Goal: Transaction & Acquisition: Purchase product/service

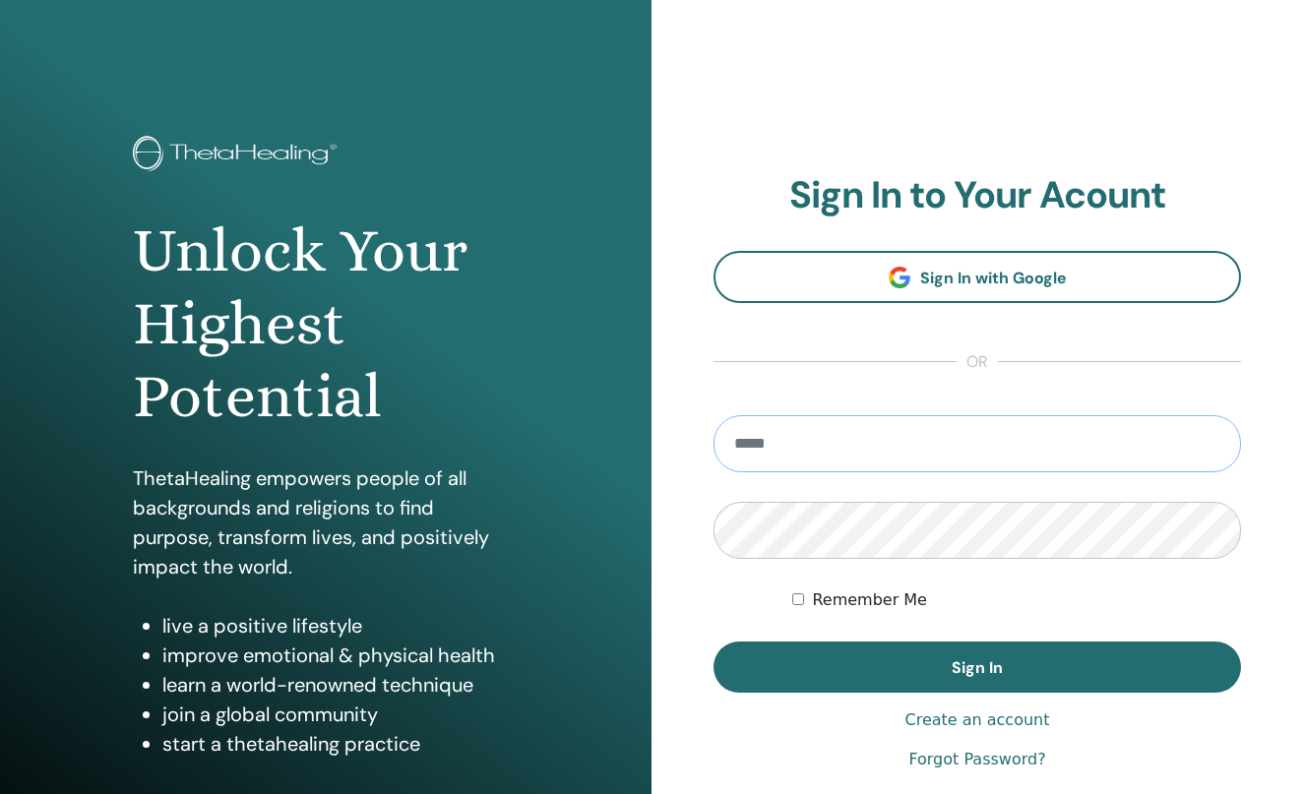
type input "**********"
click at [978, 667] on button "Sign In" at bounding box center [978, 667] width 528 height 51
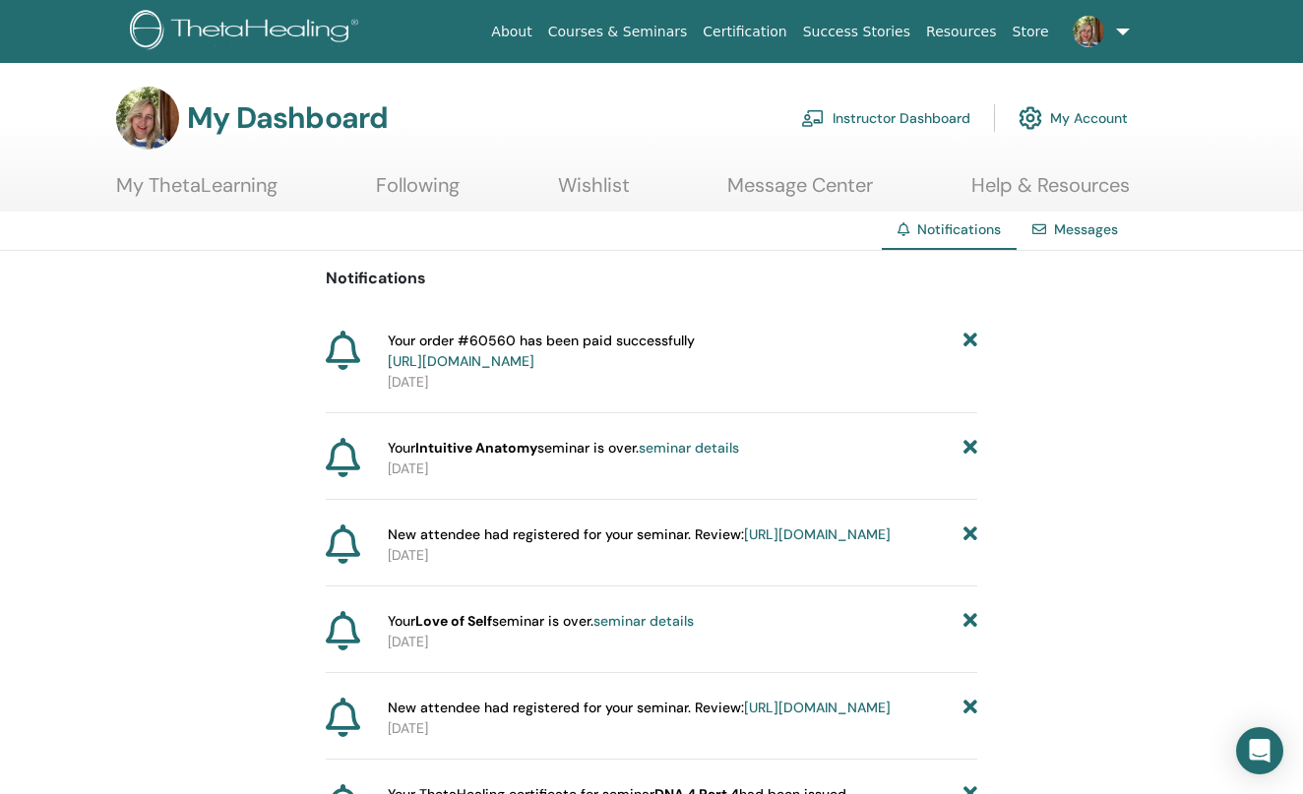
click at [855, 120] on link "Instructor Dashboard" at bounding box center [885, 117] width 169 height 43
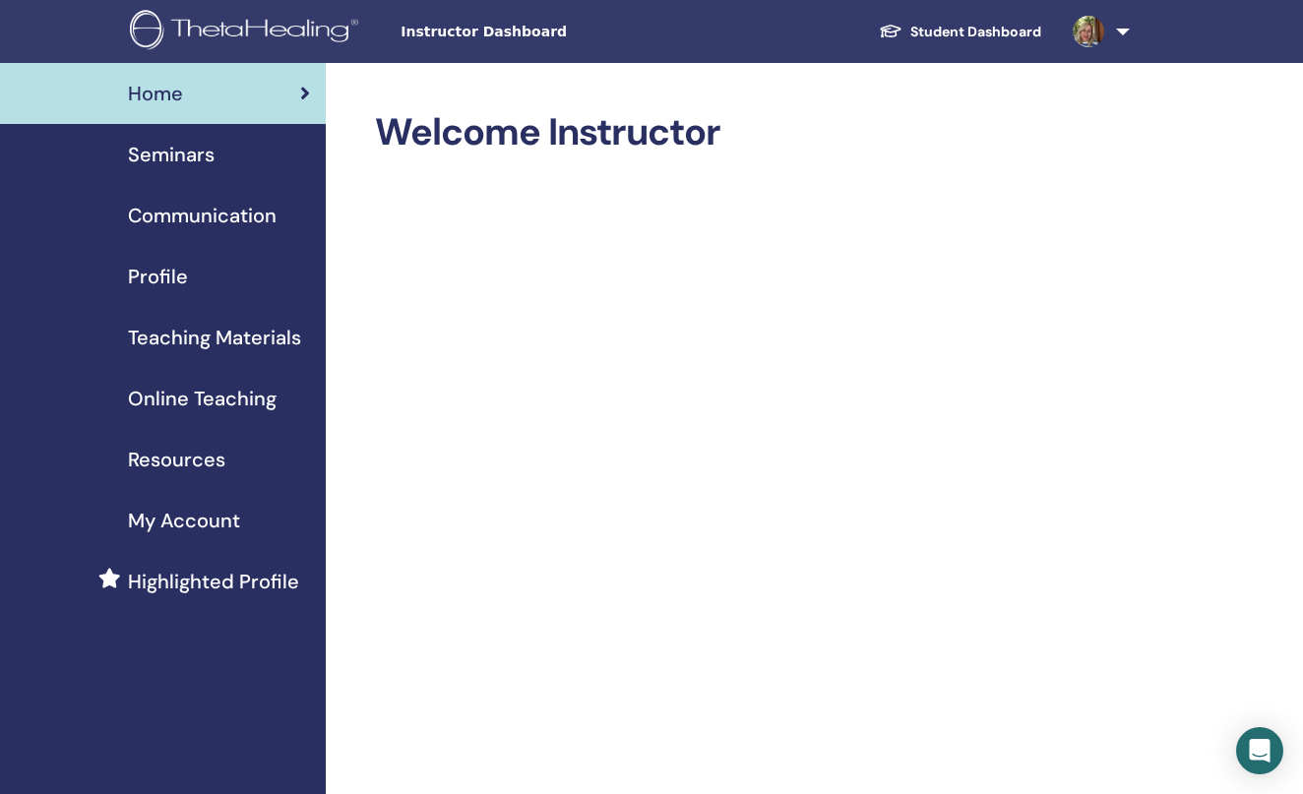
click at [182, 157] on span "Seminars" at bounding box center [171, 155] width 87 height 30
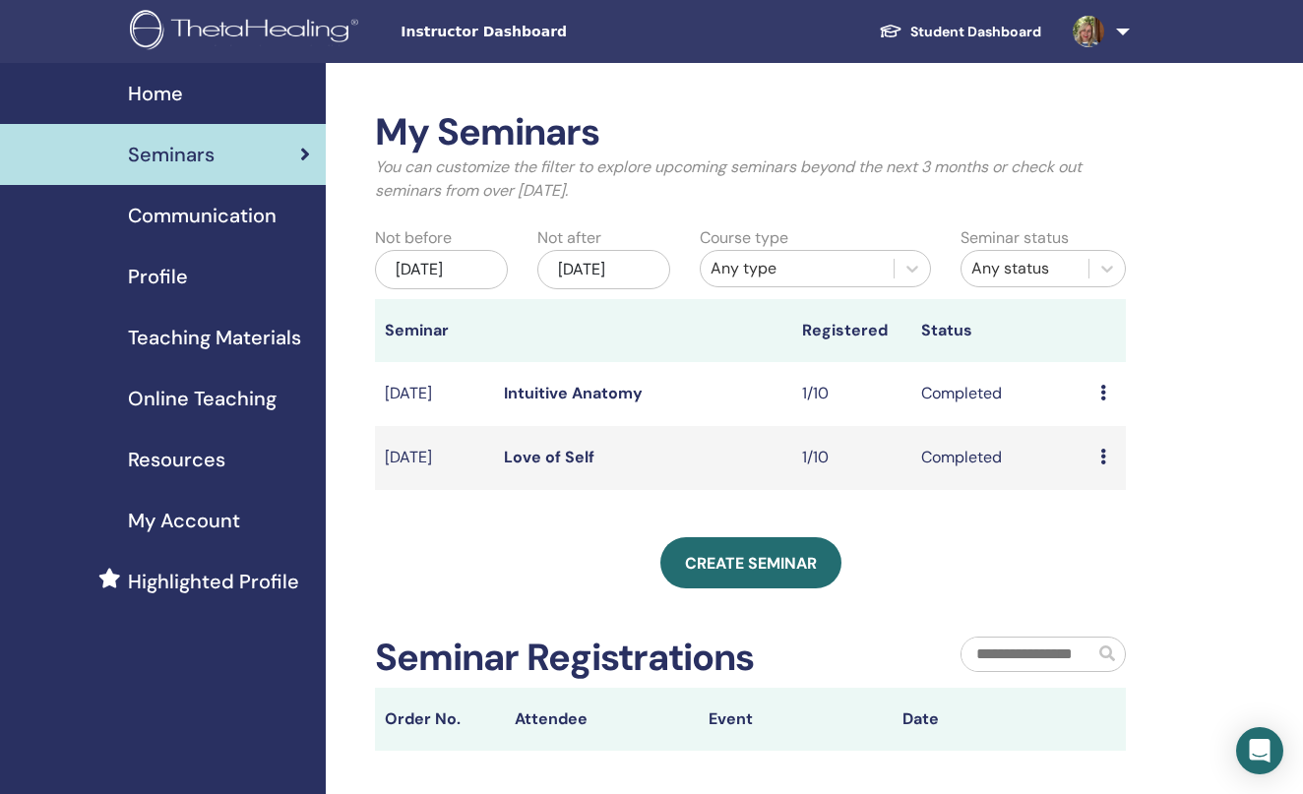
click at [600, 281] on div "Nov/17, 2025" at bounding box center [603, 269] width 133 height 39
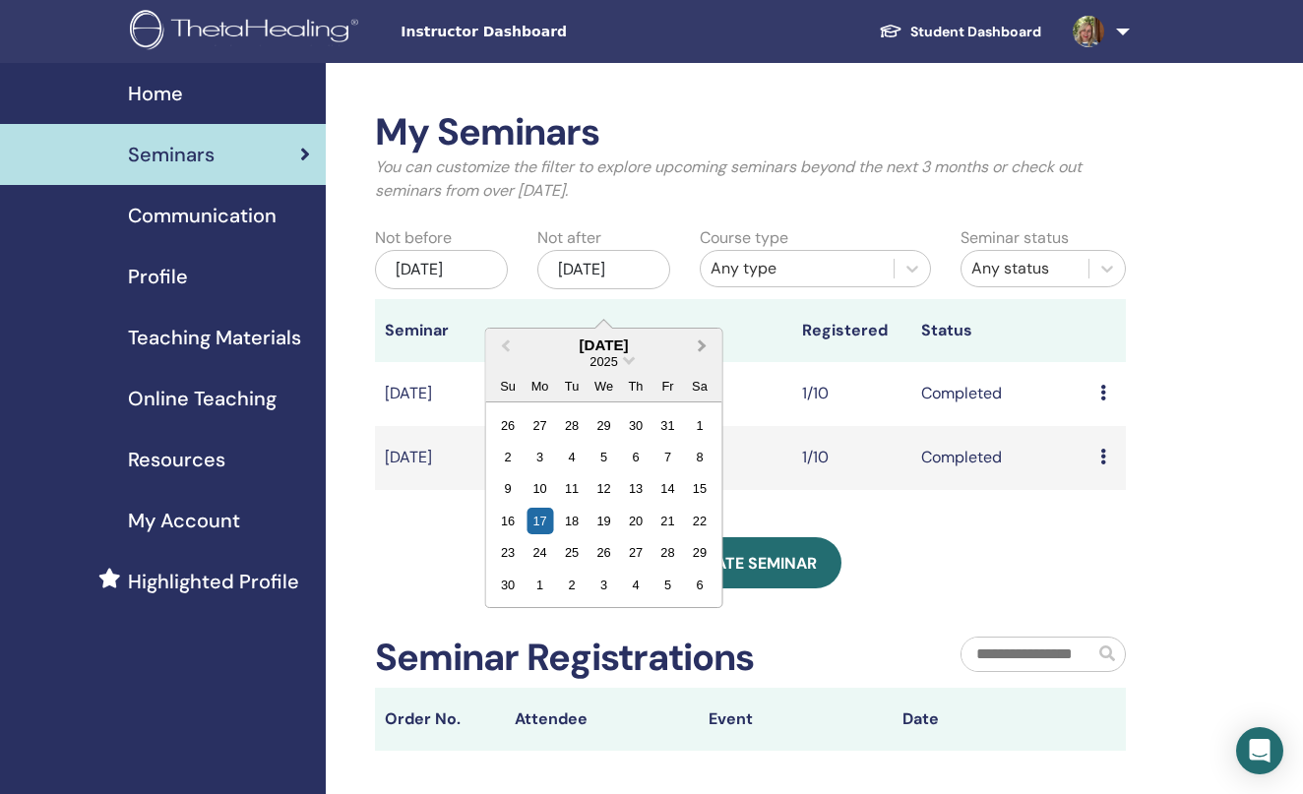
click at [703, 343] on span "Next Month" at bounding box center [703, 345] width 0 height 21
click at [701, 494] on div "17" at bounding box center [700, 488] width 27 height 27
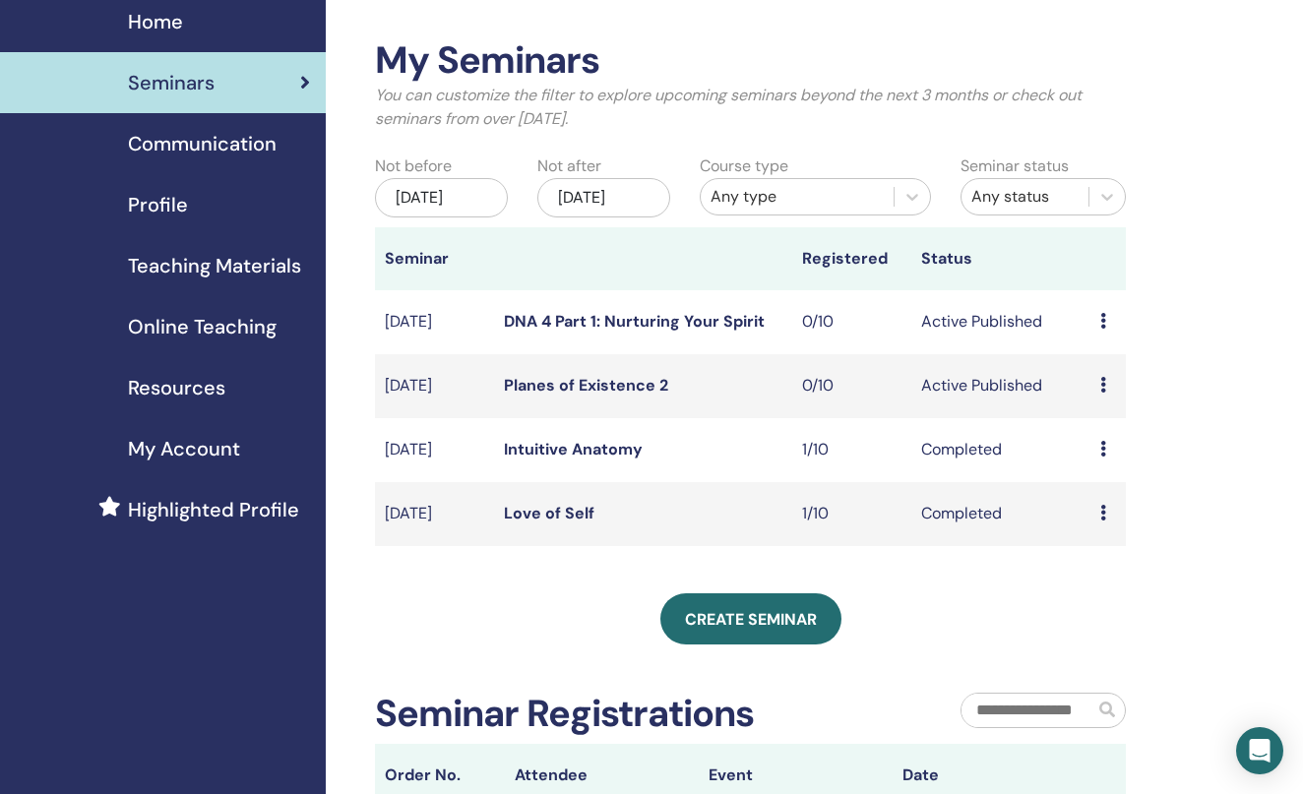
scroll to position [73, 0]
click at [427, 338] on td "Nov/25, 2025" at bounding box center [434, 321] width 119 height 64
click at [603, 331] on link "DNA 4 Part 1: Nurturing Your Spirit" at bounding box center [634, 320] width 261 height 21
click at [1105, 456] on icon at bounding box center [1104, 448] width 6 height 16
click at [1099, 539] on td "Preview Attendees" at bounding box center [1108, 513] width 35 height 64
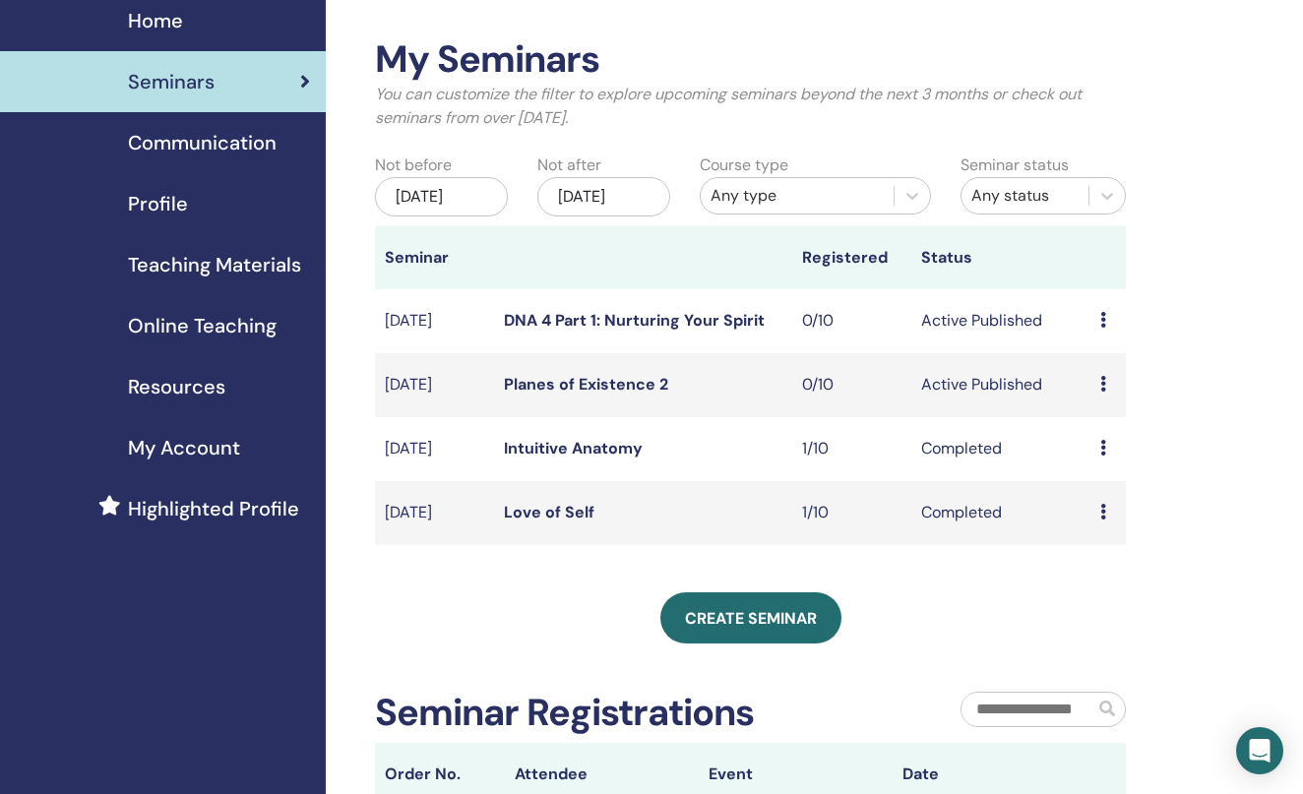
click at [1103, 520] on icon at bounding box center [1104, 512] width 6 height 16
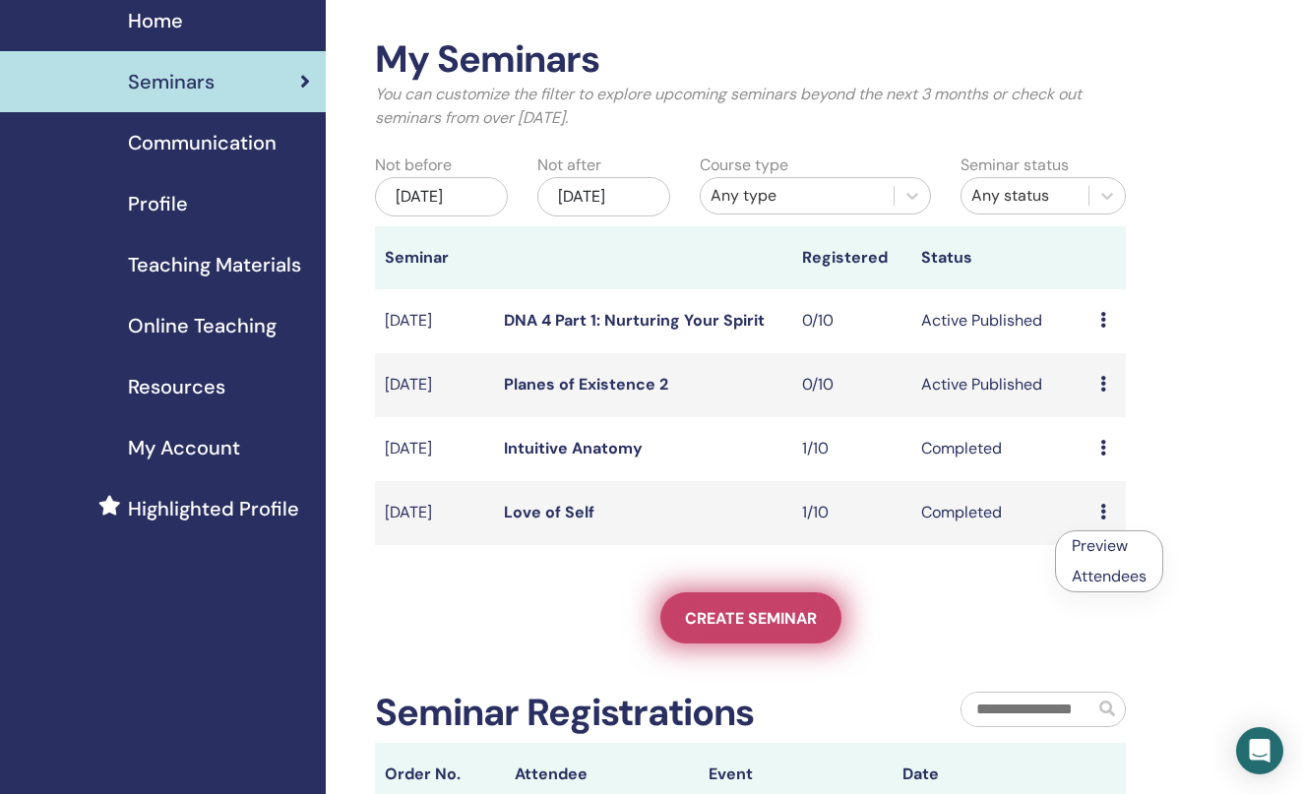
click at [732, 629] on span "Create seminar" at bounding box center [751, 618] width 132 height 21
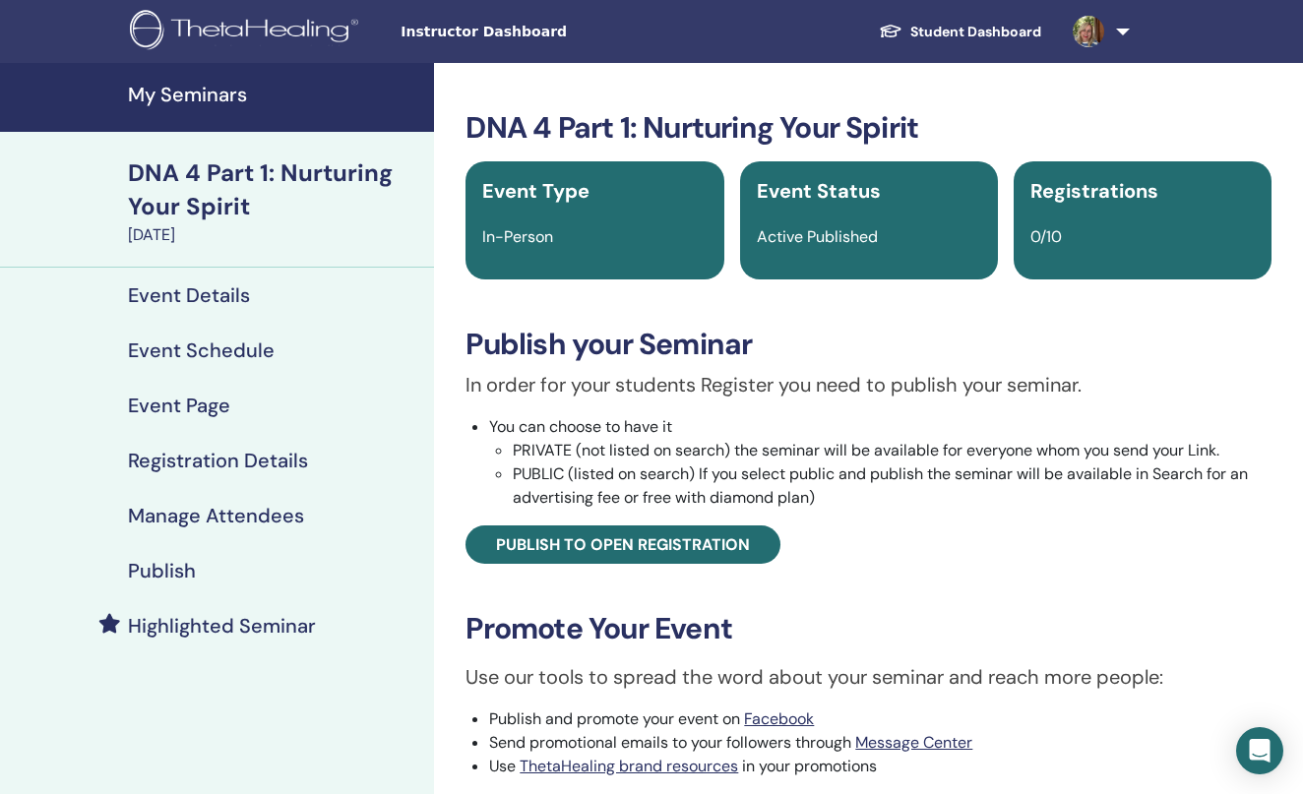
click at [200, 302] on h4 "Event Details" at bounding box center [189, 296] width 122 height 24
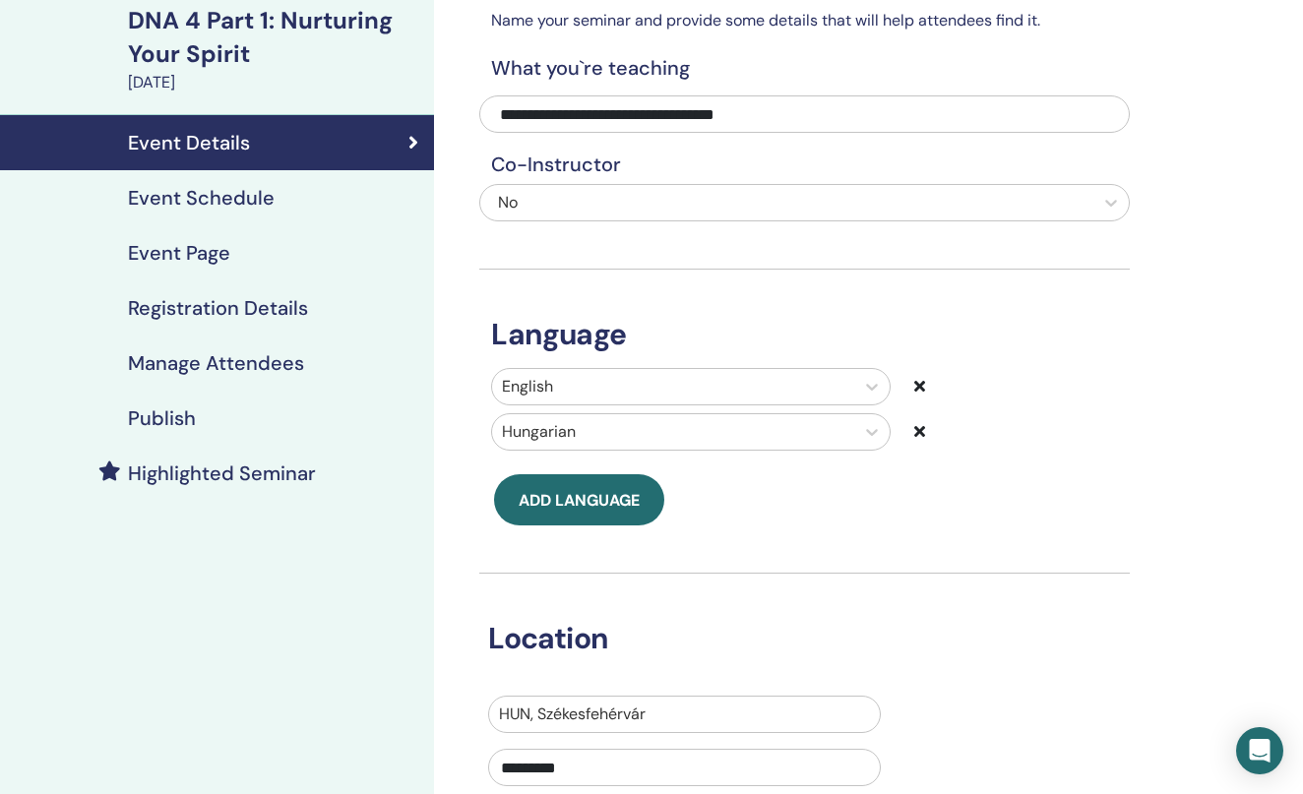
scroll to position [157, 0]
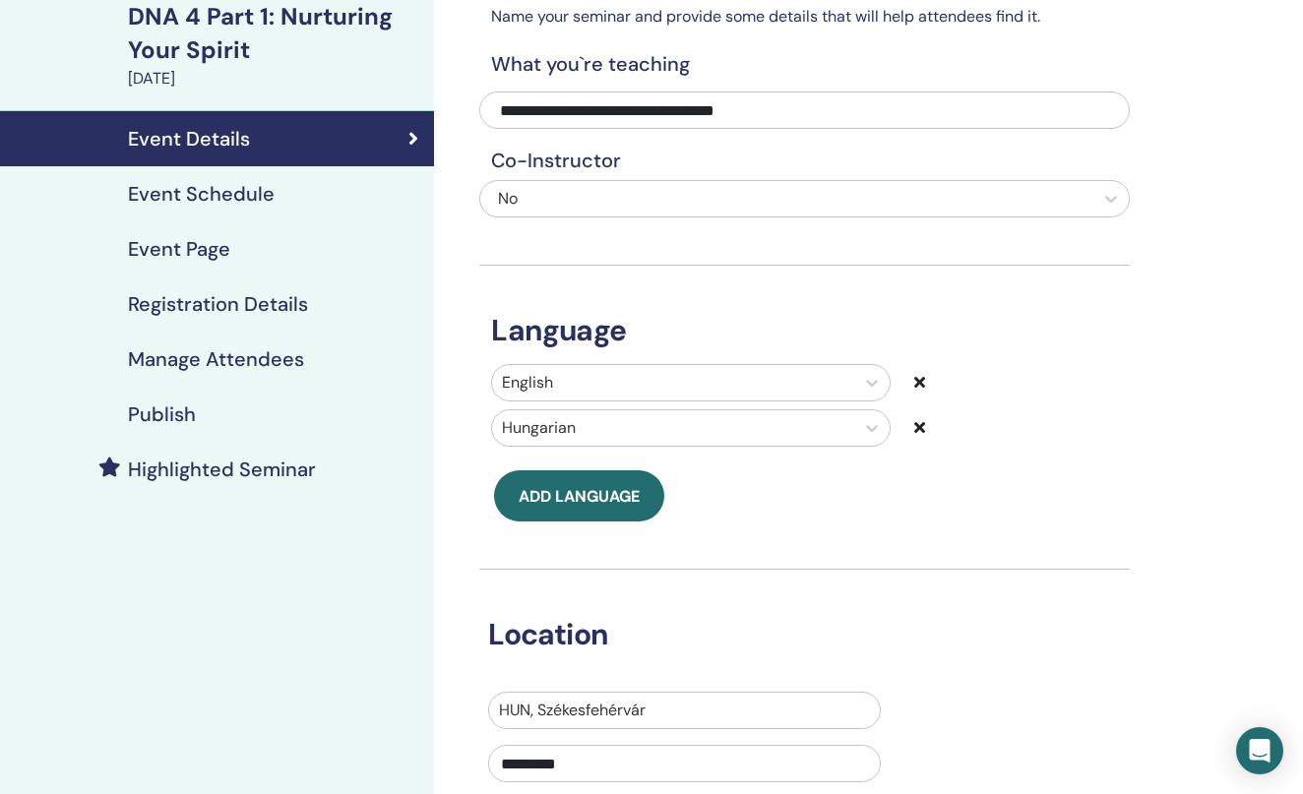
click at [232, 202] on h4 "Event Schedule" at bounding box center [201, 194] width 147 height 24
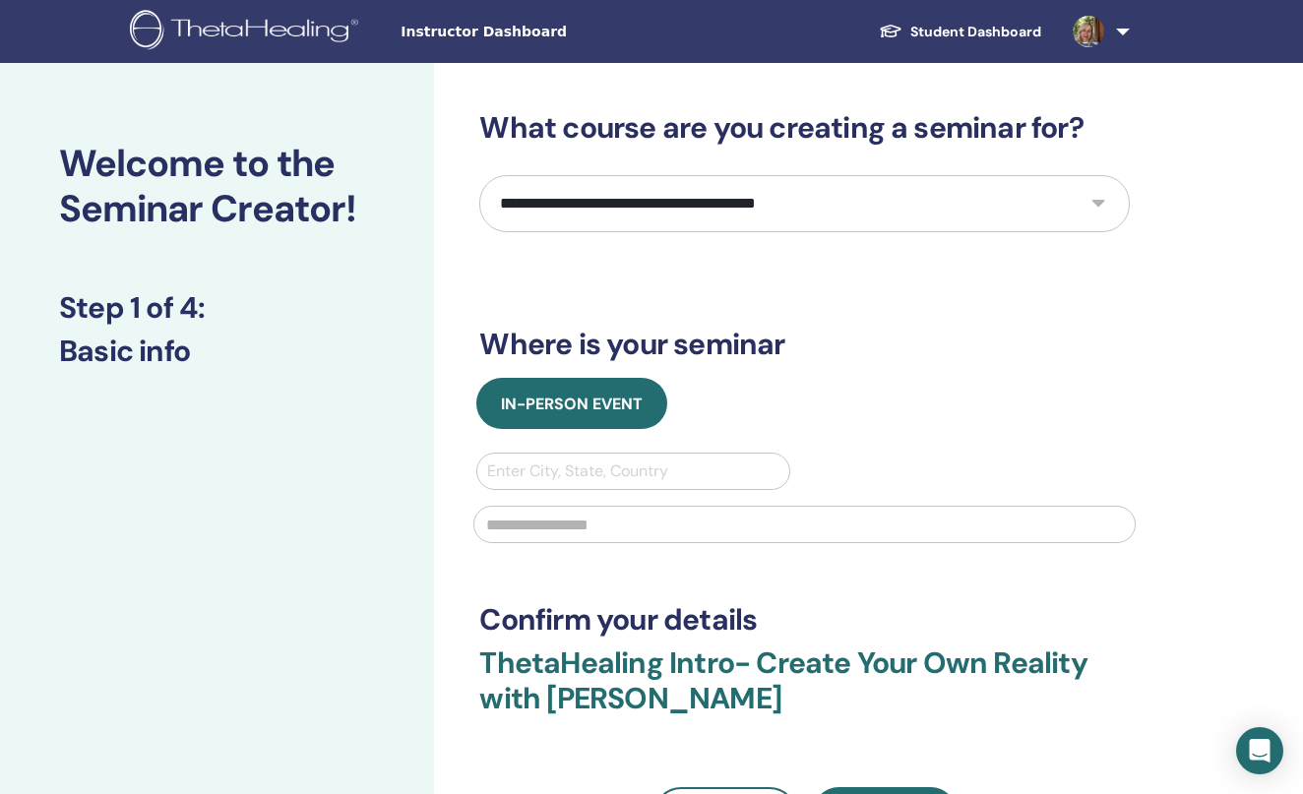
select select "****"
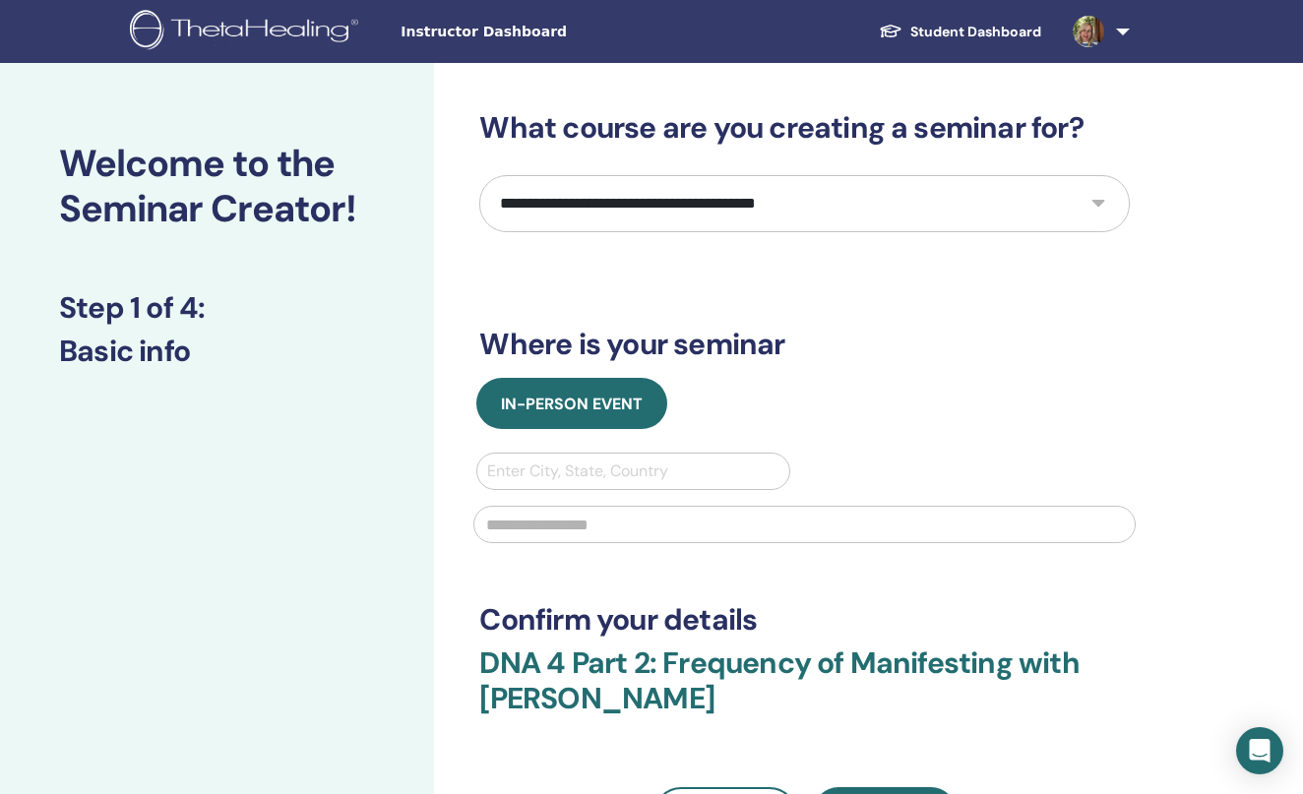
click at [568, 473] on div "Enter City, State, Country" at bounding box center [632, 472] width 291 height 24
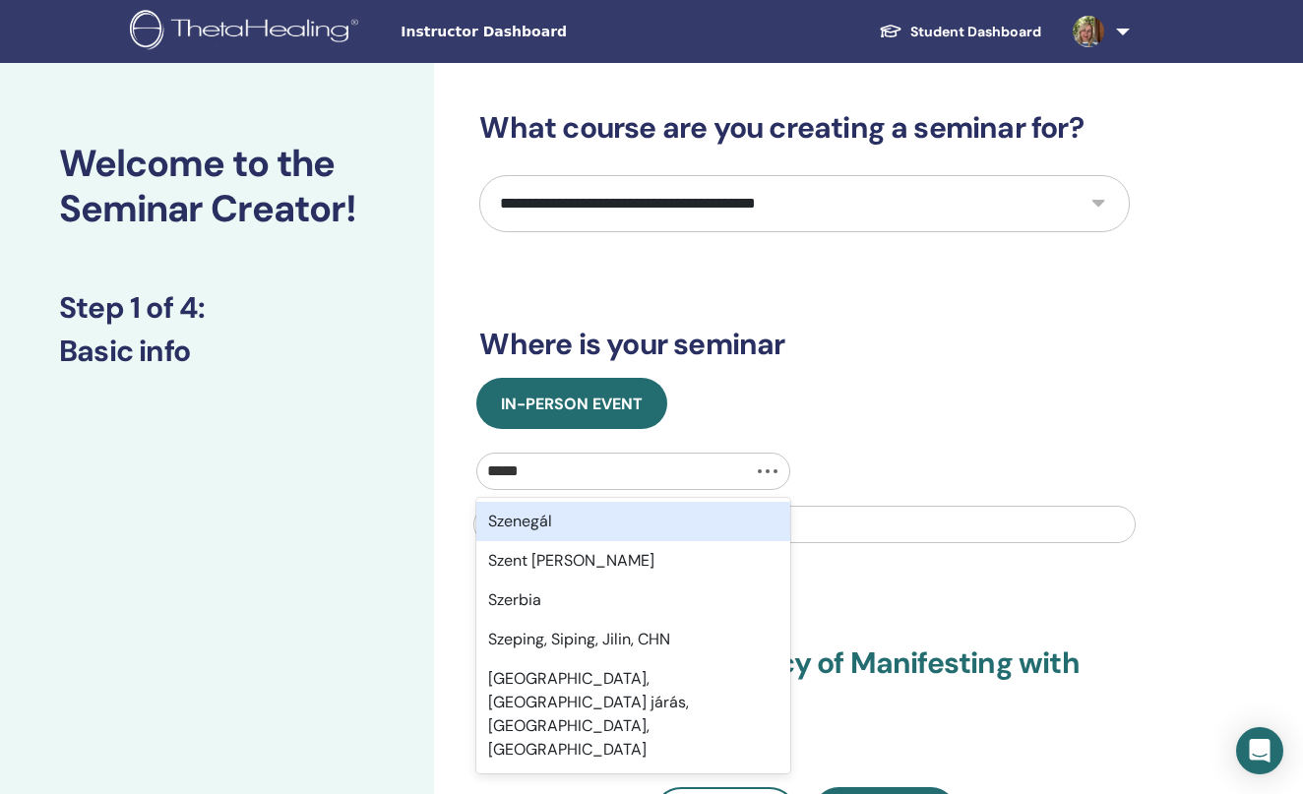
type input "******"
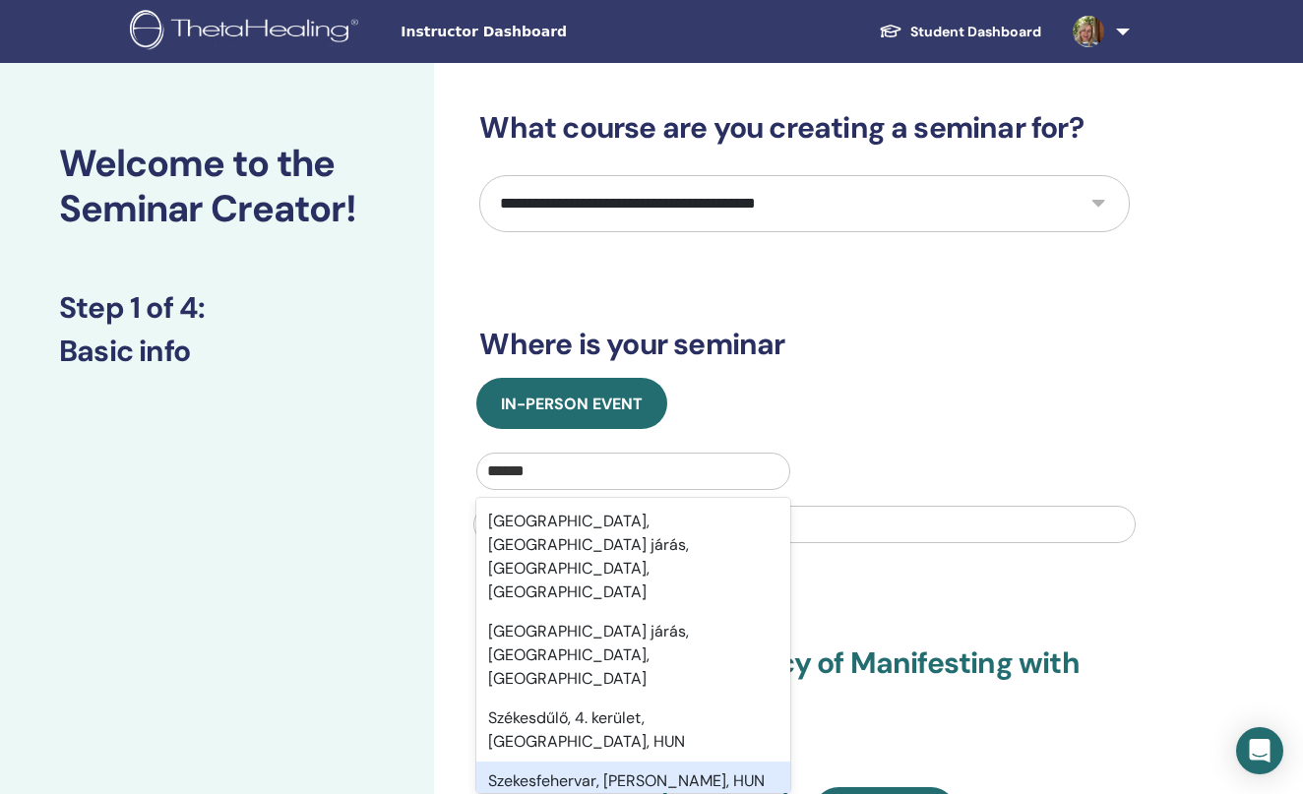
click at [548, 762] on div "Szekesfehervar, Fejér, HUN" at bounding box center [632, 781] width 313 height 39
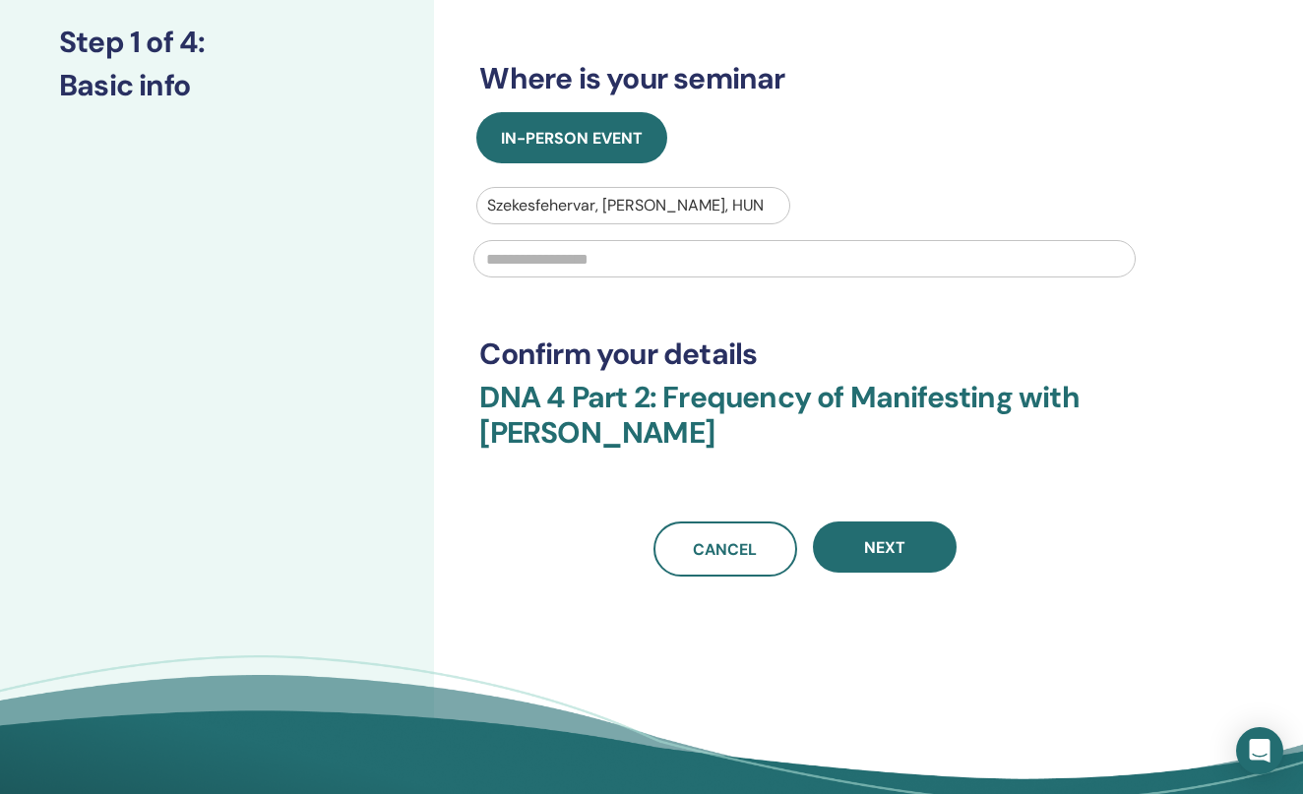
scroll to position [270, 0]
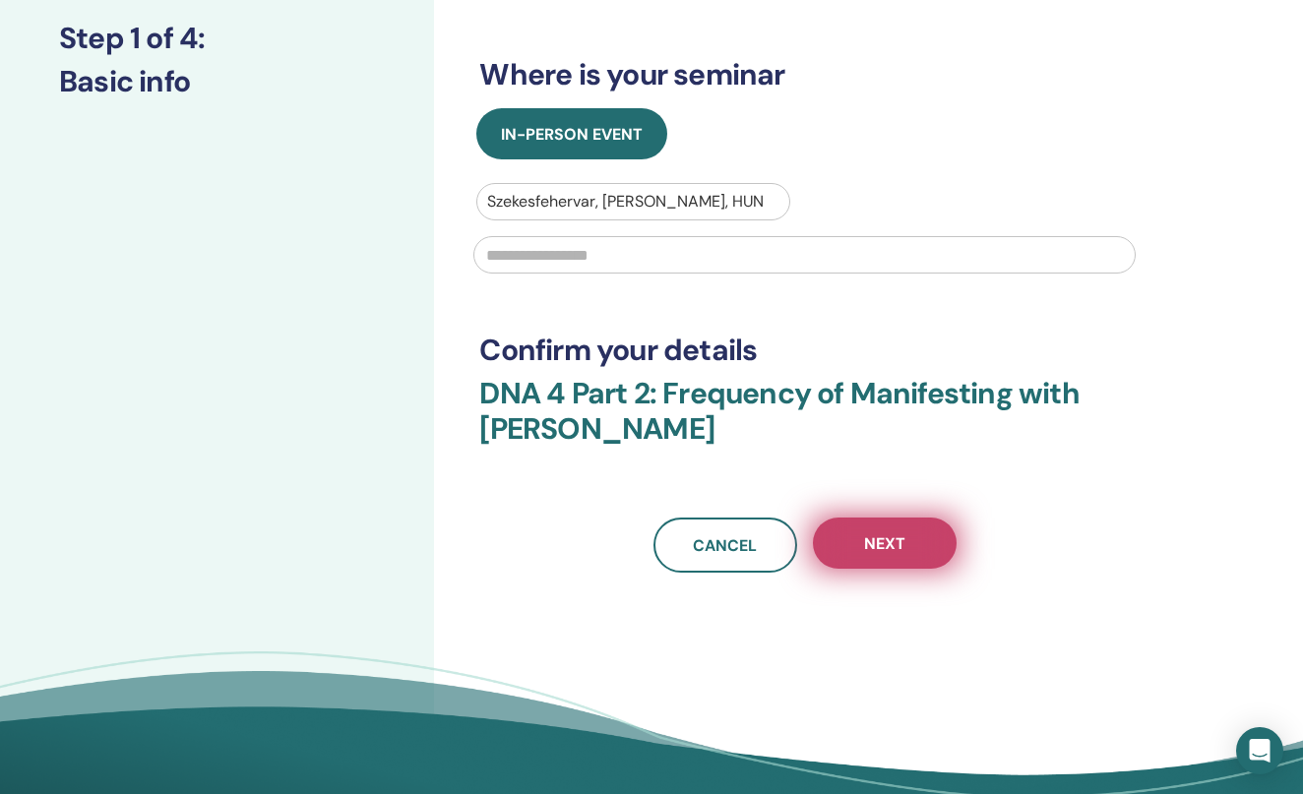
click at [904, 541] on span "Next" at bounding box center [884, 544] width 41 height 21
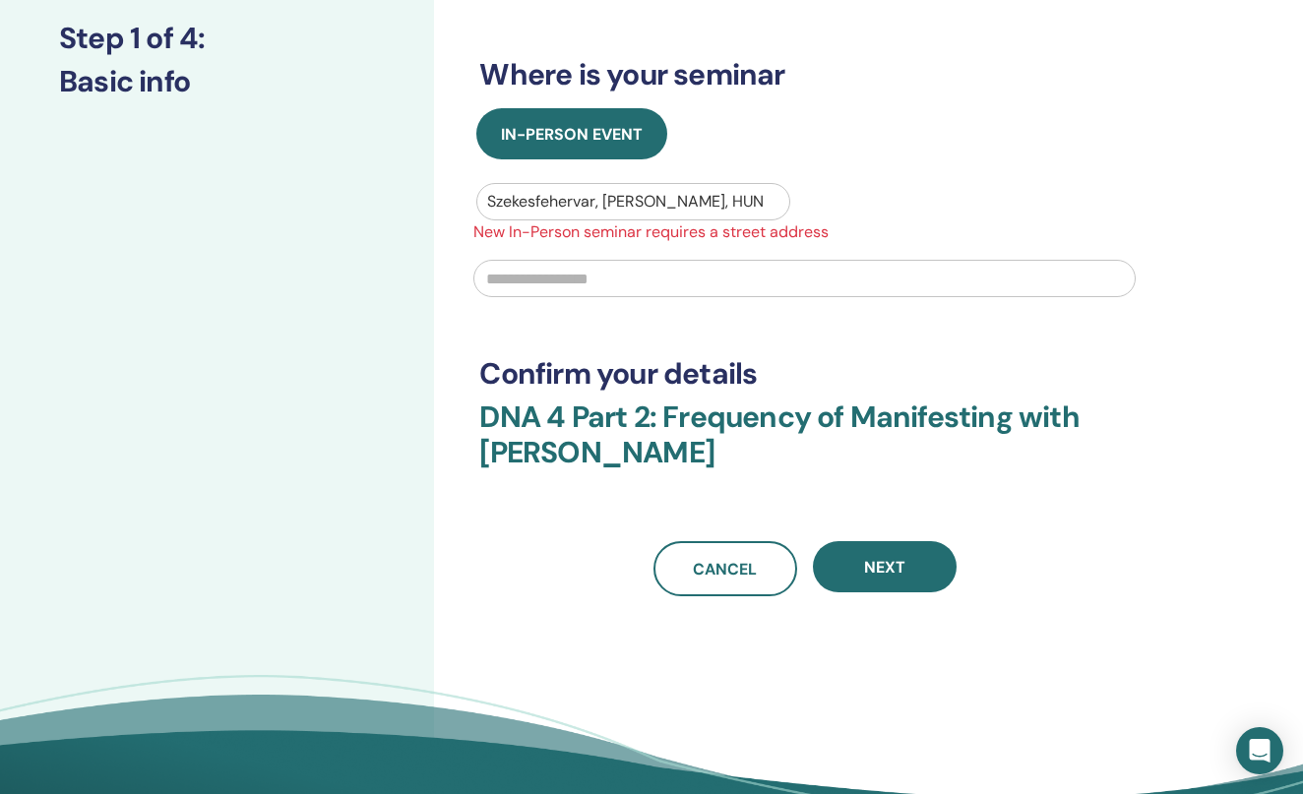
click at [650, 256] on div at bounding box center [805, 276] width 686 height 65
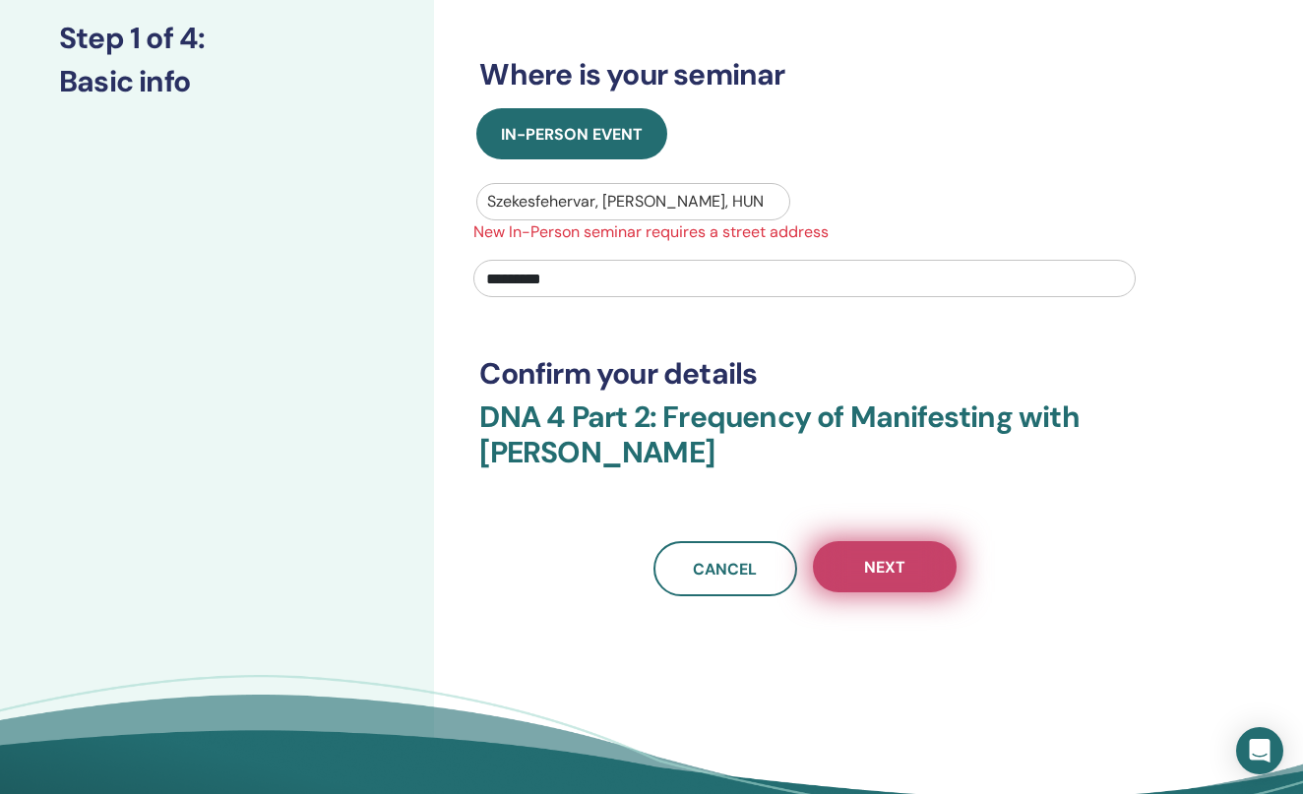
type input "*********"
click at [891, 552] on button "Next" at bounding box center [885, 566] width 144 height 51
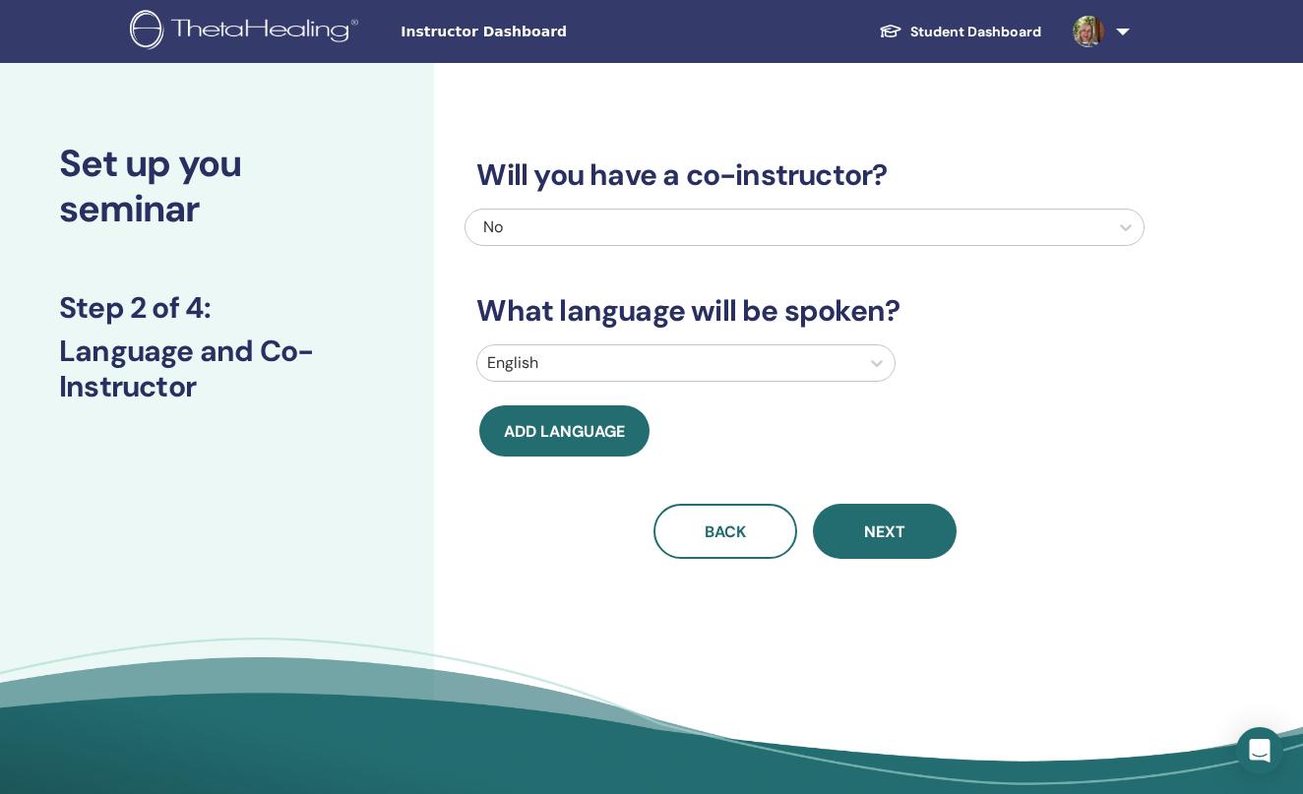
scroll to position [0, 0]
click at [684, 371] on div at bounding box center [667, 363] width 361 height 28
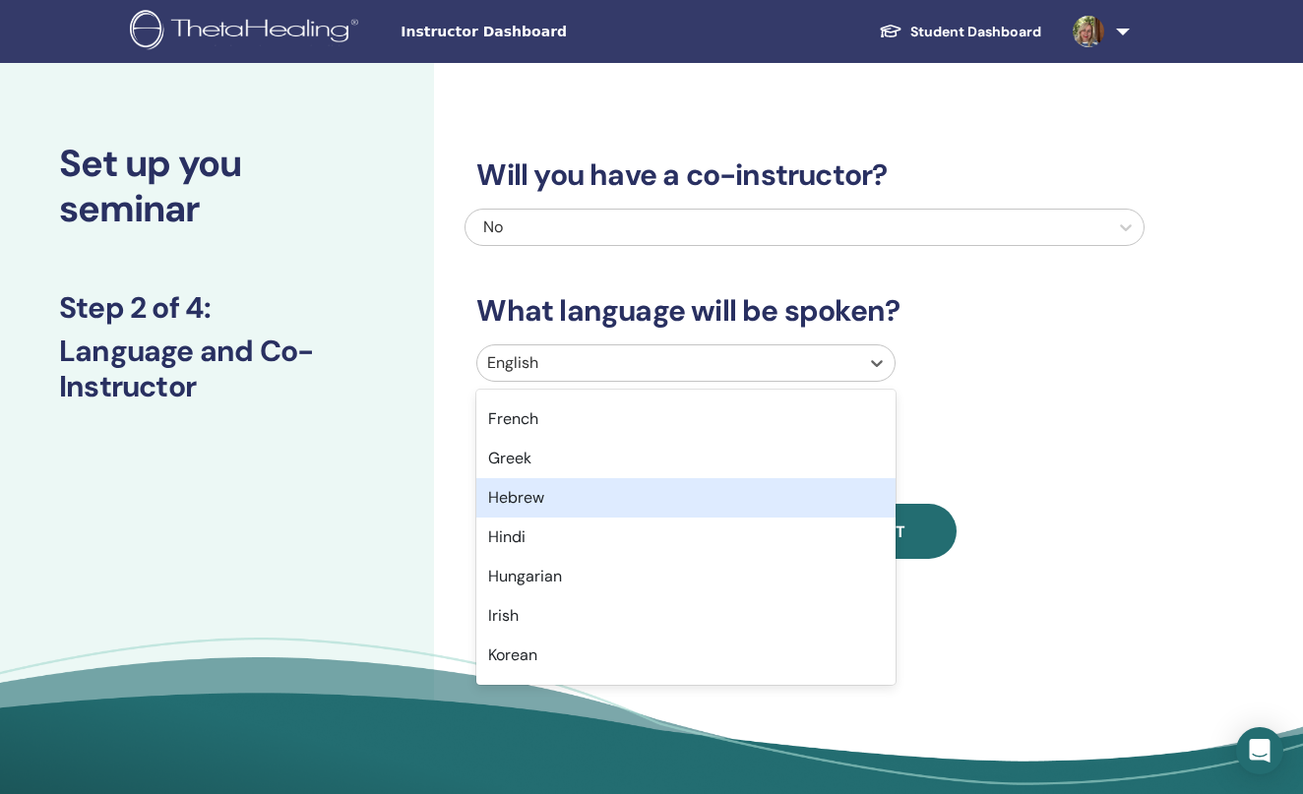
scroll to position [743, 0]
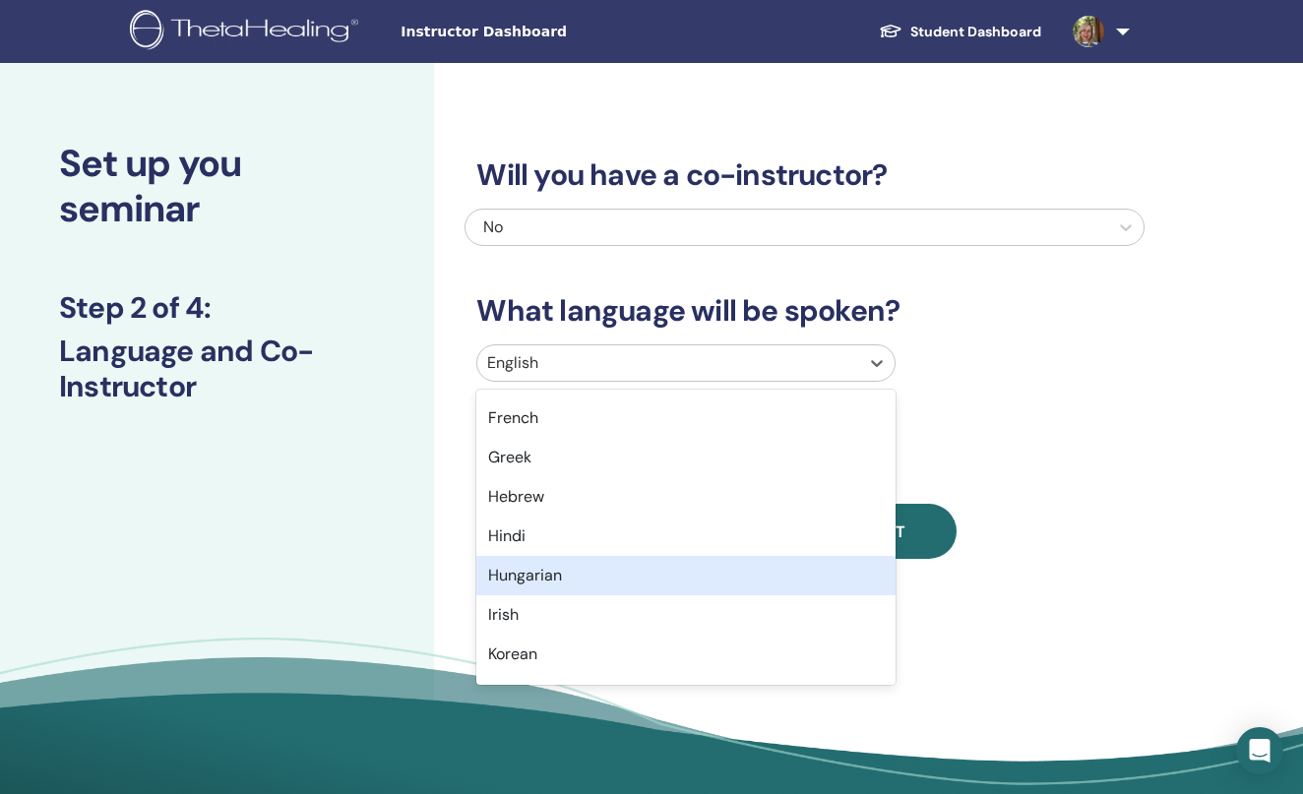
click at [618, 589] on div "Hungarian" at bounding box center [685, 575] width 418 height 39
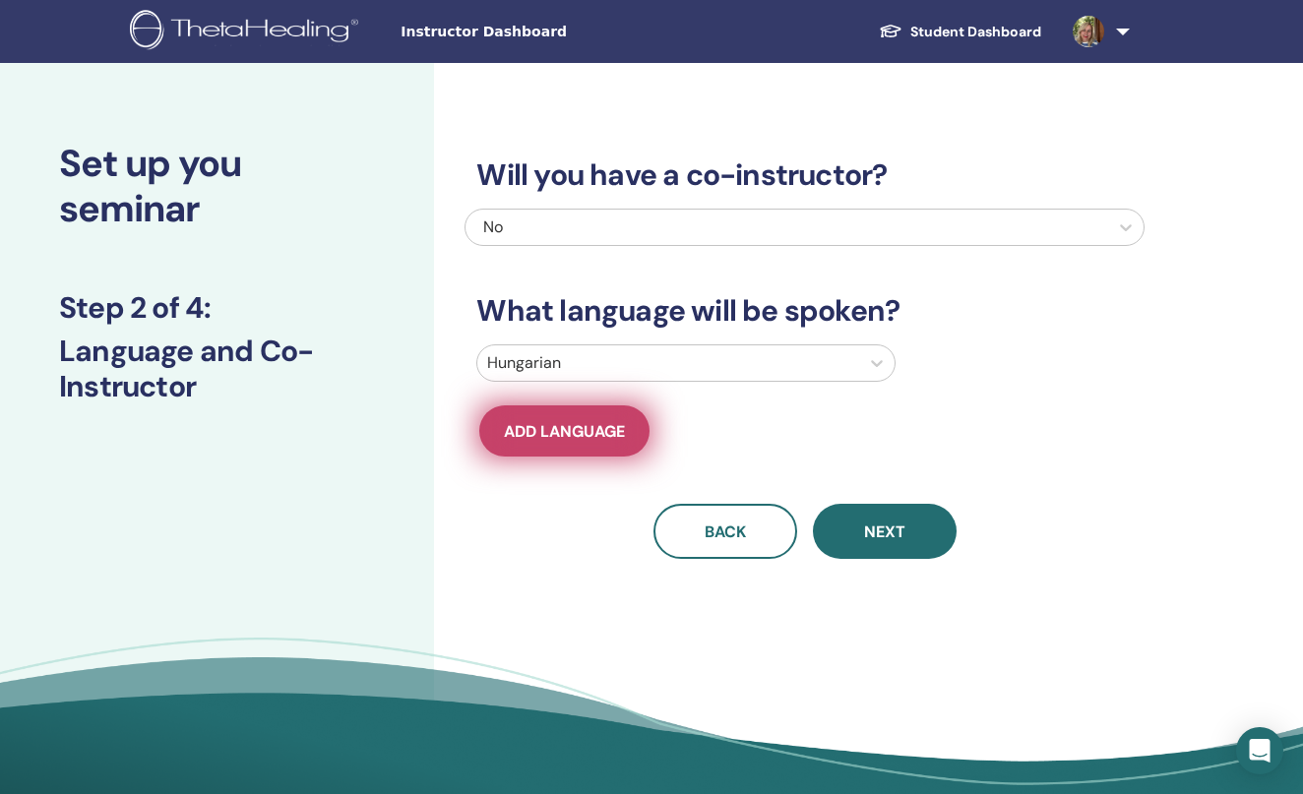
click at [563, 437] on span "Add language" at bounding box center [564, 431] width 121 height 21
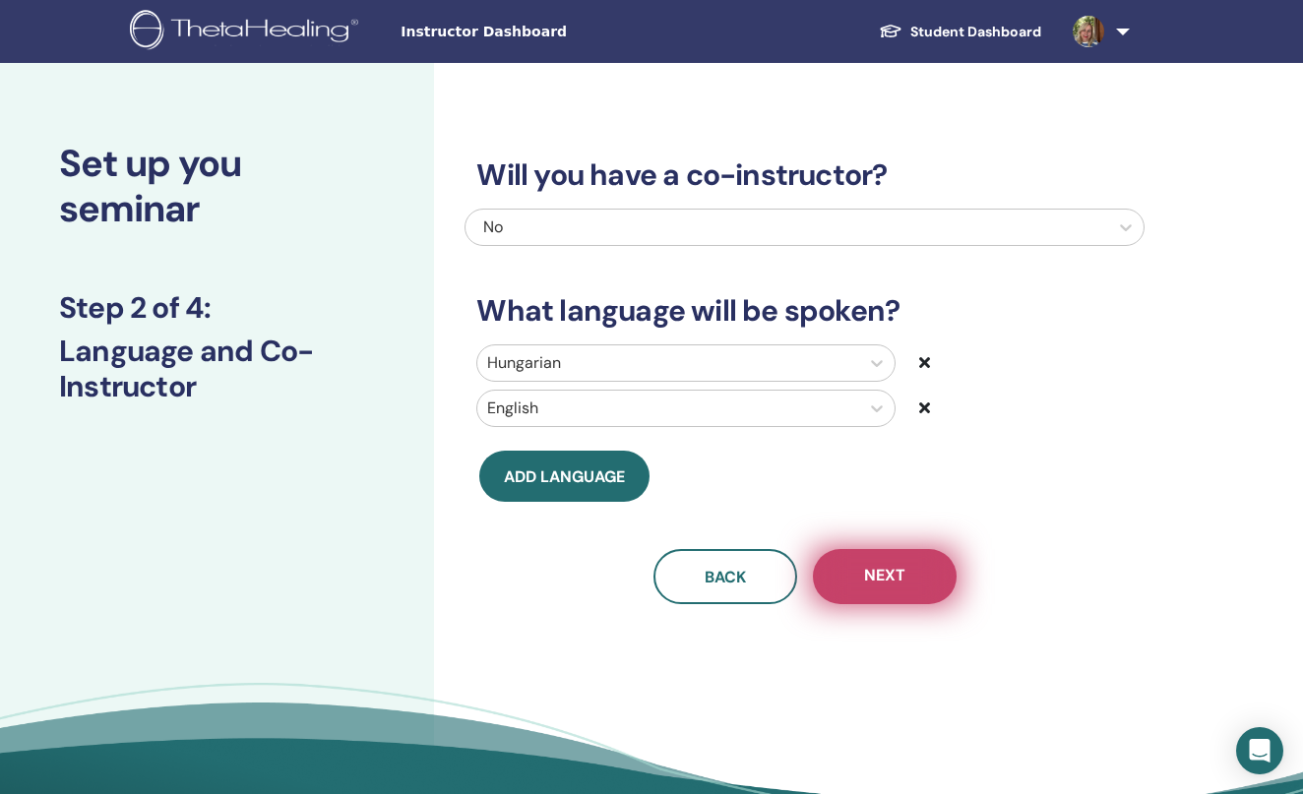
click at [892, 588] on button "Next" at bounding box center [885, 576] width 144 height 55
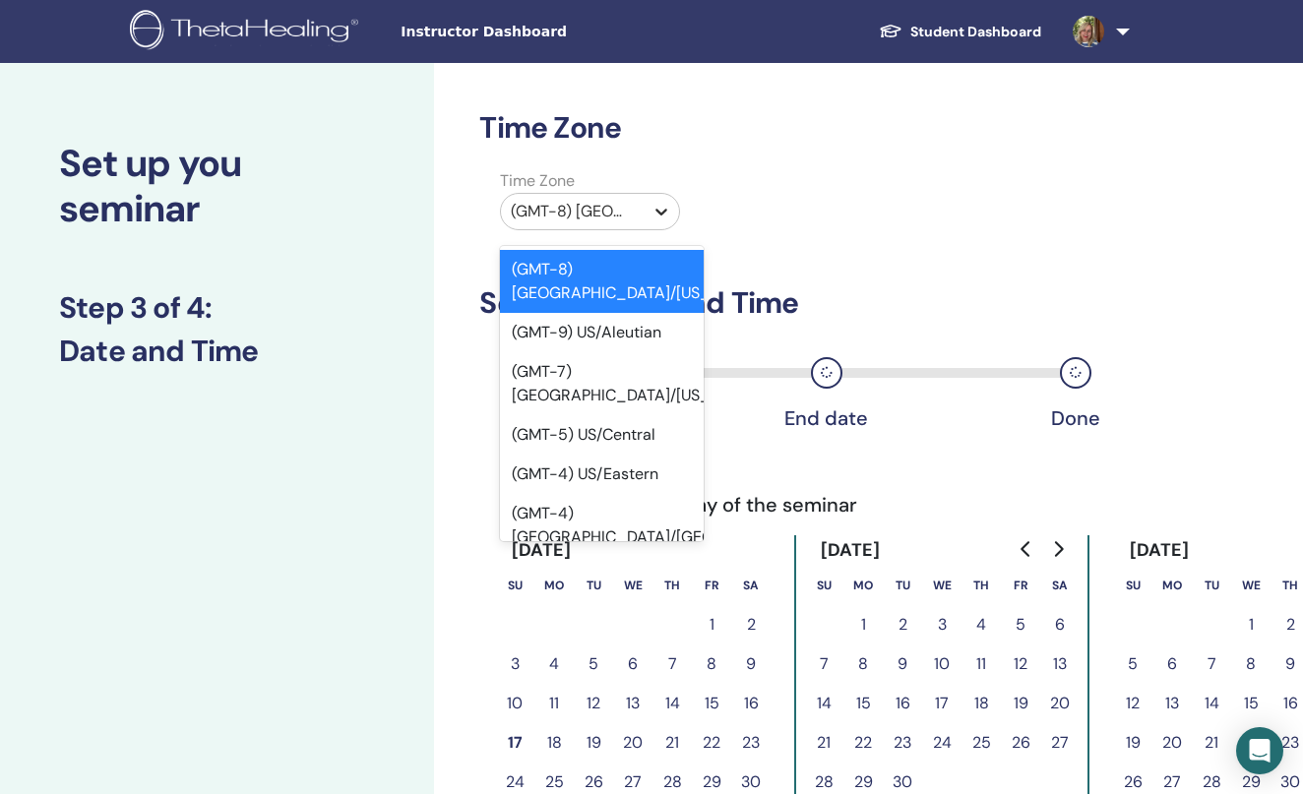
click at [650, 223] on div at bounding box center [661, 211] width 35 height 35
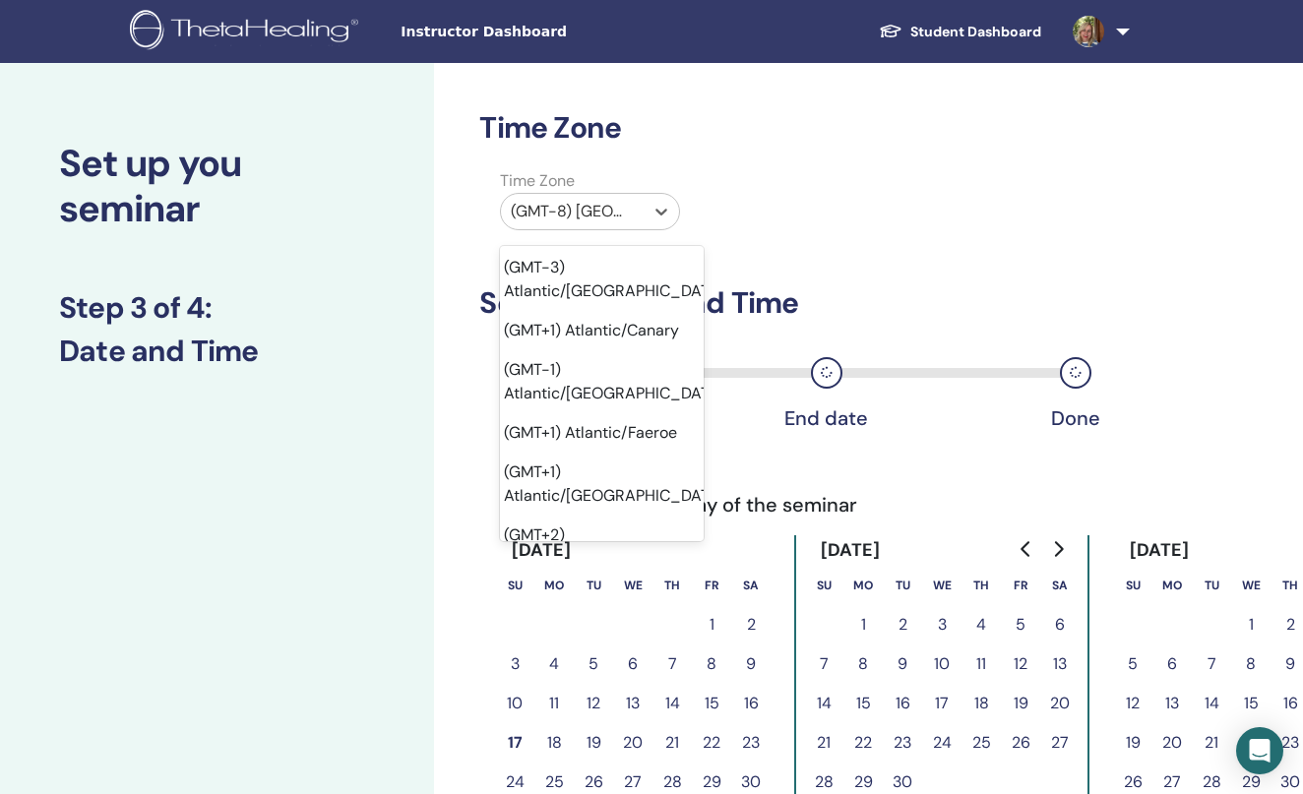
scroll to position [23480, 8]
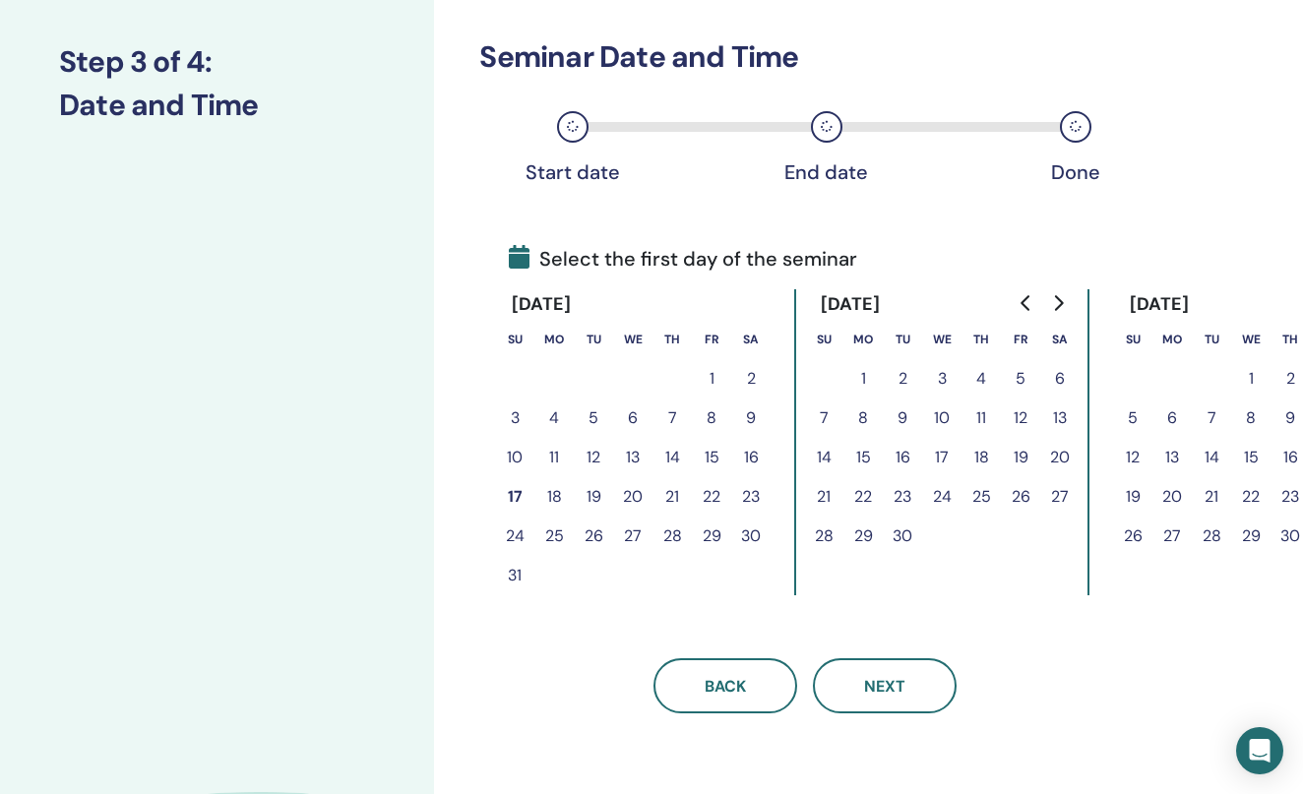
scroll to position [250, 2]
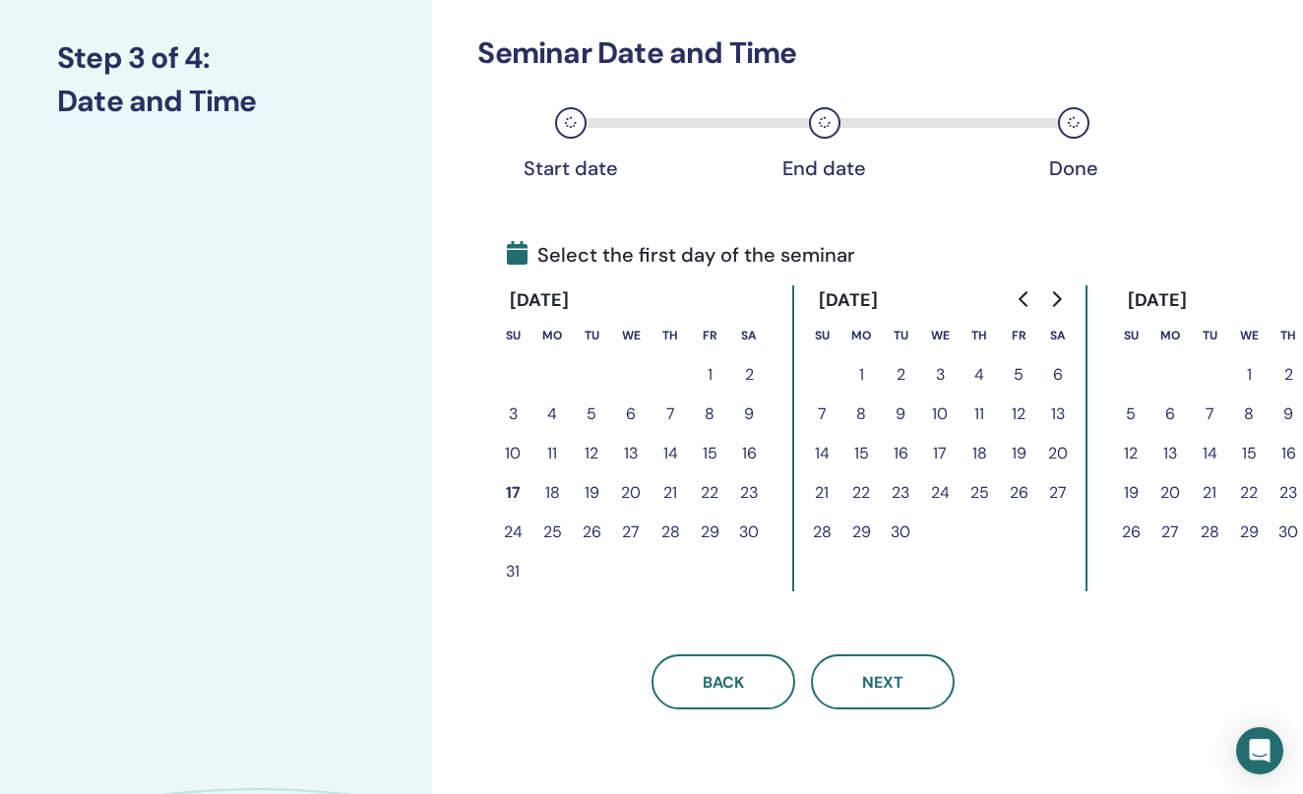
click at [1056, 300] on icon "Go to next month" at bounding box center [1056, 299] width 16 height 16
click at [862, 376] on button "1" at bounding box center [861, 374] width 39 height 39
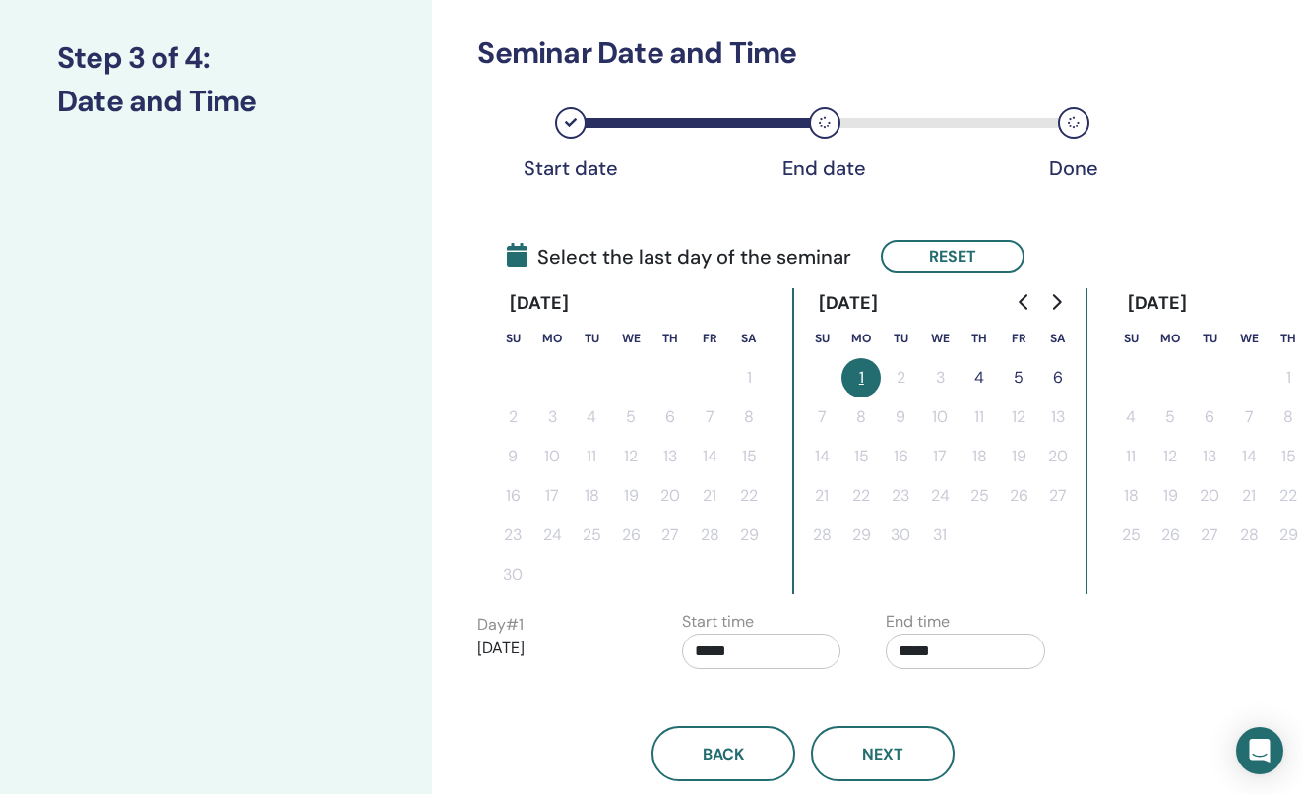
click at [983, 376] on button "4" at bounding box center [979, 377] width 39 height 39
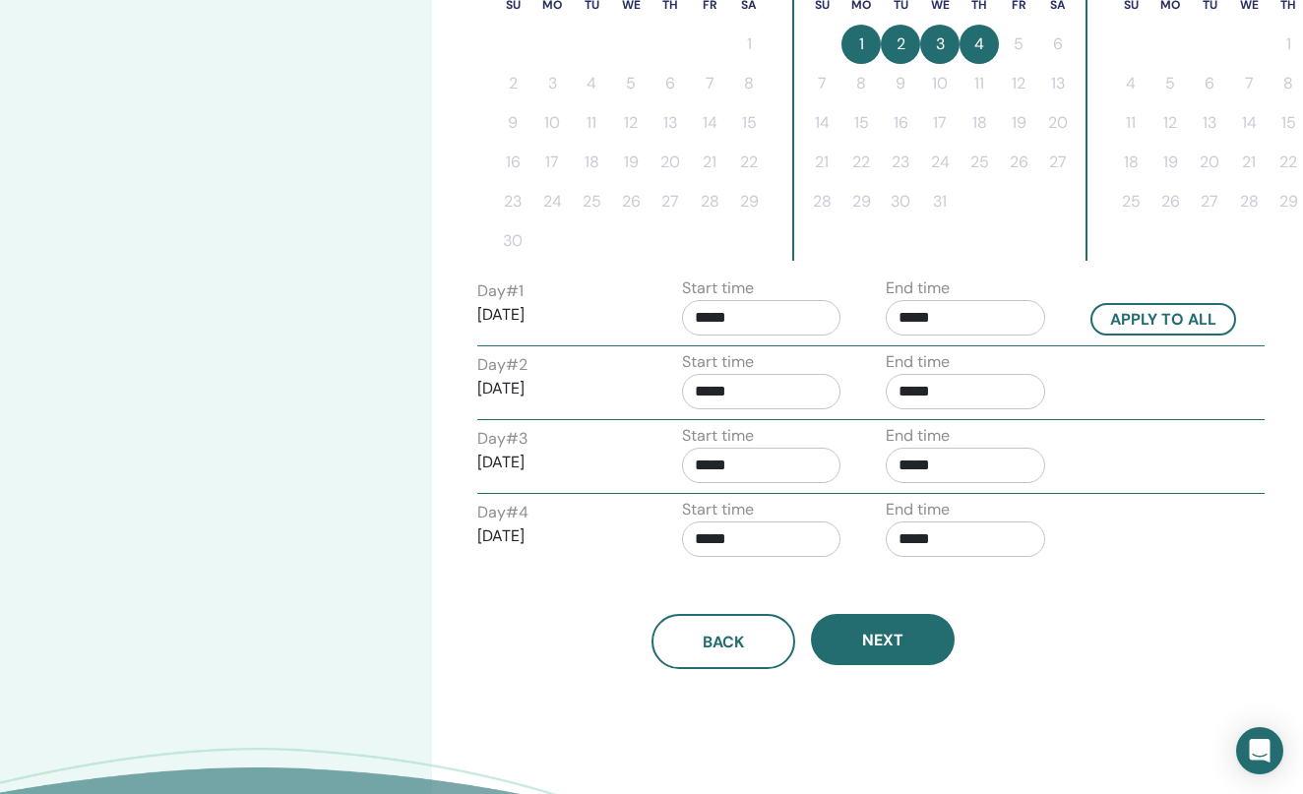
scroll to position [586, 2]
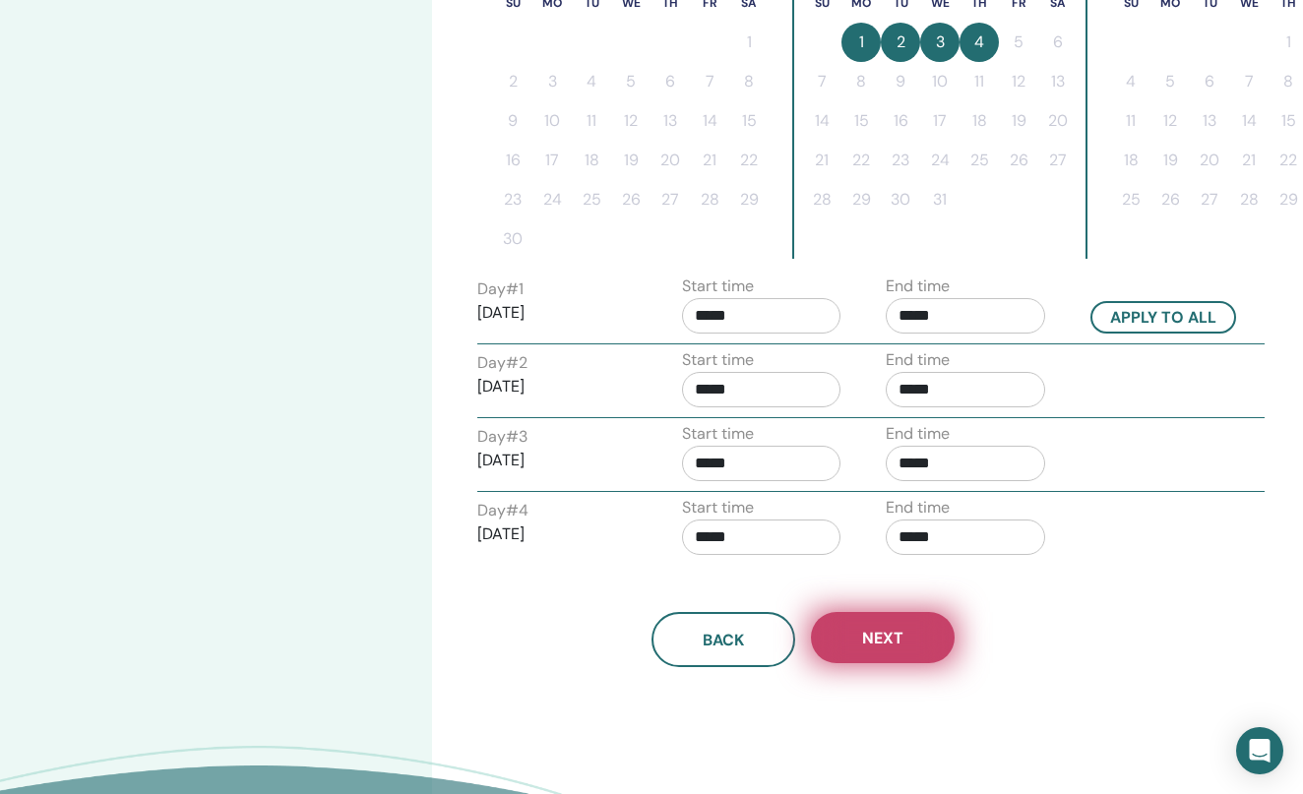
click at [872, 652] on button "Next" at bounding box center [883, 637] width 144 height 51
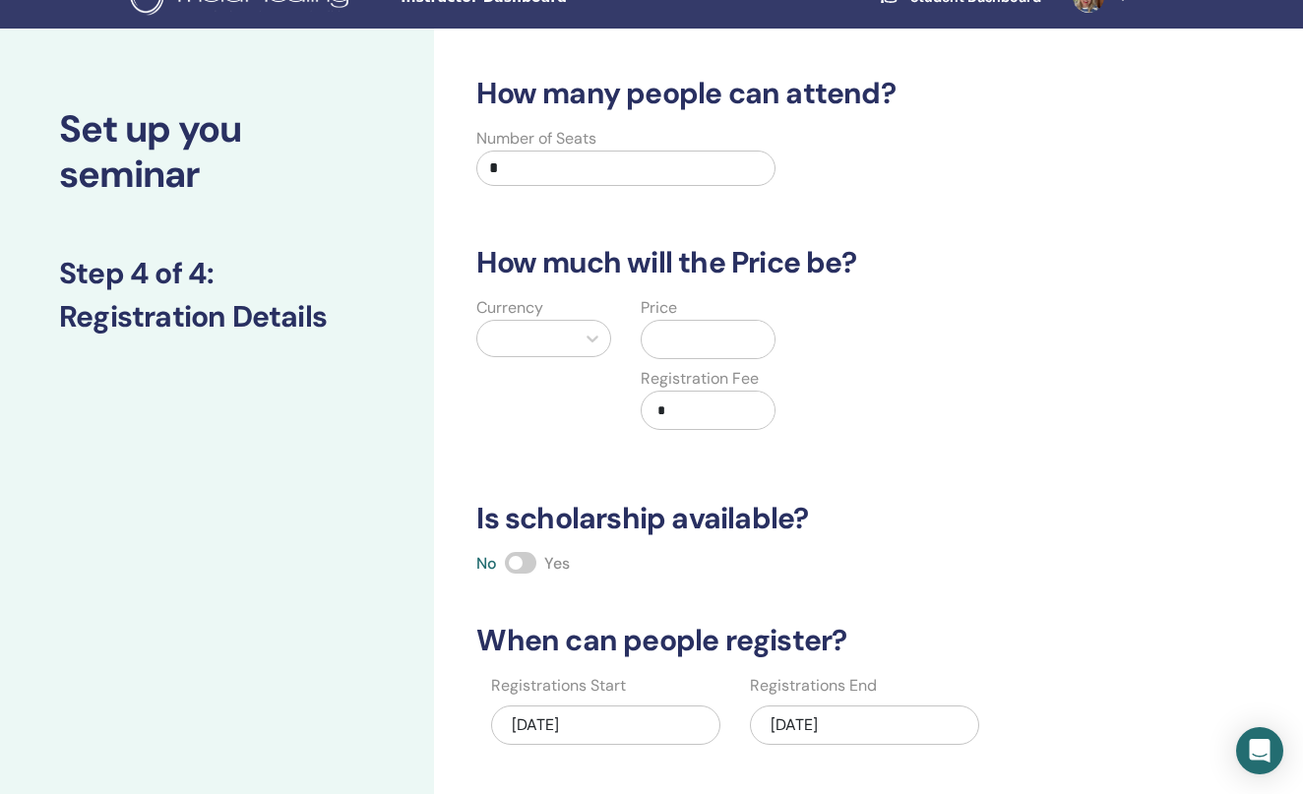
scroll to position [5, 0]
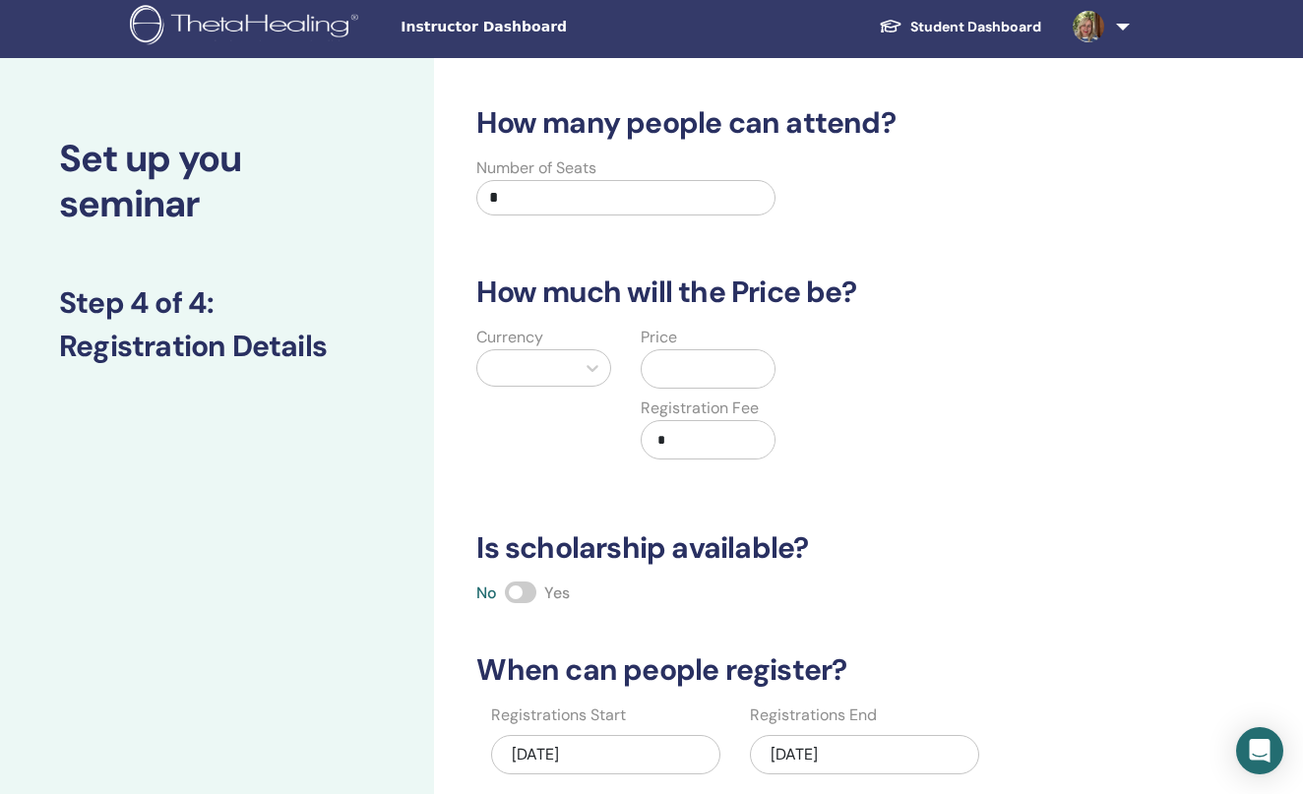
click at [539, 195] on input "*" at bounding box center [625, 197] width 298 height 35
type input "**"
click at [578, 366] on div at bounding box center [592, 367] width 35 height 35
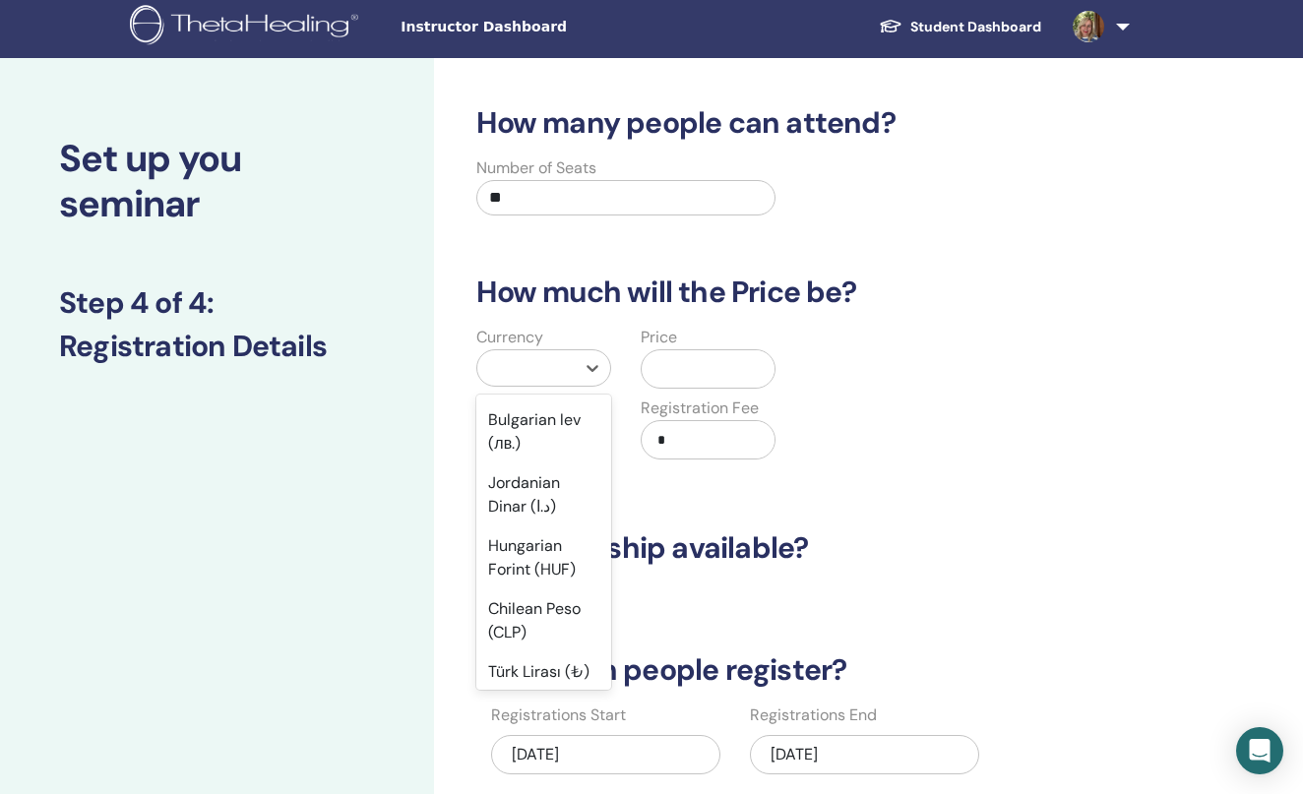
scroll to position [1475, 0]
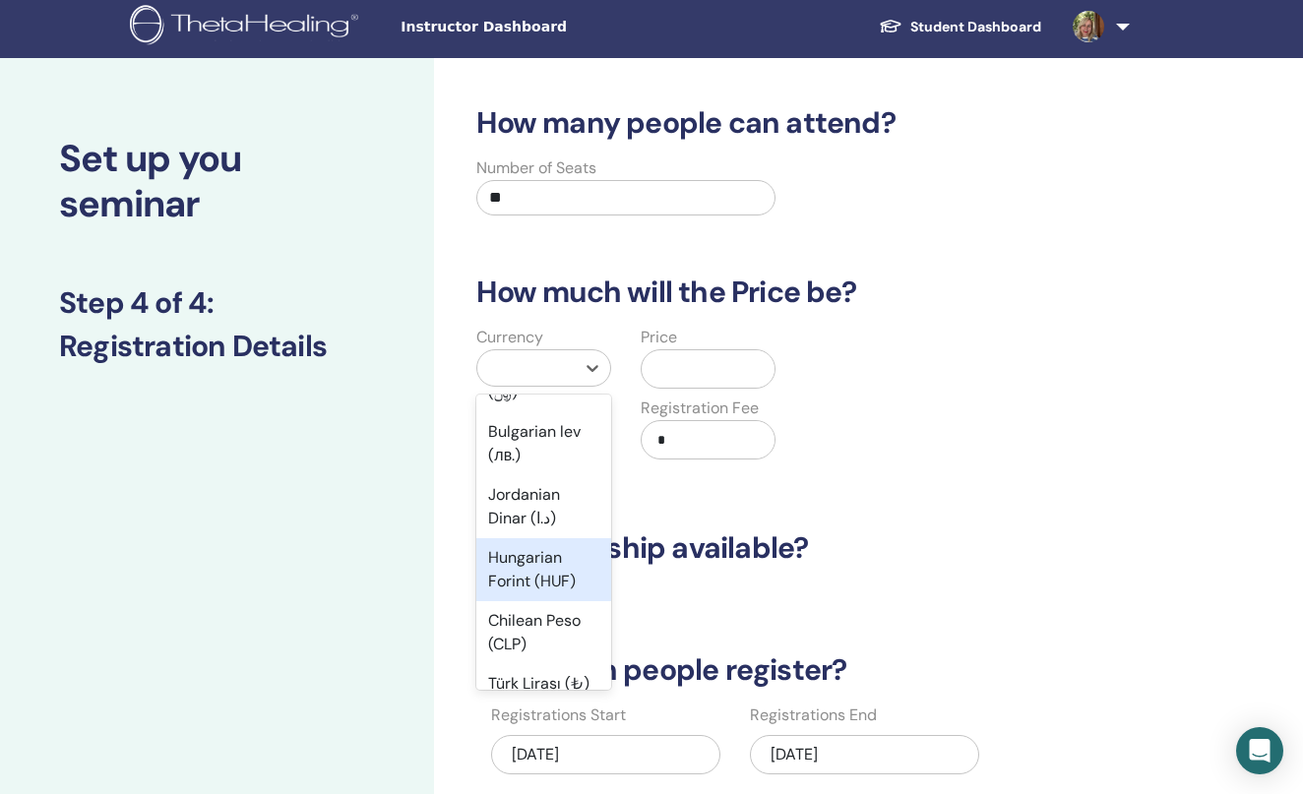
click at [538, 538] on div "Hungarian Forint (HUF)" at bounding box center [543, 569] width 135 height 63
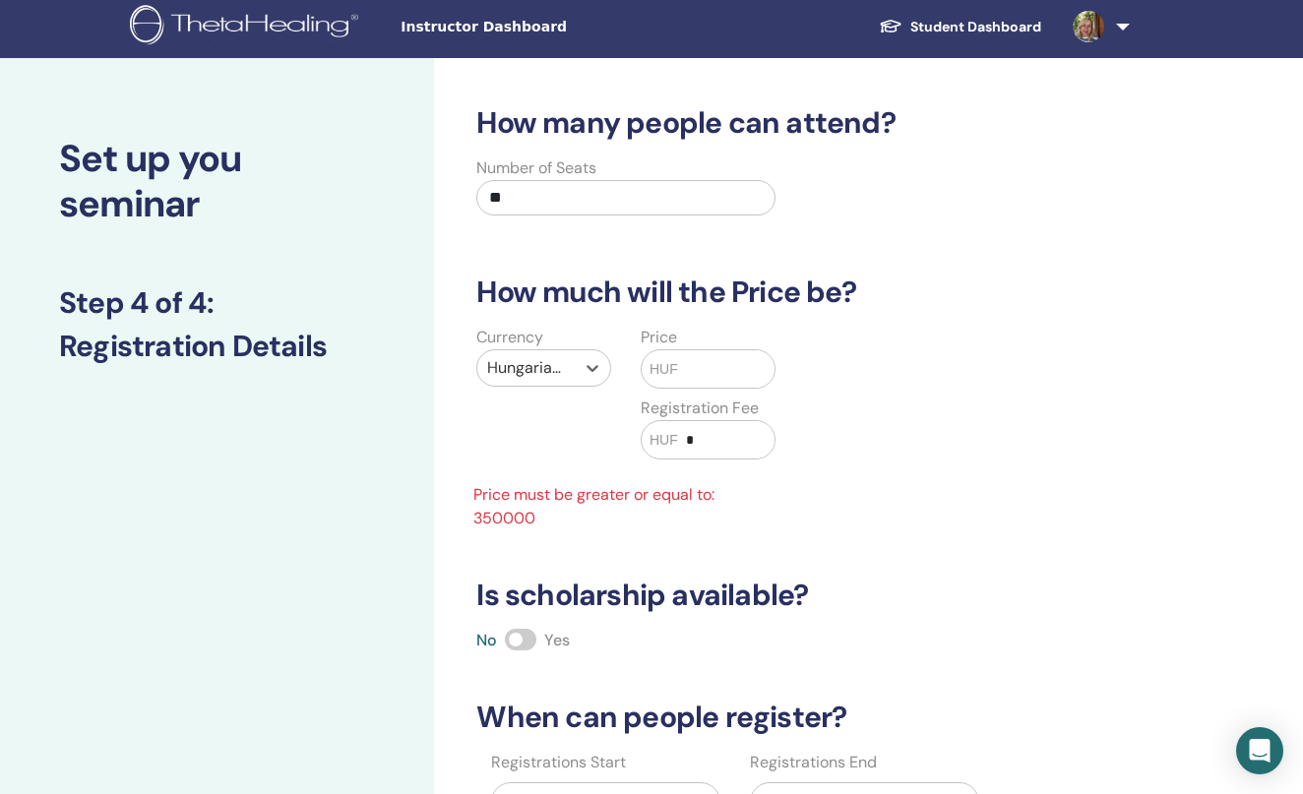
click at [564, 371] on div at bounding box center [526, 368] width 78 height 28
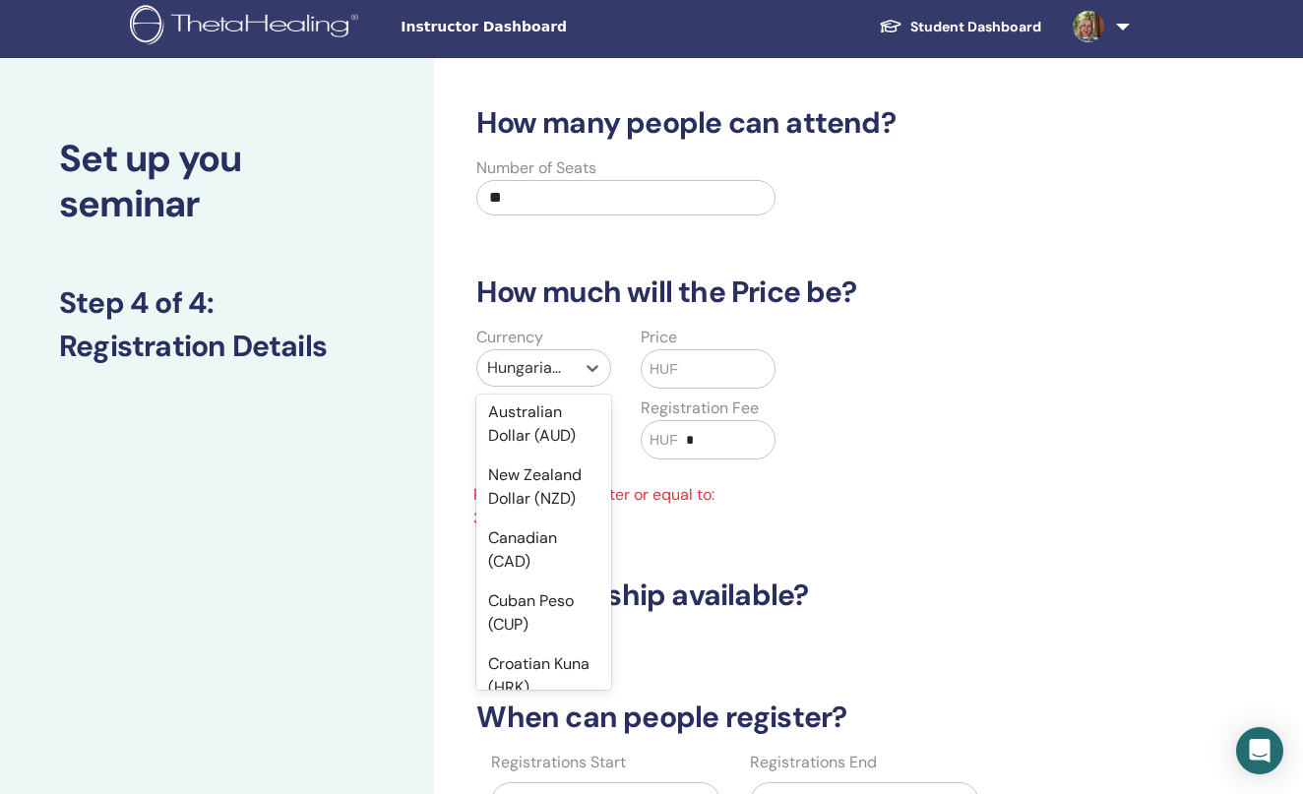
scroll to position [0, 0]
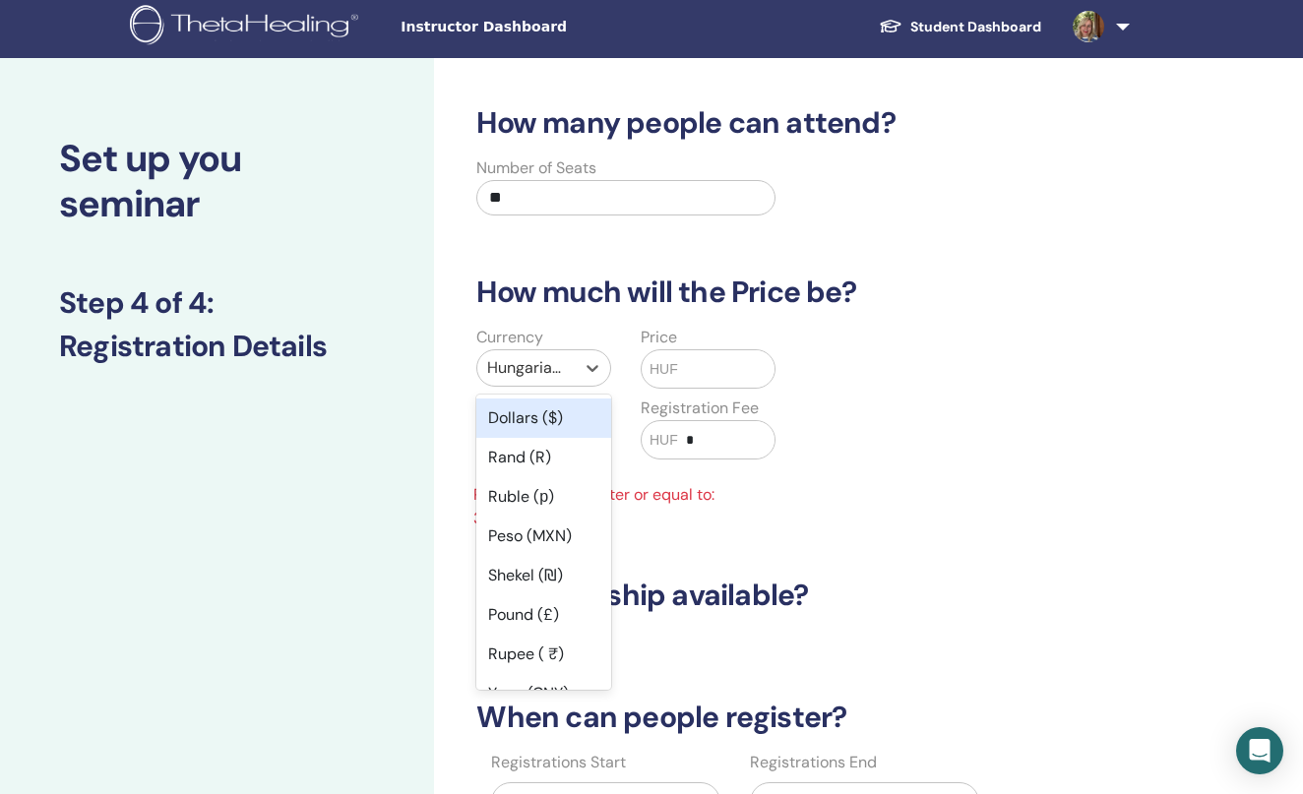
click at [523, 402] on div "Dollars ($)" at bounding box center [543, 418] width 135 height 39
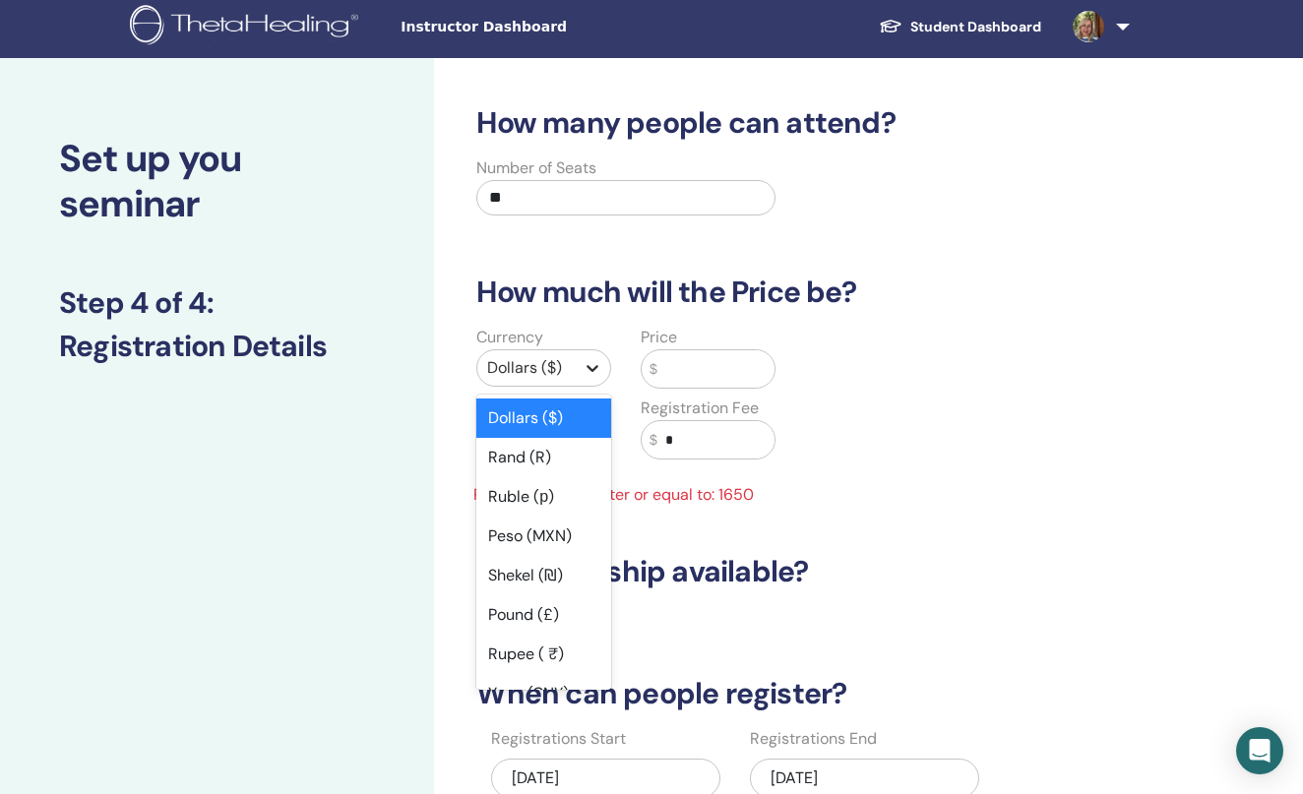
click at [588, 366] on icon at bounding box center [593, 368] width 12 height 7
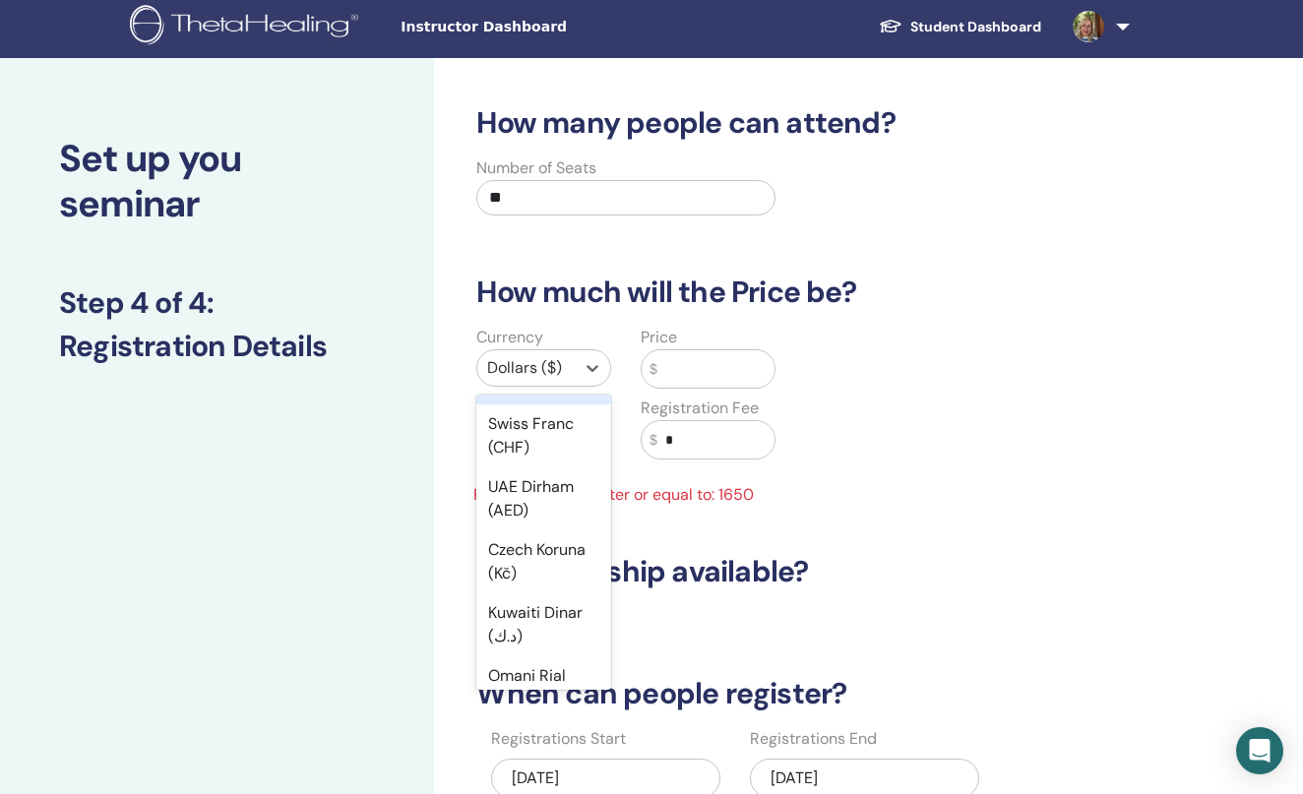
scroll to position [919, 0]
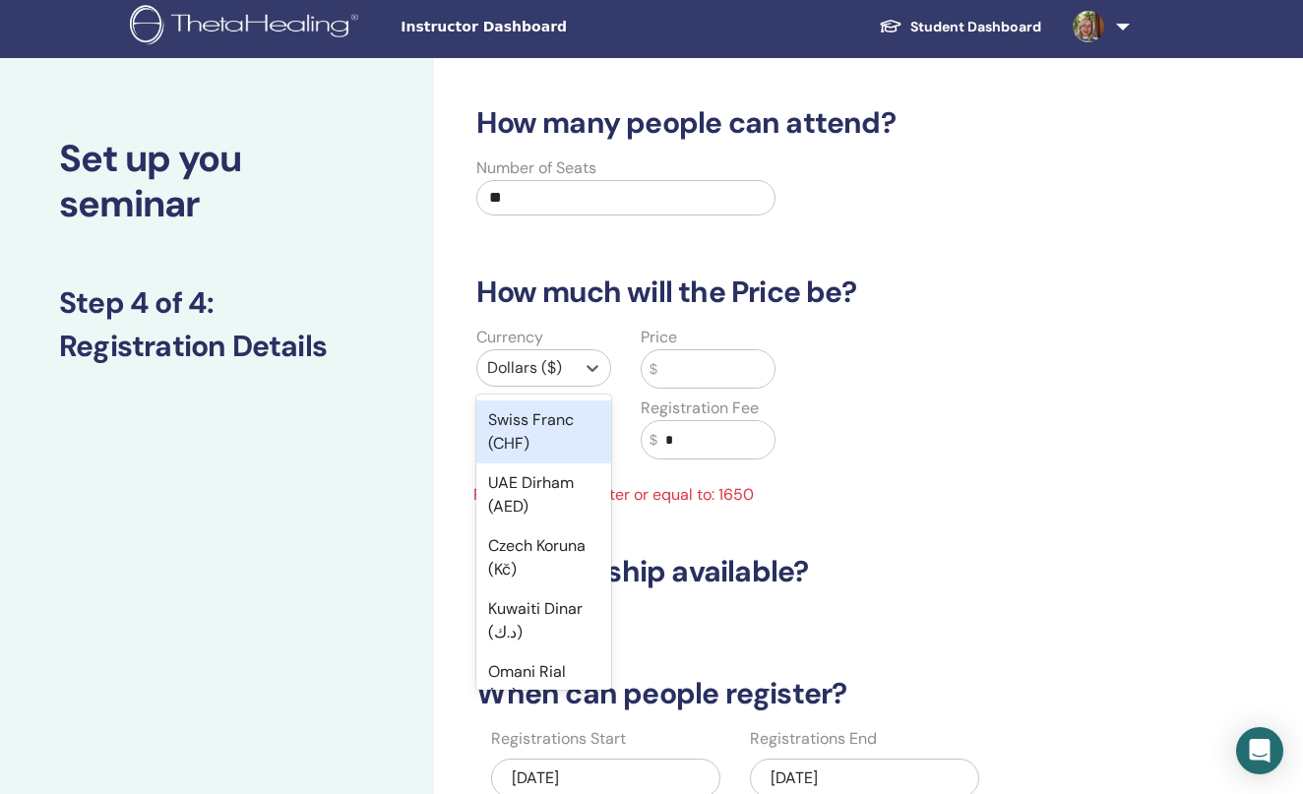
click at [544, 426] on div "Swiss Franc (CHF)" at bounding box center [543, 432] width 135 height 63
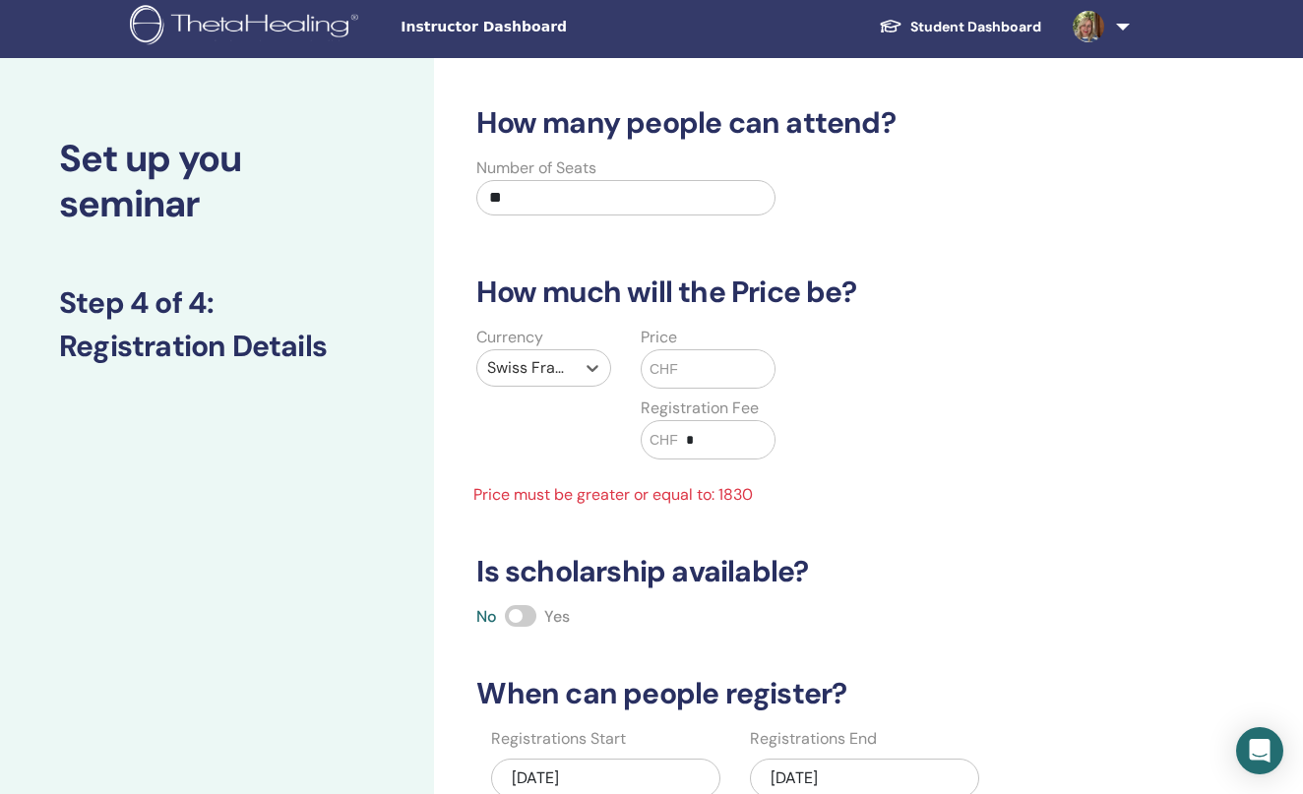
click at [572, 361] on div "Swiss Franc (CHF)" at bounding box center [525, 367] width 97 height 35
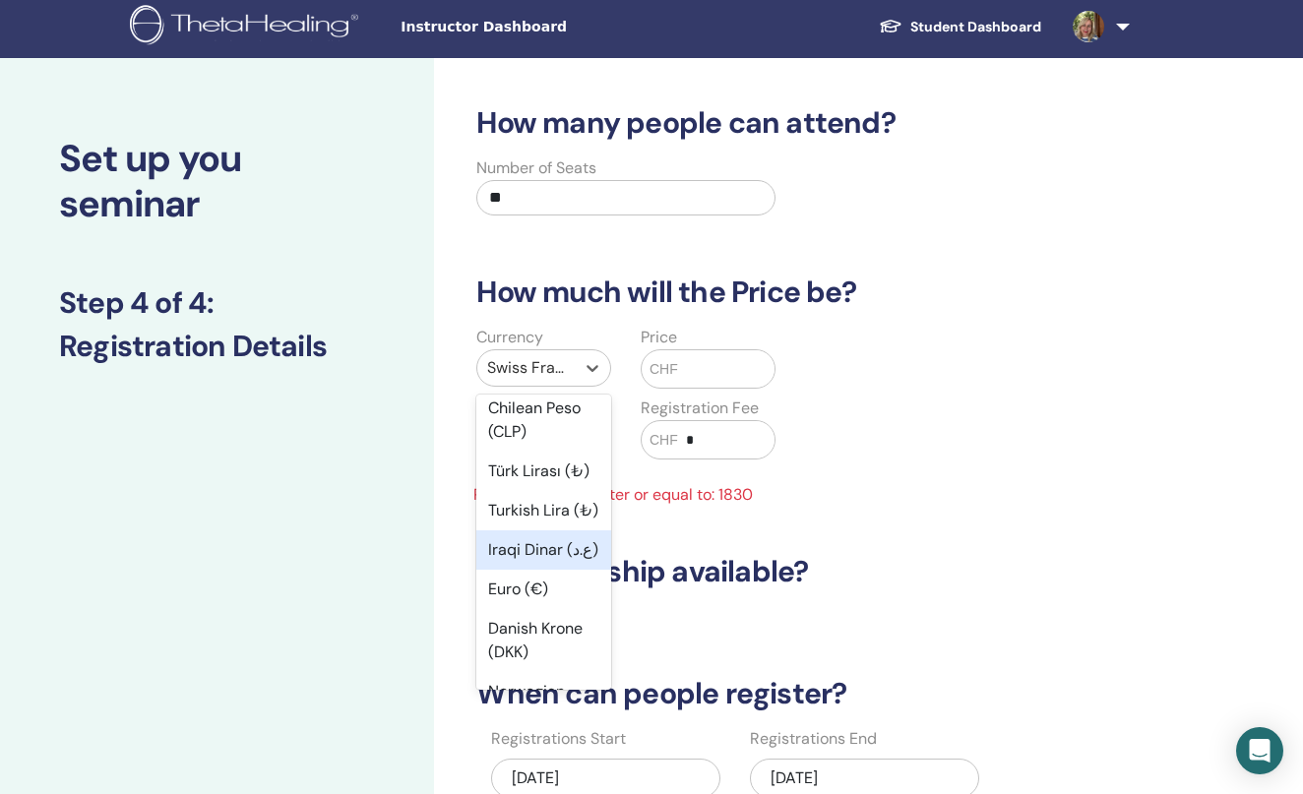
scroll to position [1714, 0]
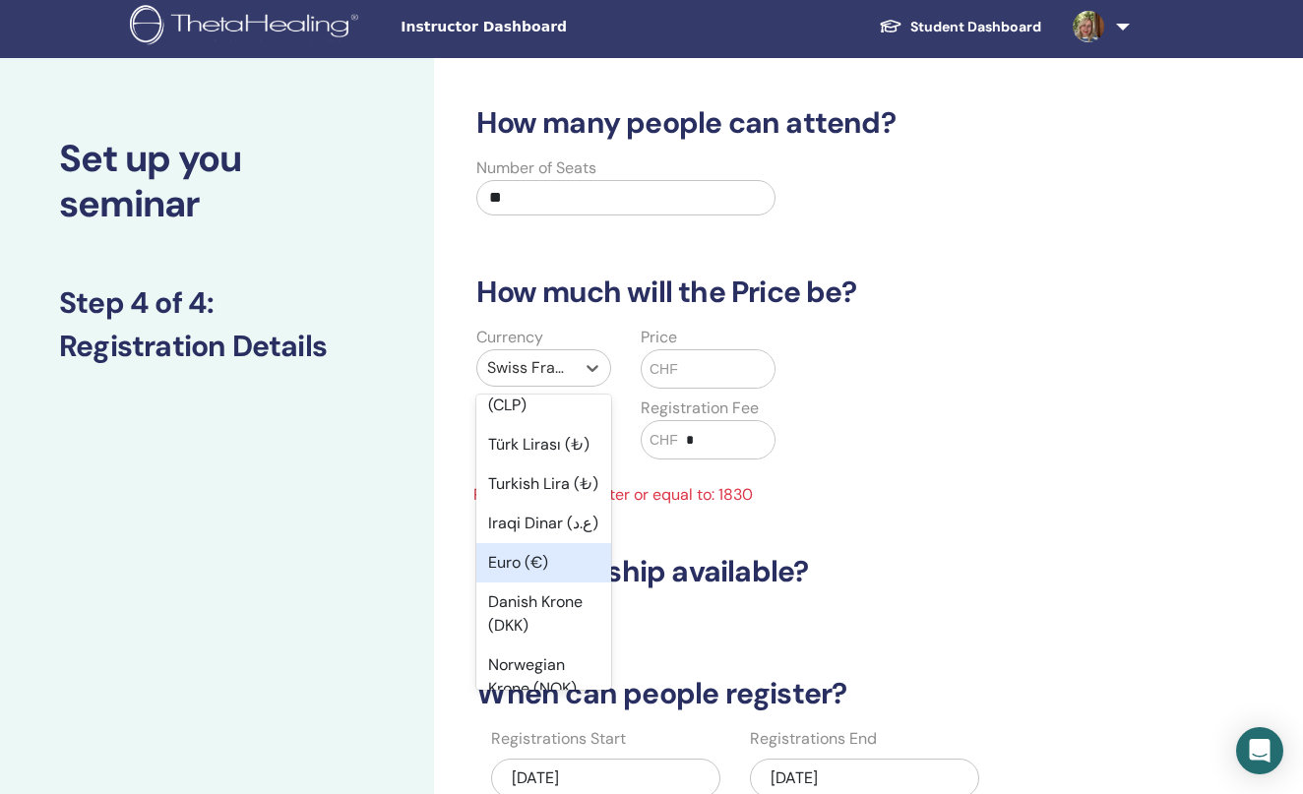
click at [543, 543] on div "Euro (€)" at bounding box center [543, 562] width 135 height 39
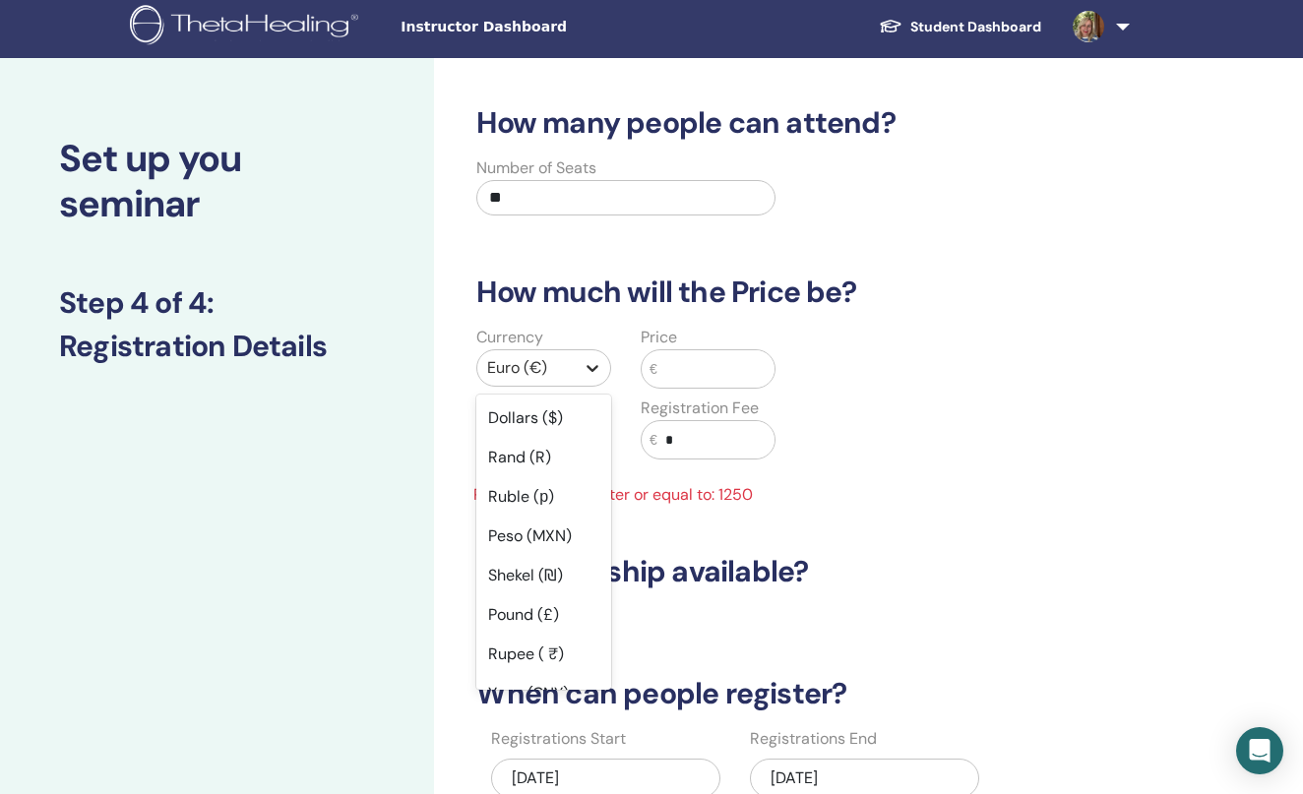
click at [583, 367] on icon at bounding box center [593, 368] width 20 height 20
click at [561, 424] on div "Dollars ($)" at bounding box center [543, 418] width 135 height 39
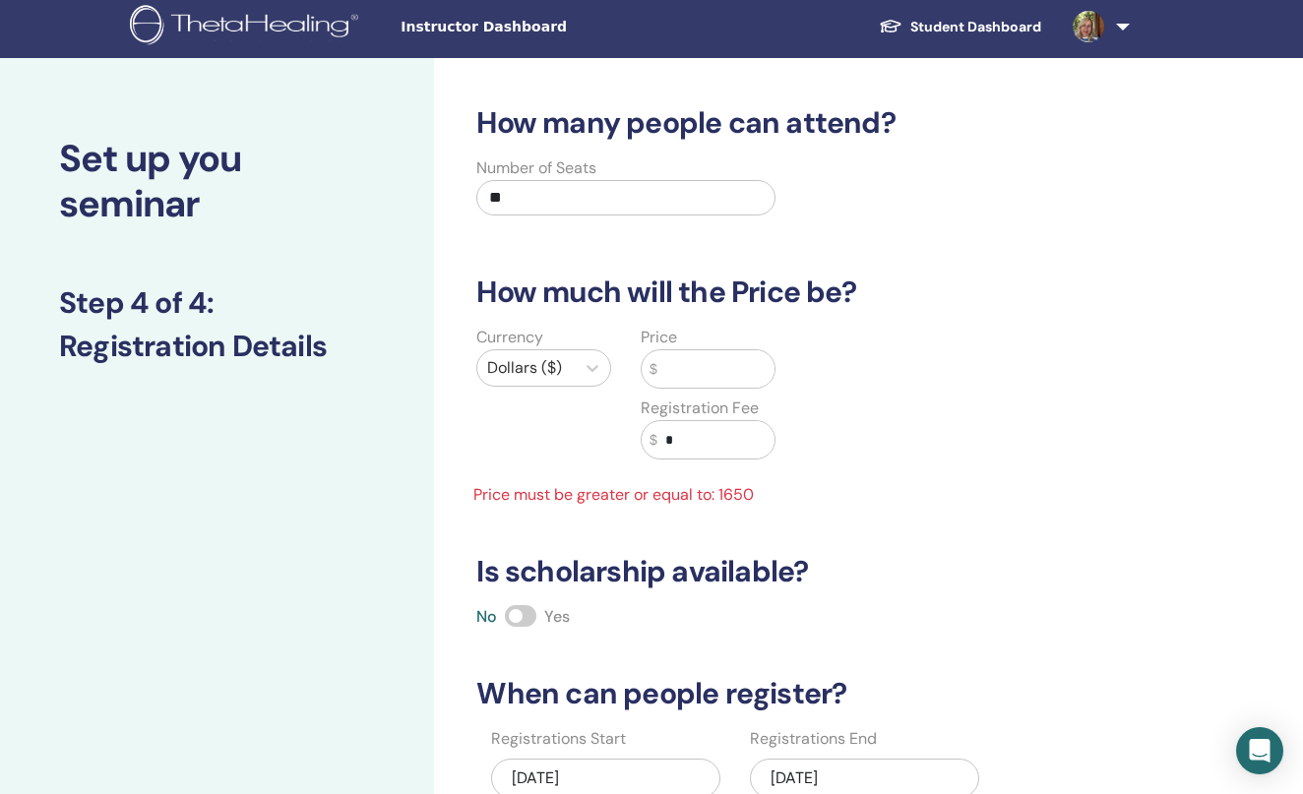
click at [682, 374] on input "text" at bounding box center [716, 368] width 117 height 37
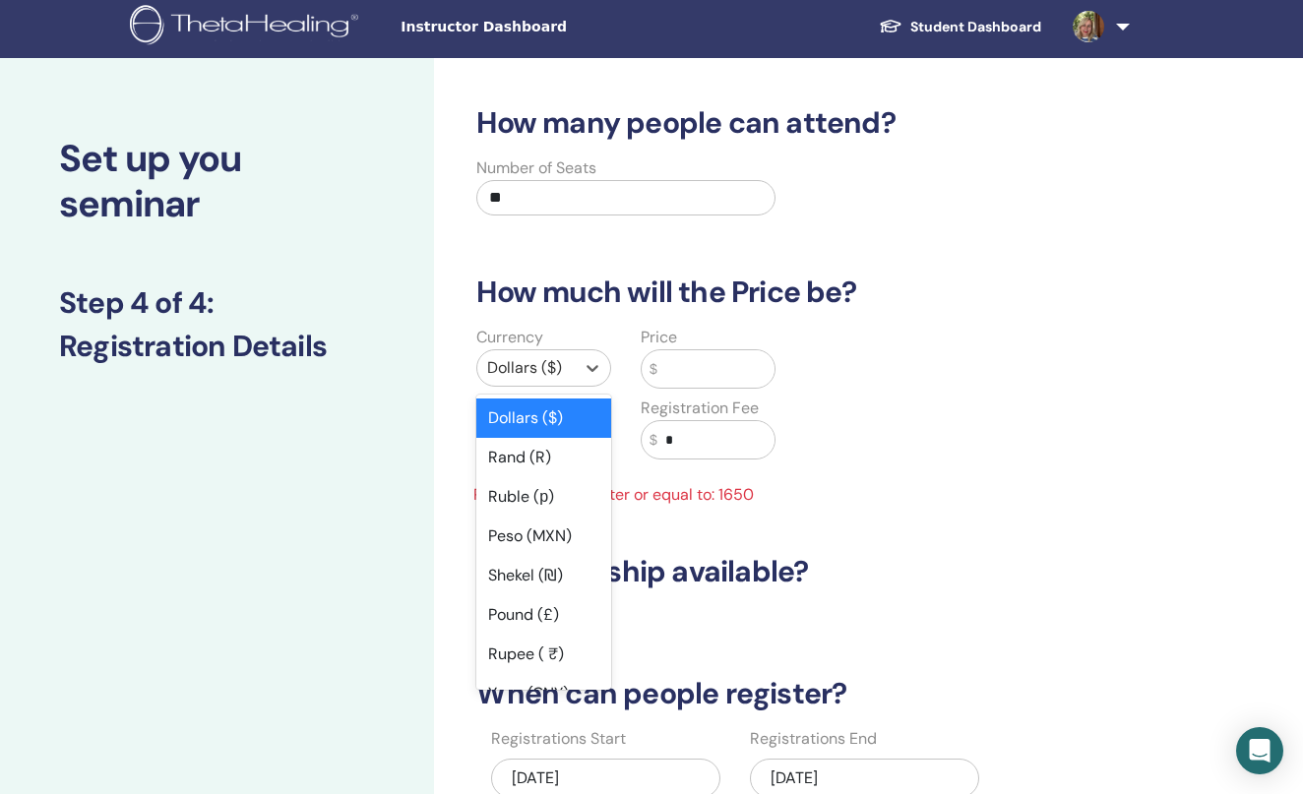
click at [570, 360] on div "Dollars ($)" at bounding box center [525, 367] width 97 height 35
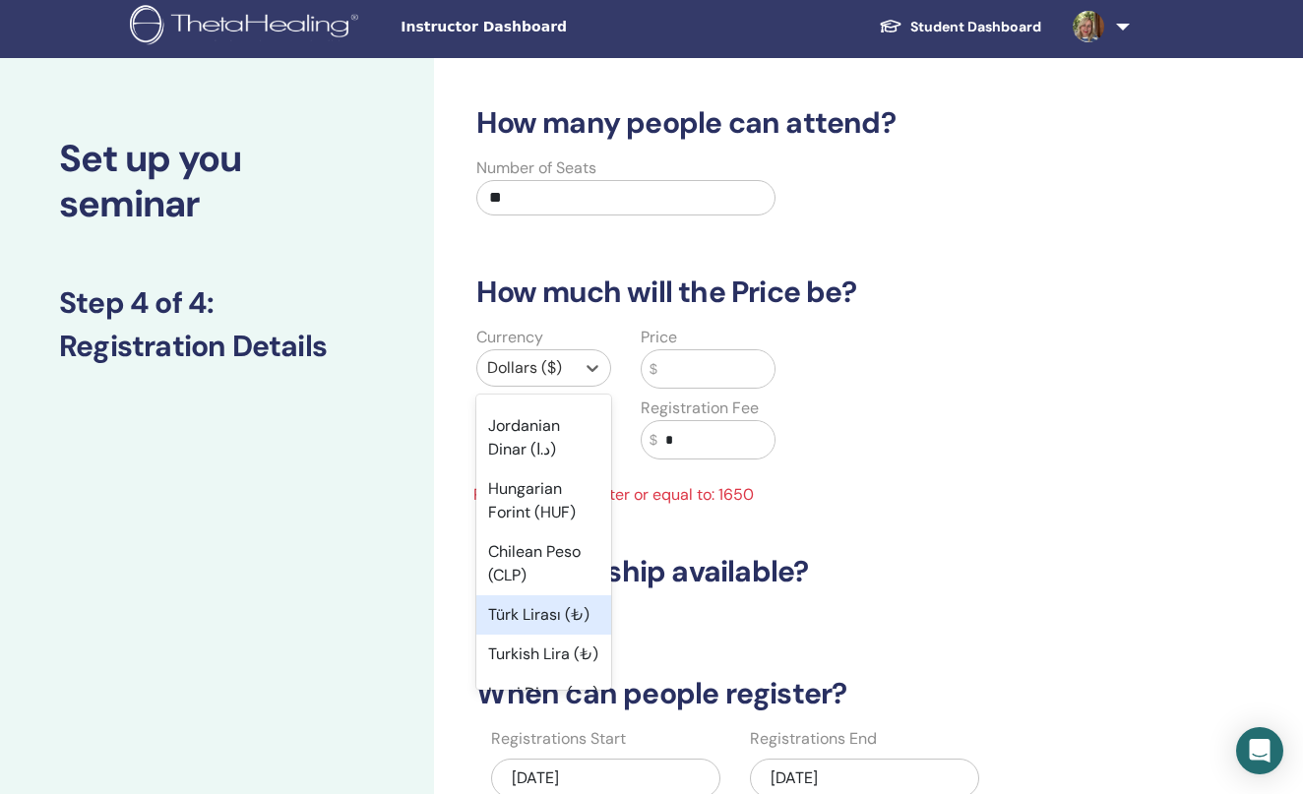
scroll to position [1485, 0]
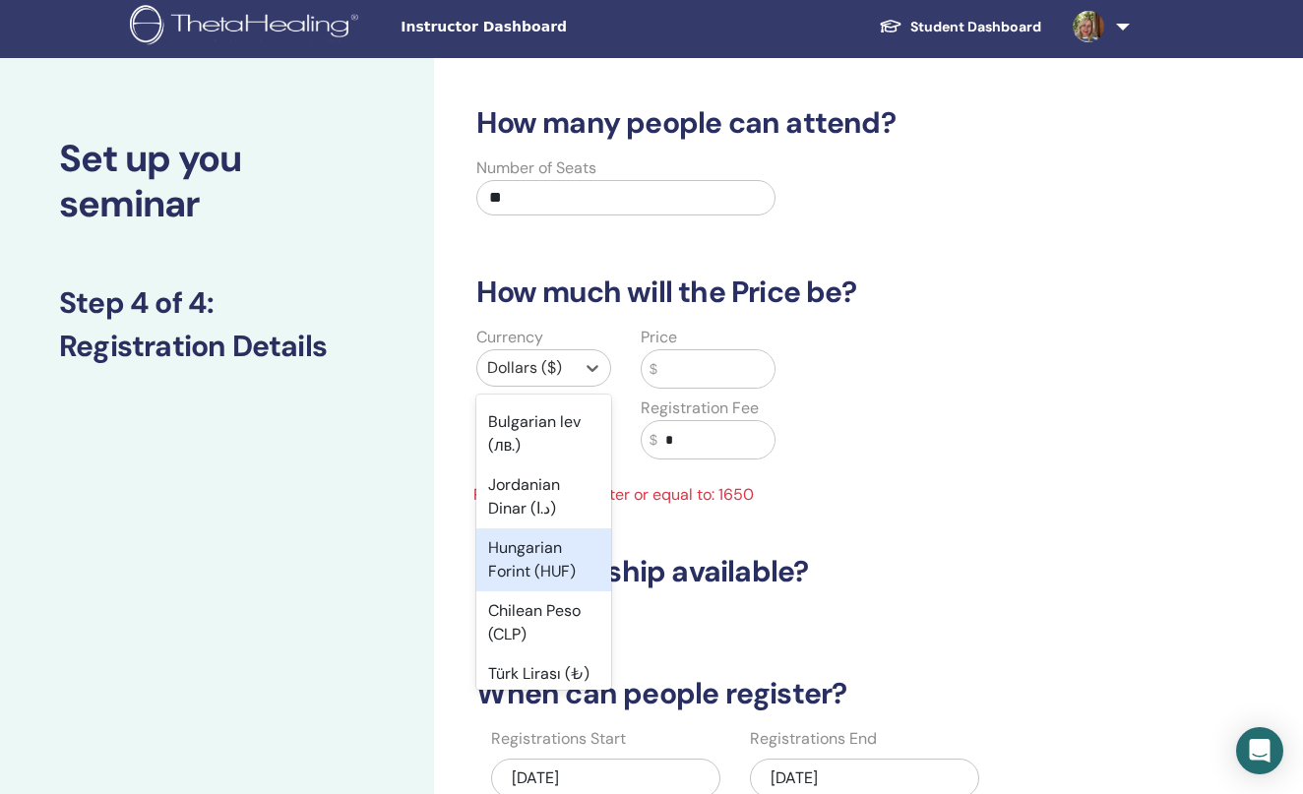
click at [555, 529] on div "Hungarian Forint (HUF)" at bounding box center [543, 560] width 135 height 63
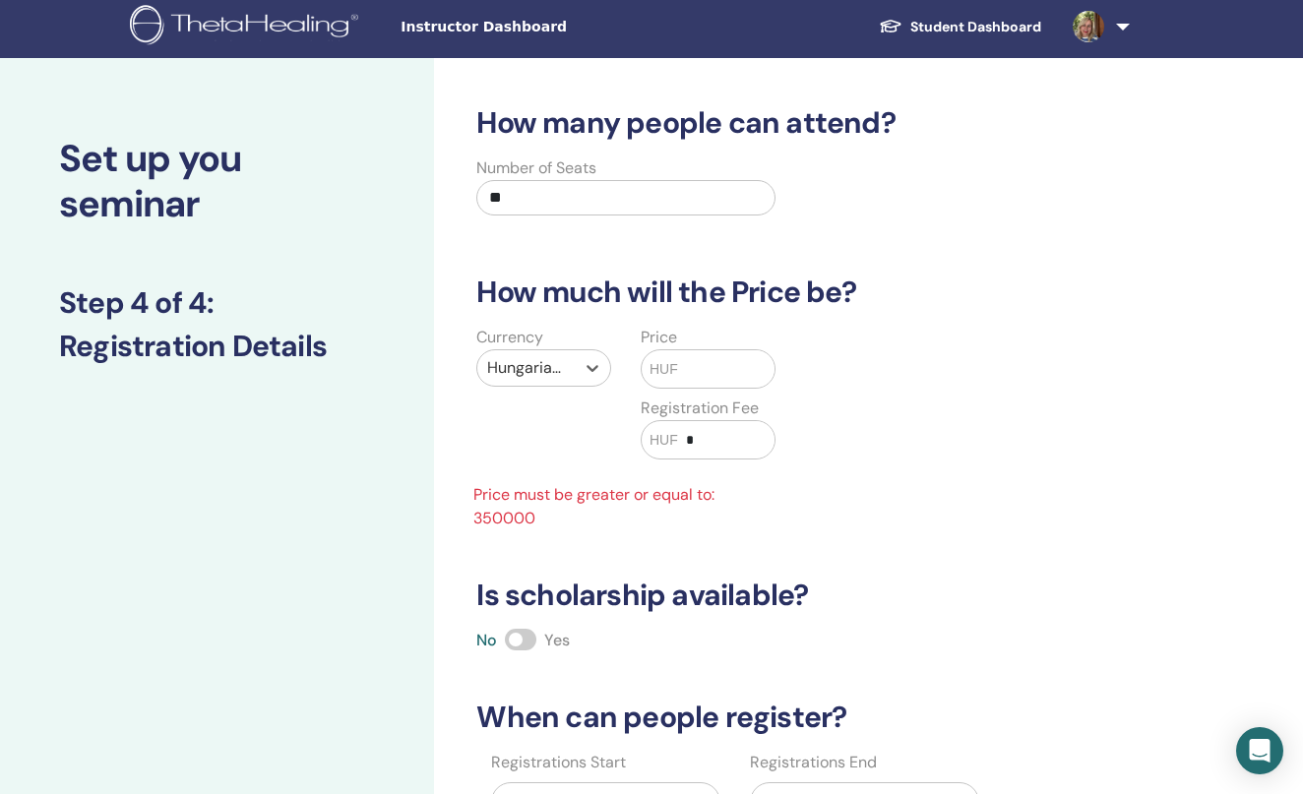
click at [672, 374] on span "HUF" at bounding box center [664, 369] width 29 height 21
click at [679, 354] on div "HUF" at bounding box center [708, 368] width 135 height 39
click at [671, 434] on span "HUF" at bounding box center [664, 440] width 29 height 21
click at [703, 432] on input "*" at bounding box center [726, 439] width 96 height 37
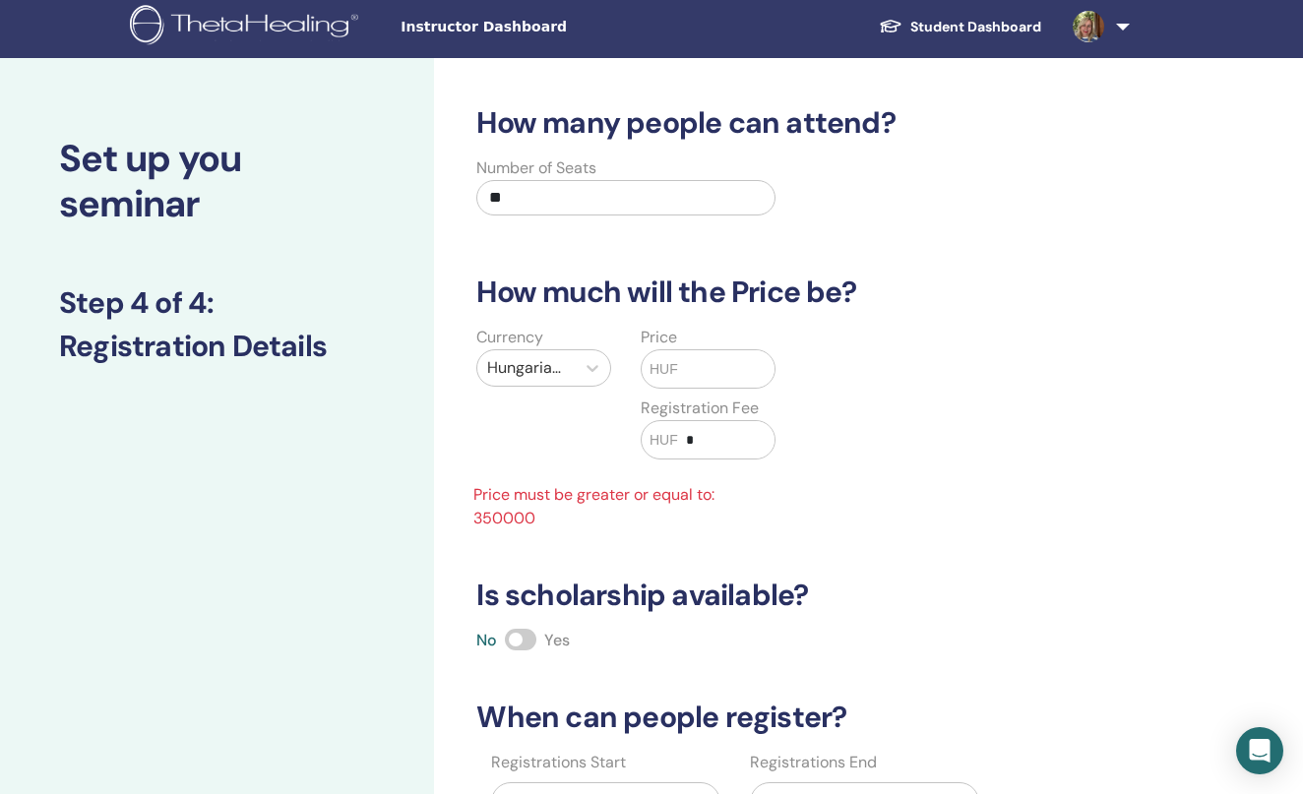
click at [687, 358] on input "text" at bounding box center [726, 368] width 96 height 37
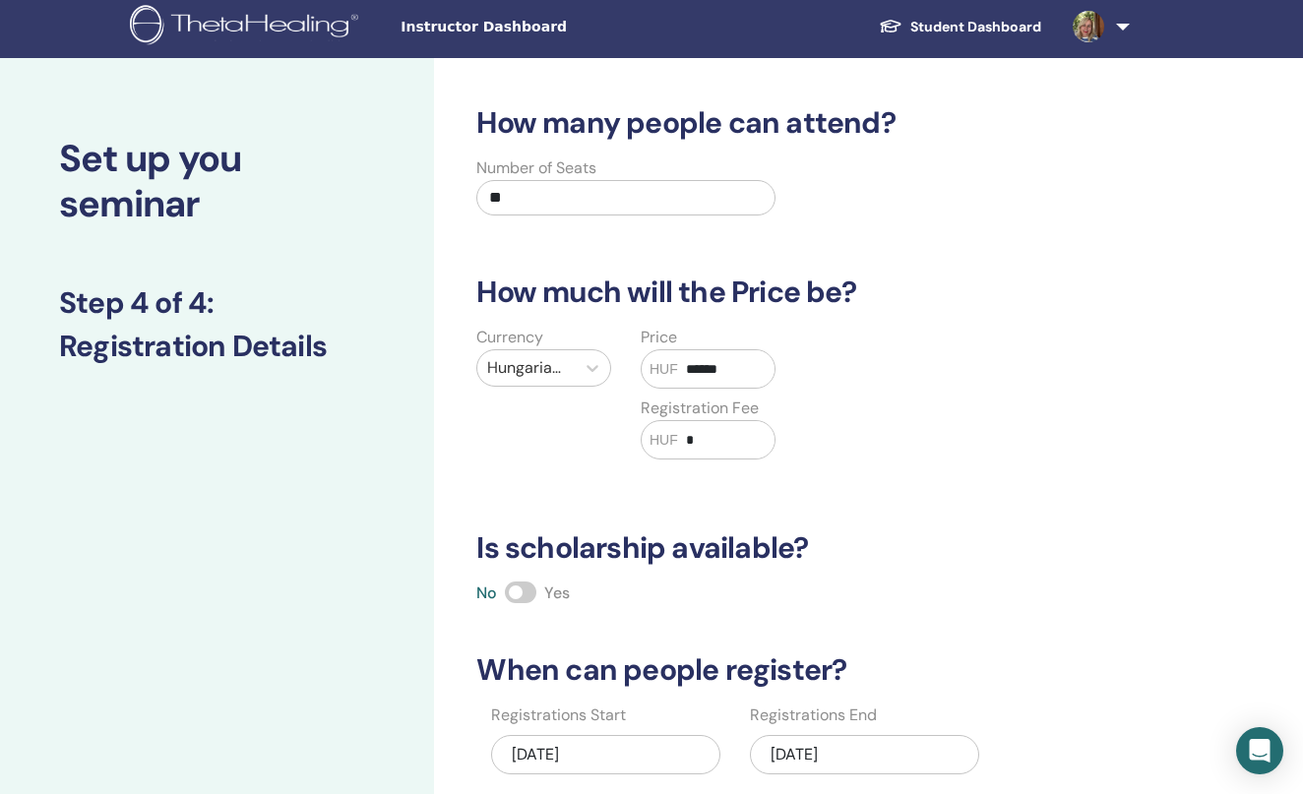
type input "******"
click at [696, 442] on input "*" at bounding box center [726, 439] width 96 height 37
click at [707, 372] on input "******" at bounding box center [726, 368] width 96 height 37
type input "******"
click at [701, 433] on input "text" at bounding box center [726, 439] width 96 height 37
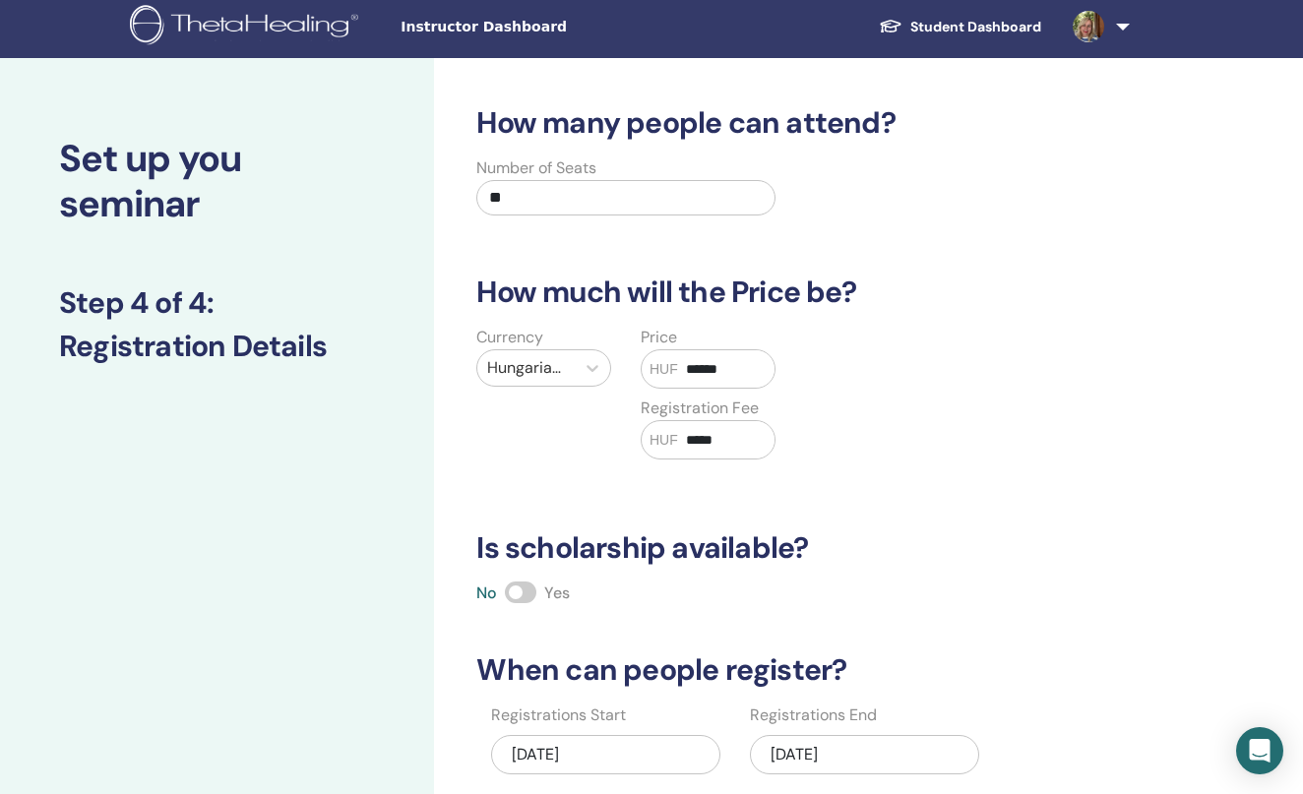
click at [709, 373] on input "******" at bounding box center [726, 368] width 96 height 37
click at [696, 438] on input "*****" at bounding box center [726, 439] width 96 height 37
type input "*****"
click at [528, 608] on div "How many people can attend? Number of Seats ** How much will the Price be? Curr…" at bounding box center [805, 498] width 680 height 786
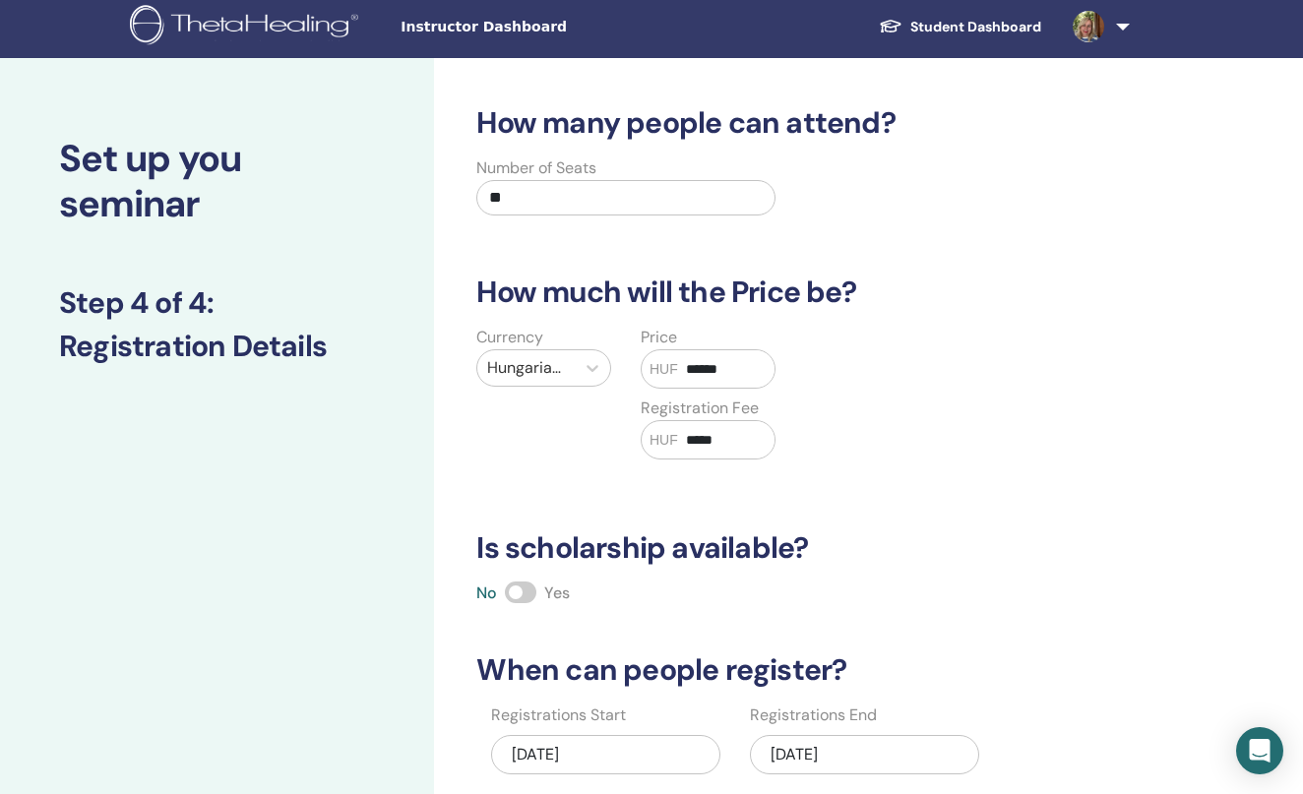
click at [528, 597] on span at bounding box center [521, 593] width 32 height 22
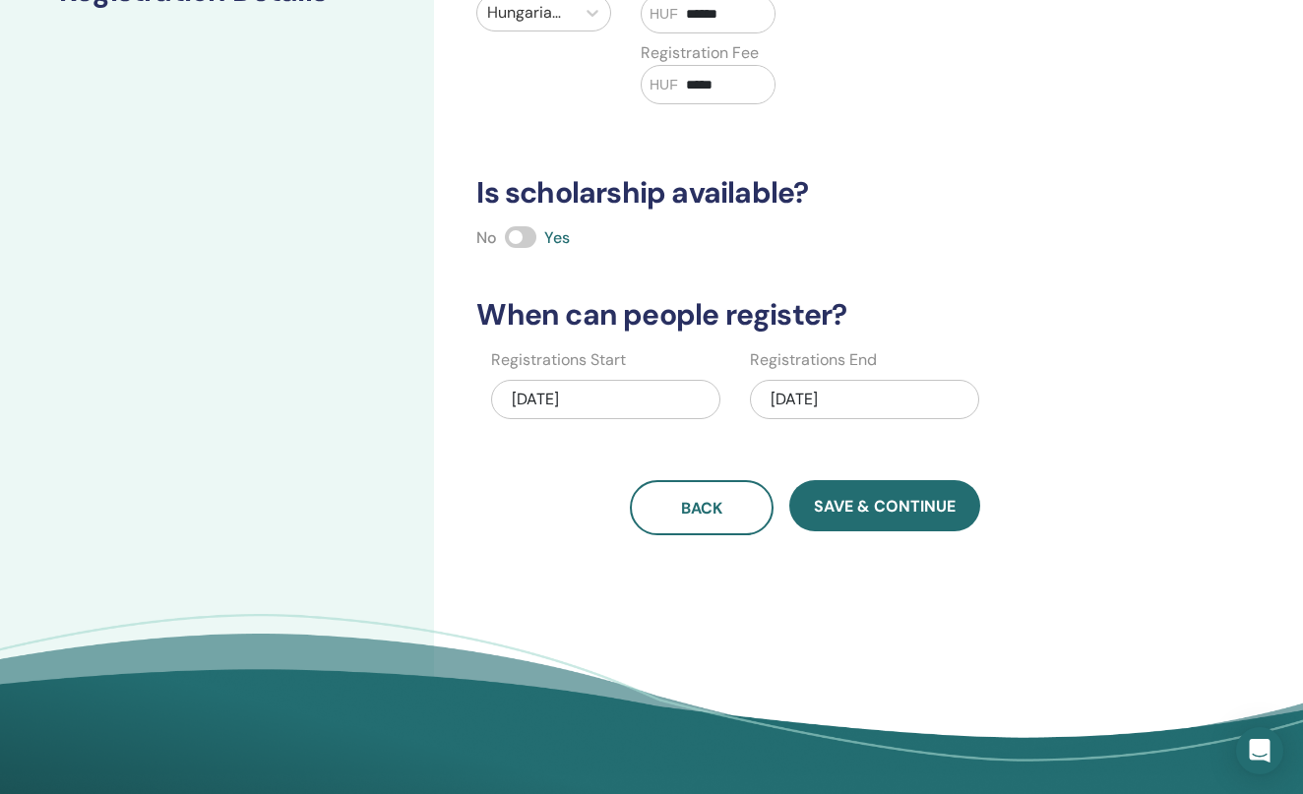
scroll to position [390, 0]
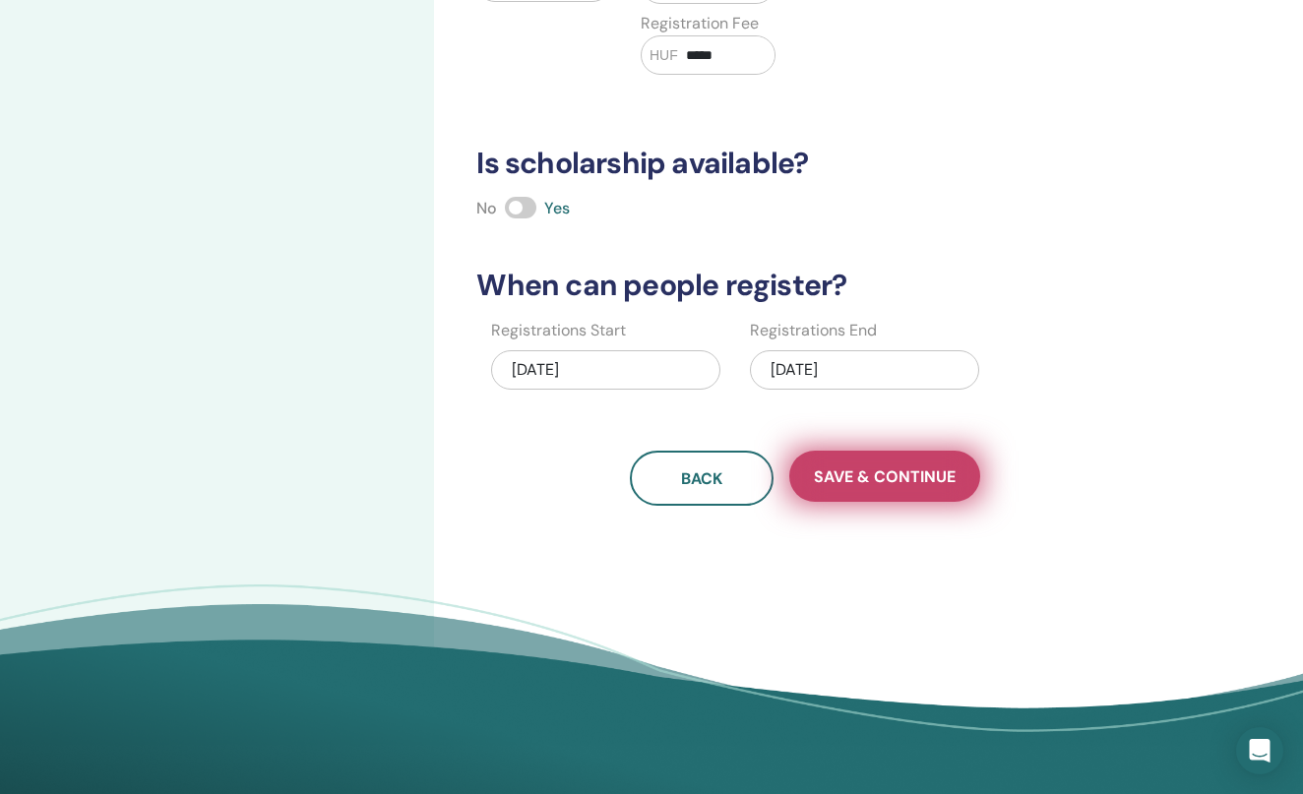
click at [887, 481] on span "Save & Continue" at bounding box center [885, 477] width 142 height 21
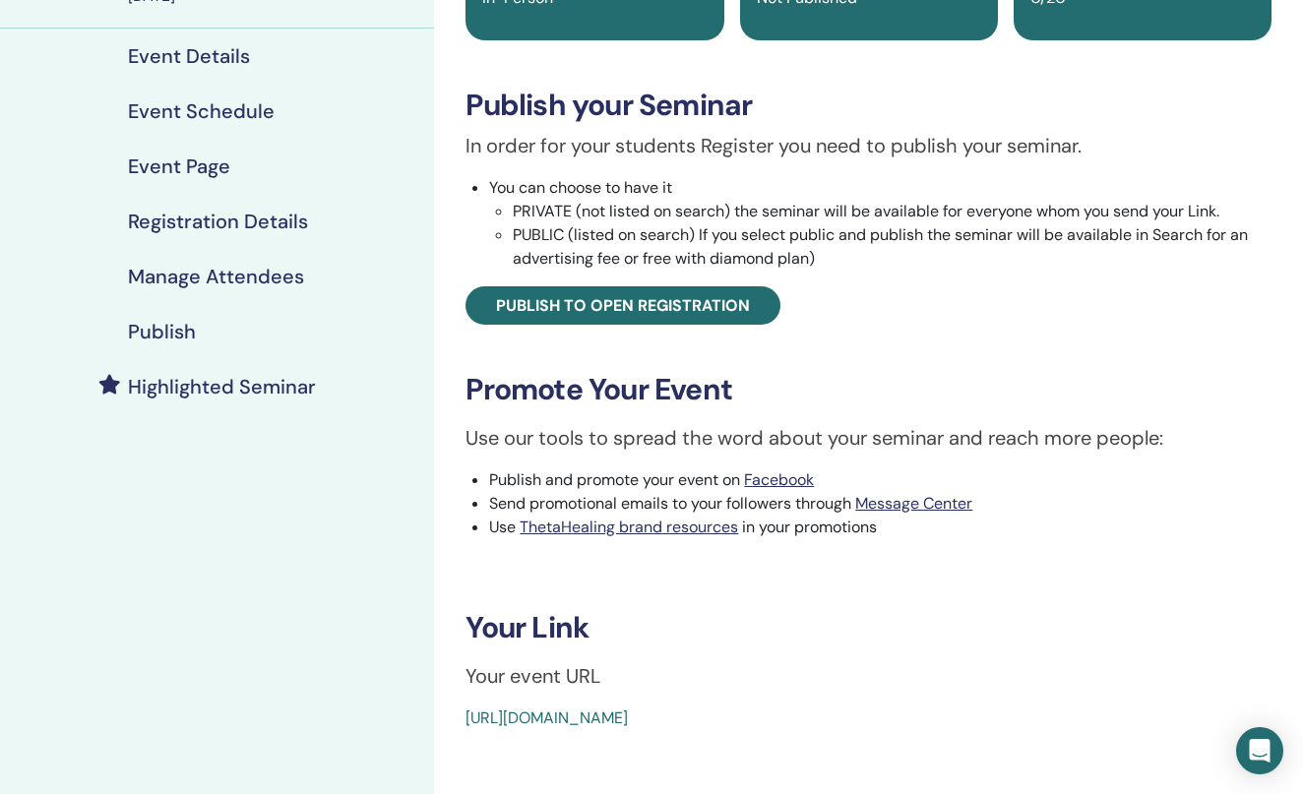
scroll to position [241, 0]
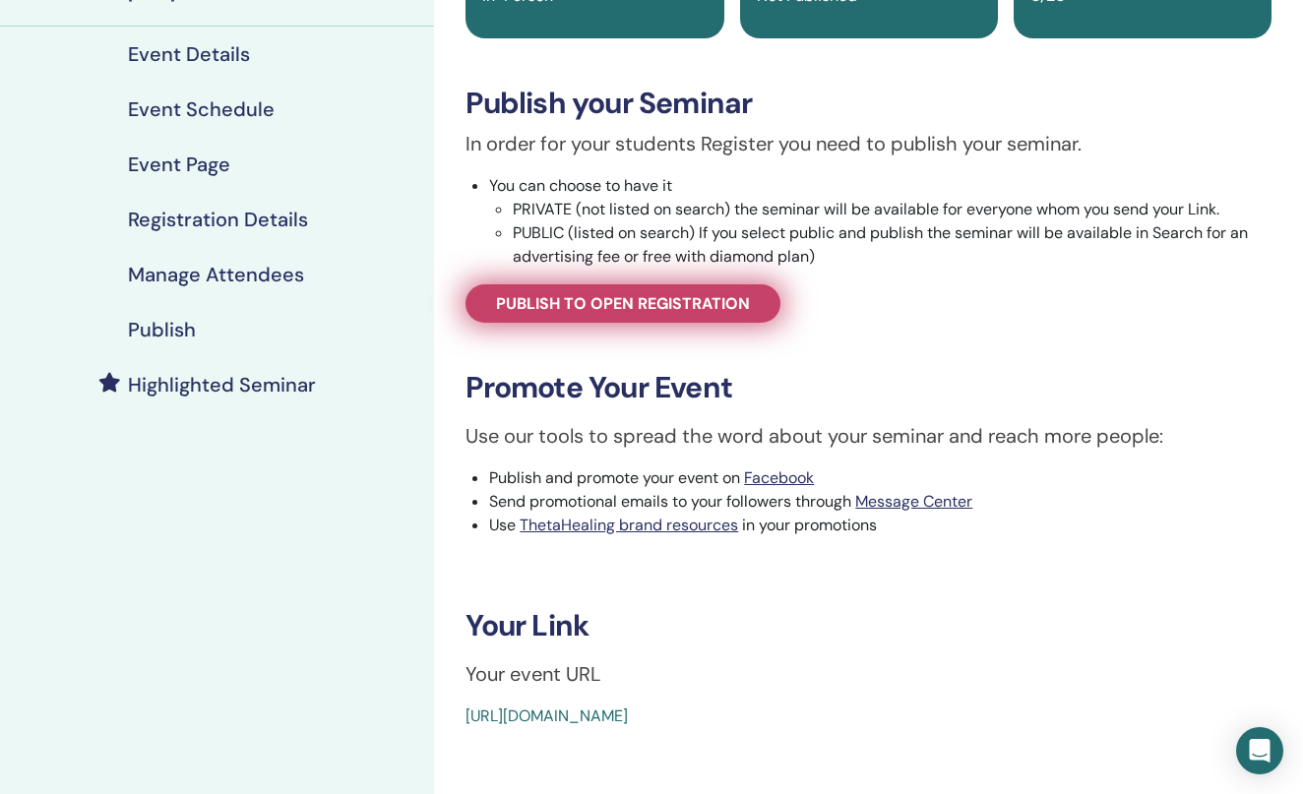
click at [707, 308] on span "Publish to open registration" at bounding box center [623, 303] width 254 height 21
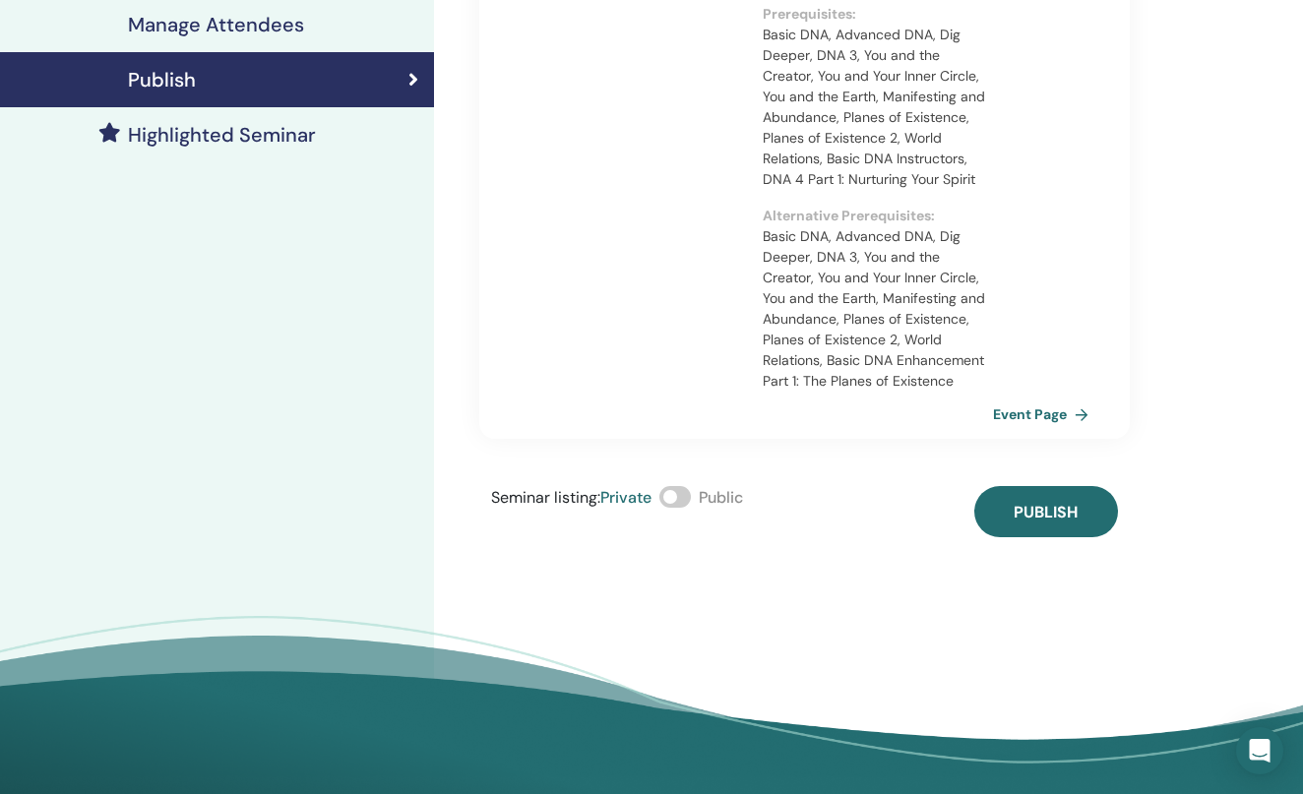
scroll to position [491, 0]
click at [691, 500] on span at bounding box center [676, 497] width 32 height 22
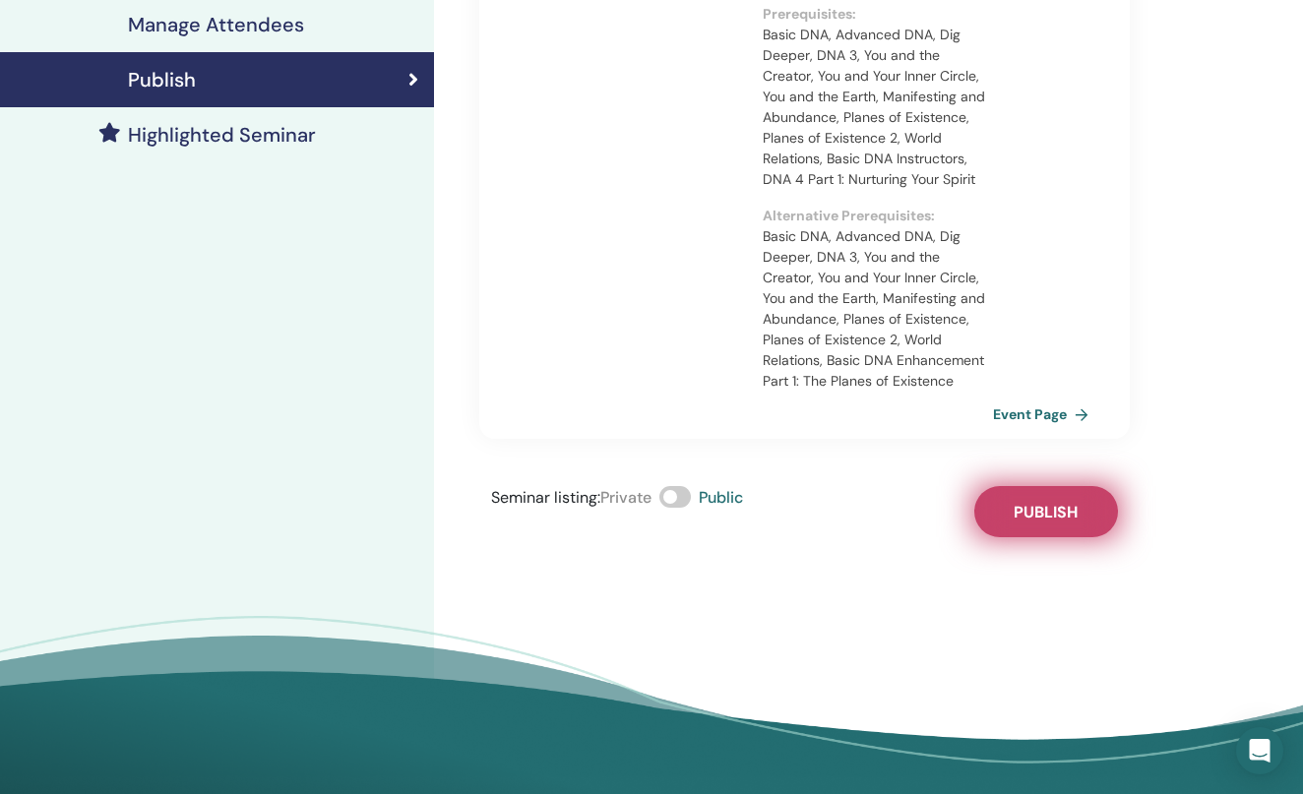
click at [1056, 516] on span "Publish" at bounding box center [1046, 512] width 64 height 21
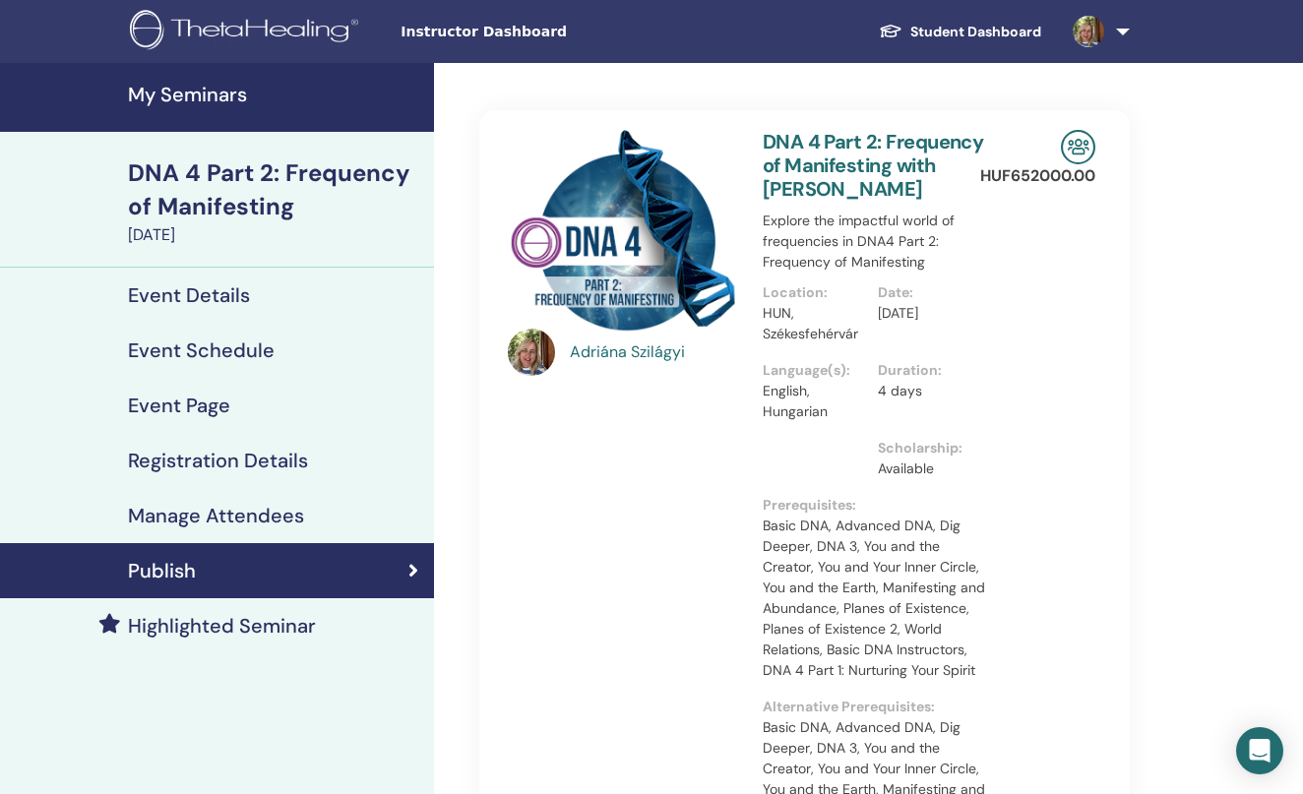
scroll to position [0, 0]
click at [197, 636] on h4 "Highlighted Seminar" at bounding box center [222, 626] width 188 height 24
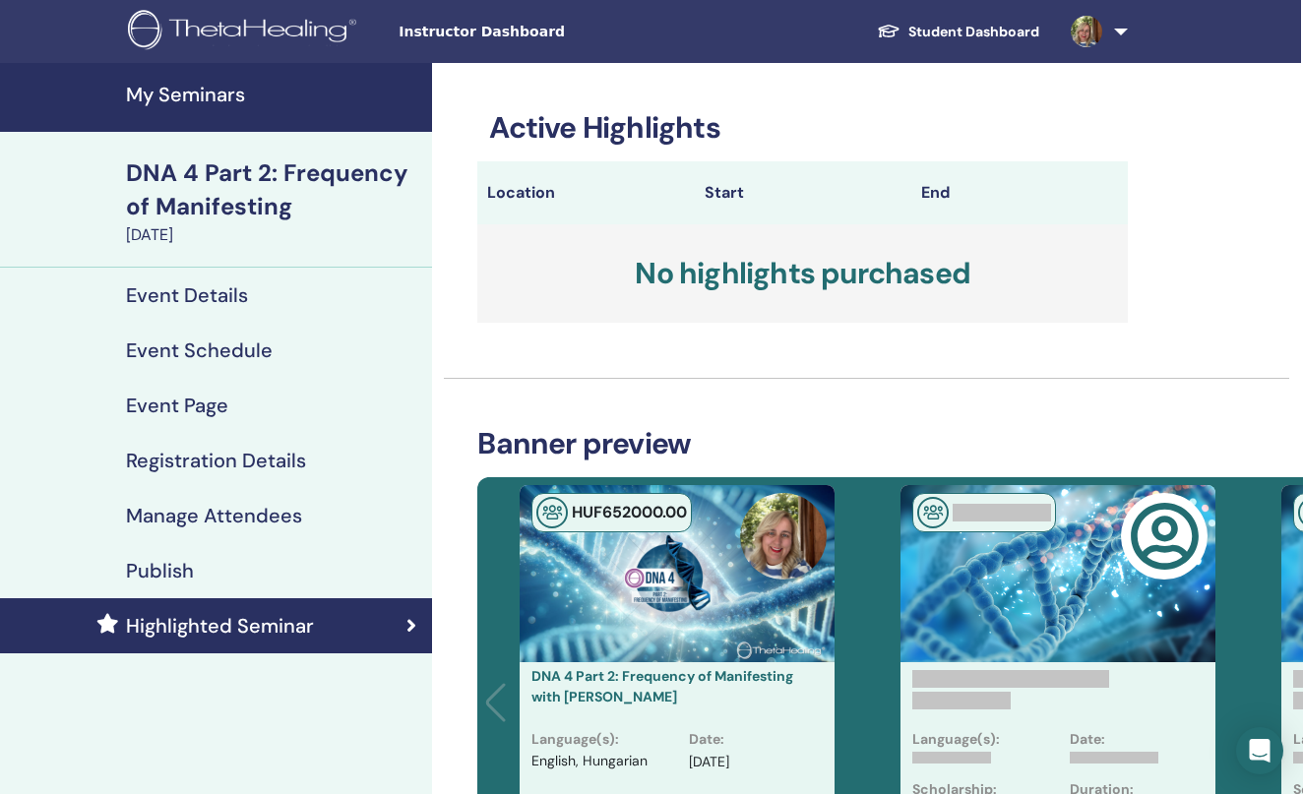
scroll to position [0, 2]
click at [215, 13] on img at bounding box center [245, 32] width 235 height 44
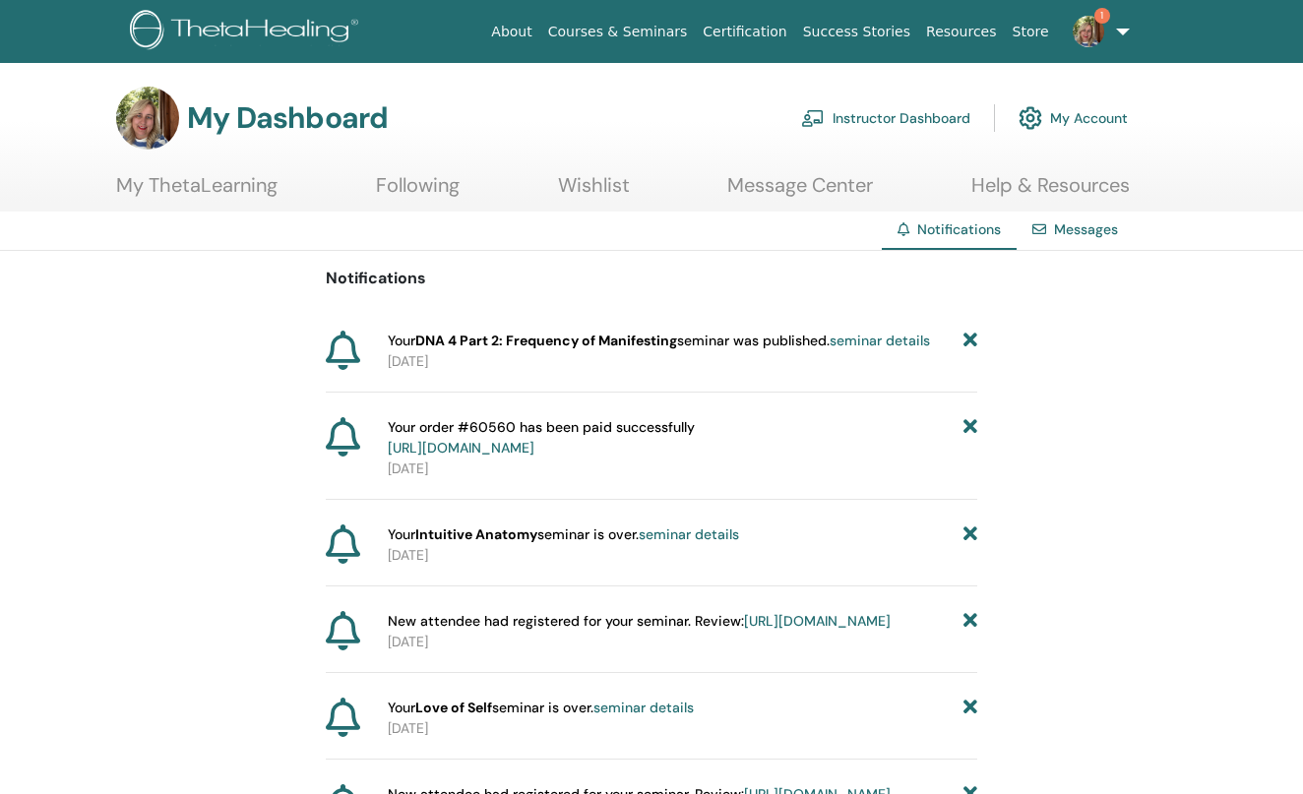
click at [907, 121] on link "Instructor Dashboard" at bounding box center [885, 117] width 169 height 43
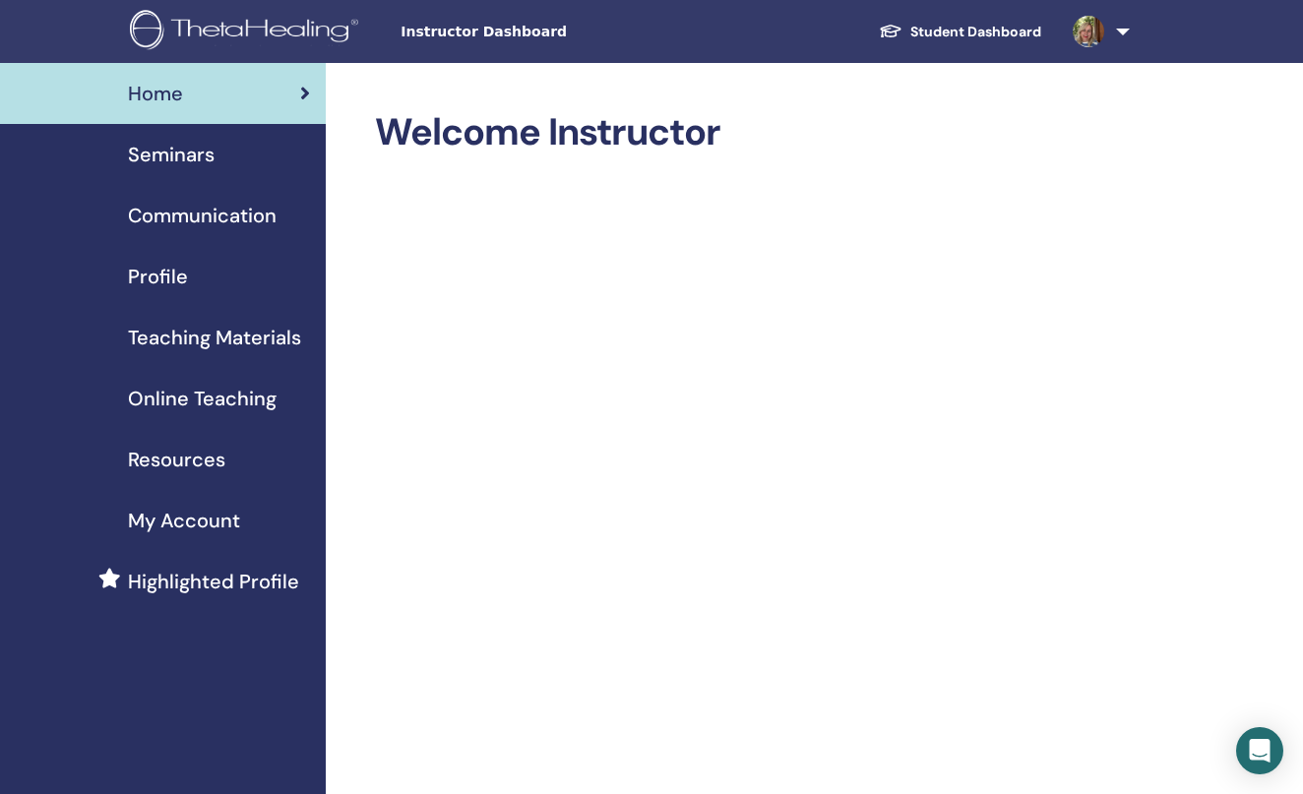
click at [164, 274] on span "Profile" at bounding box center [158, 277] width 60 height 30
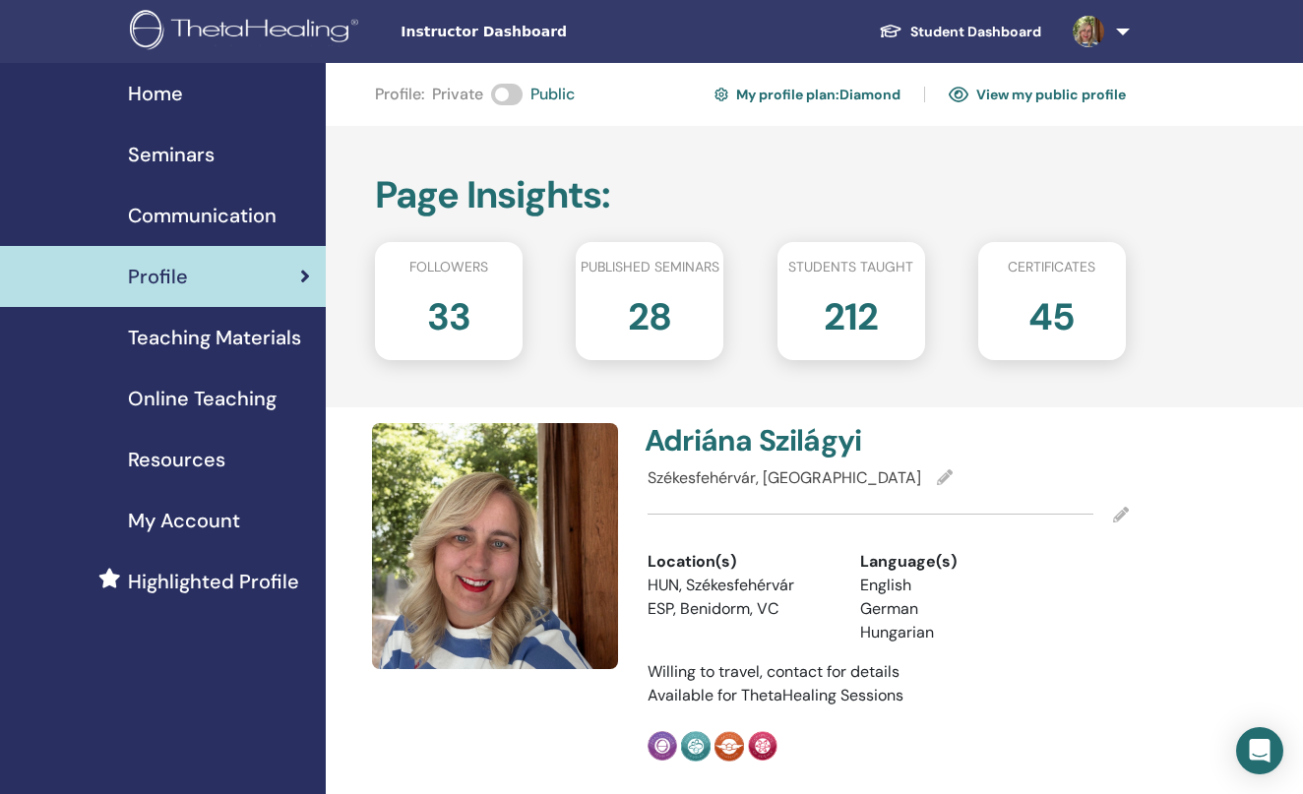
click at [845, 91] on link "My profile plan : Diamond" at bounding box center [808, 95] width 186 height 32
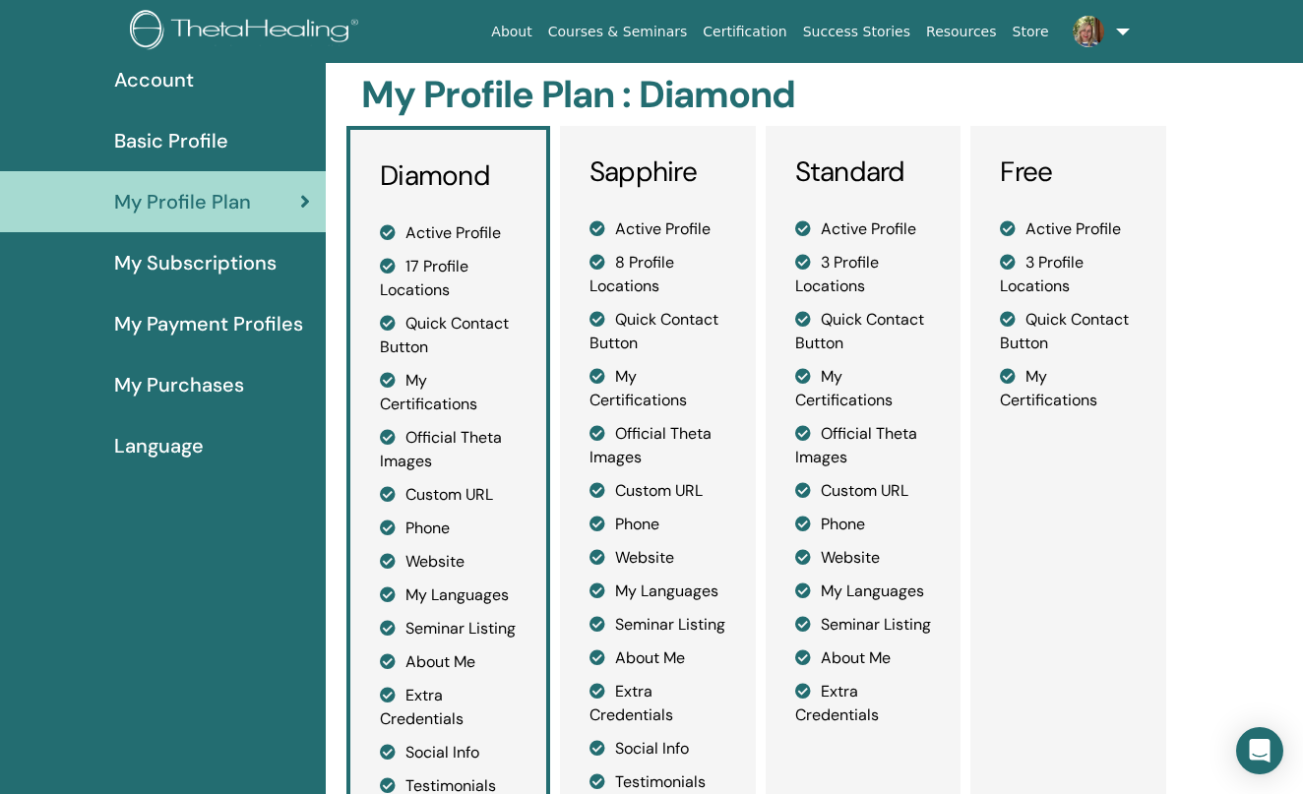
scroll to position [125, 0]
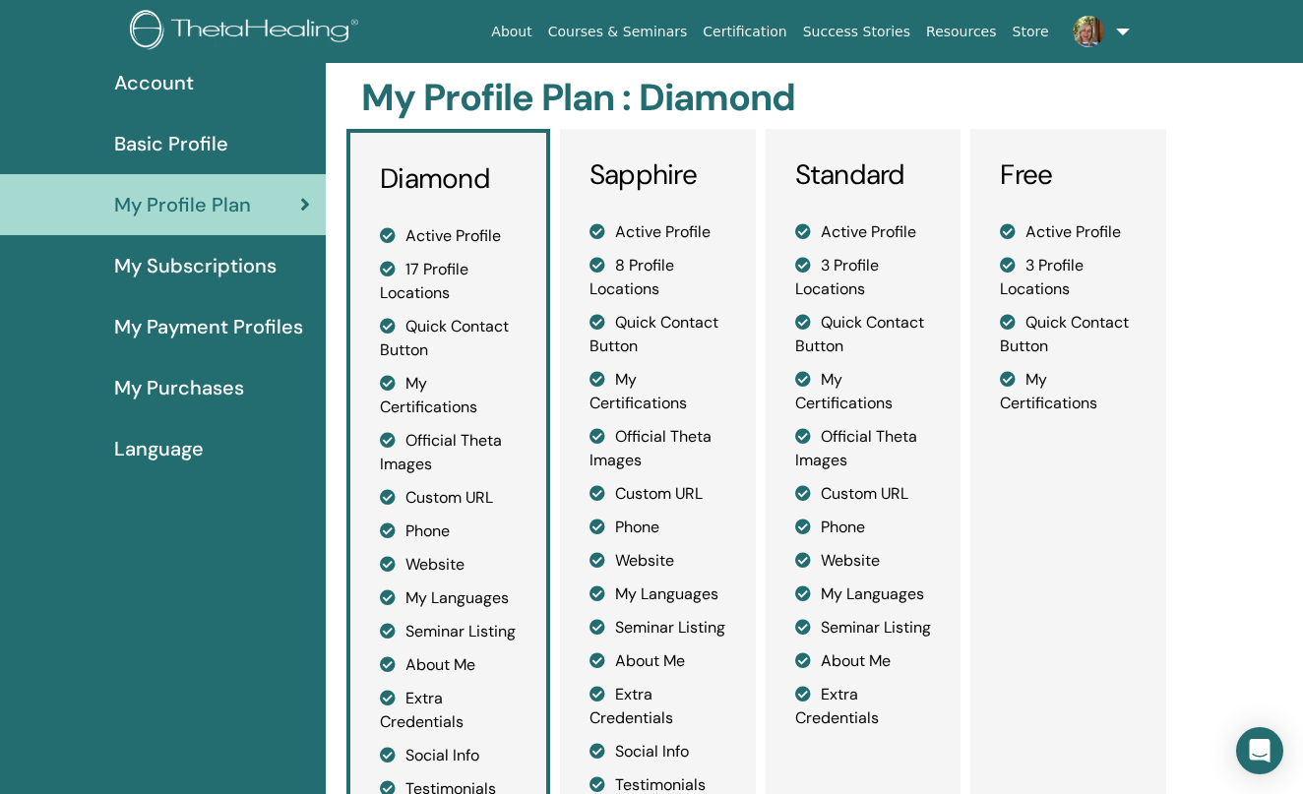
click at [295, 25] on img at bounding box center [247, 32] width 235 height 44
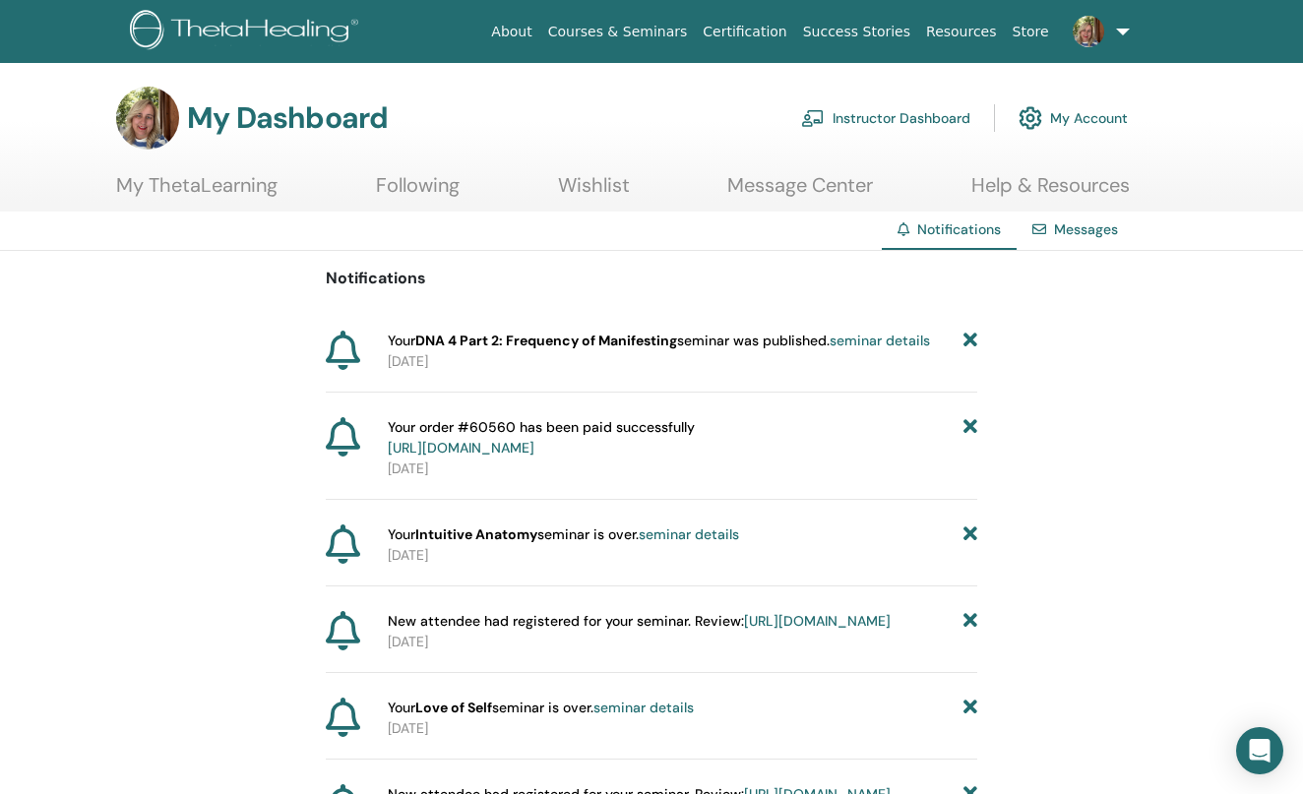
click at [903, 115] on link "Instructor Dashboard" at bounding box center [885, 117] width 169 height 43
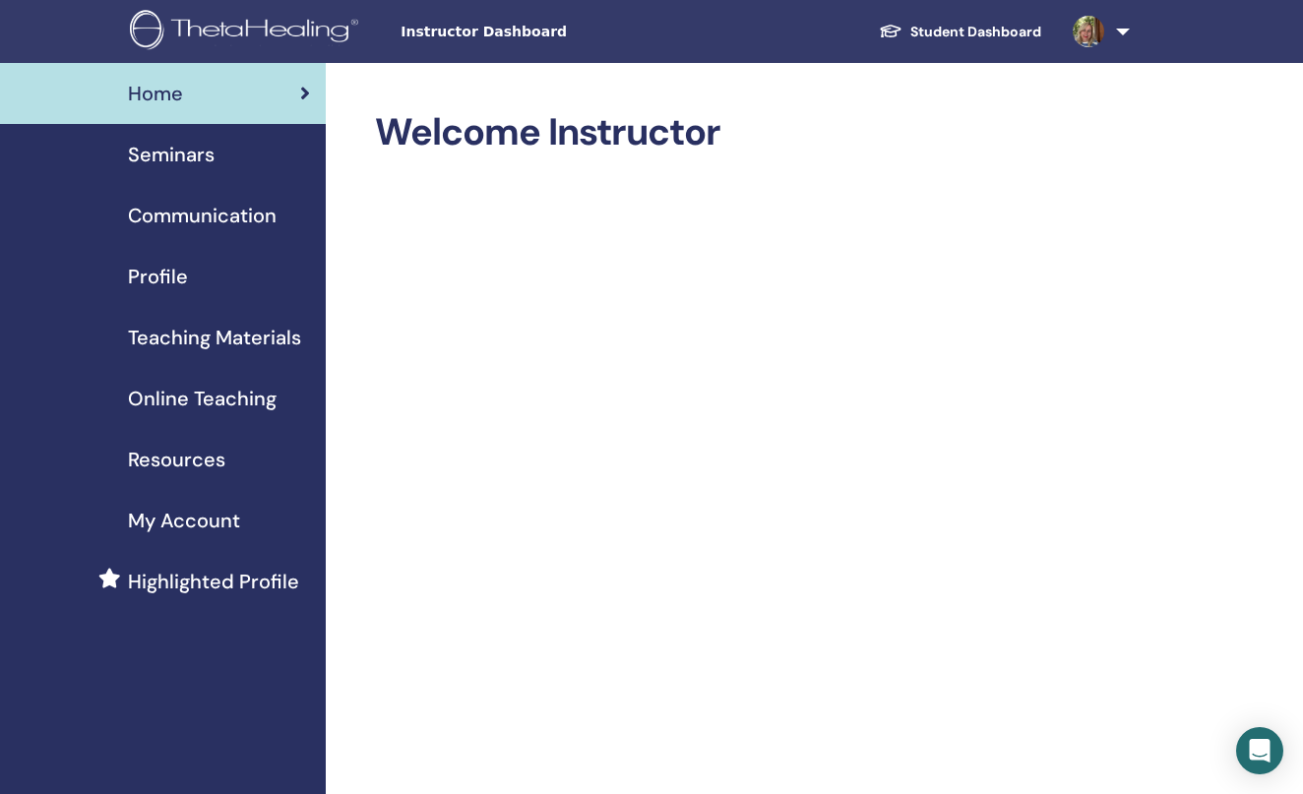
click at [215, 515] on span "My Account" at bounding box center [184, 521] width 112 height 30
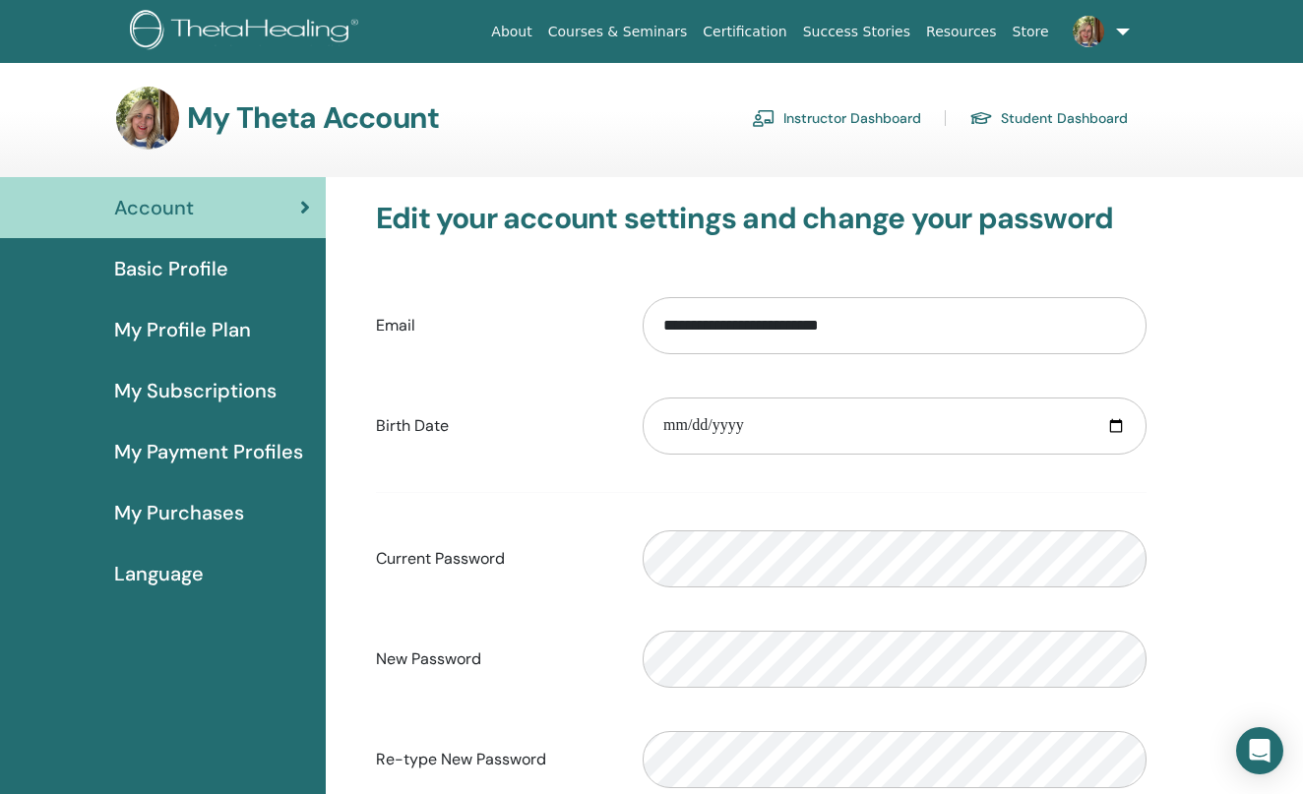
click at [204, 335] on span "My Profile Plan" at bounding box center [182, 330] width 137 height 30
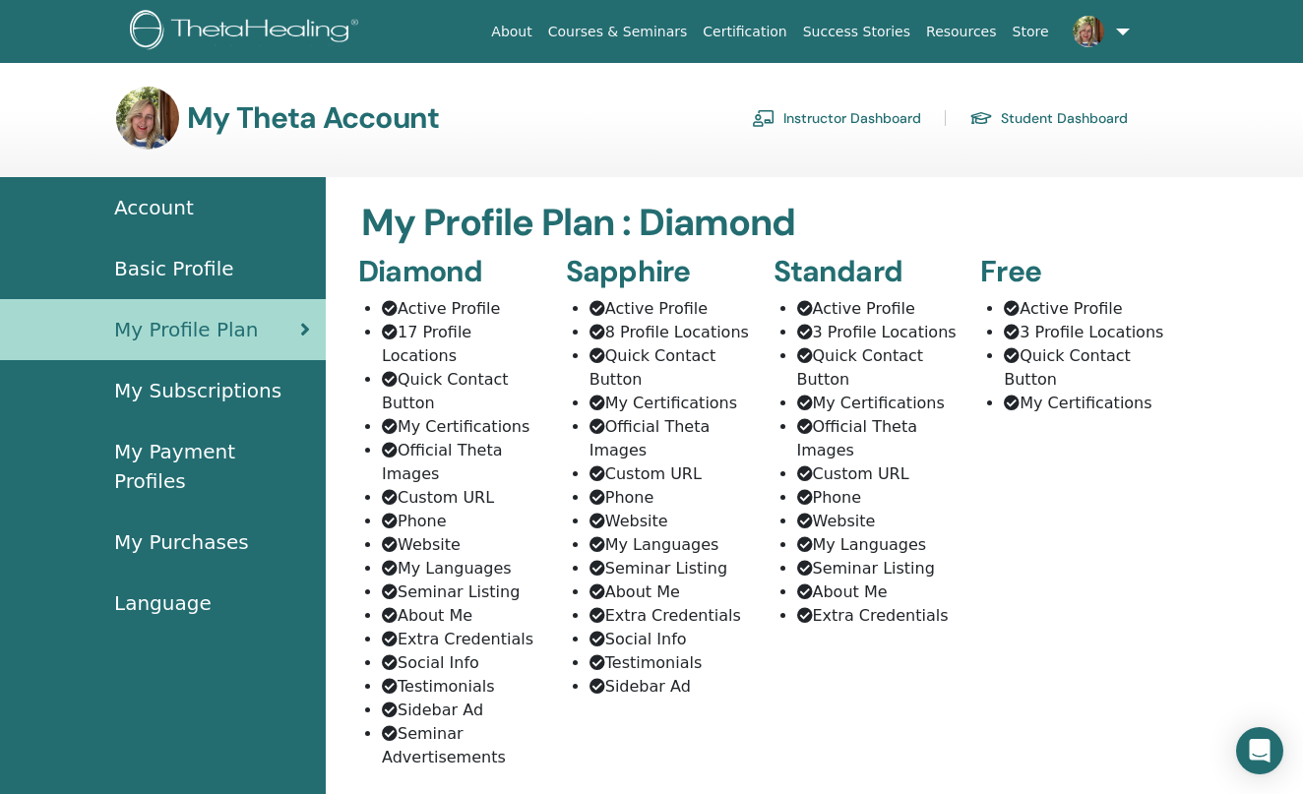
click at [248, 405] on span "My Subscriptions" at bounding box center [197, 391] width 167 height 30
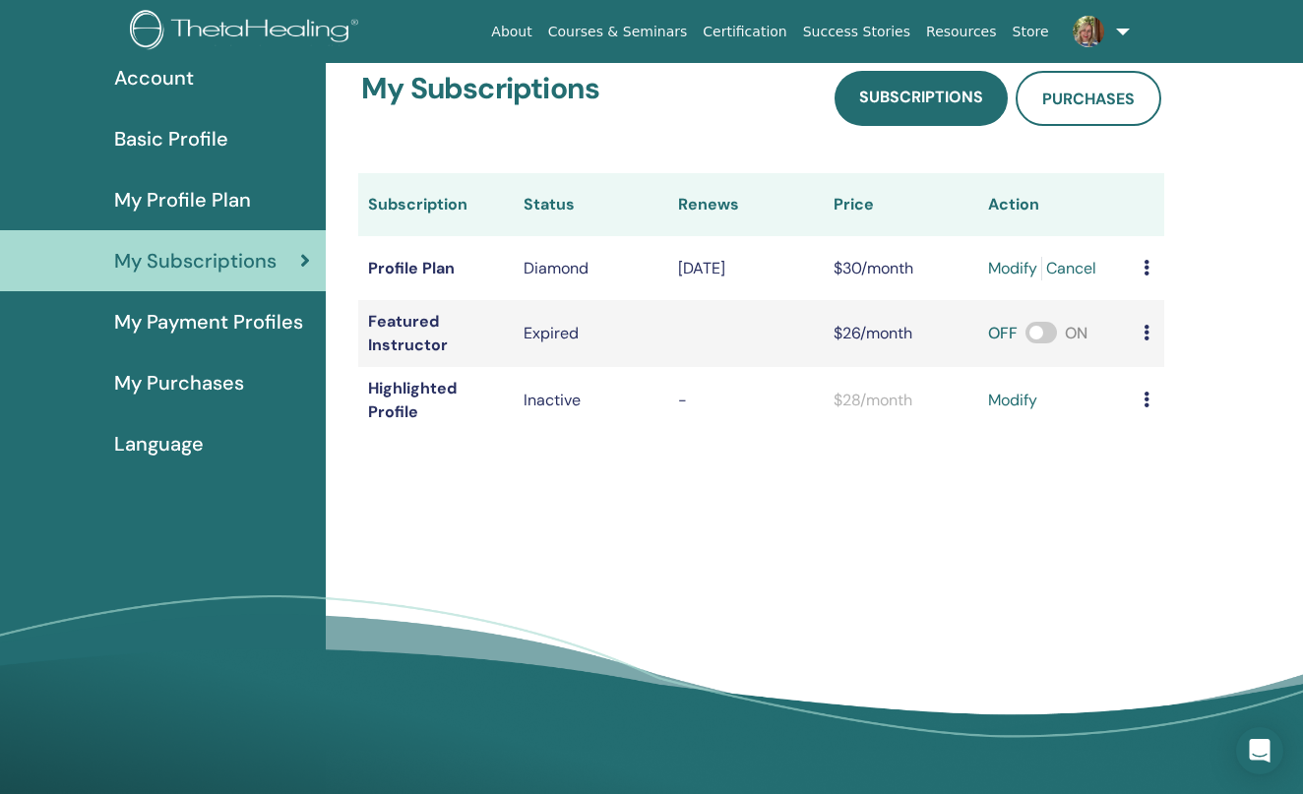
scroll to position [134, 0]
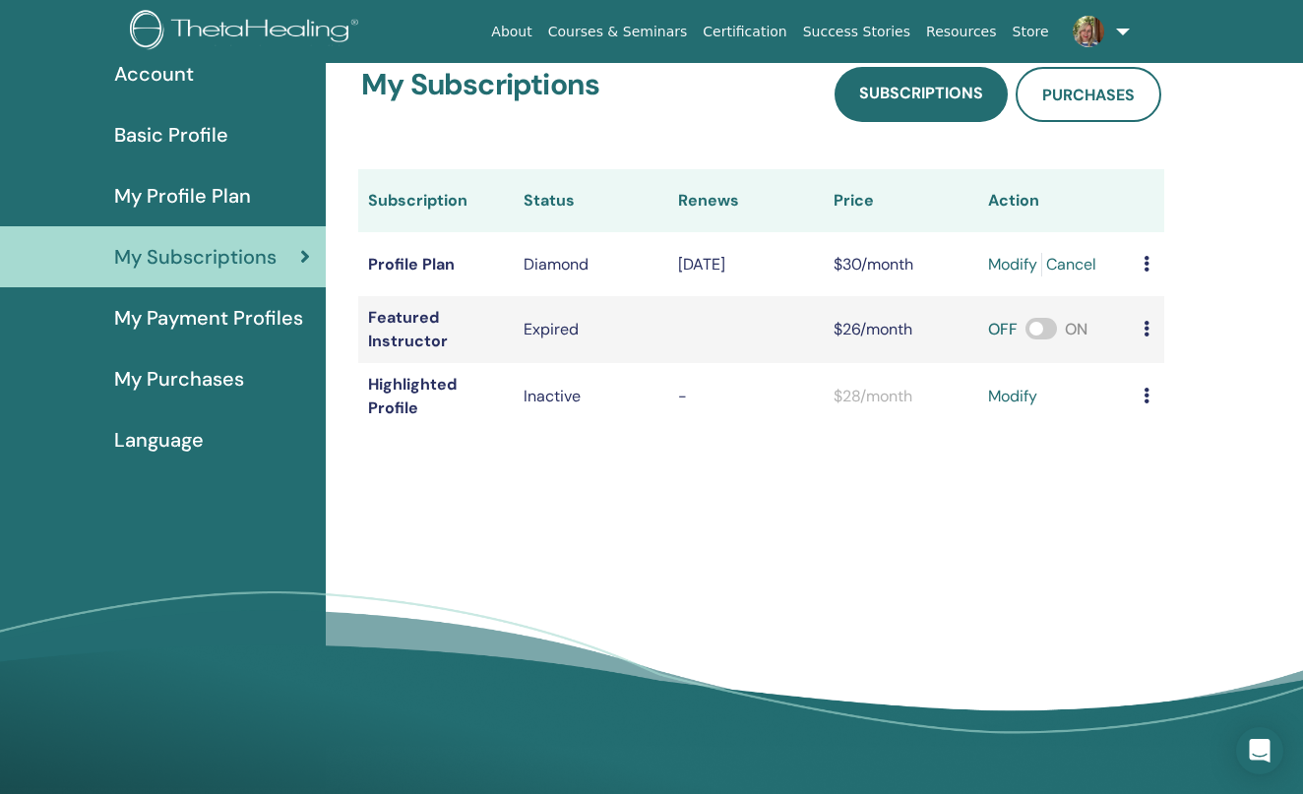
click at [988, 396] on link "modify" at bounding box center [1012, 397] width 49 height 24
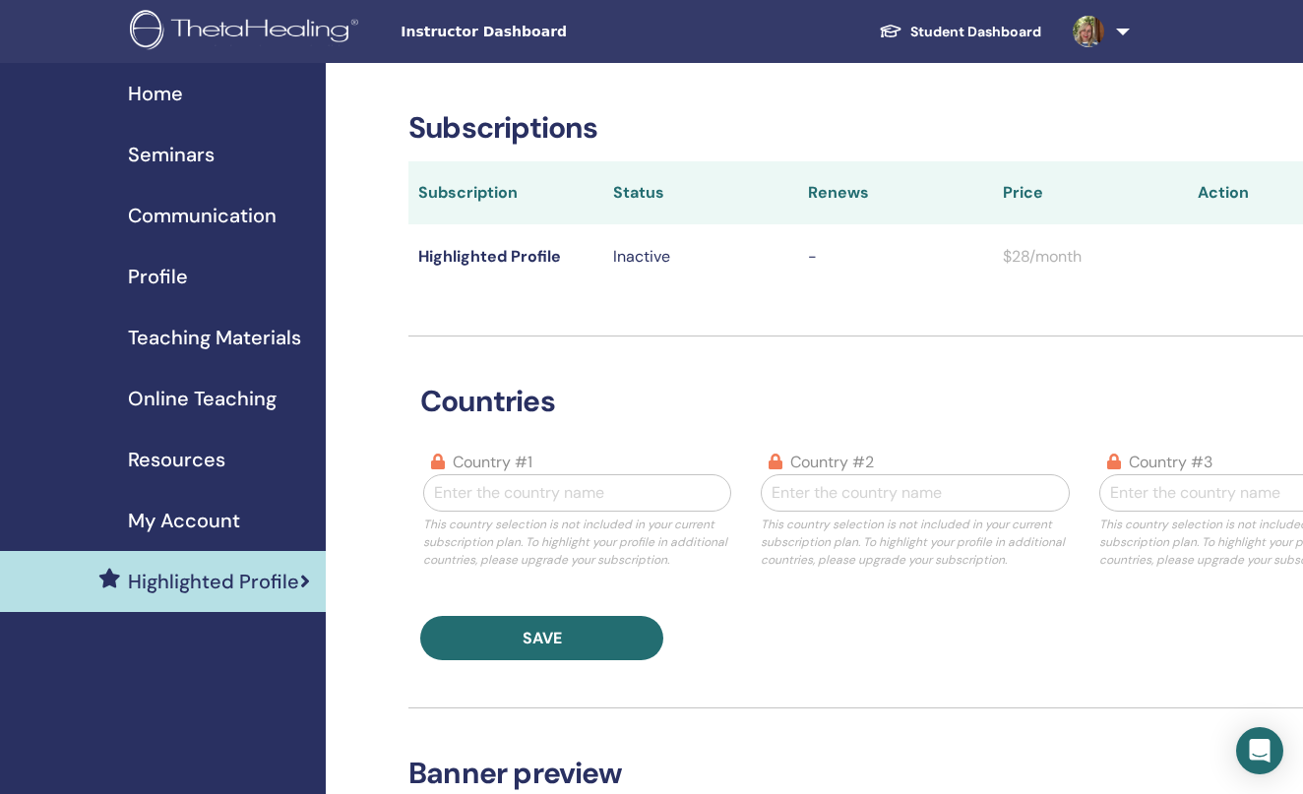
click at [582, 480] on div at bounding box center [577, 493] width 286 height 28
type input "******"
click at [526, 543] on div "Hungary" at bounding box center [577, 543] width 308 height 39
click at [807, 485] on div "Enter the country name" at bounding box center [915, 493] width 286 height 24
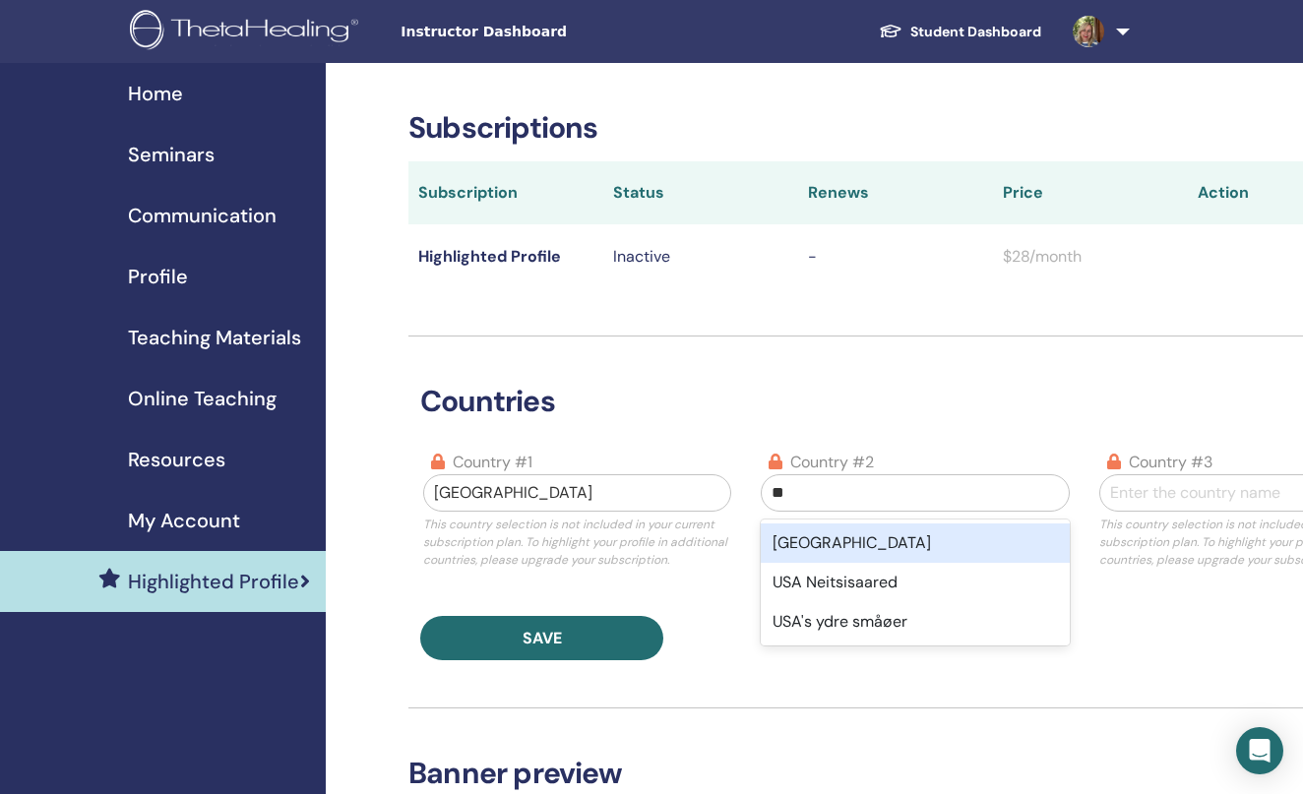
type input "*"
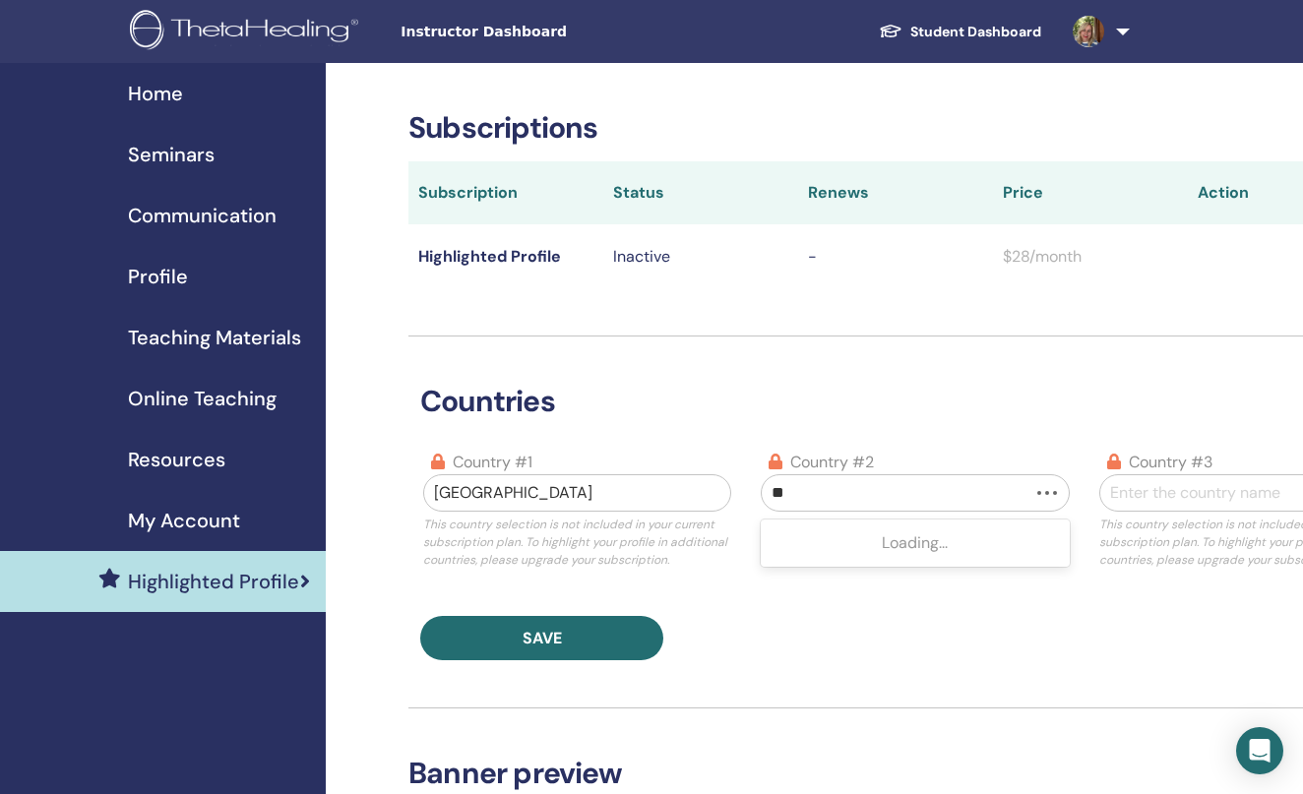
type input "***"
click at [813, 540] on div "Saudi Arabia" at bounding box center [915, 543] width 308 height 39
click at [1124, 483] on div "Enter the country name" at bounding box center [1253, 493] width 286 height 24
type input "***"
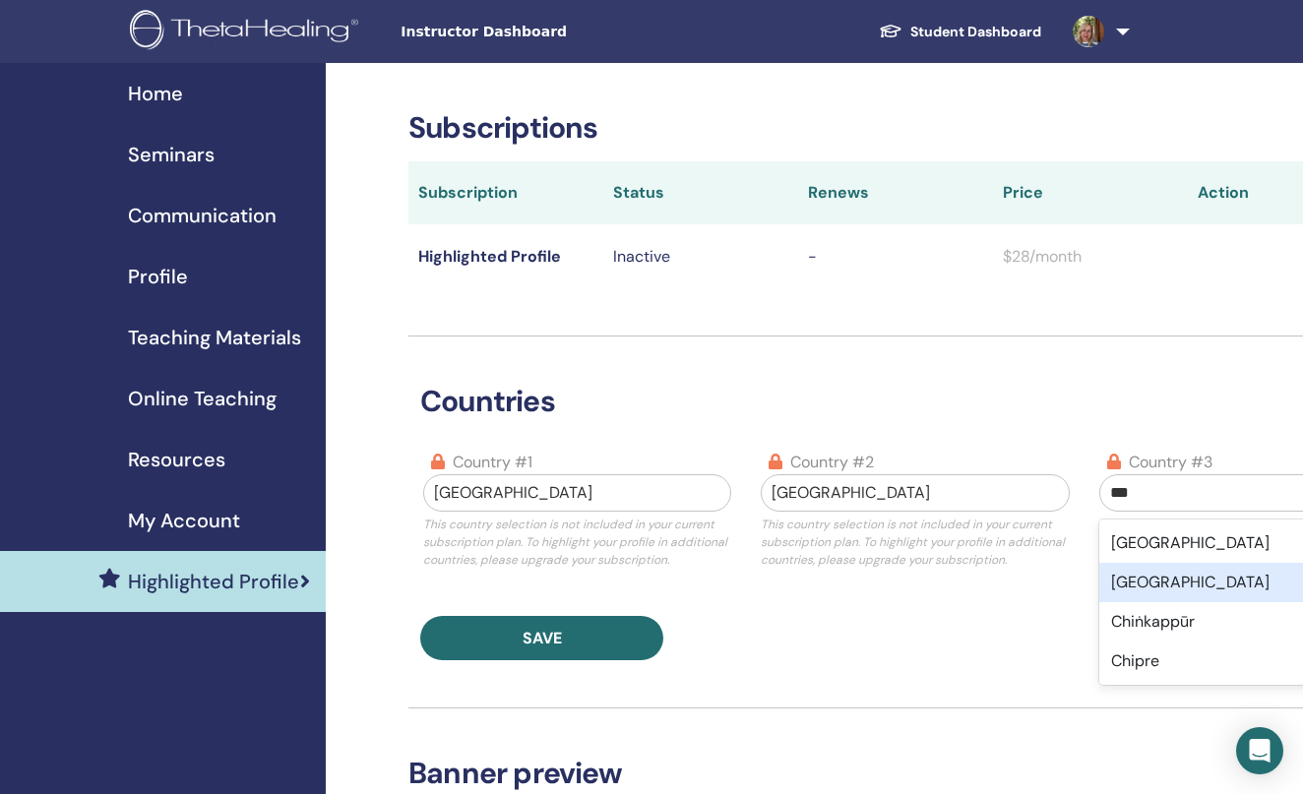
click at [1128, 588] on div "China" at bounding box center [1254, 582] width 308 height 39
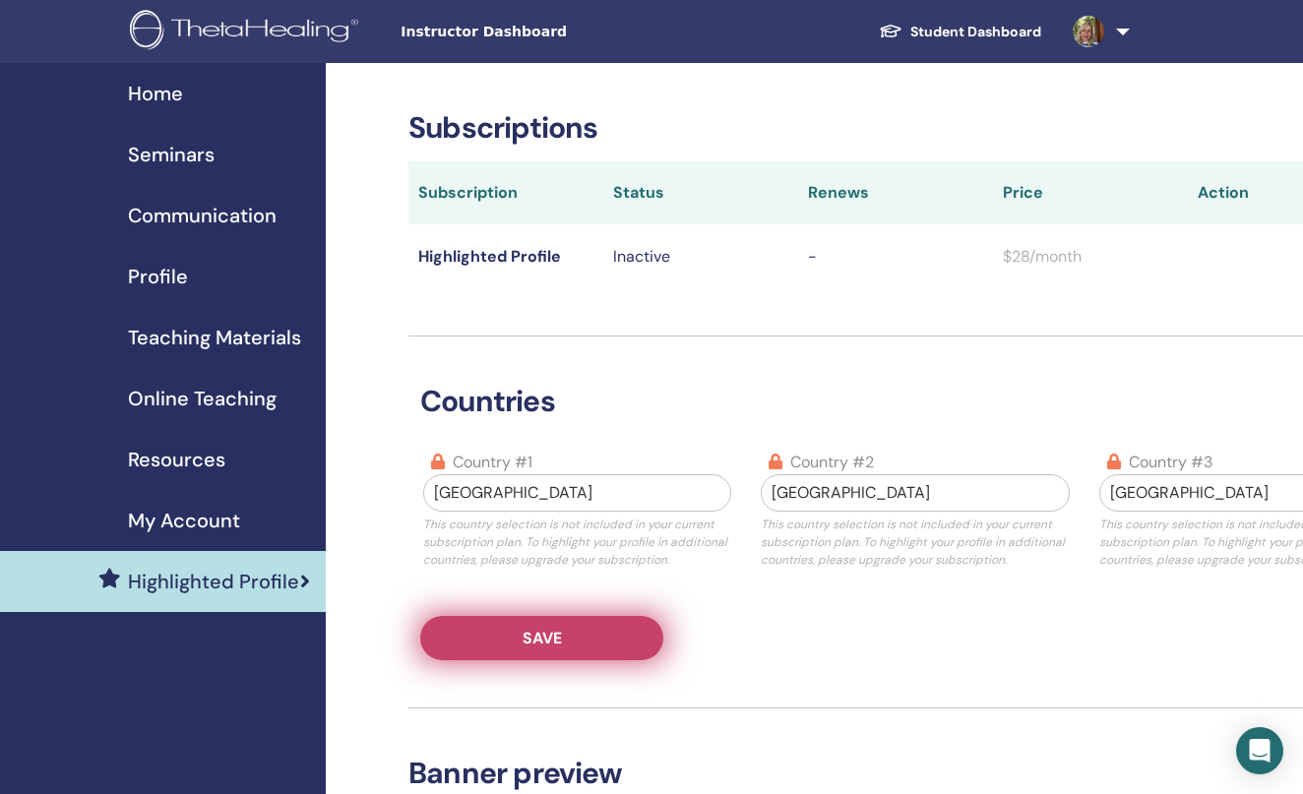
click at [558, 632] on span "Save" at bounding box center [542, 638] width 39 height 21
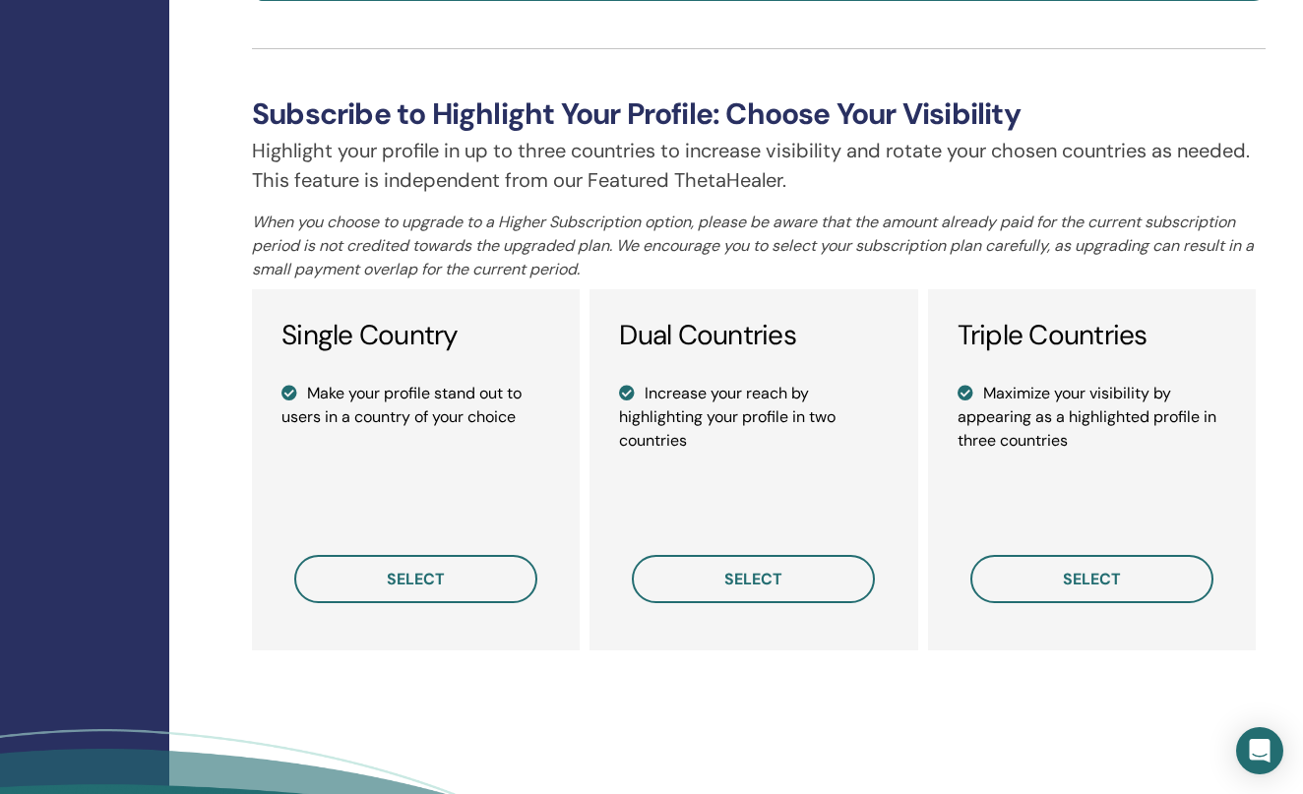
scroll to position [1283, 157]
click at [1061, 590] on button "select" at bounding box center [1092, 579] width 243 height 48
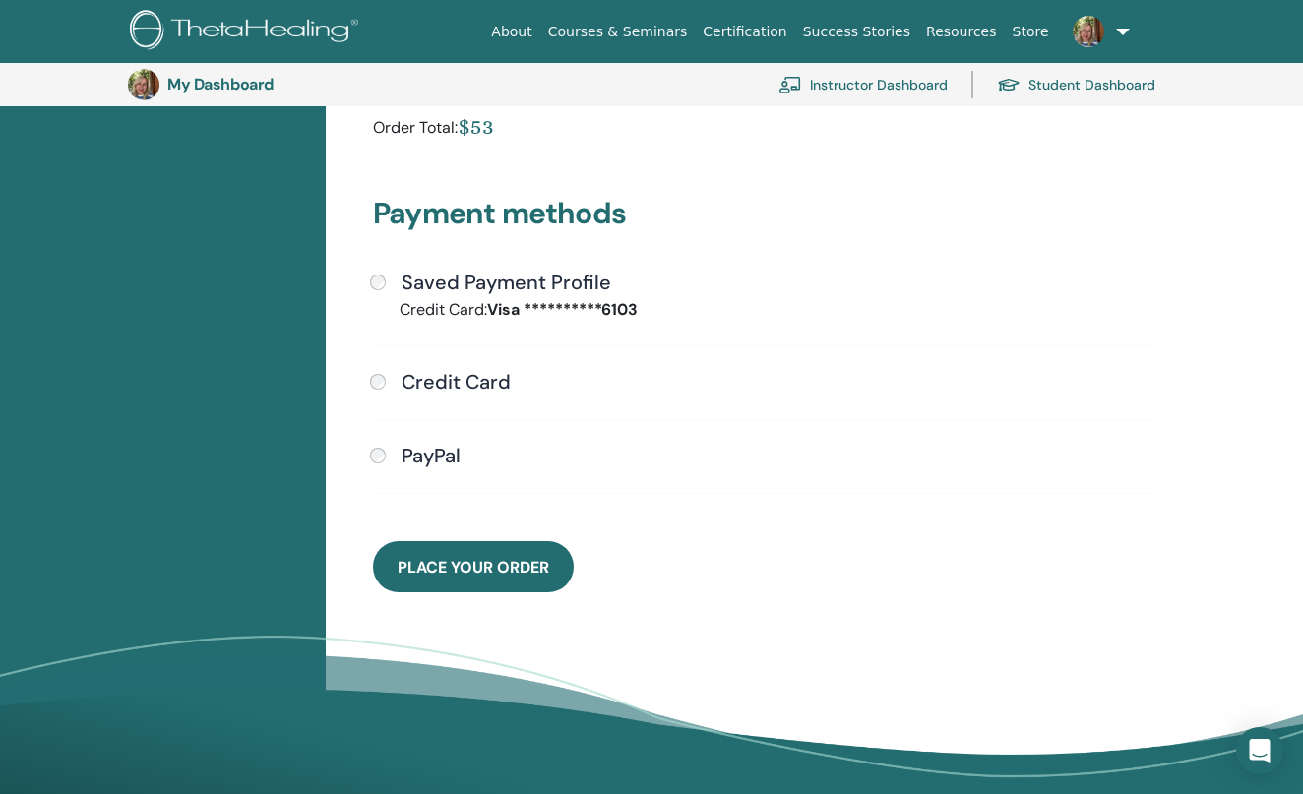
scroll to position [429, 0]
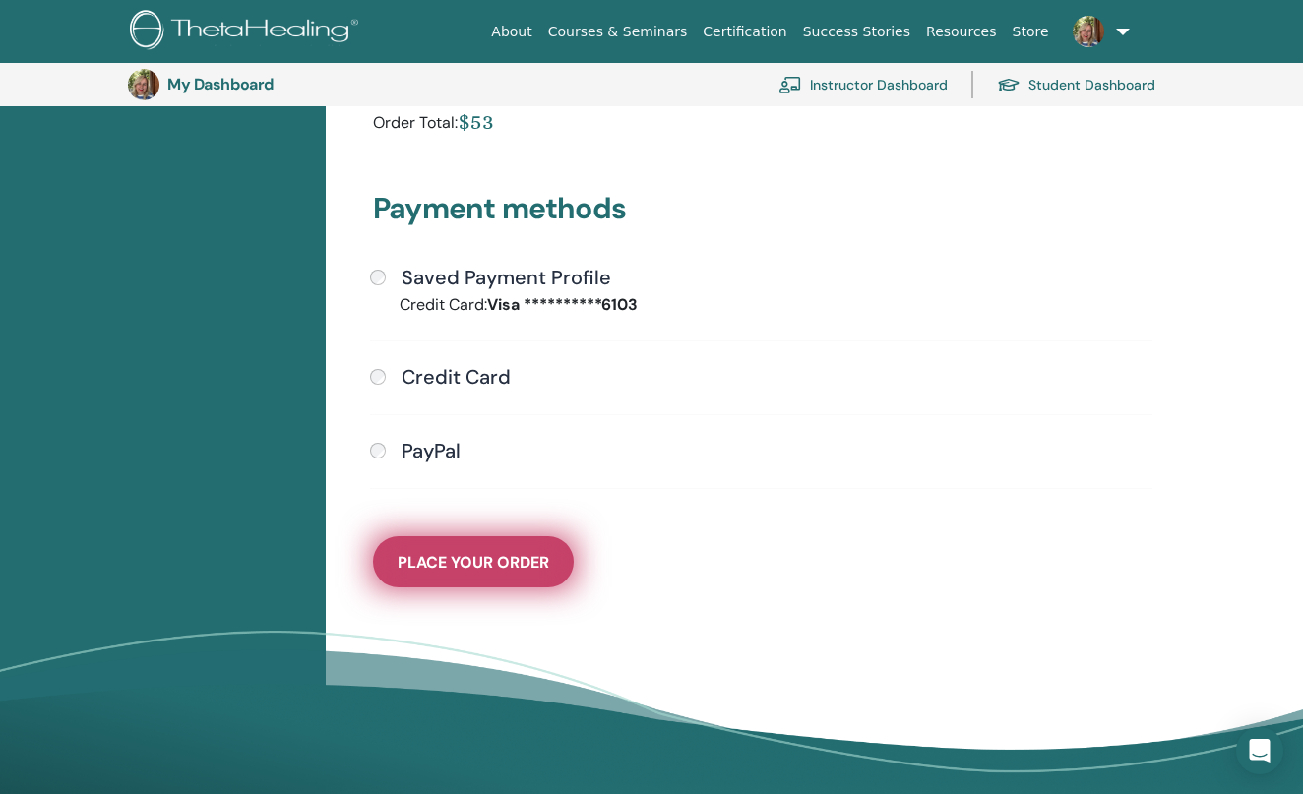
click at [476, 557] on span "Place Your Order" at bounding box center [474, 562] width 152 height 21
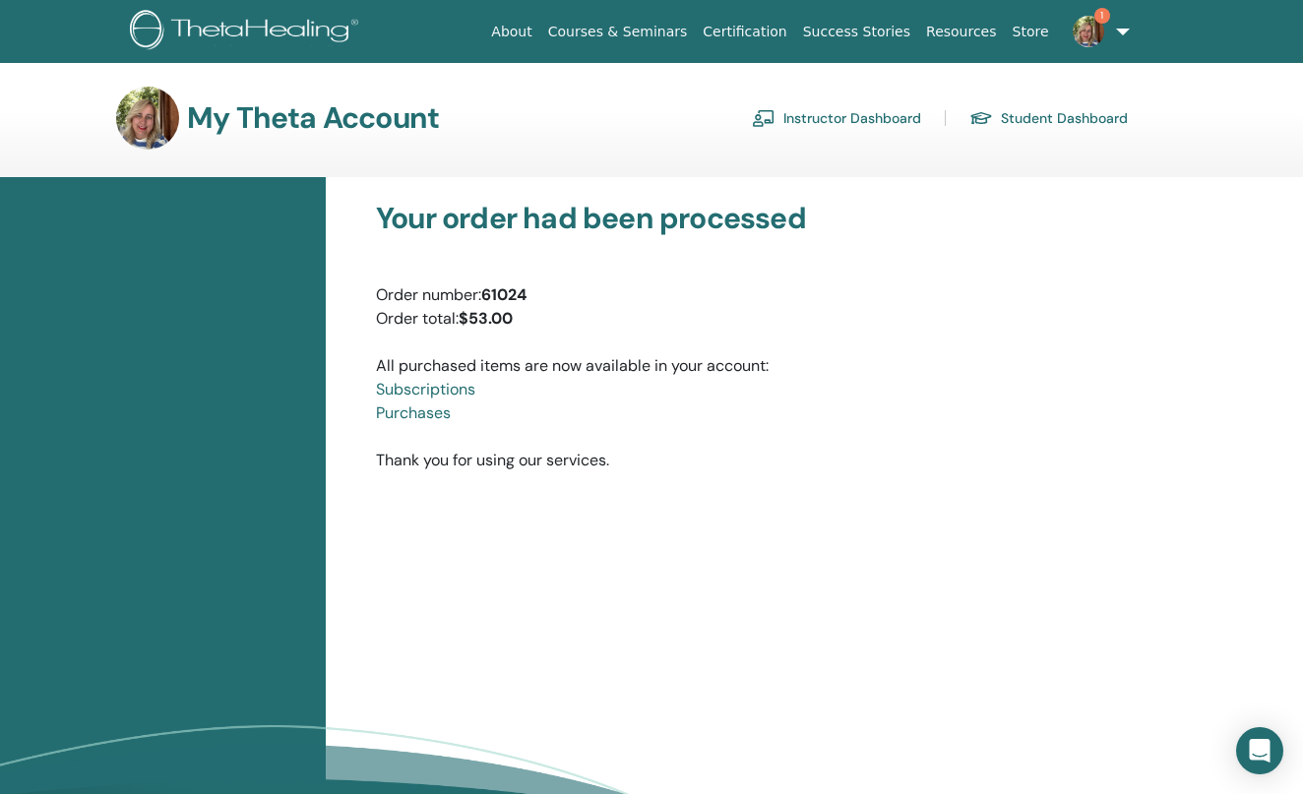
click at [228, 124] on h3 "My Theta Account" at bounding box center [313, 117] width 252 height 35
click at [878, 115] on link "Instructor Dashboard" at bounding box center [836, 118] width 169 height 32
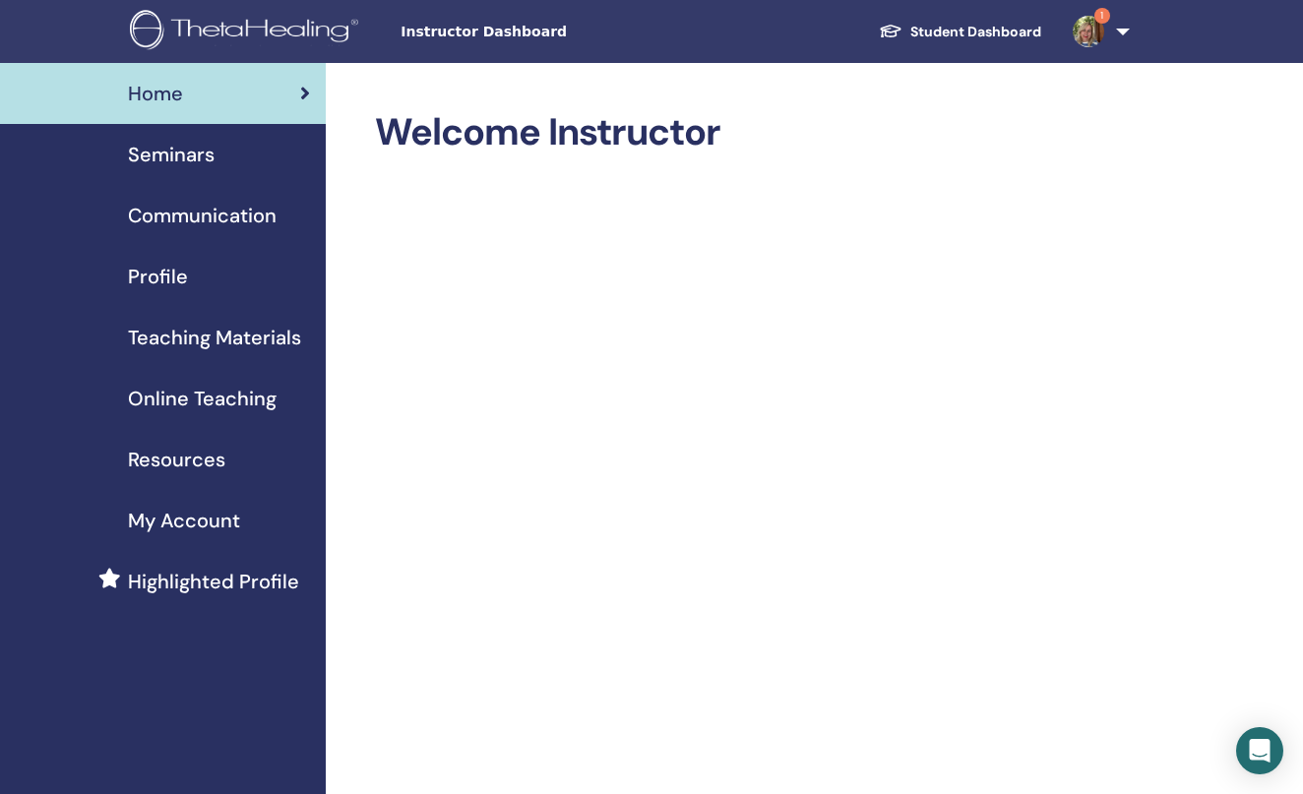
click at [260, 581] on span "Highlighted Profile" at bounding box center [213, 582] width 171 height 30
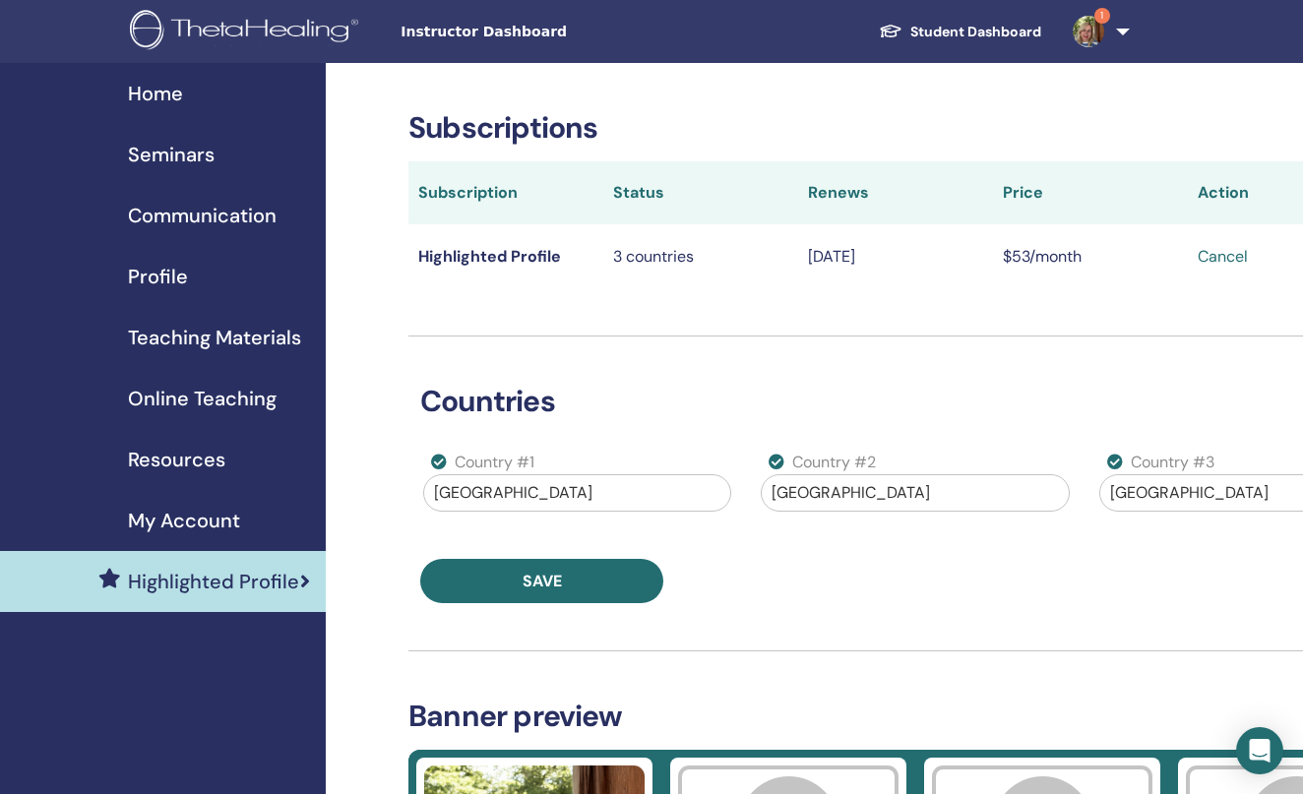
click at [171, 149] on span "Seminars" at bounding box center [171, 155] width 87 height 30
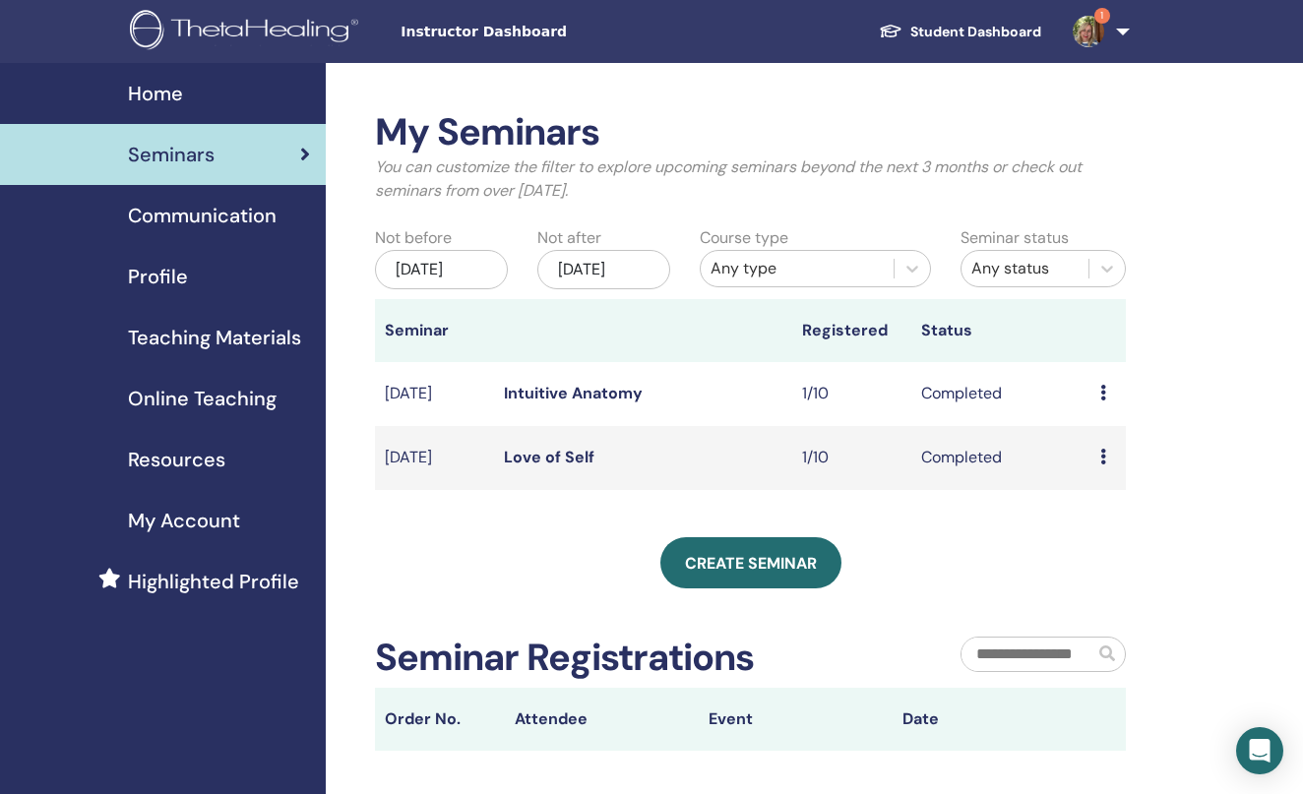
click at [606, 273] on div "[DATE]" at bounding box center [603, 269] width 133 height 39
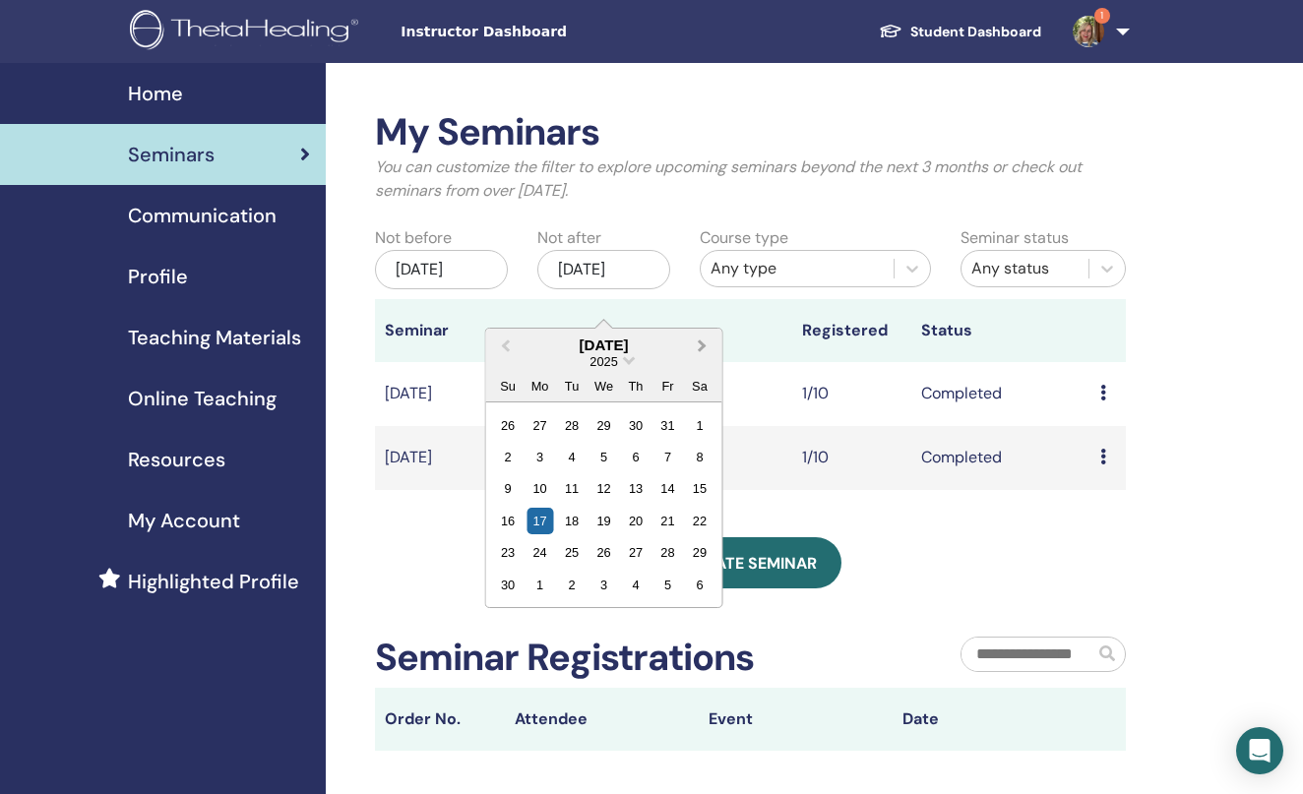
click at [694, 344] on button "Next Month" at bounding box center [705, 347] width 32 height 32
click at [700, 493] on div "17" at bounding box center [700, 488] width 27 height 27
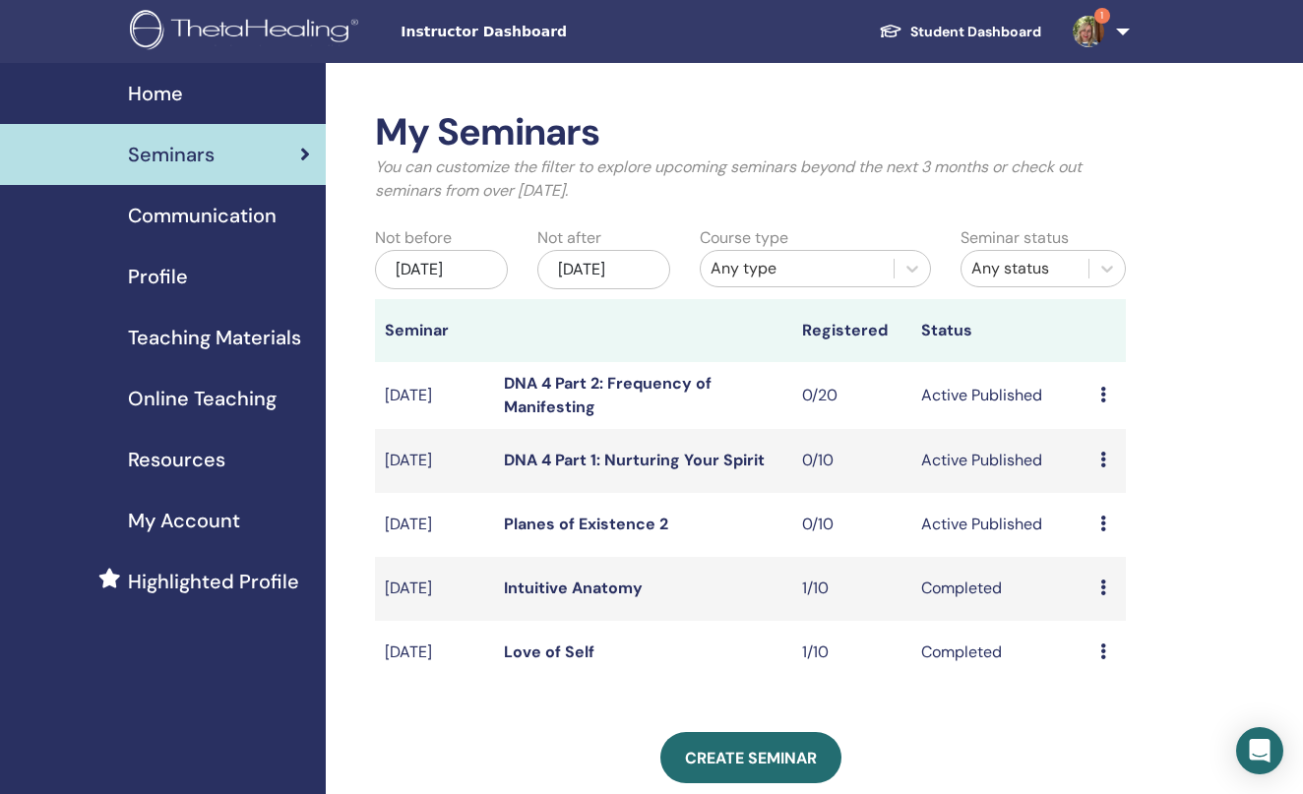
click at [562, 471] on link "DNA 4 Part 1: Nurturing Your Spirit" at bounding box center [634, 460] width 261 height 21
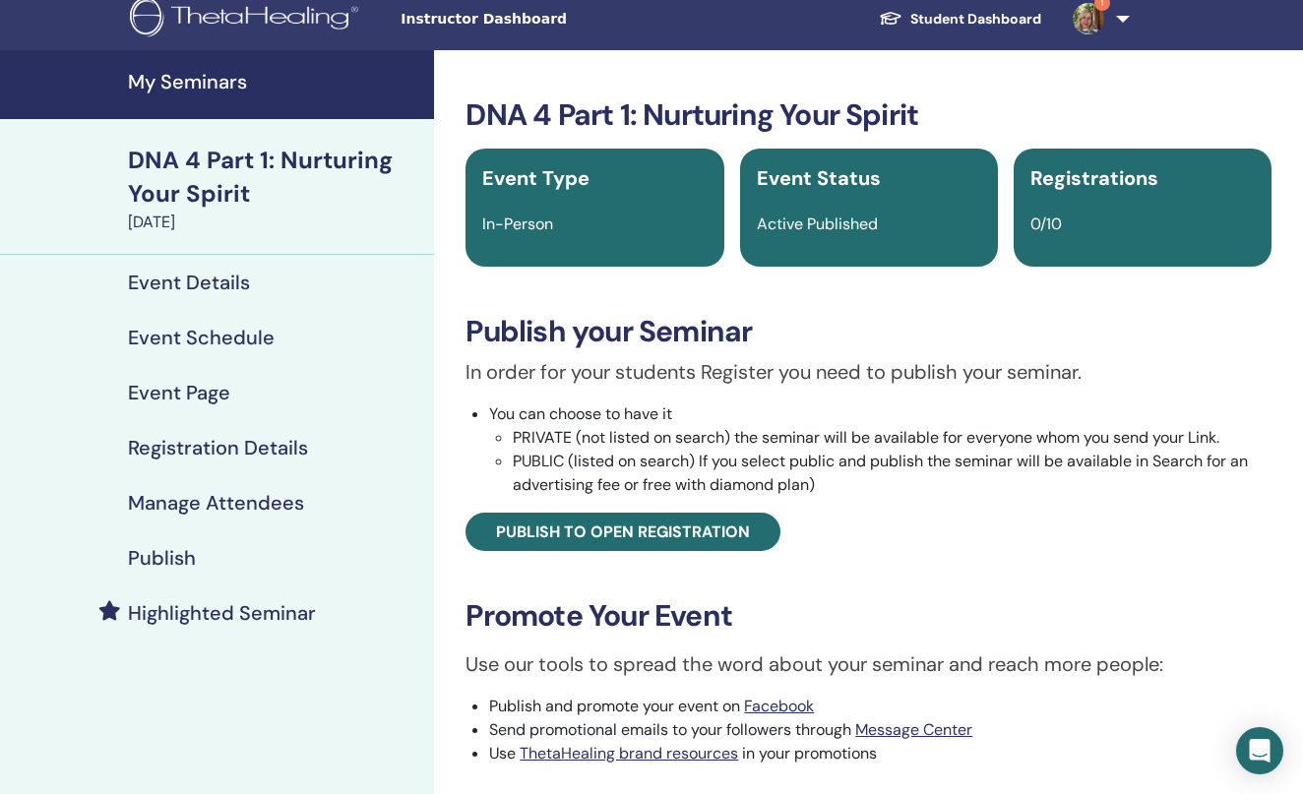
scroll to position [4, 0]
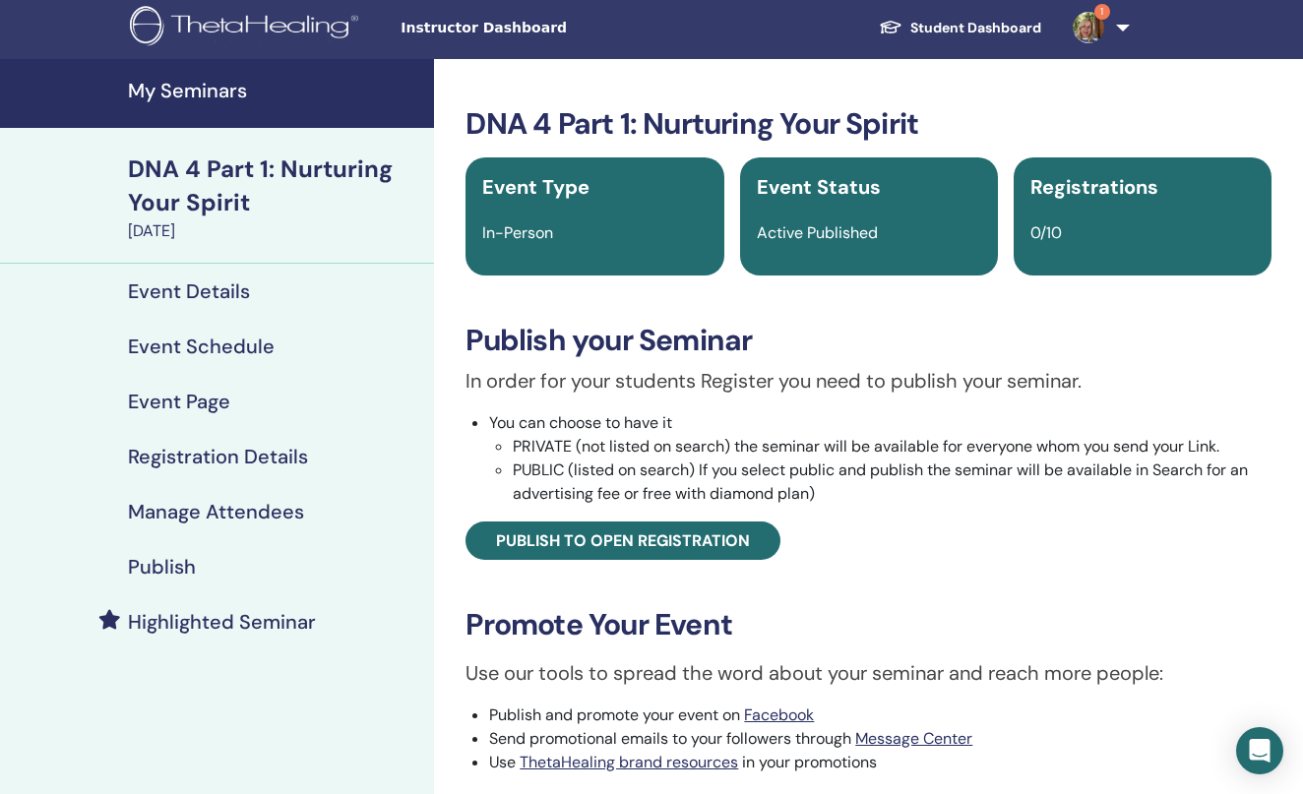
click at [226, 617] on h4 "Highlighted Seminar" at bounding box center [222, 622] width 188 height 24
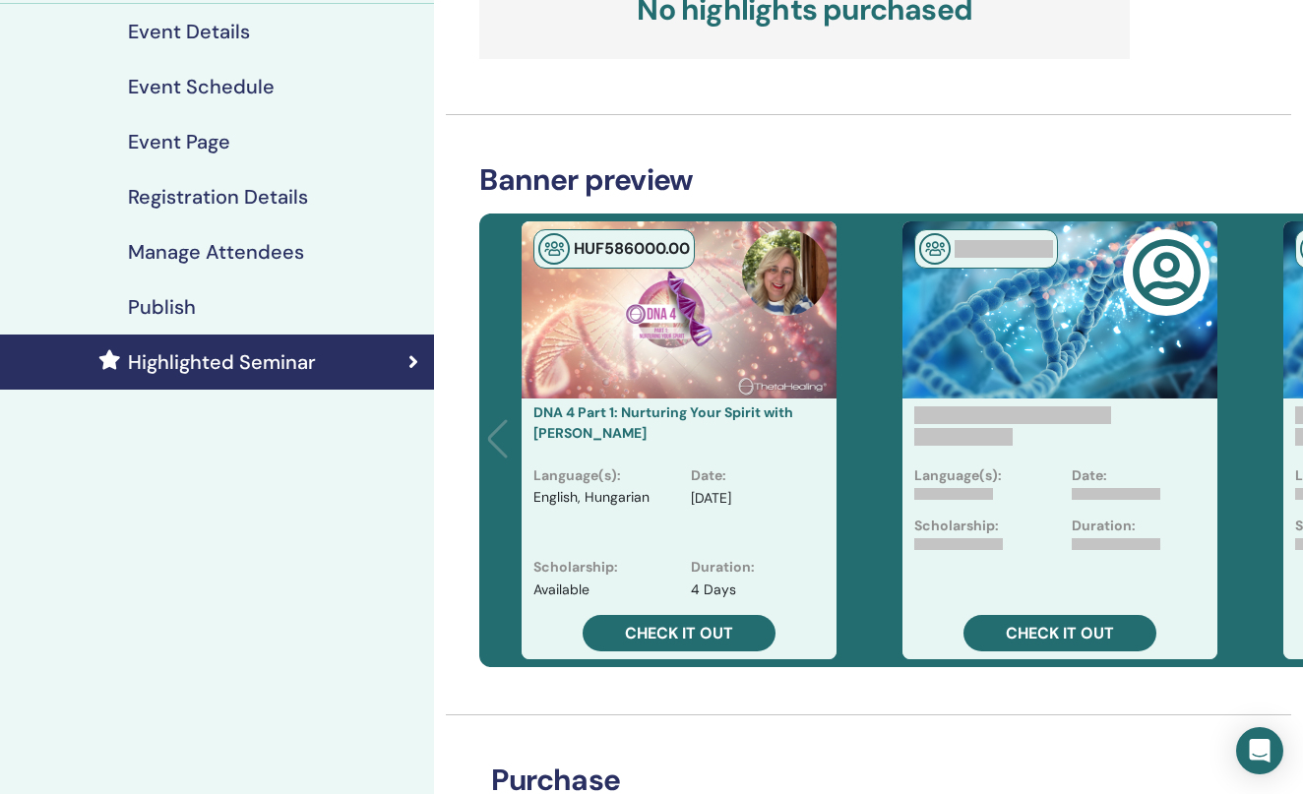
scroll to position [271, 2]
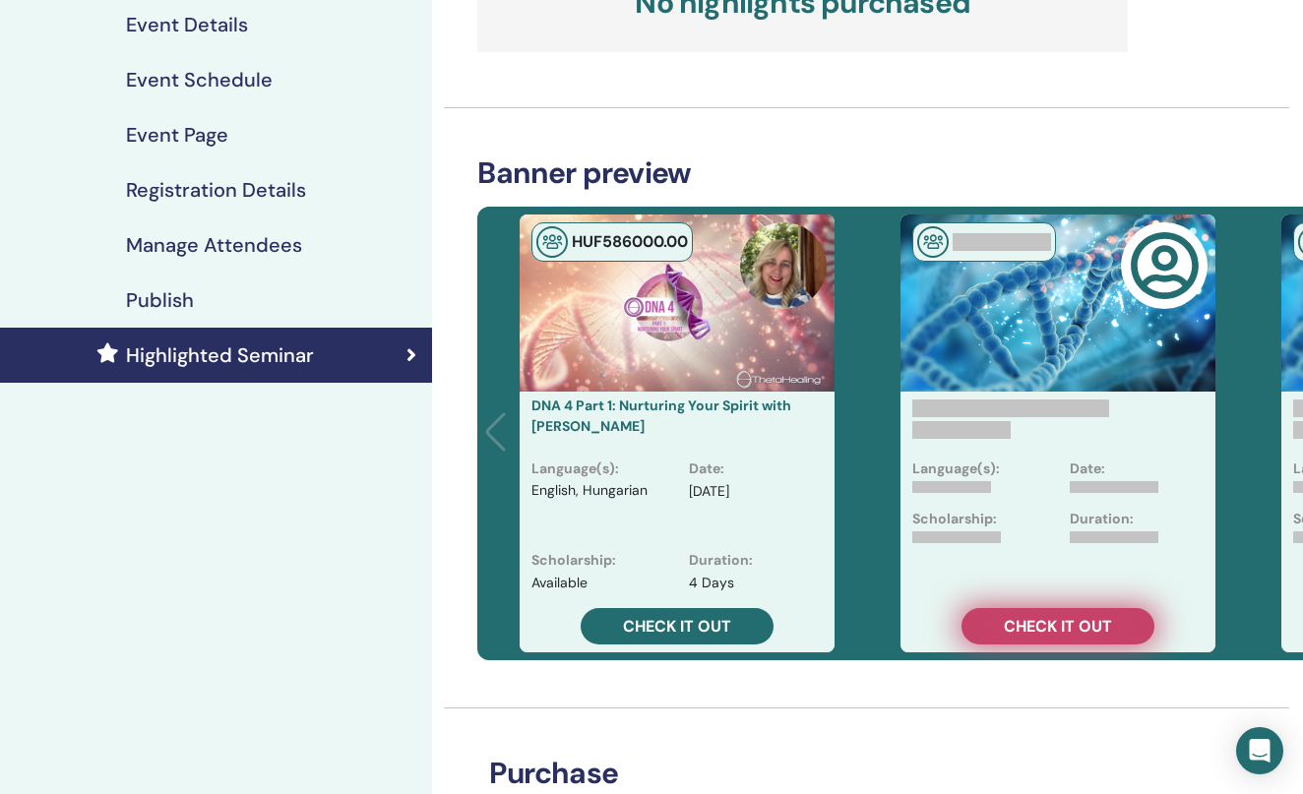
click at [1089, 622] on span "Check it out" at bounding box center [1058, 626] width 108 height 21
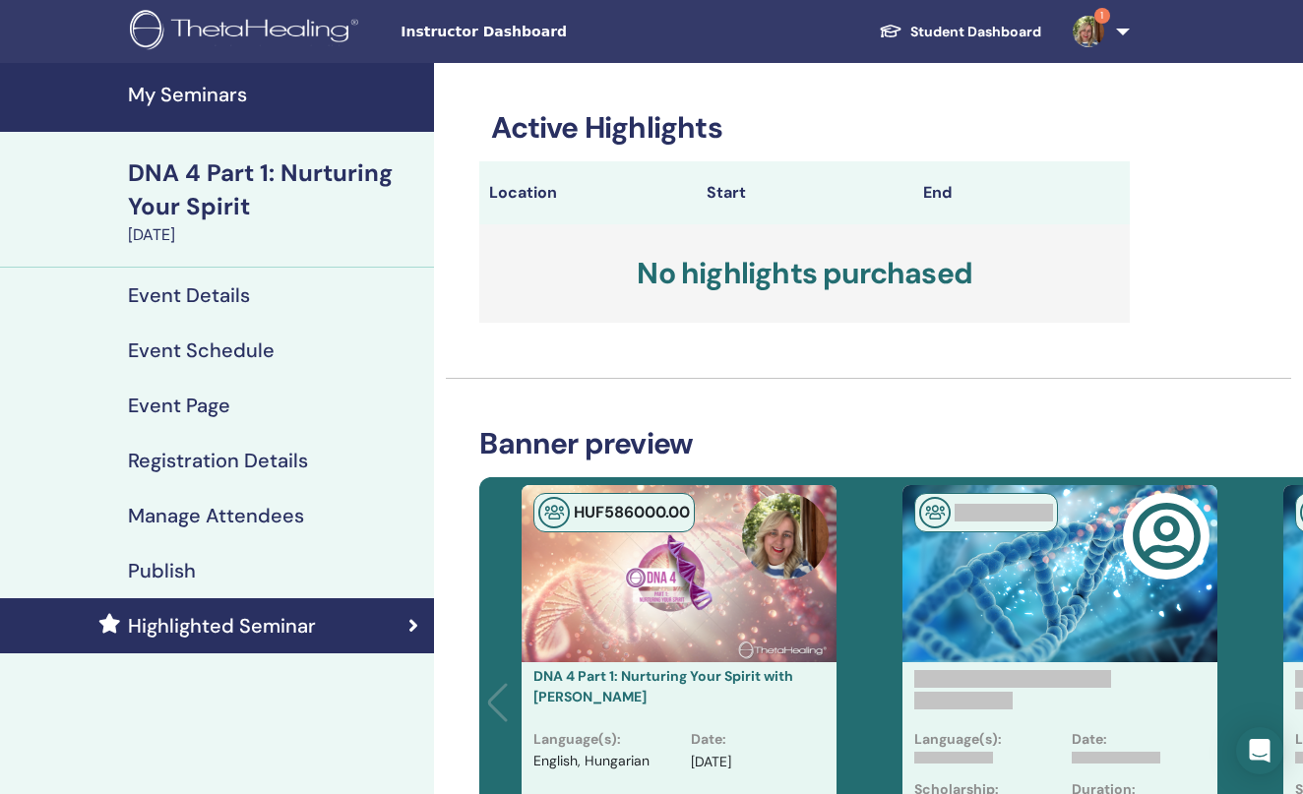
scroll to position [284, 0]
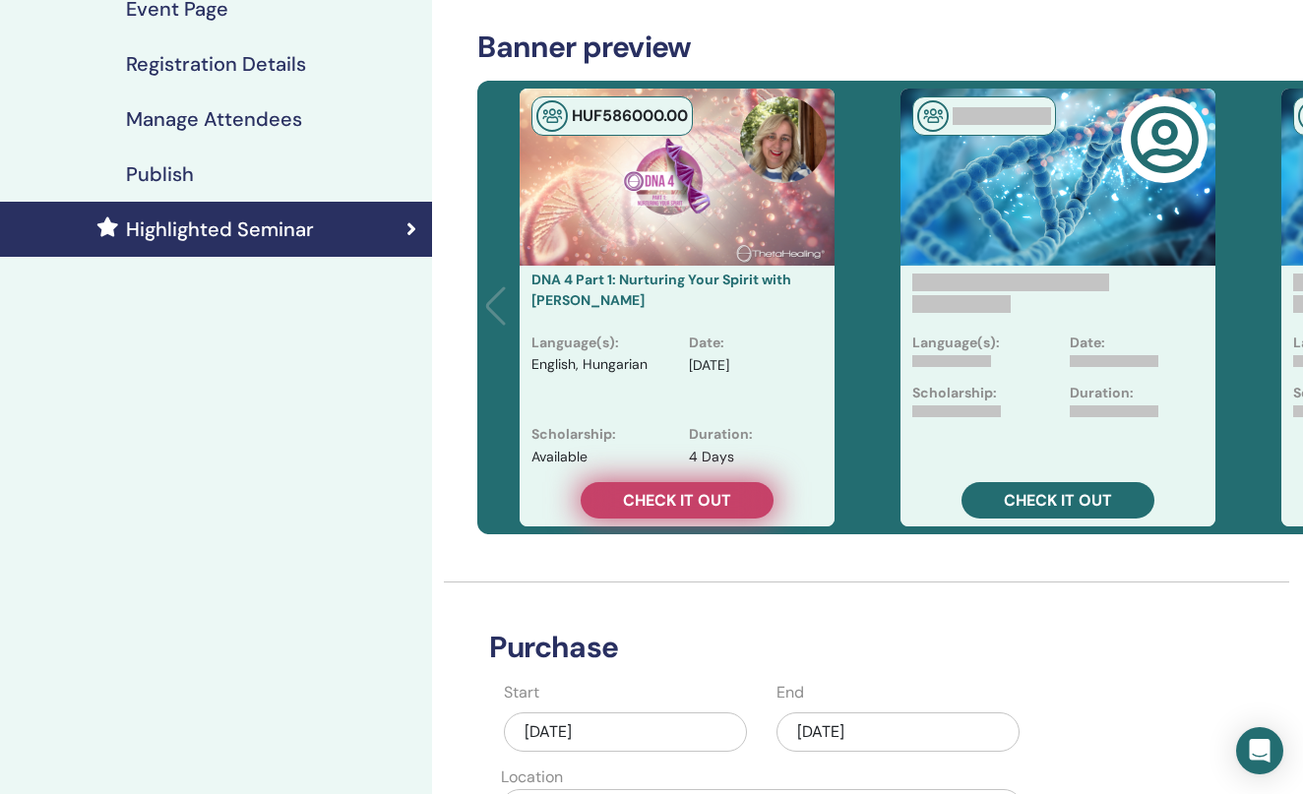
click at [681, 498] on span "Check it out" at bounding box center [677, 500] width 108 height 21
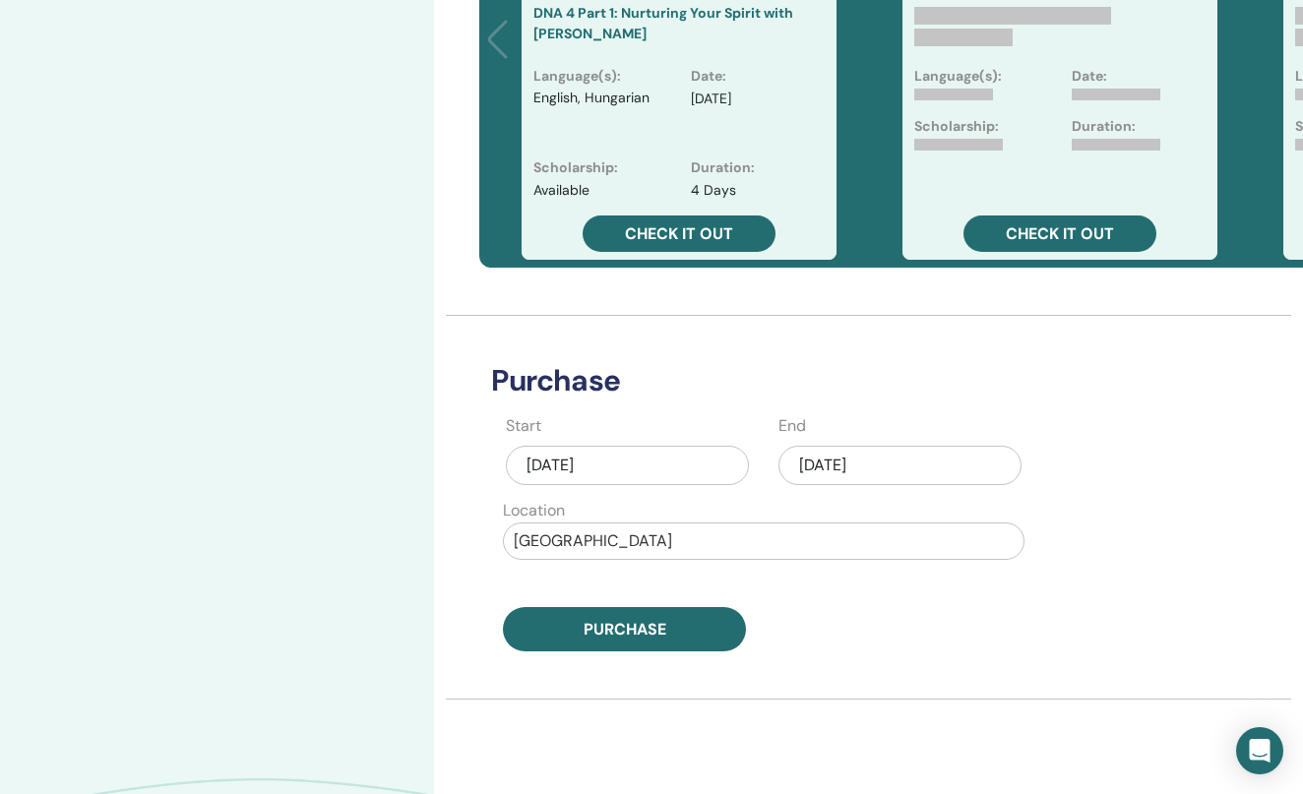
scroll to position [677, 4]
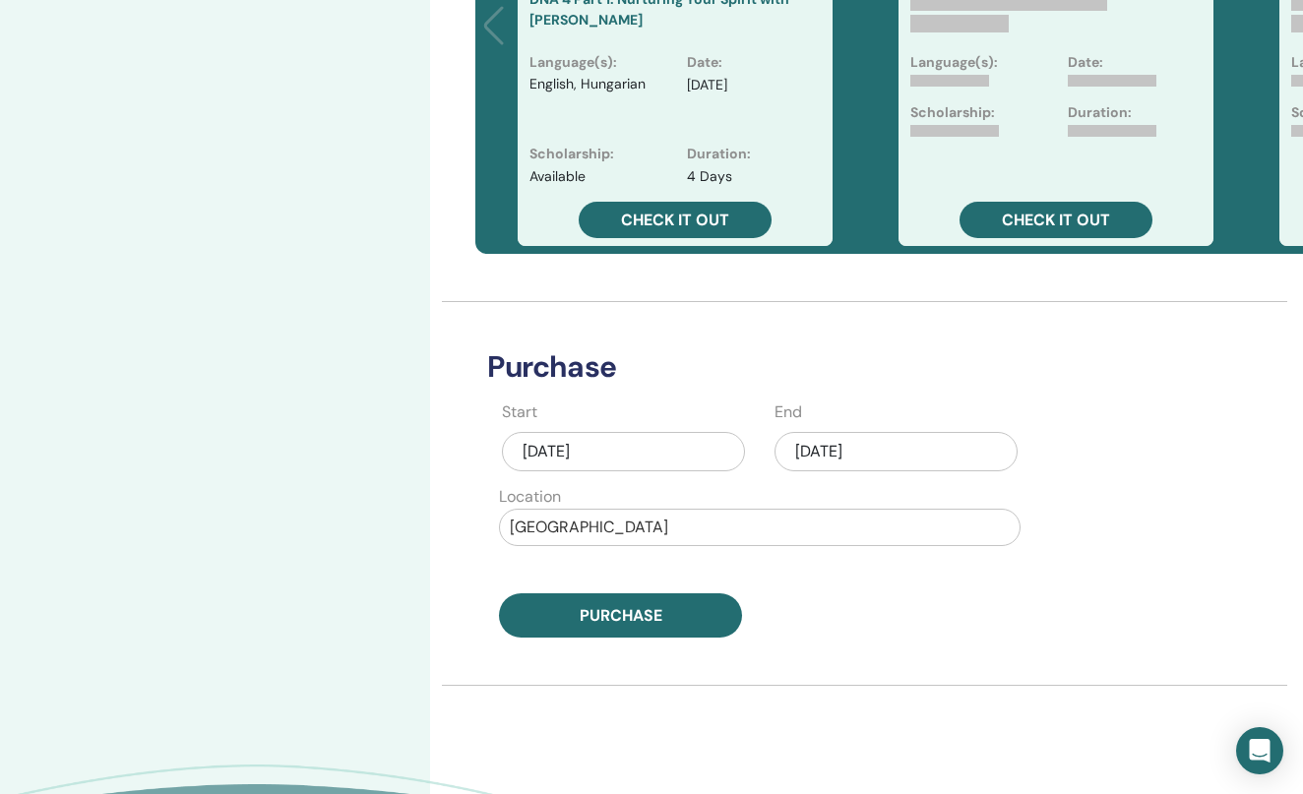
click at [866, 449] on div "Aug/17, 2025" at bounding box center [896, 451] width 243 height 39
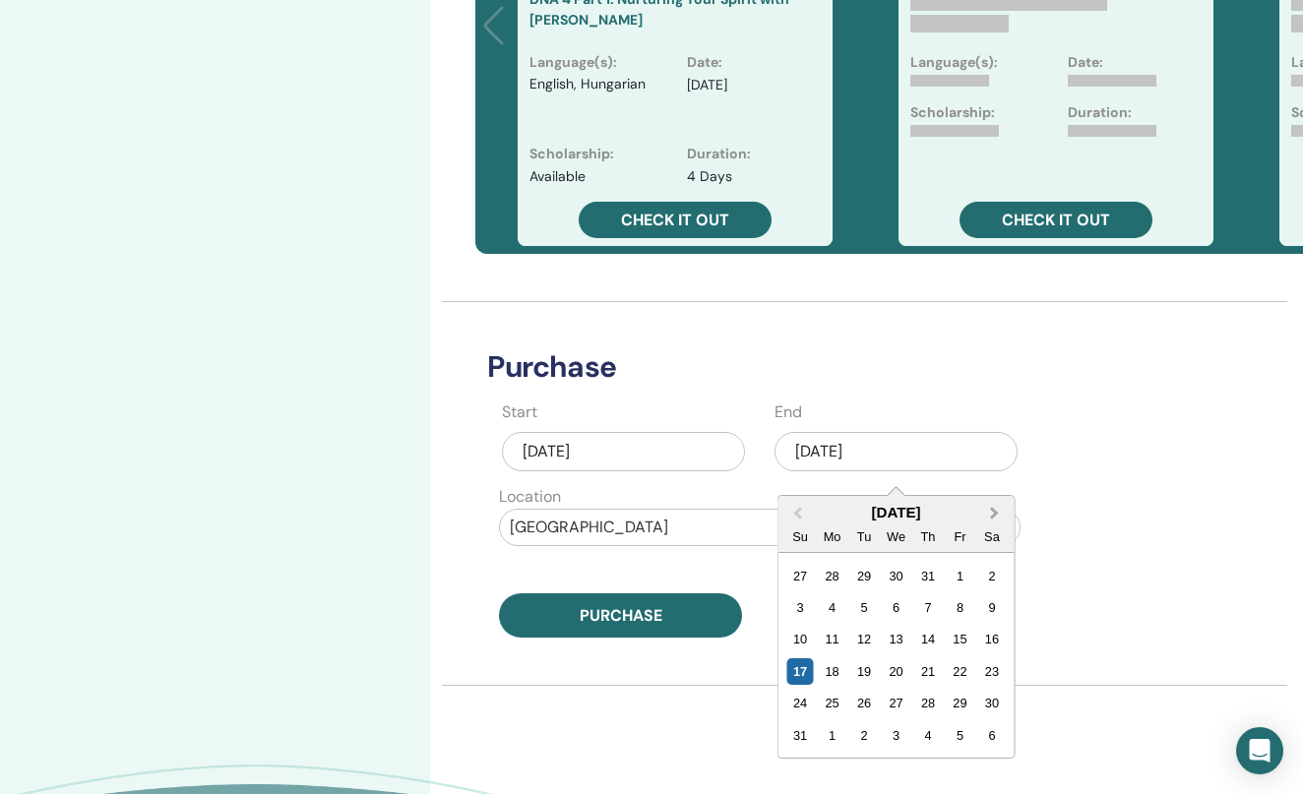
click at [995, 510] on span "Next Month" at bounding box center [995, 513] width 0 height 21
click at [909, 627] on div "14 15 16 17 18 19 20" at bounding box center [896, 640] width 223 height 32
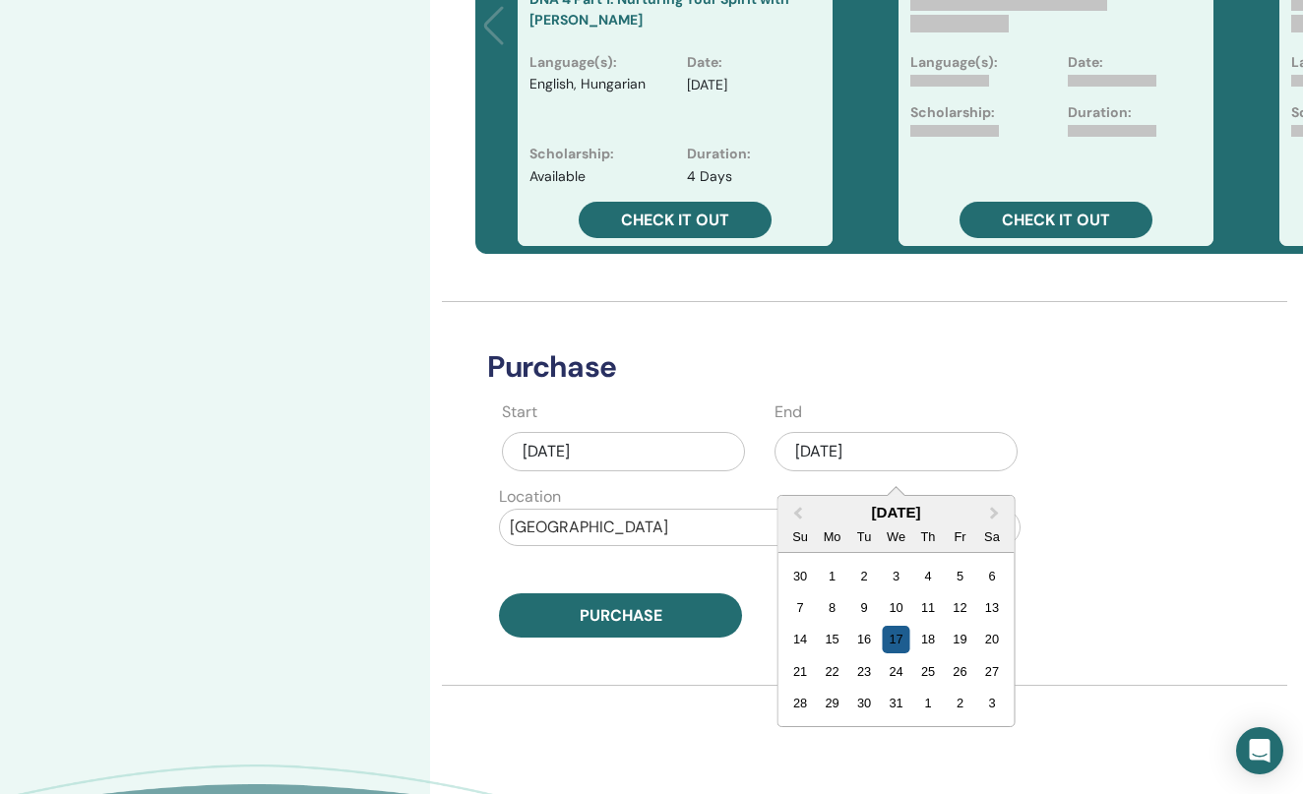
click at [901, 636] on div "17" at bounding box center [896, 639] width 27 height 27
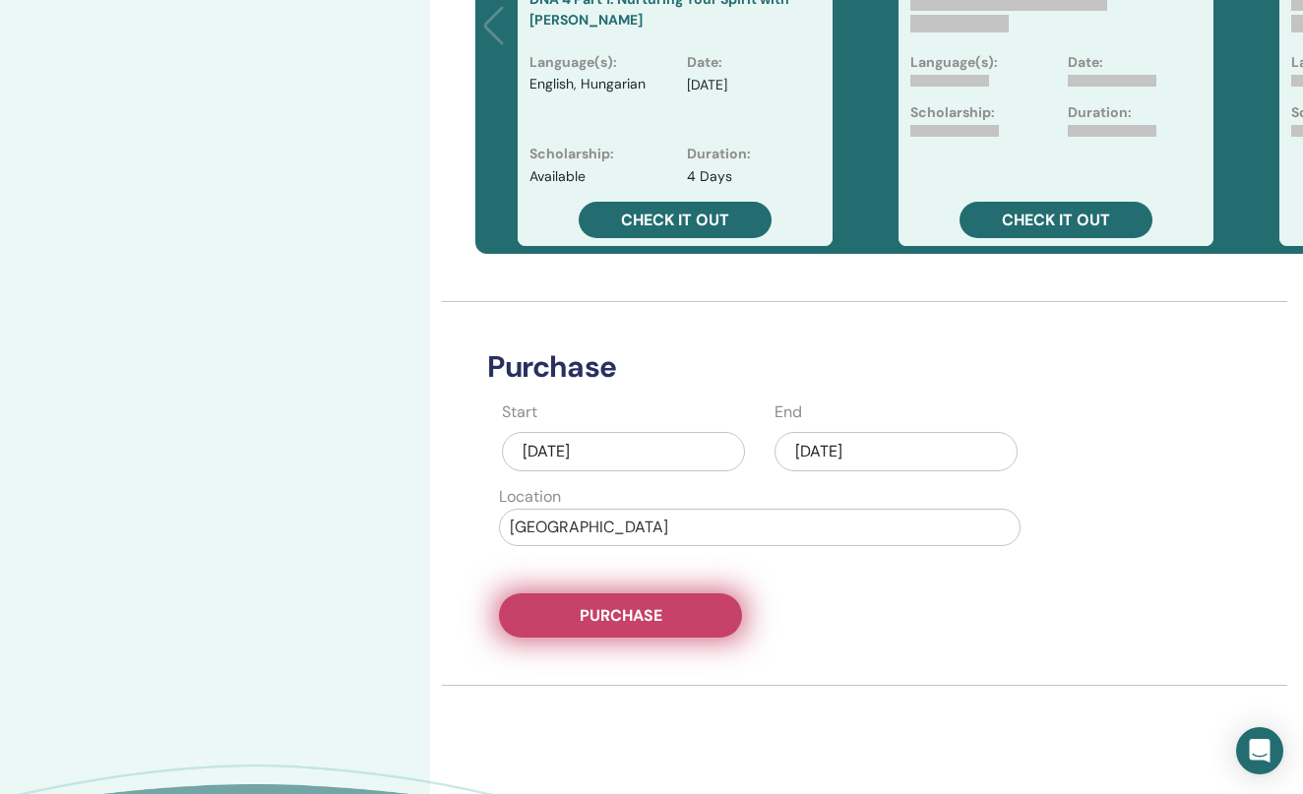
click at [643, 626] on button "Purchase" at bounding box center [620, 616] width 243 height 44
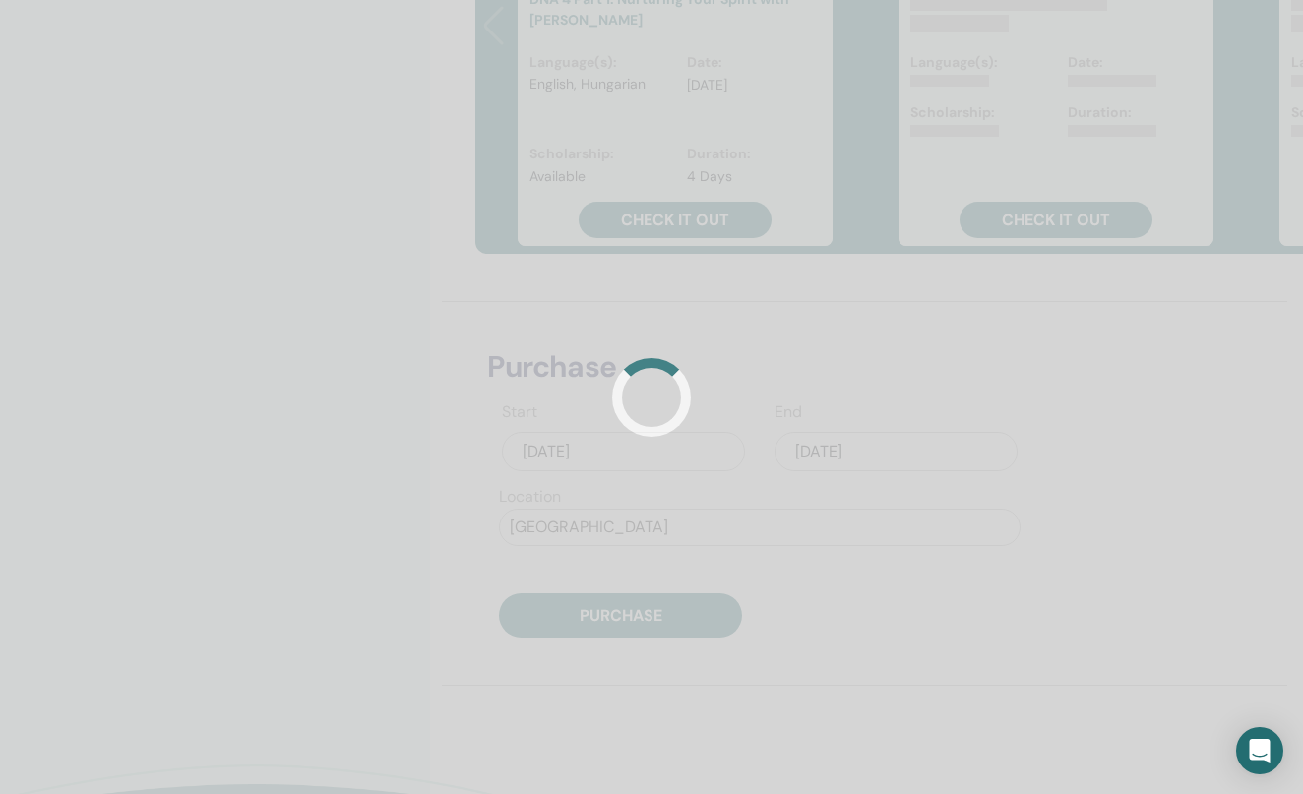
scroll to position [271, 2]
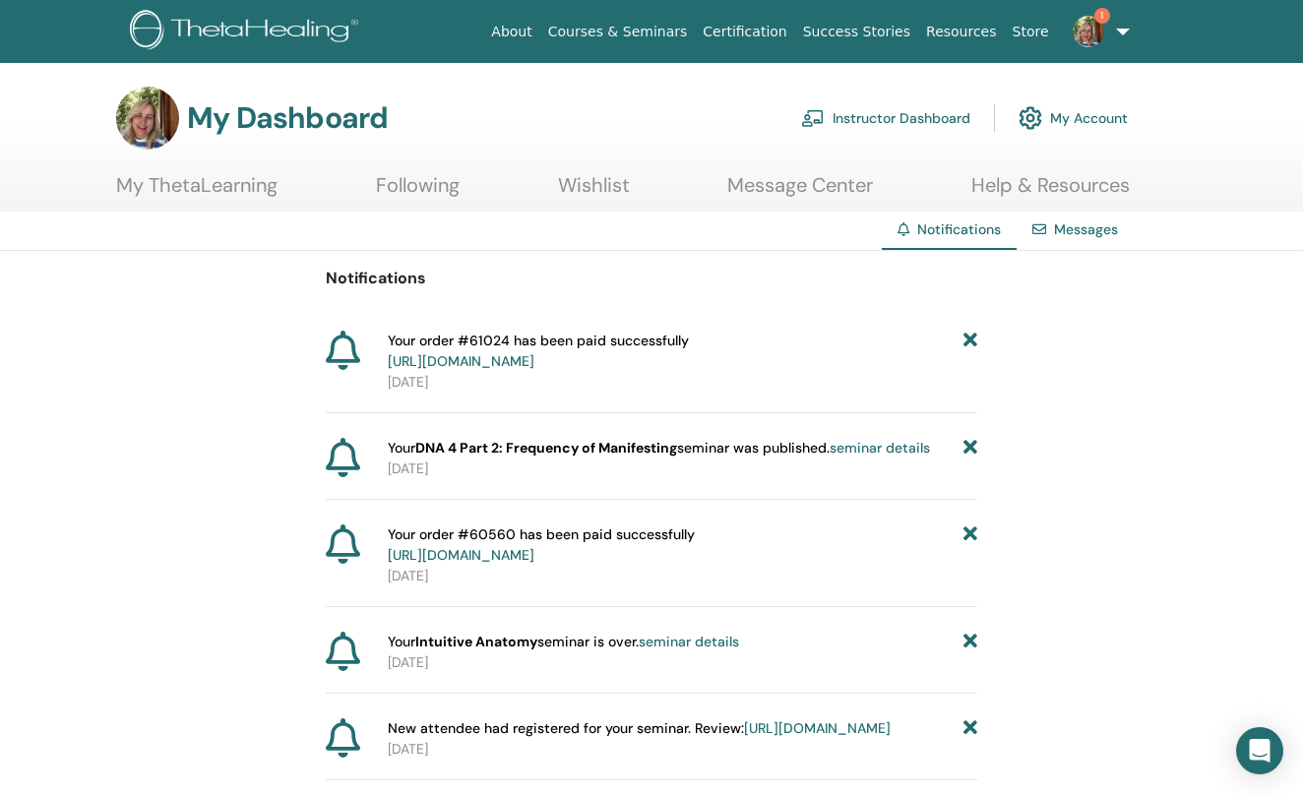
click at [1116, 31] on link "1" at bounding box center [1097, 31] width 81 height 63
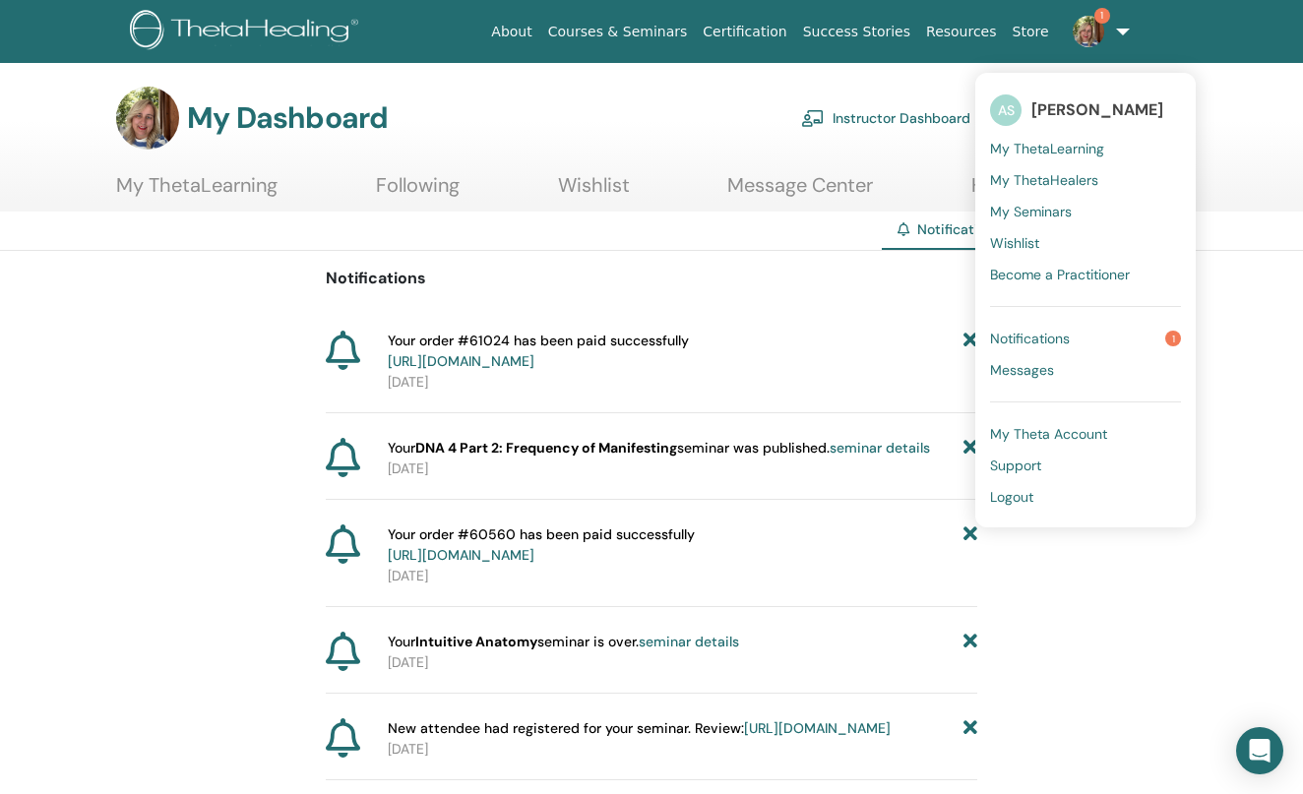
click at [901, 109] on link "Instructor Dashboard" at bounding box center [885, 117] width 169 height 43
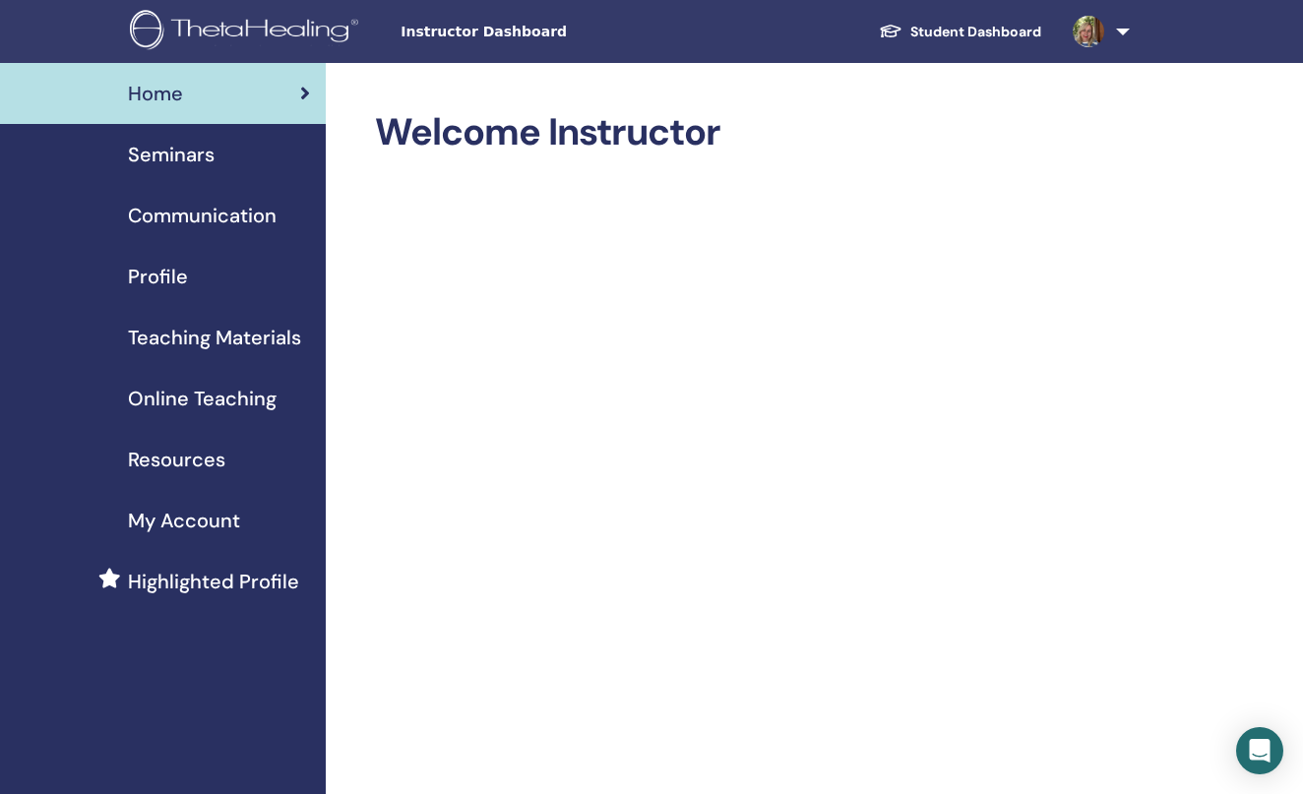
click at [163, 266] on span "Profile" at bounding box center [158, 277] width 60 height 30
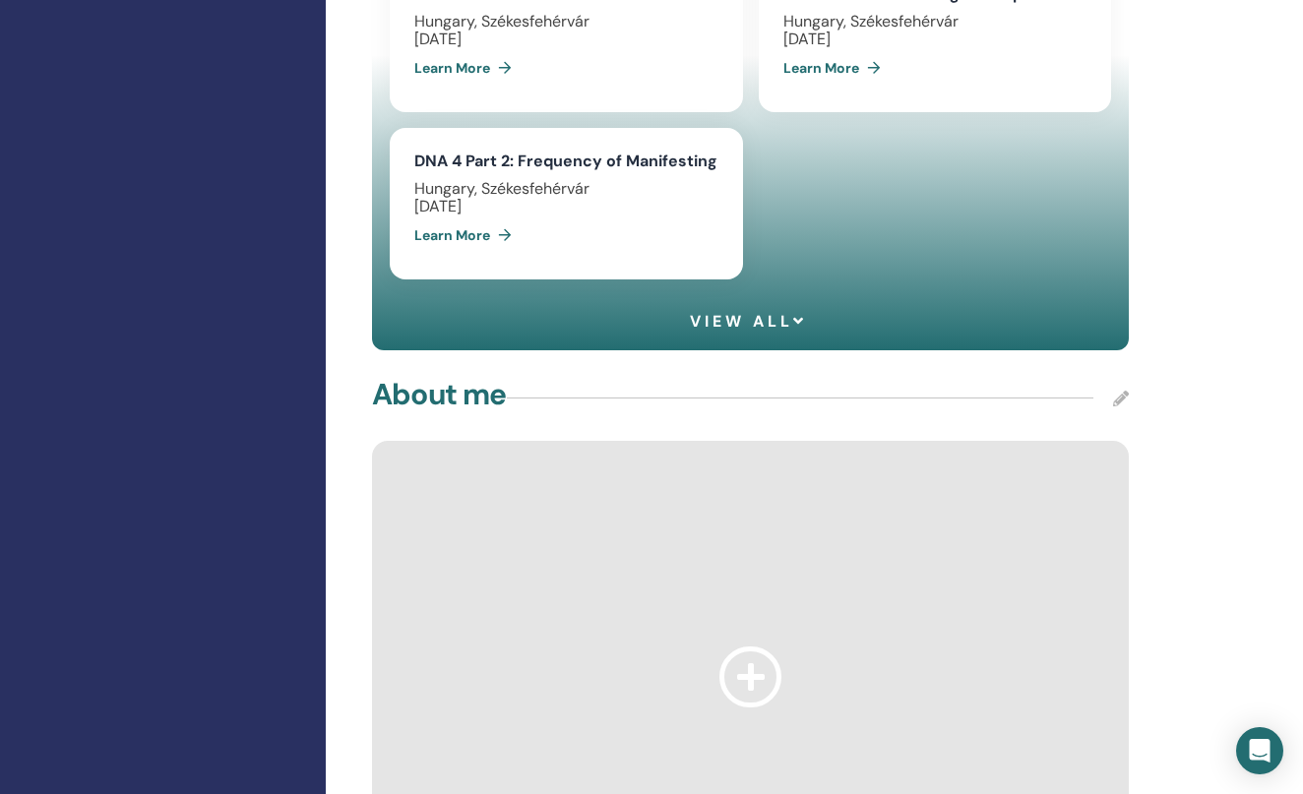
scroll to position [1638, 0]
click at [736, 313] on span "View all" at bounding box center [748, 321] width 117 height 19
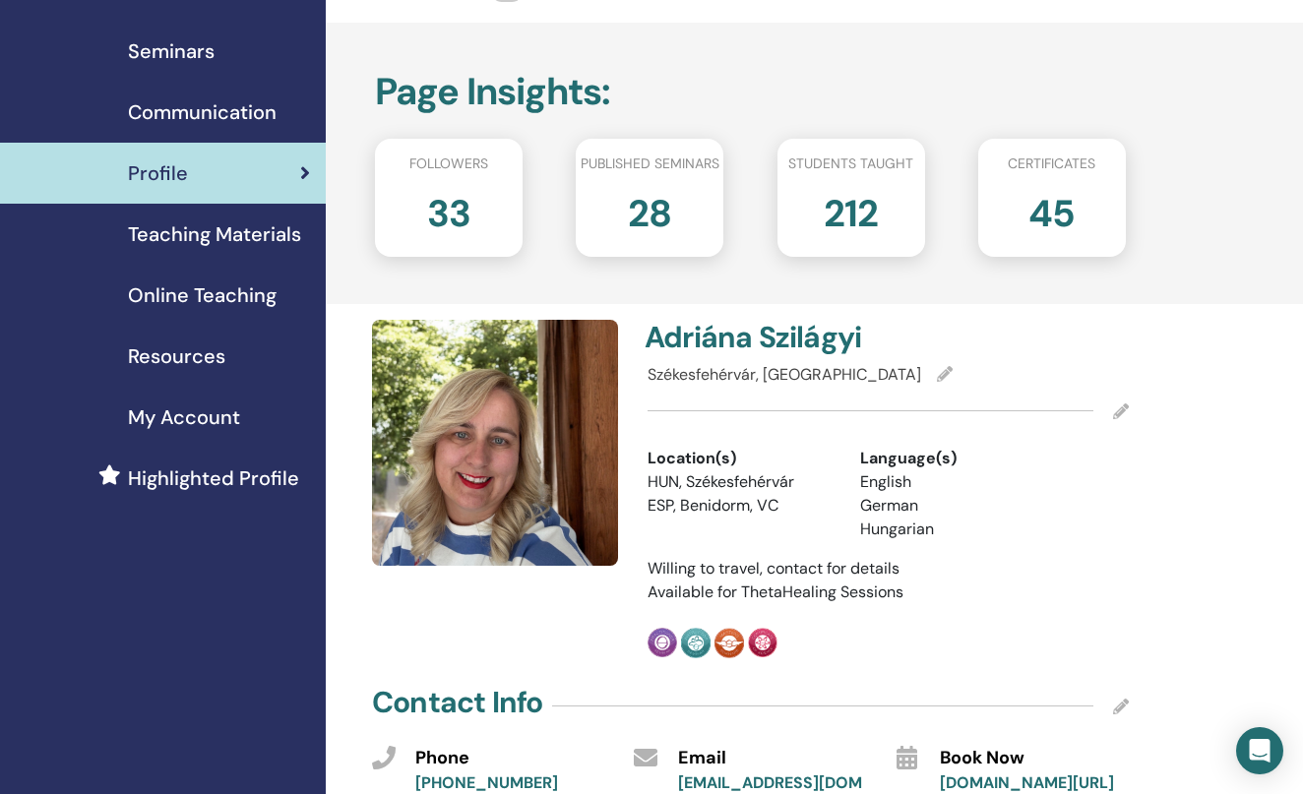
scroll to position [100, 0]
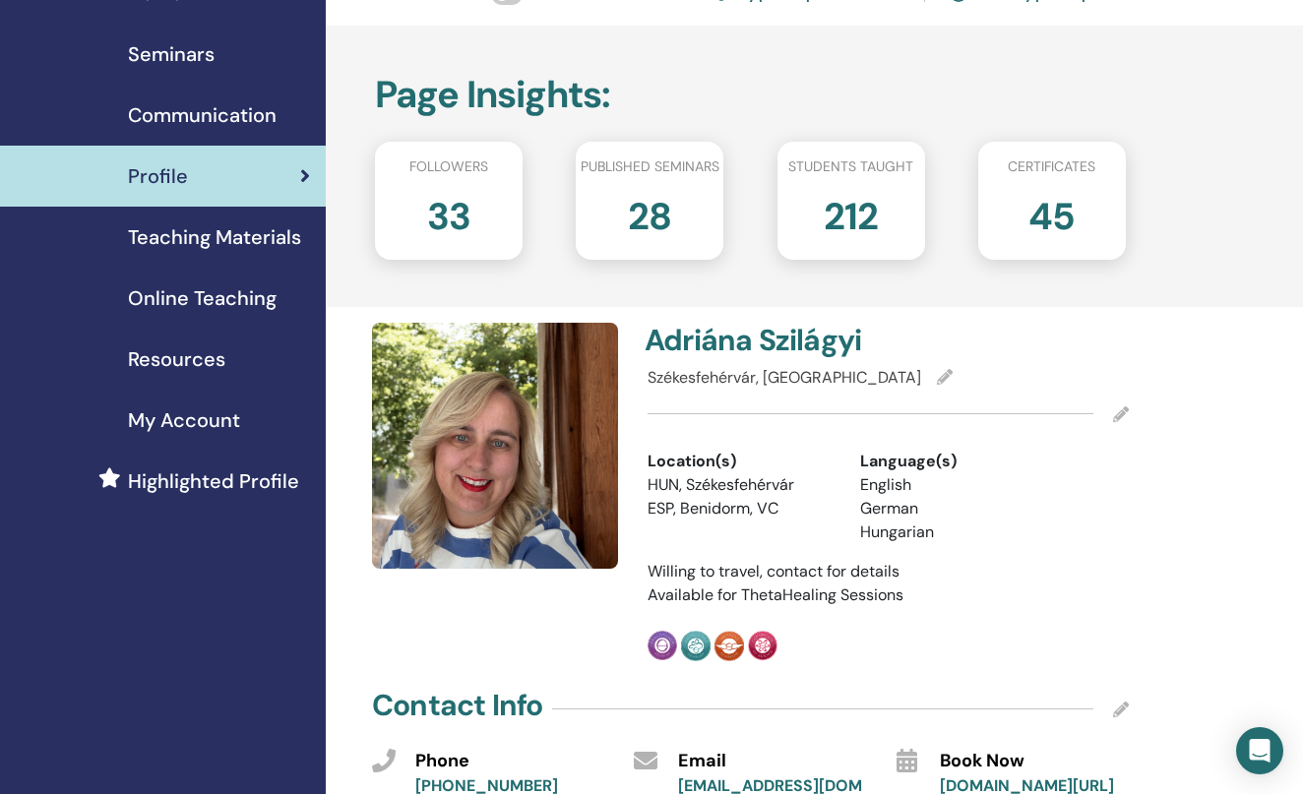
click at [200, 68] on span "Seminars" at bounding box center [171, 54] width 87 height 30
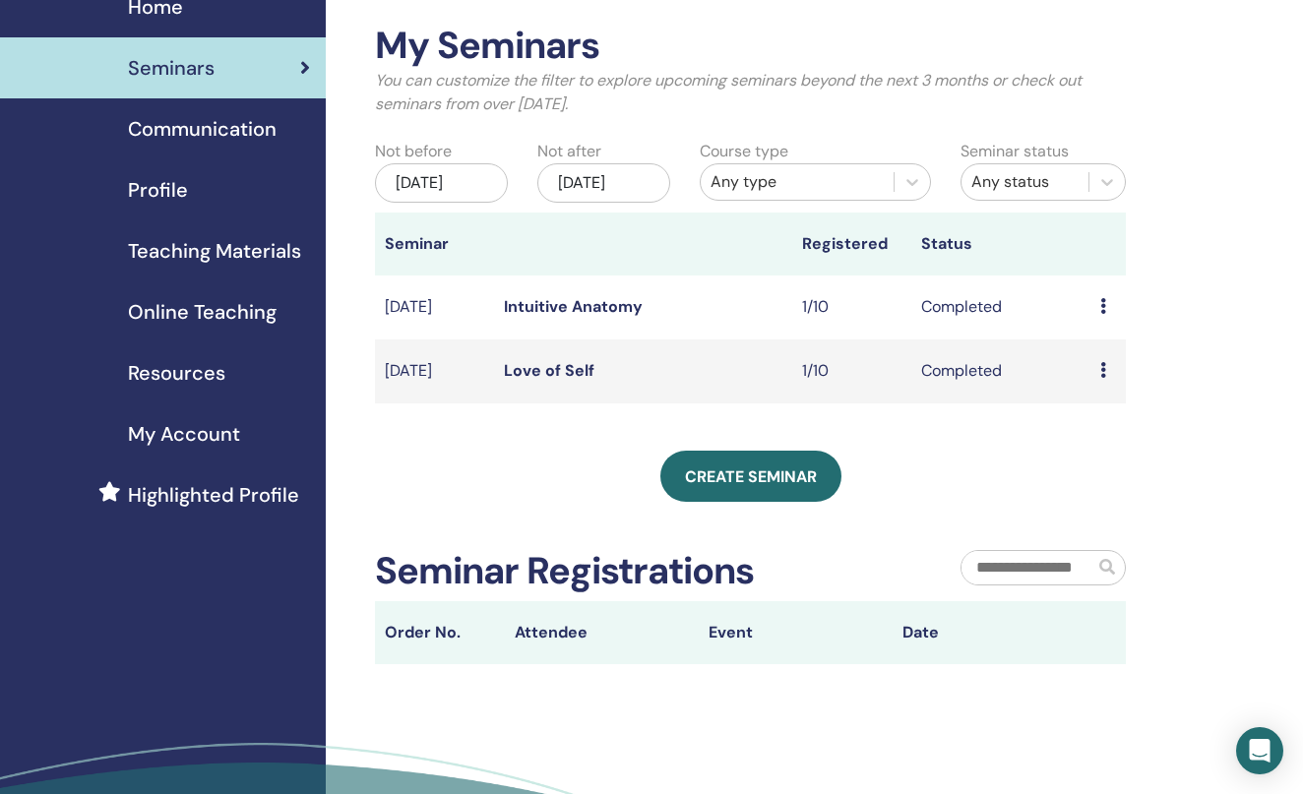
scroll to position [74, 0]
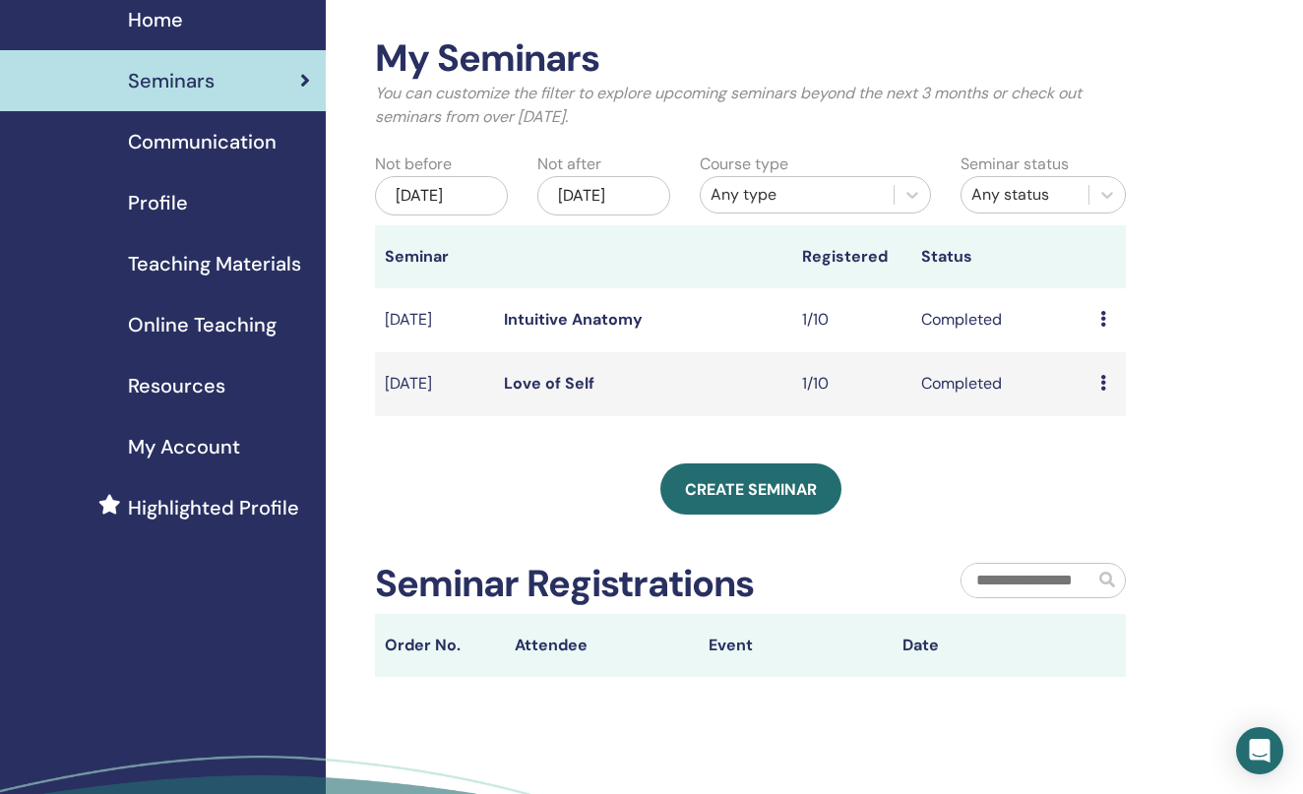
click at [624, 194] on div "[DATE]" at bounding box center [603, 195] width 133 height 39
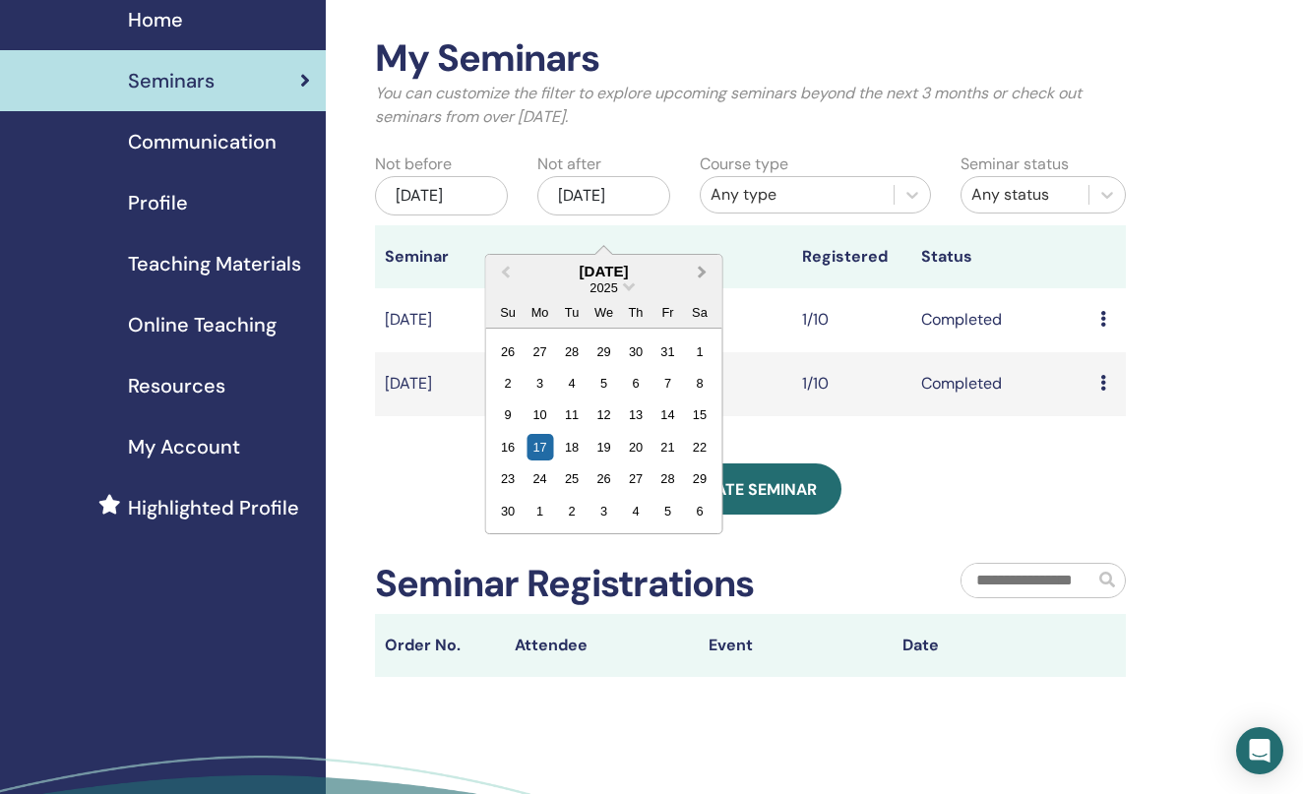
click at [703, 267] on span "Next Month" at bounding box center [703, 271] width 0 height 21
click at [502, 265] on button "Previous Month" at bounding box center [504, 273] width 32 height 32
click at [606, 431] on div "21 22 23 24 25 26 27" at bounding box center [603, 447] width 223 height 32
click at [602, 413] on div "17" at bounding box center [604, 415] width 27 height 27
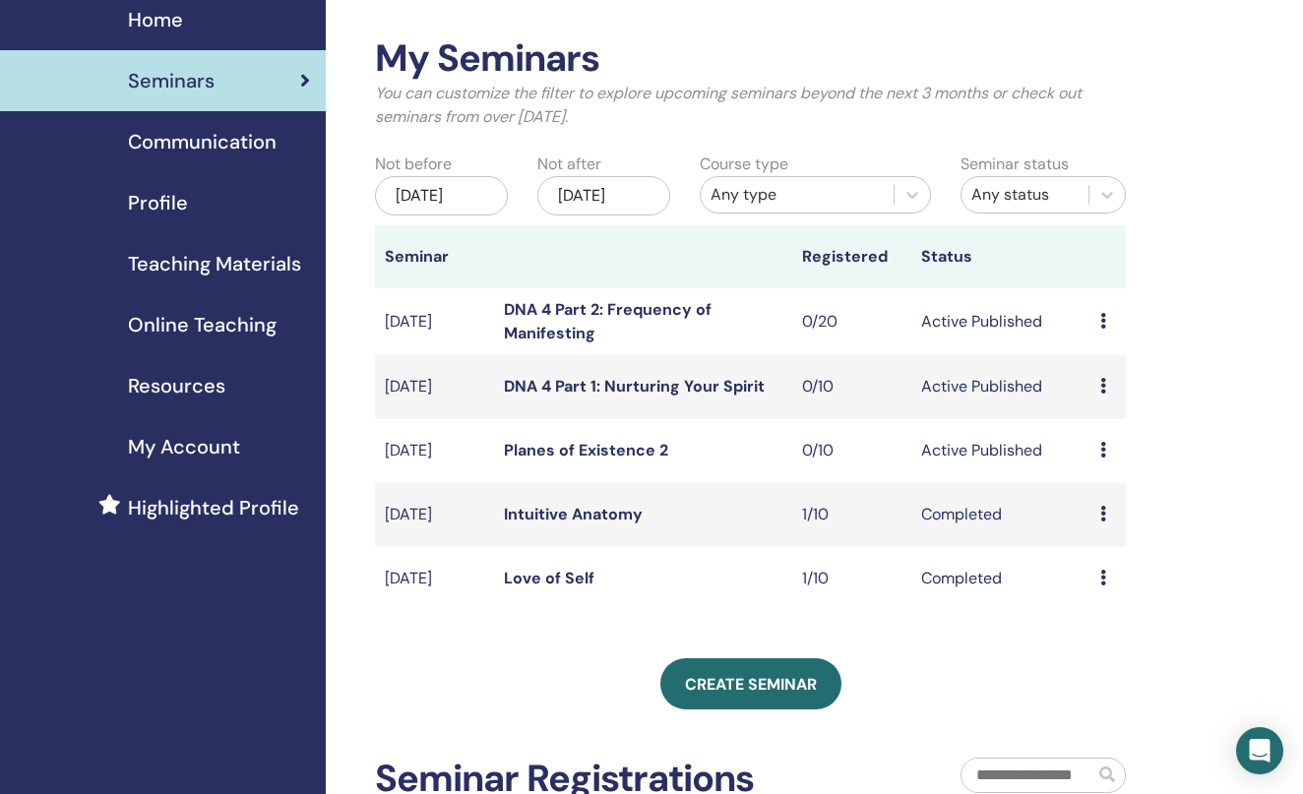
click at [639, 396] on link "DNA 4 Part 1: Nurturing Your Spirit" at bounding box center [634, 386] width 261 height 21
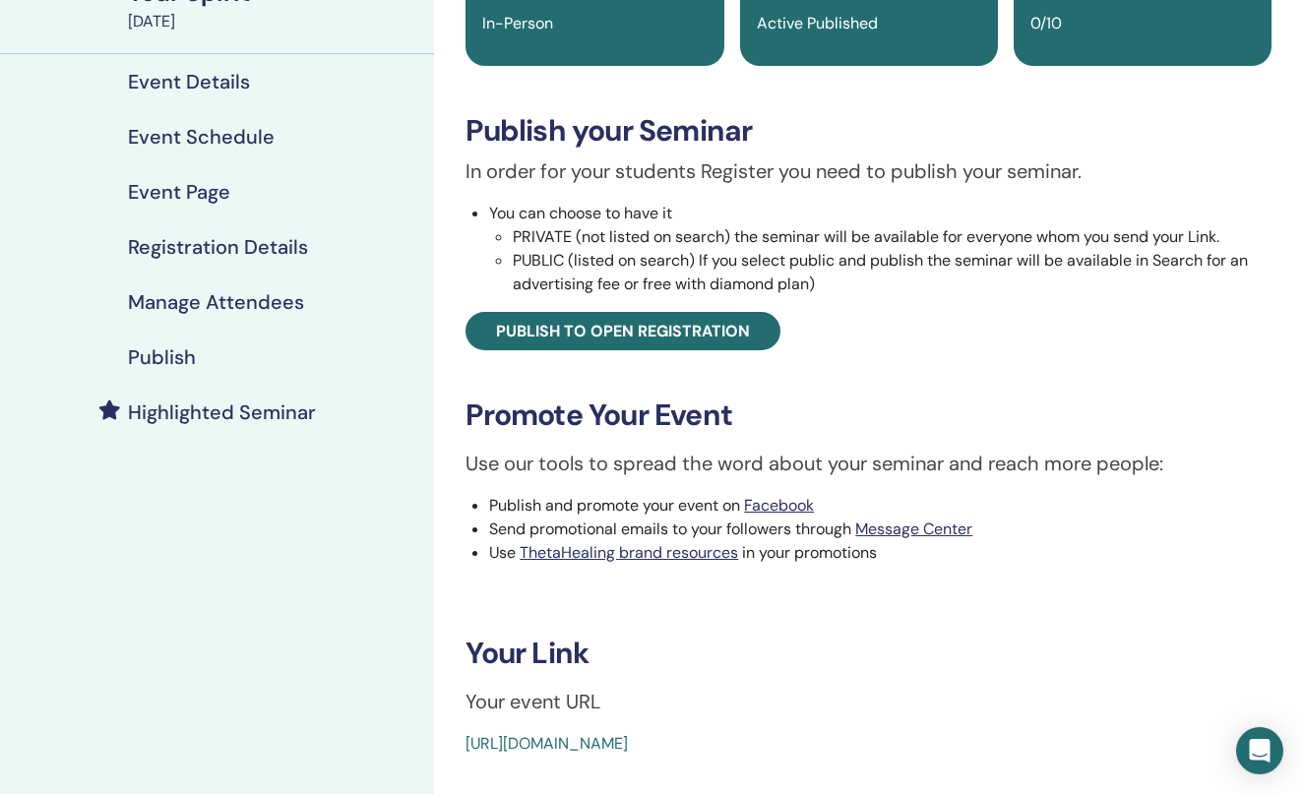
scroll to position [243, 0]
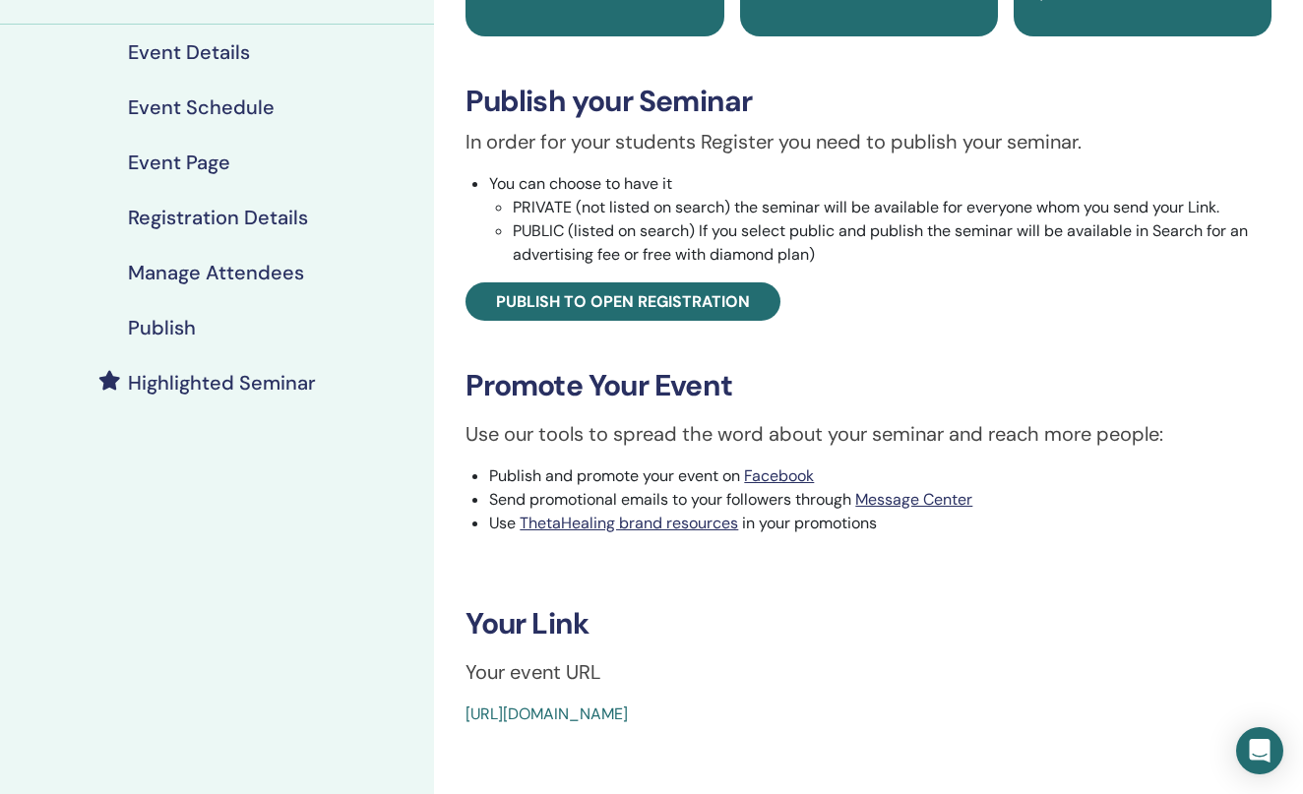
click at [243, 381] on h4 "Highlighted Seminar" at bounding box center [222, 383] width 188 height 24
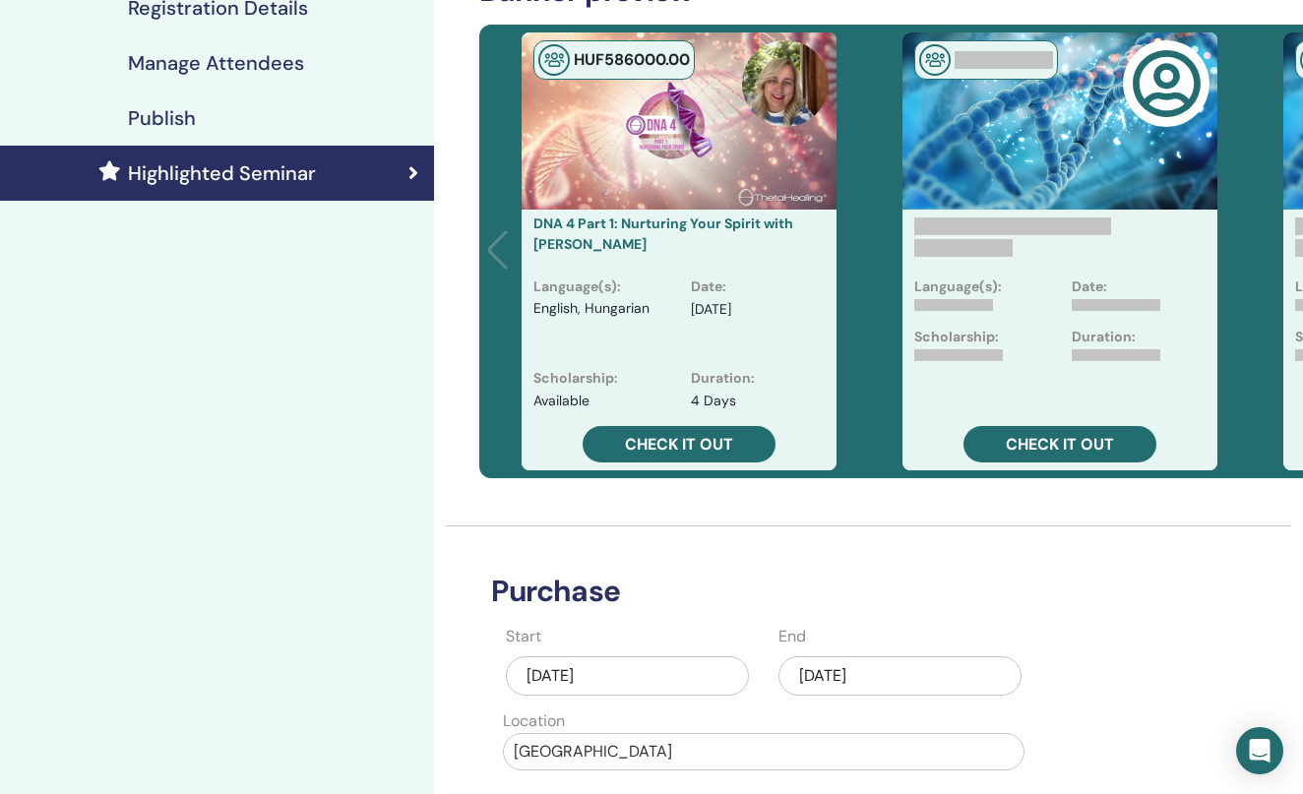
scroll to position [469, 0]
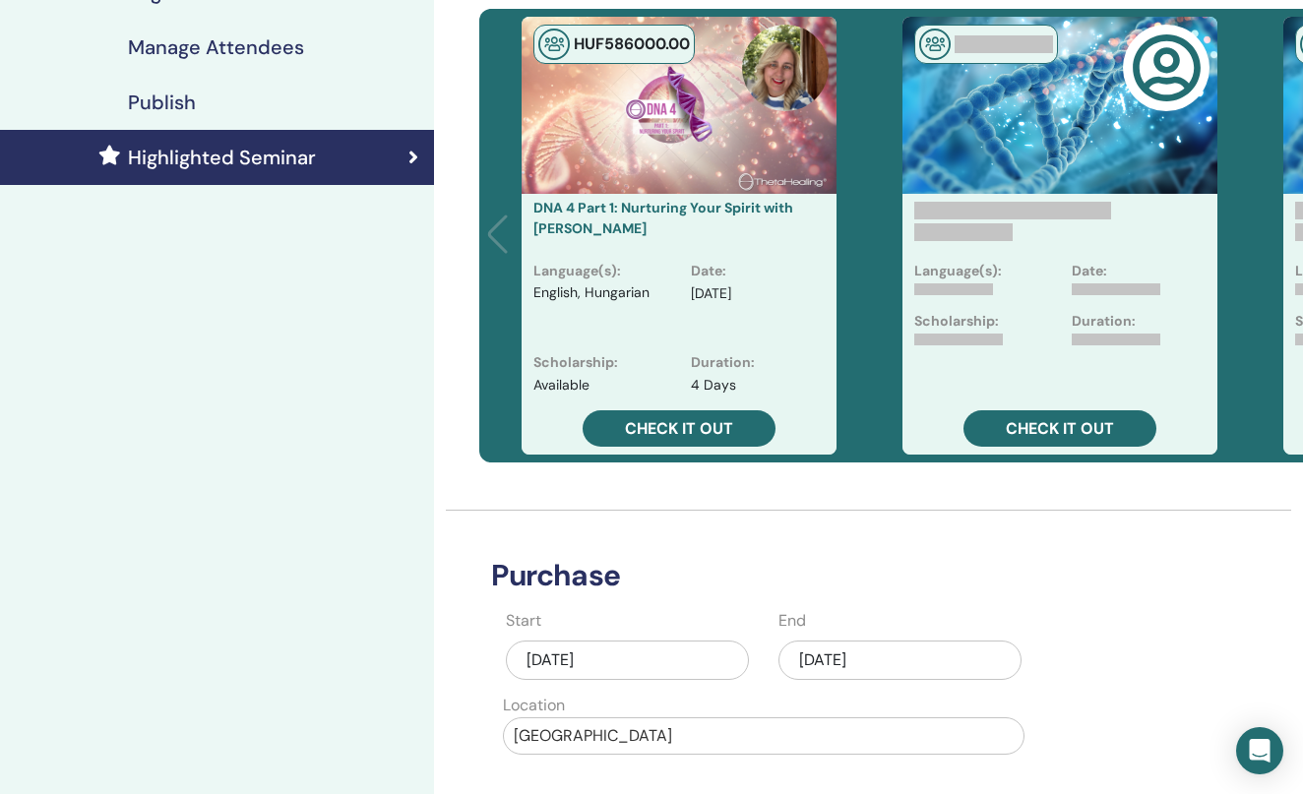
click at [821, 657] on div "[DATE]" at bounding box center [900, 660] width 243 height 39
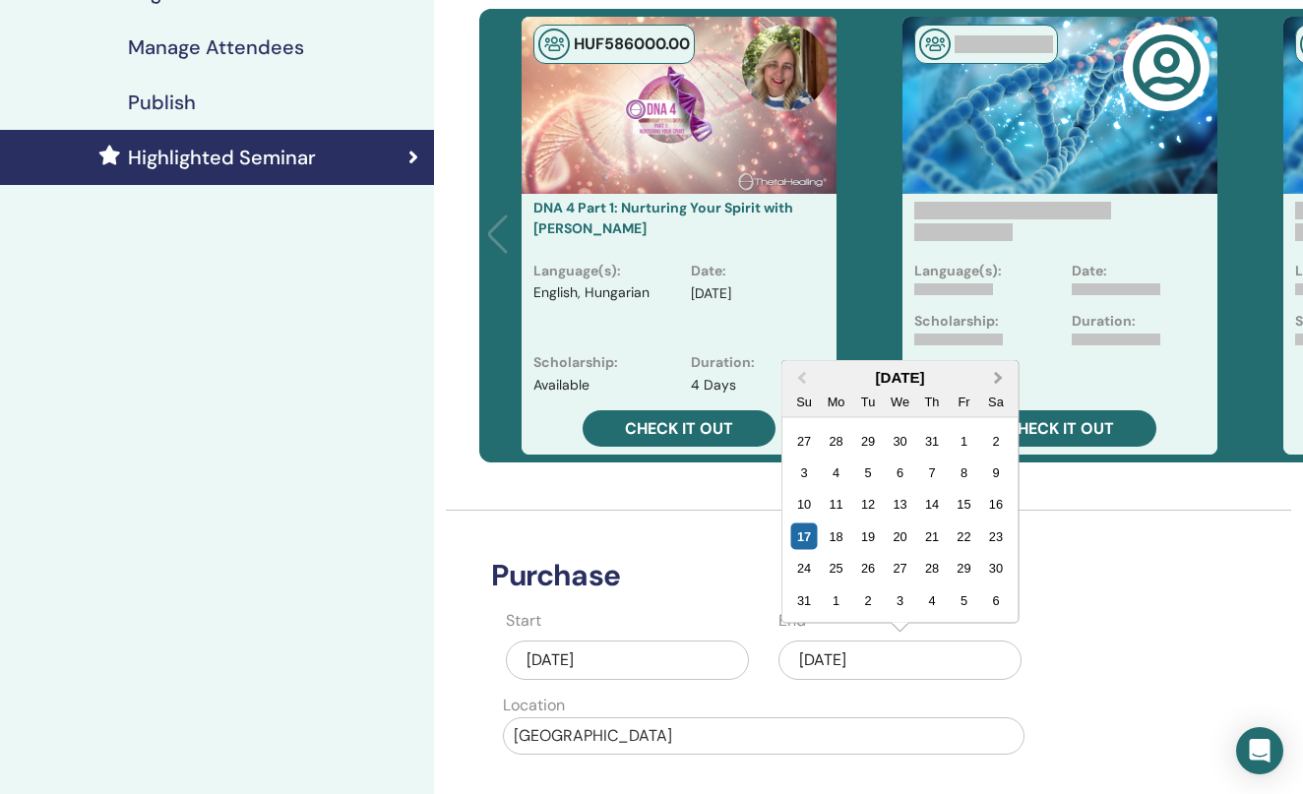
click at [999, 376] on span "Next Month" at bounding box center [999, 377] width 0 height 21
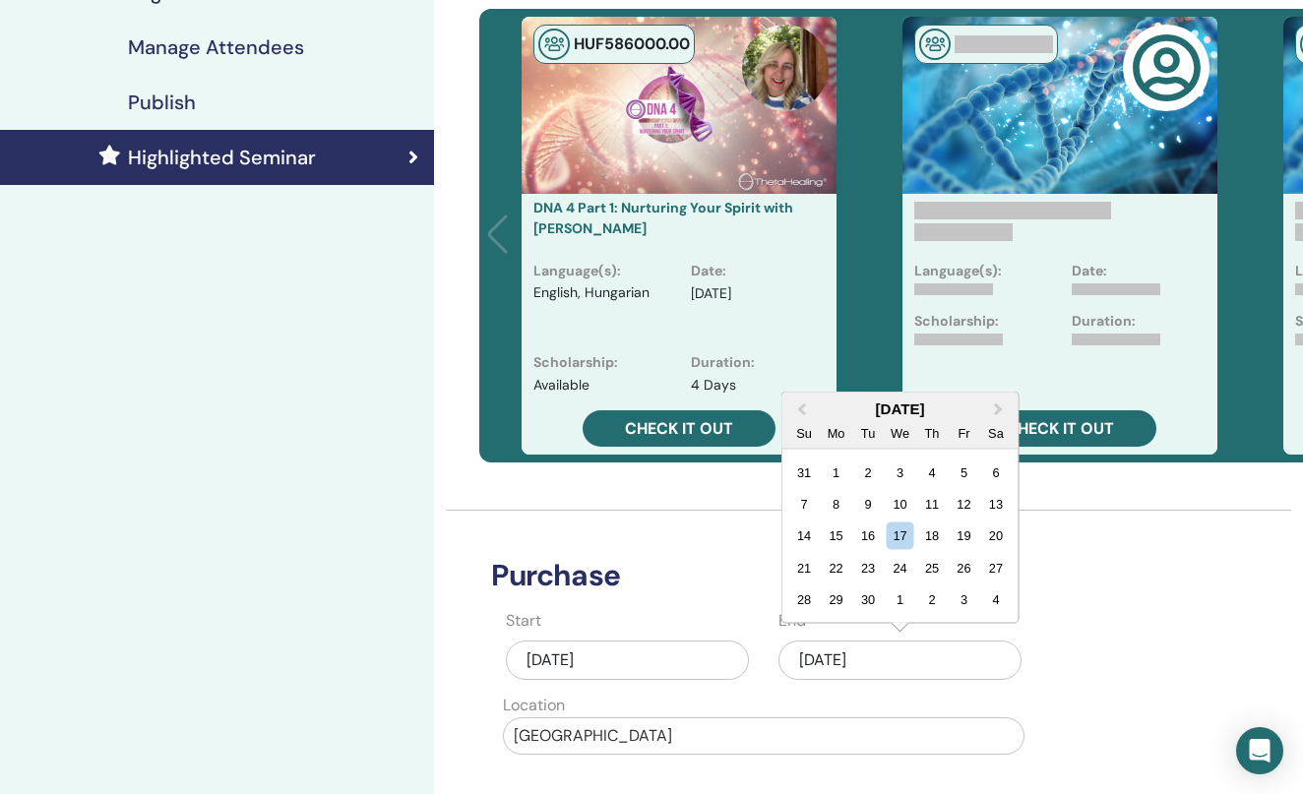
click at [660, 665] on div "Aug/17, 2025" at bounding box center [627, 660] width 243 height 39
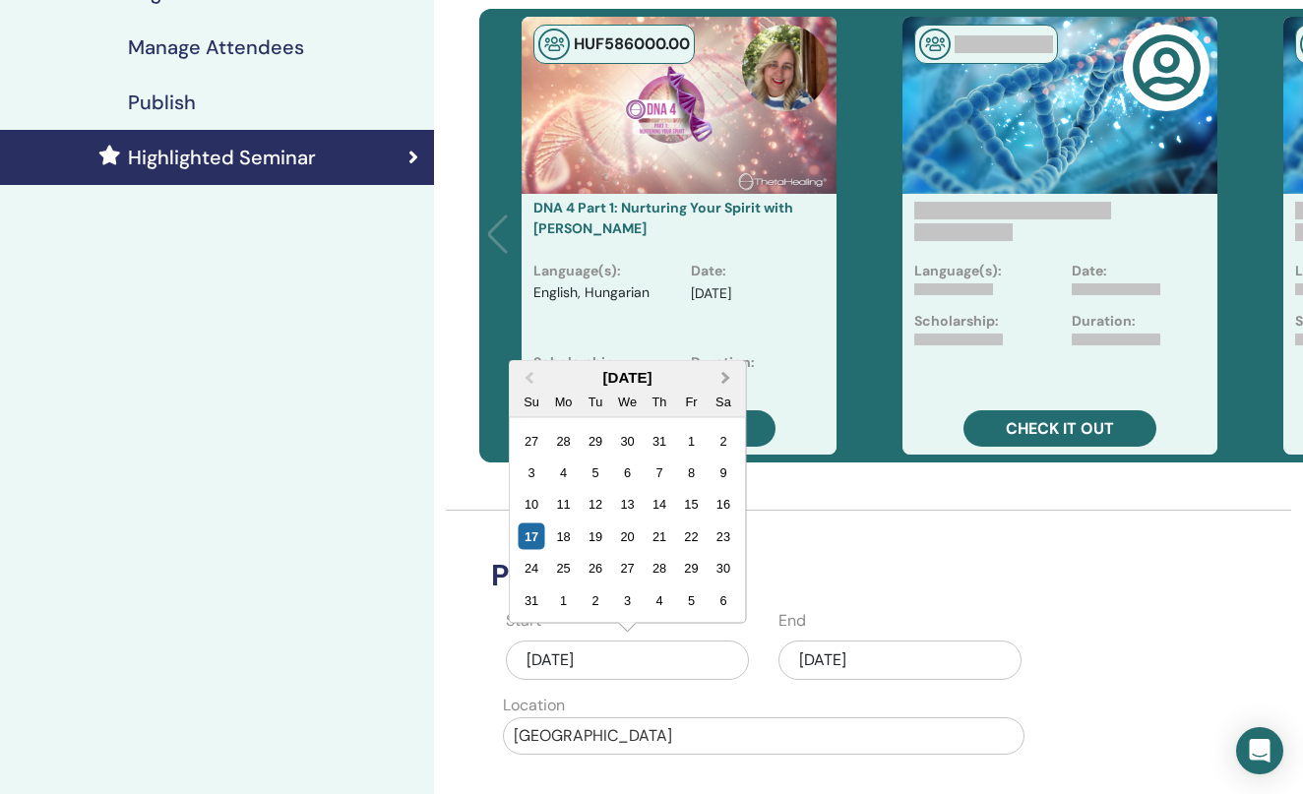
click at [725, 372] on button "Next Month" at bounding box center [729, 379] width 32 height 32
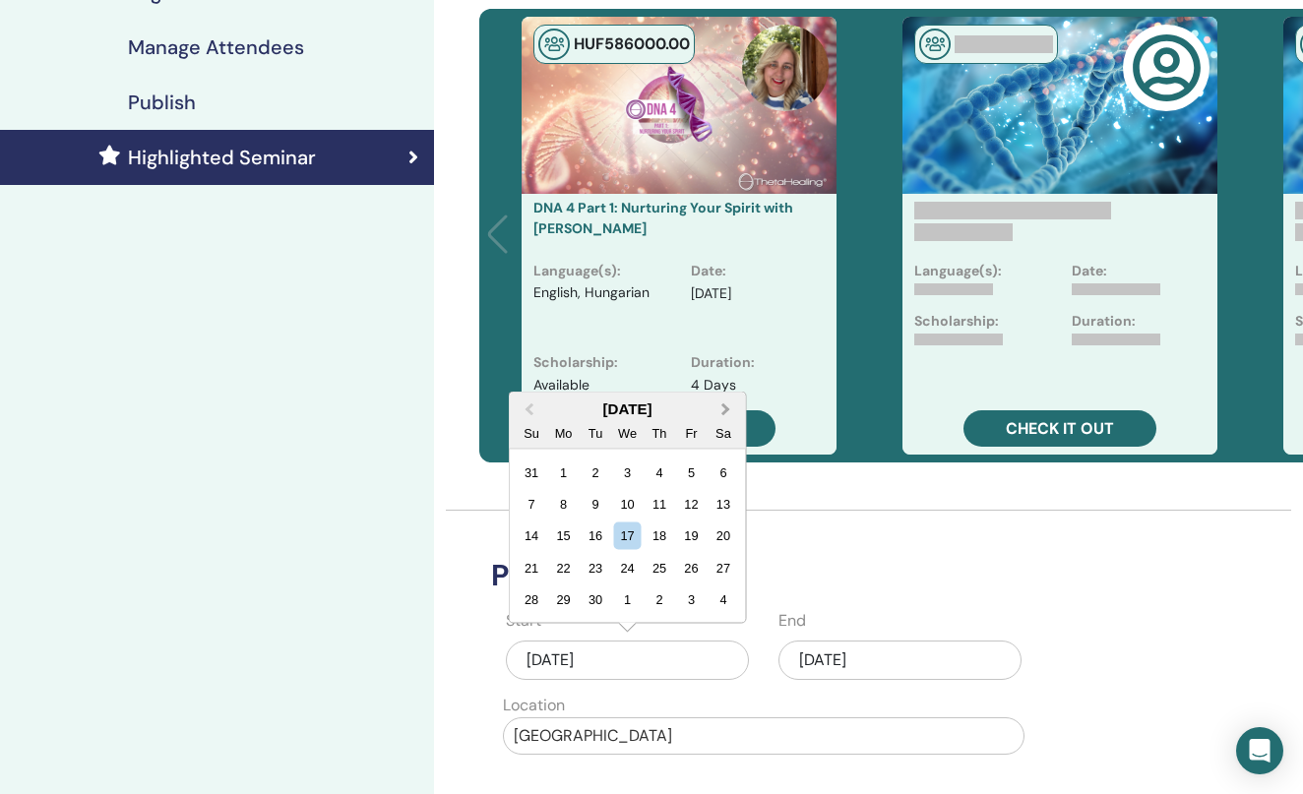
click at [728, 406] on button "Next Month" at bounding box center [729, 411] width 32 height 32
click at [665, 597] on div "30" at bounding box center [660, 600] width 27 height 27
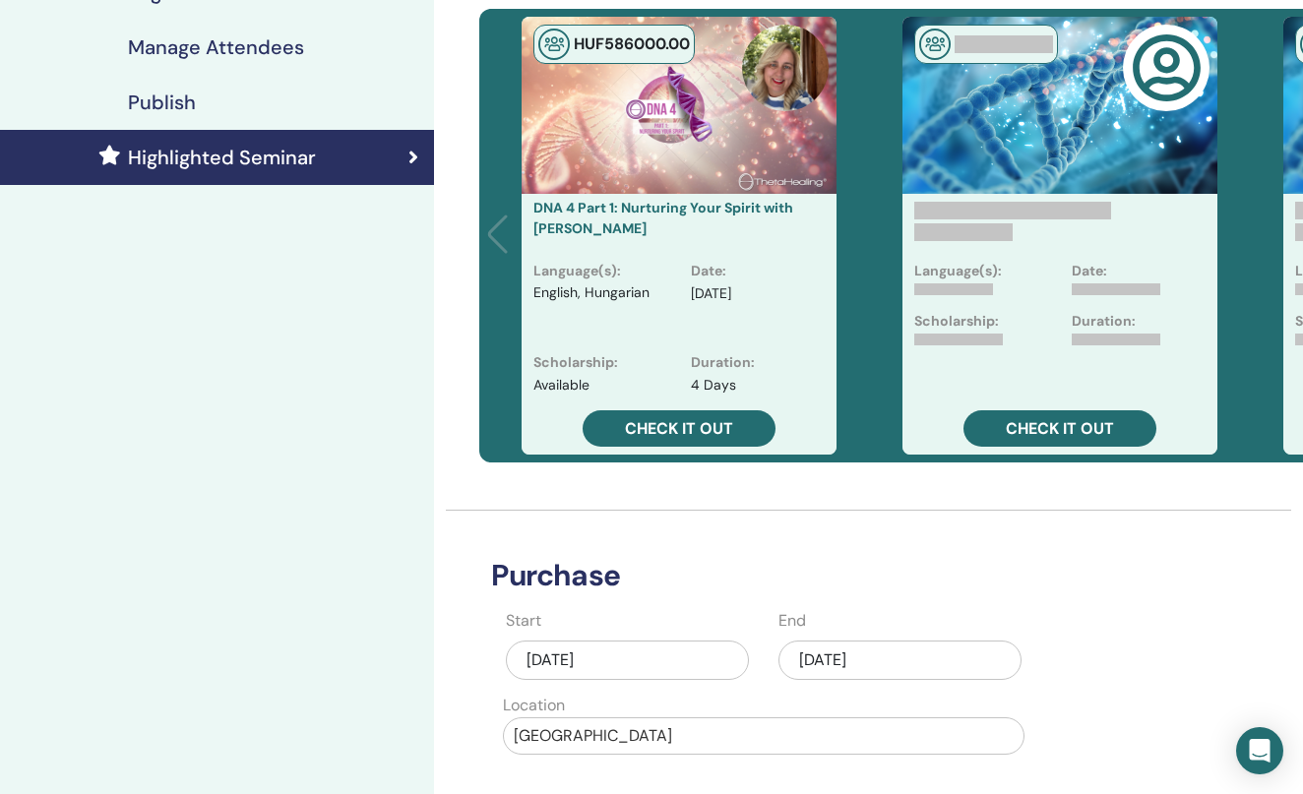
click at [853, 663] on div "Aug/17, 2025" at bounding box center [900, 660] width 243 height 39
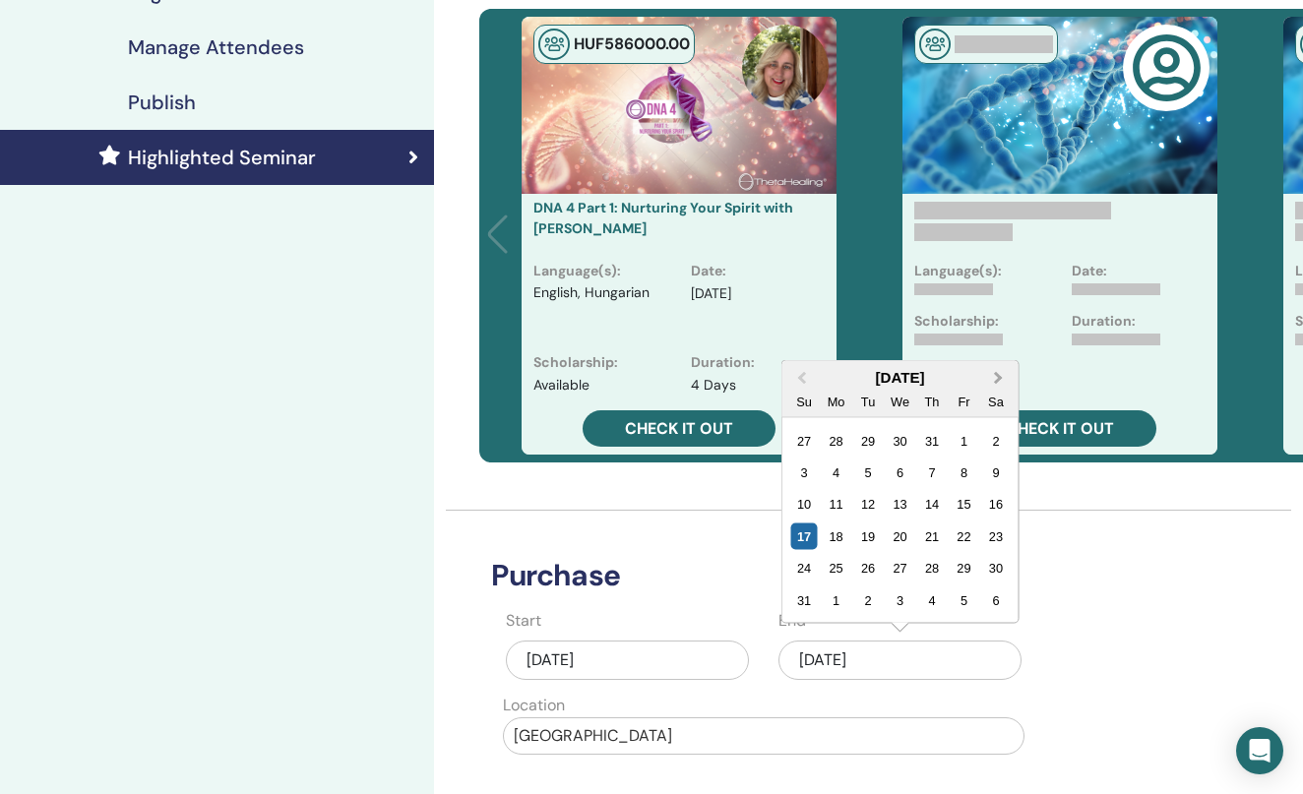
click at [991, 379] on button "Next Month" at bounding box center [1001, 379] width 32 height 32
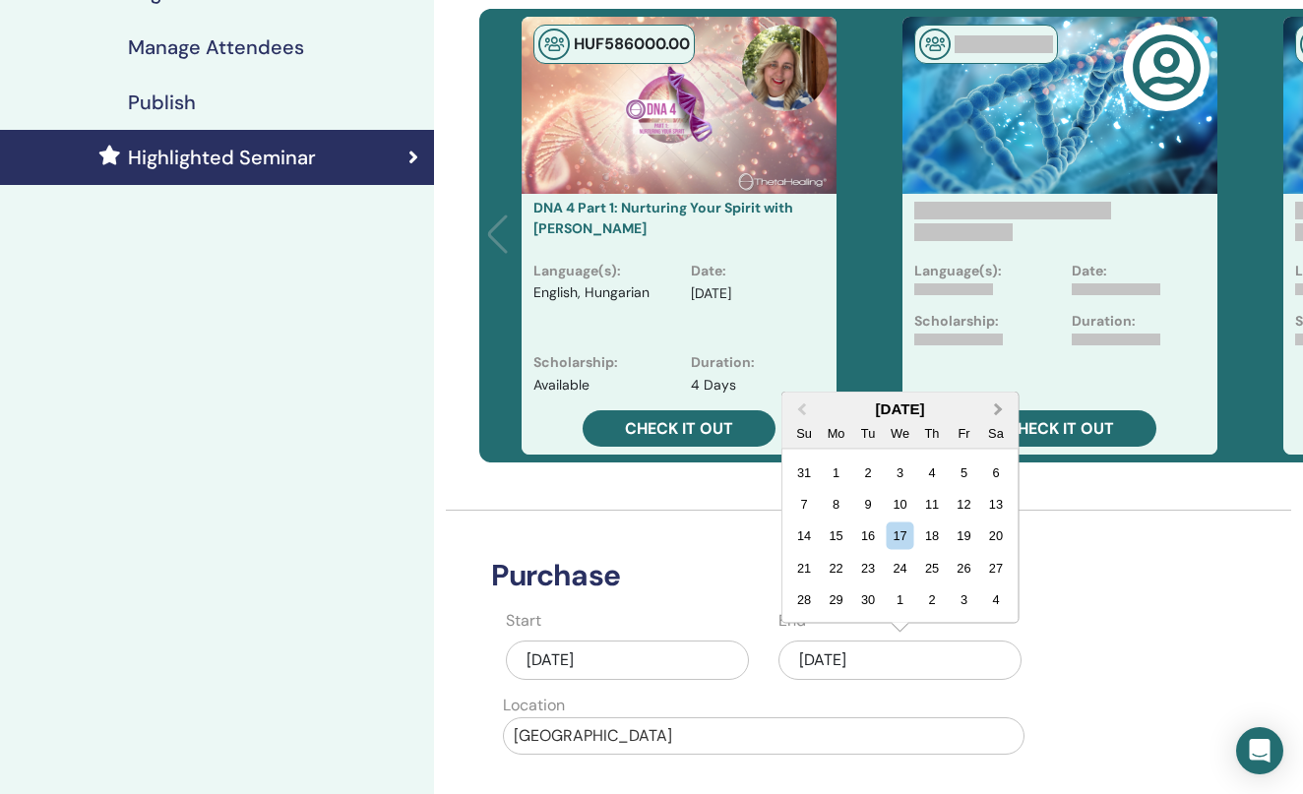
click at [999, 404] on button "Next Month" at bounding box center [1001, 411] width 32 height 32
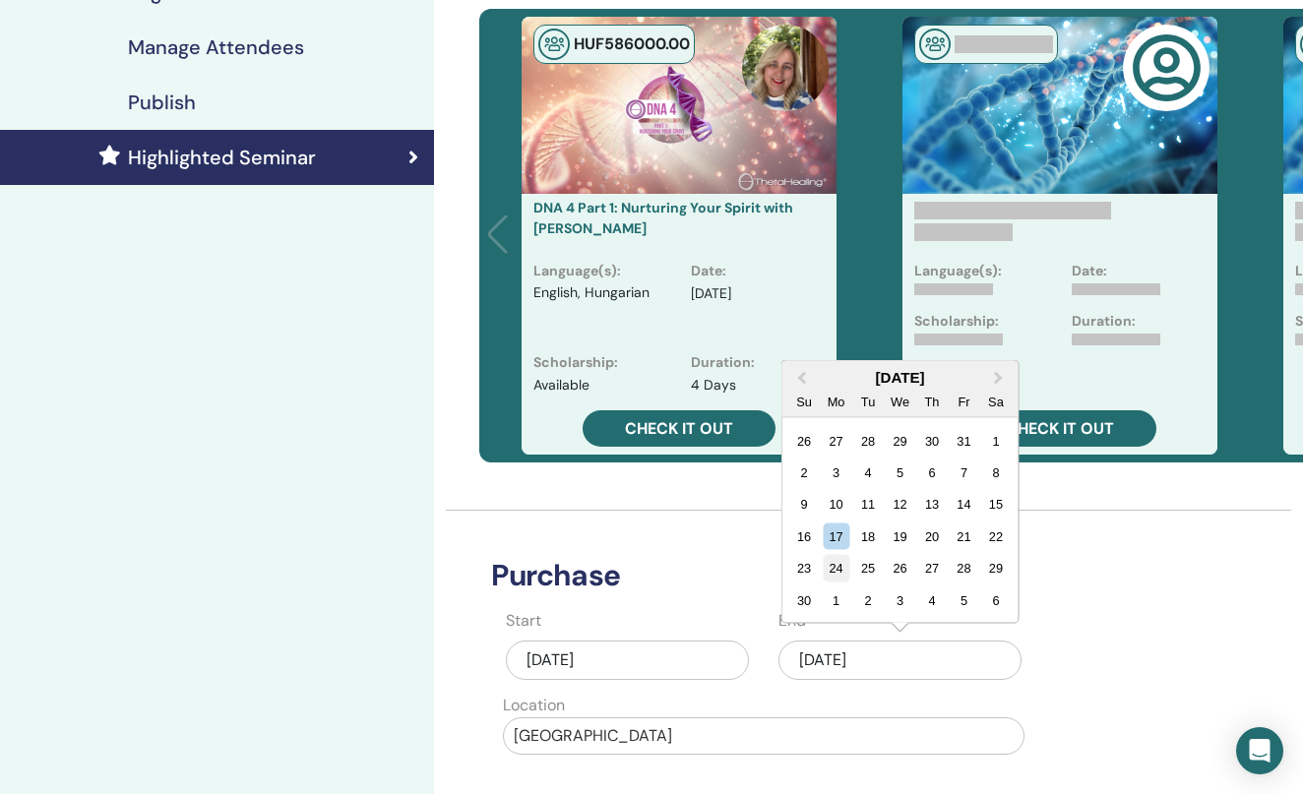
click at [840, 568] on div "24" at bounding box center [836, 568] width 27 height 27
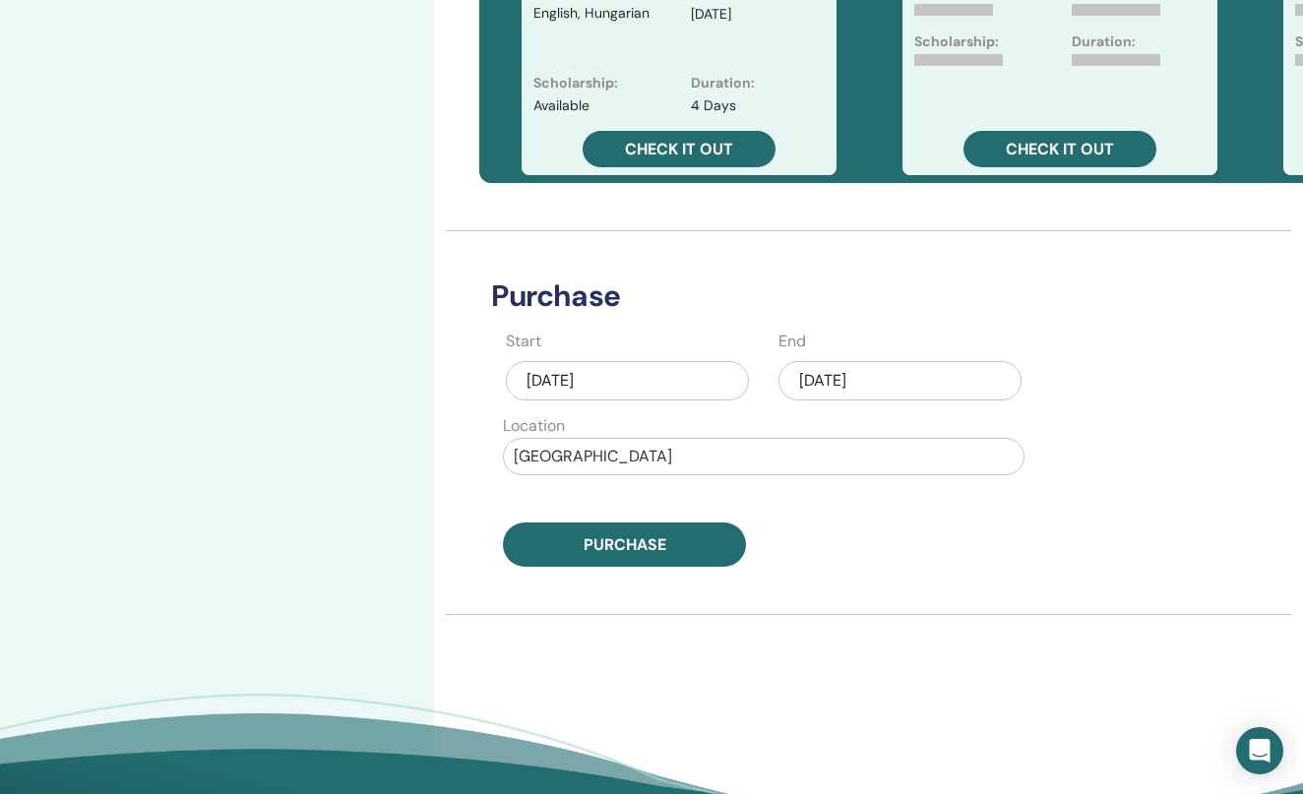
scroll to position [748, 3]
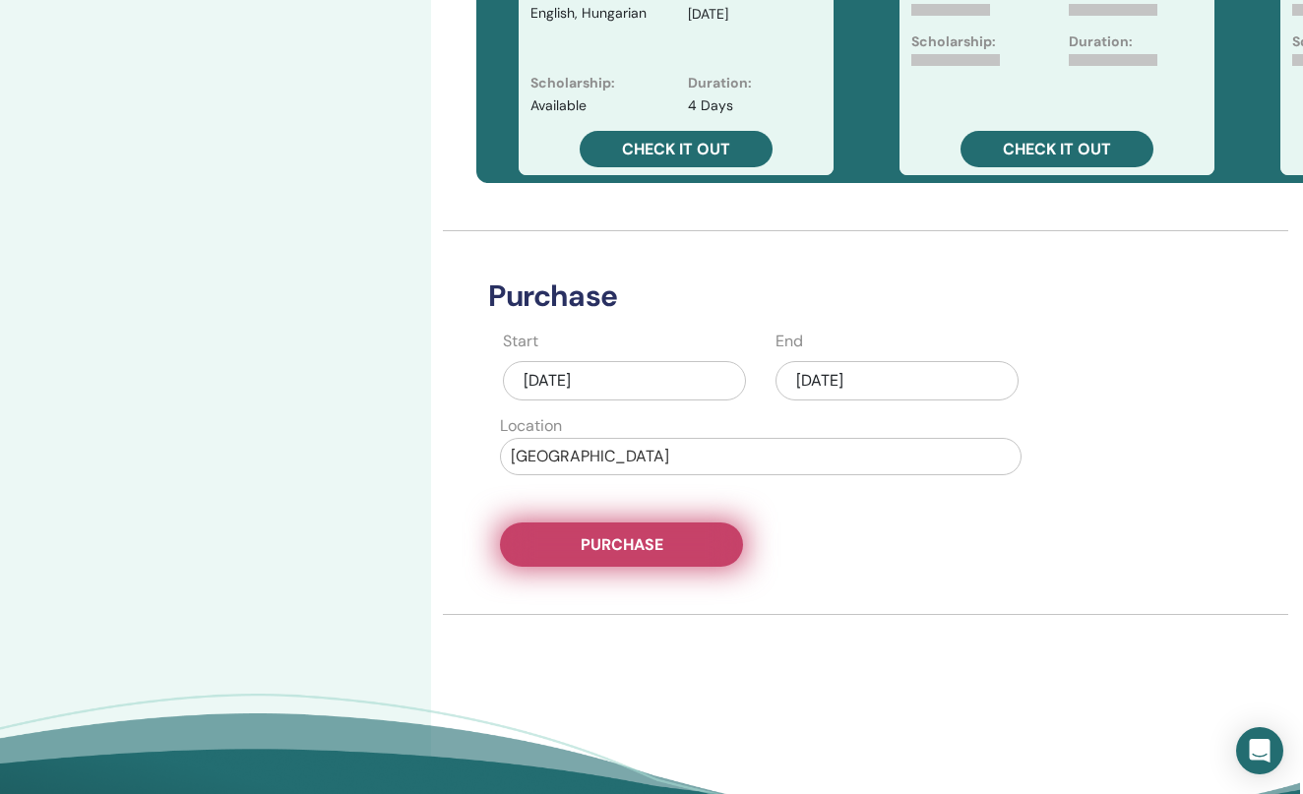
click at [685, 547] on button "Purchase" at bounding box center [621, 545] width 243 height 44
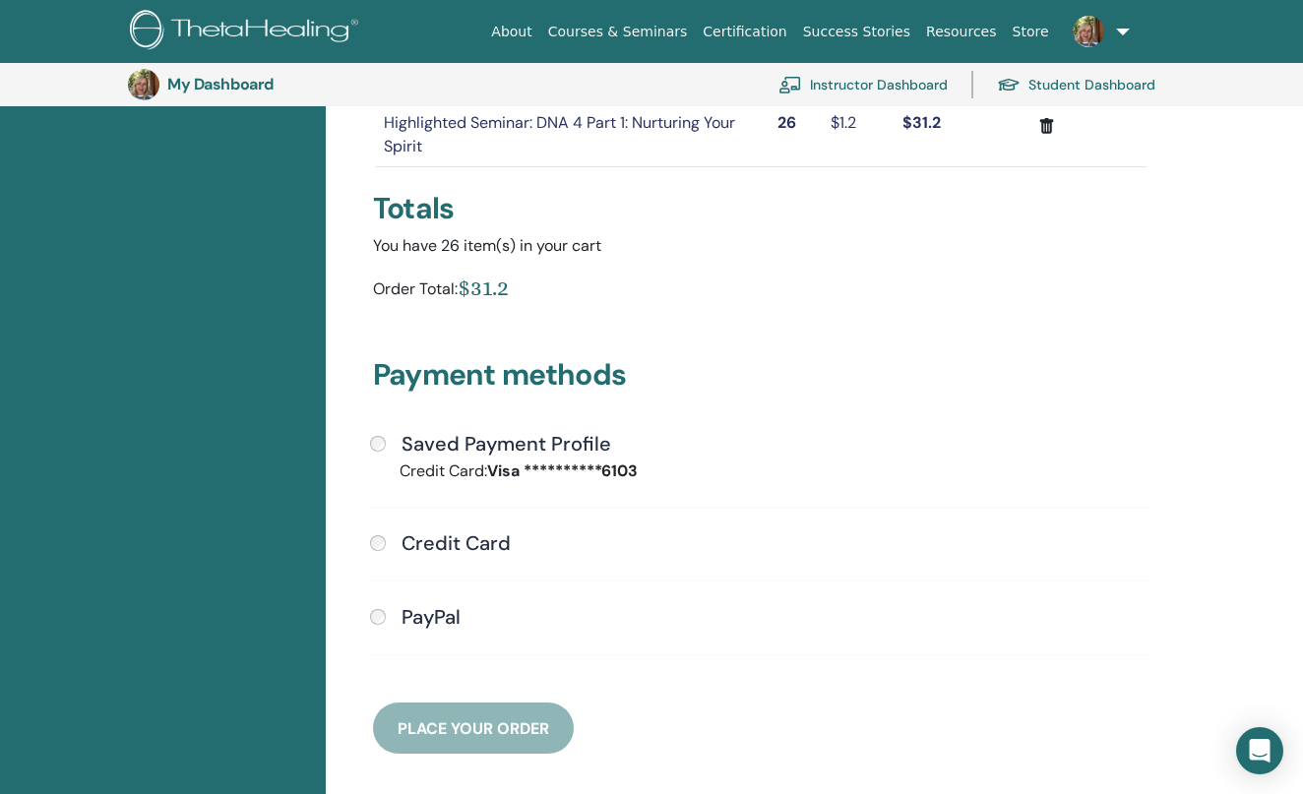
scroll to position [306, 0]
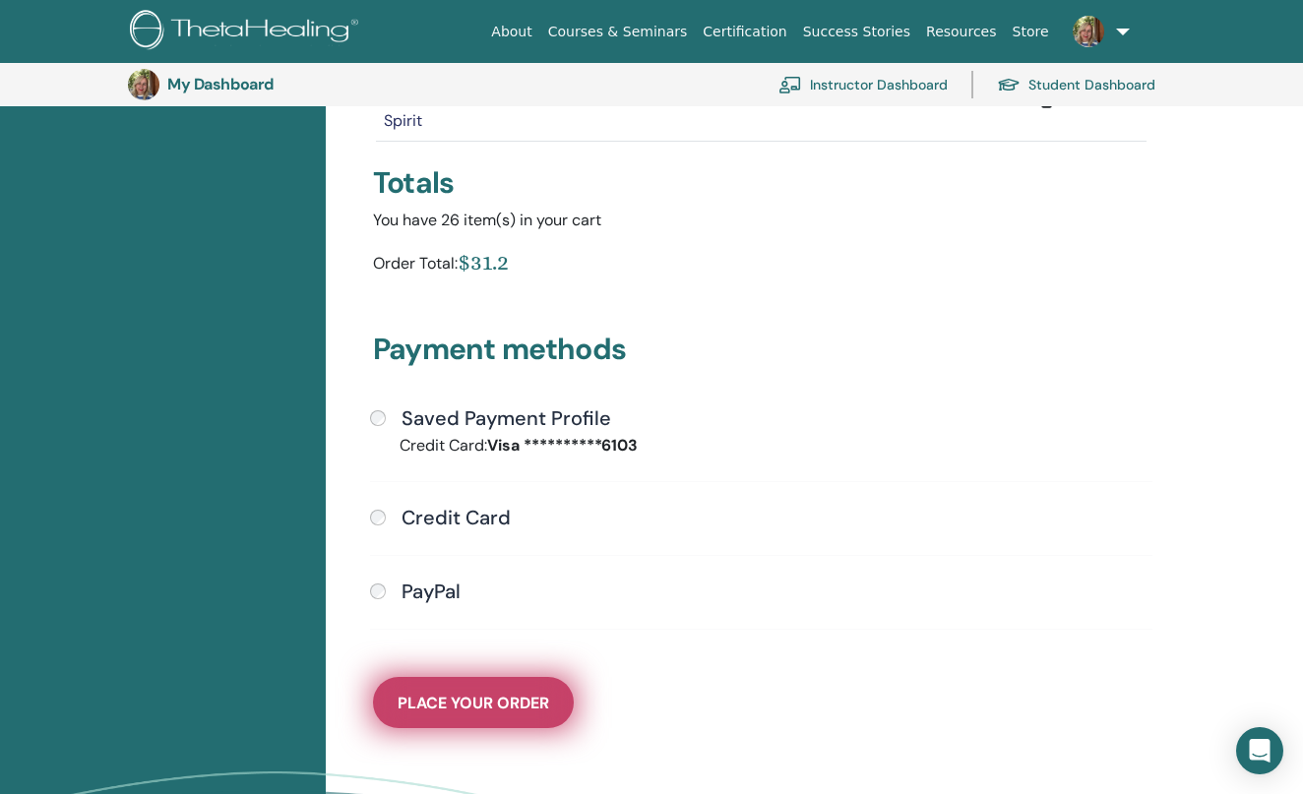
click at [490, 704] on span "Place Your Order" at bounding box center [474, 703] width 152 height 21
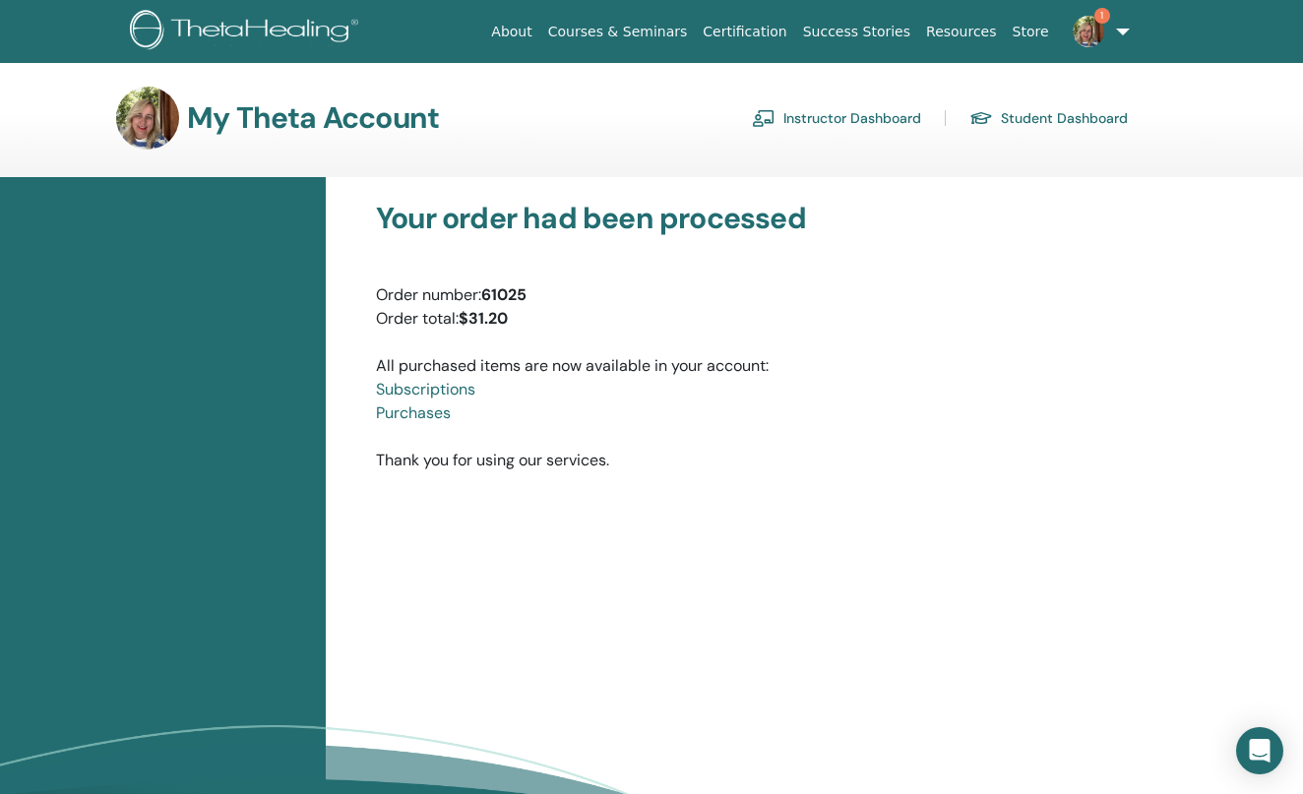
click at [219, 130] on h3 "My Theta Account" at bounding box center [313, 117] width 252 height 35
click at [835, 118] on link "Instructor Dashboard" at bounding box center [836, 118] width 169 height 32
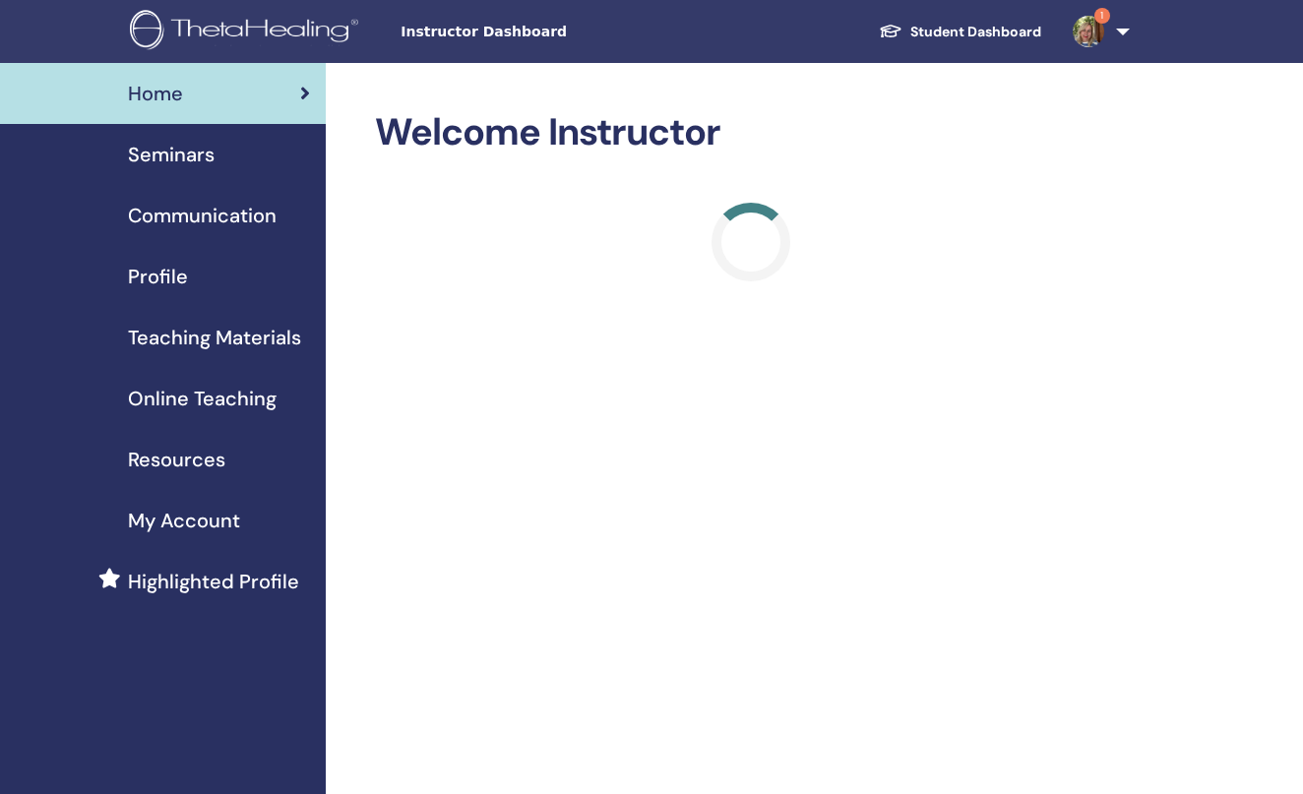
click at [160, 150] on span "Seminars" at bounding box center [171, 155] width 87 height 30
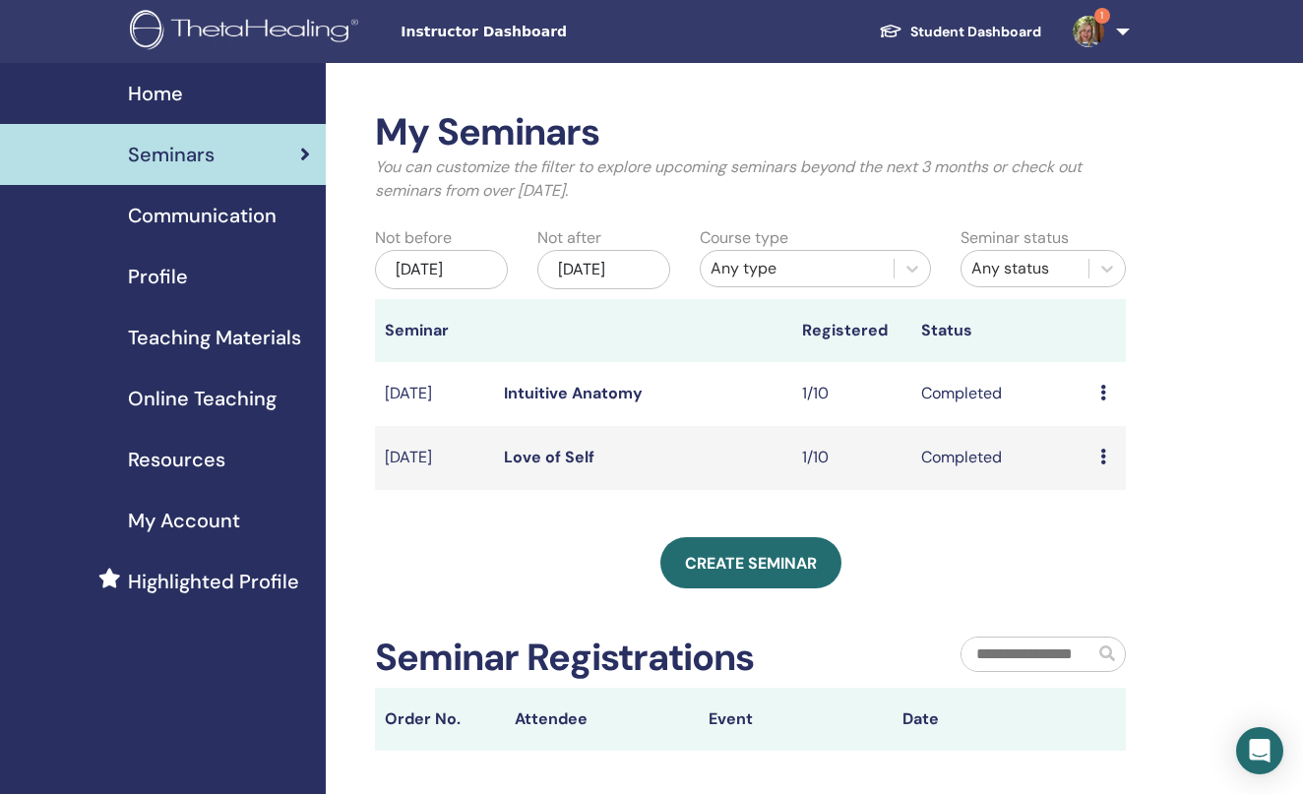
click at [627, 280] on div "[DATE]" at bounding box center [603, 269] width 133 height 39
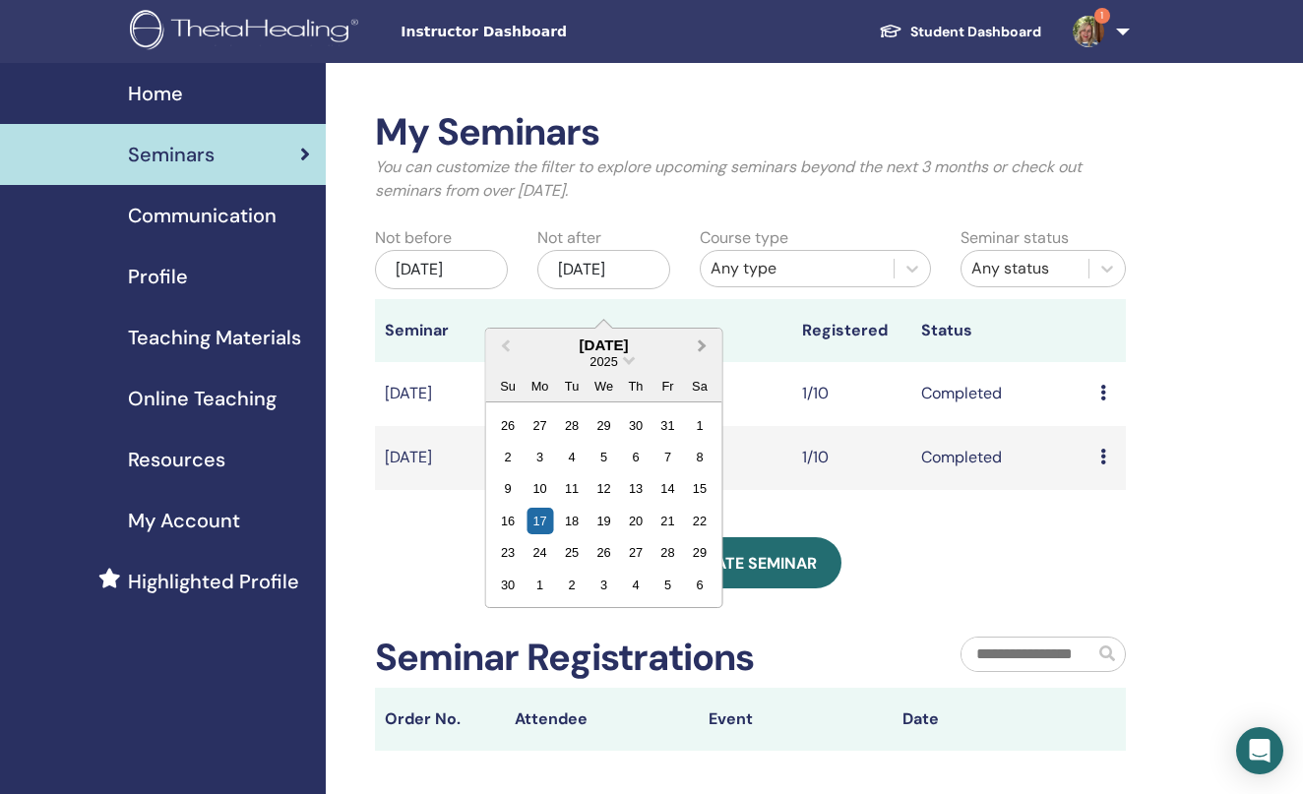
click at [704, 342] on button "Next Month" at bounding box center [705, 347] width 32 height 32
click at [698, 491] on div "17" at bounding box center [700, 488] width 27 height 27
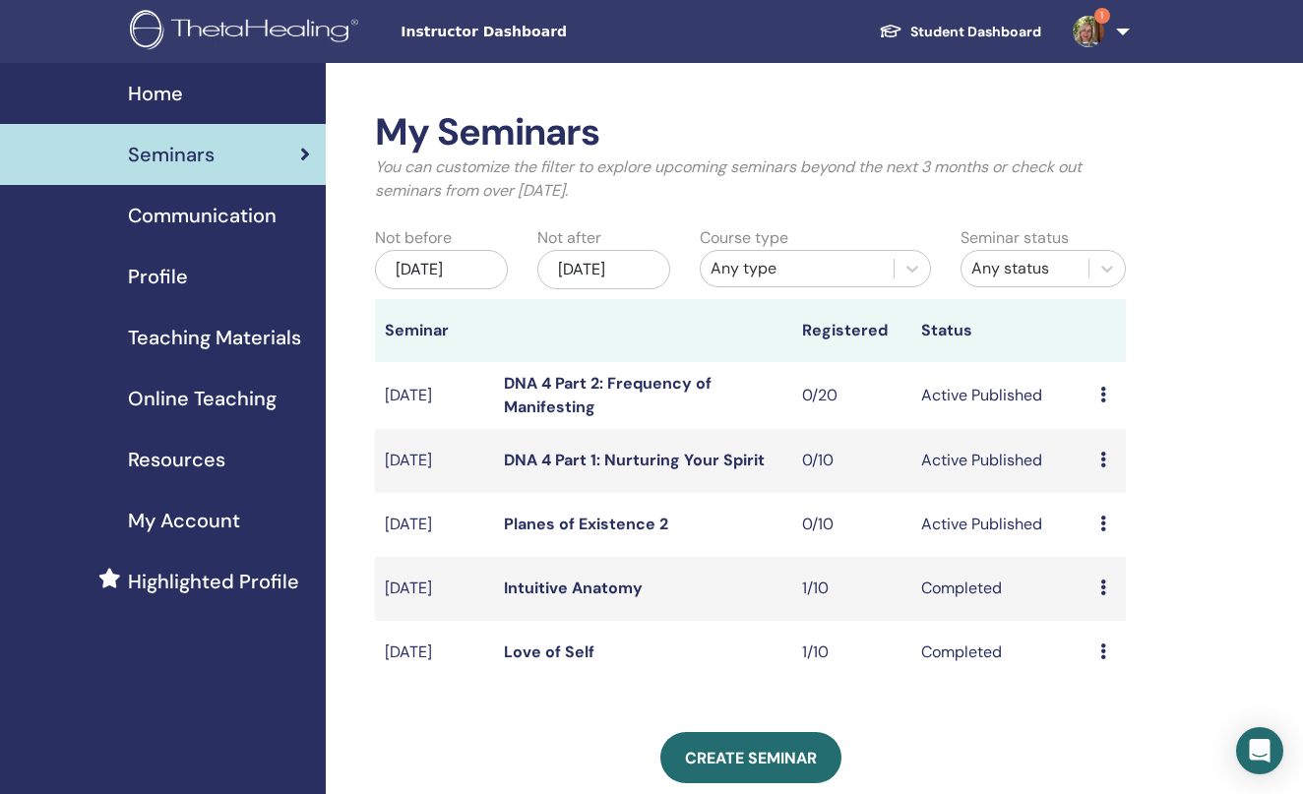
click at [575, 400] on link "DNA 4 Part 2: Frequency of Manifesting" at bounding box center [608, 395] width 208 height 44
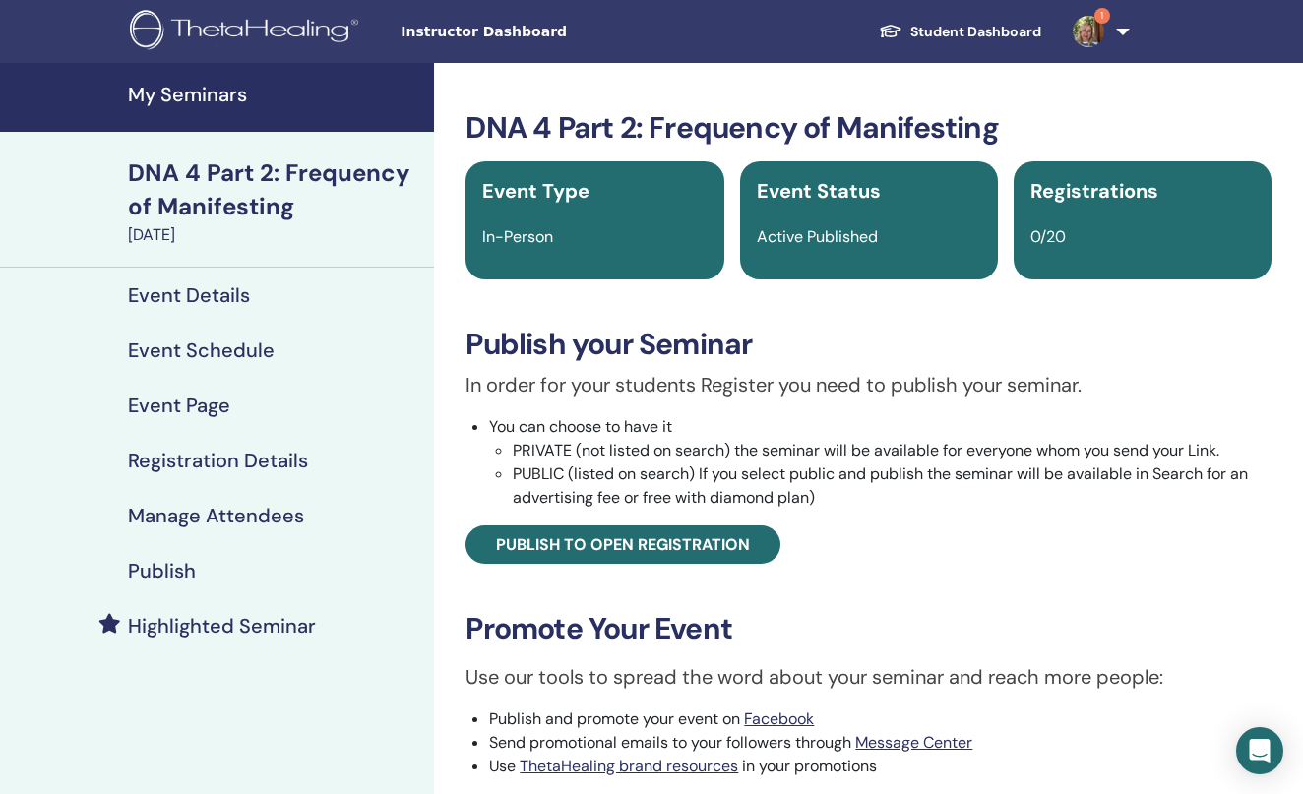
click at [201, 625] on h4 "Highlighted Seminar" at bounding box center [222, 626] width 188 height 24
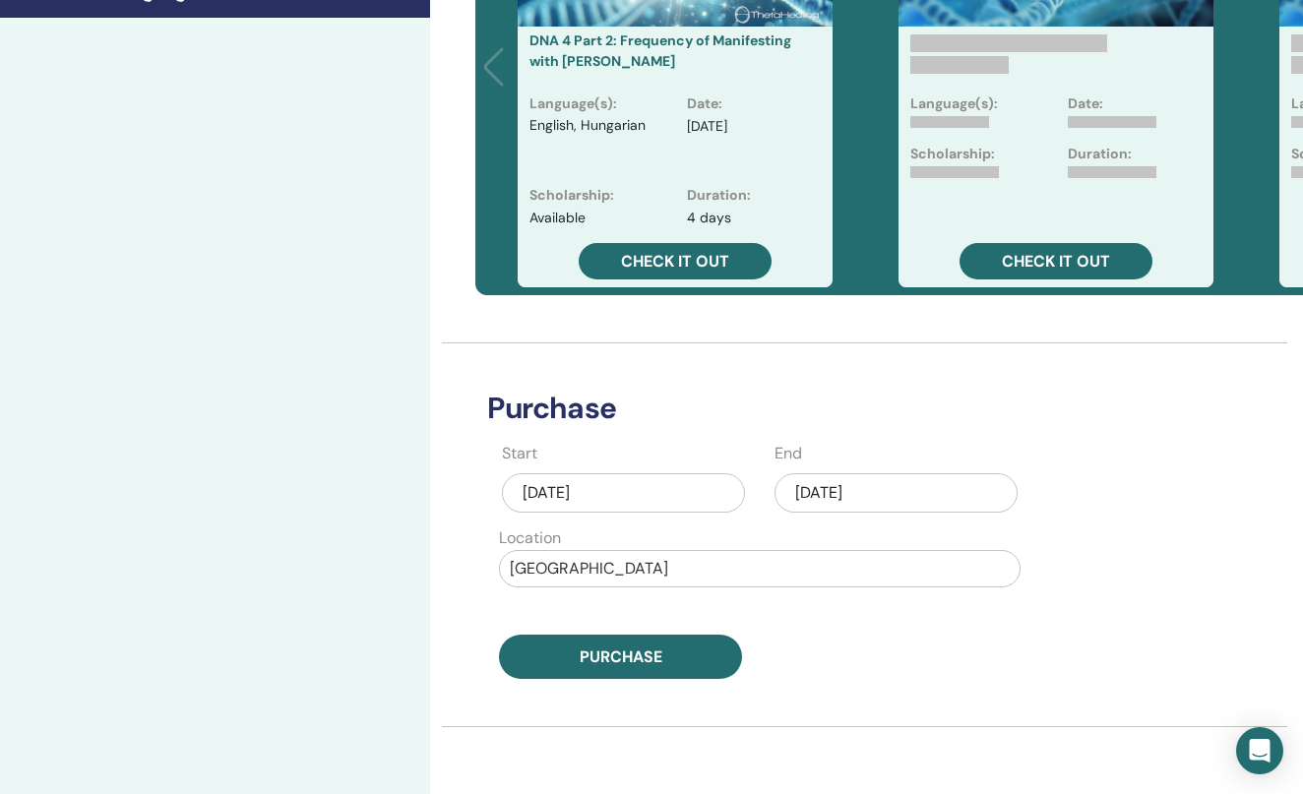
scroll to position [638, 4]
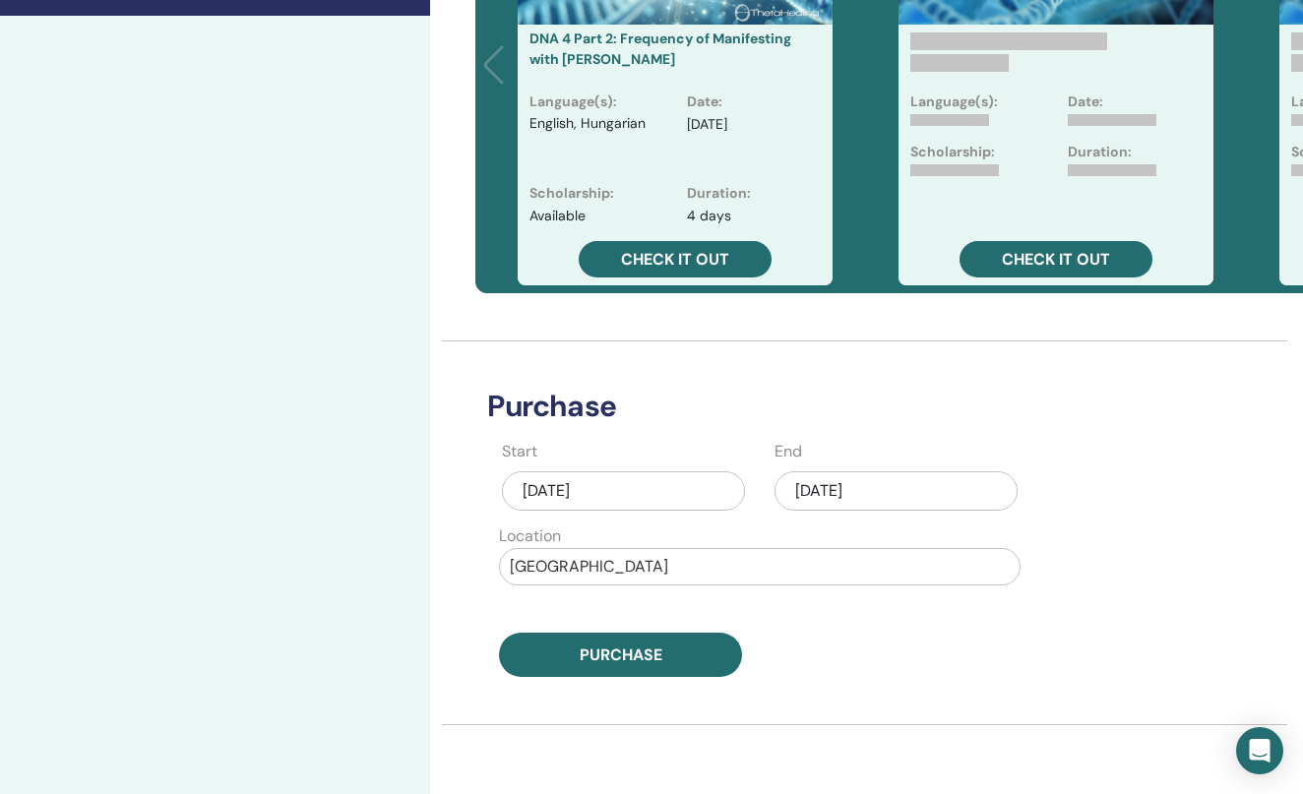
click at [600, 496] on div "[DATE]" at bounding box center [623, 491] width 243 height 39
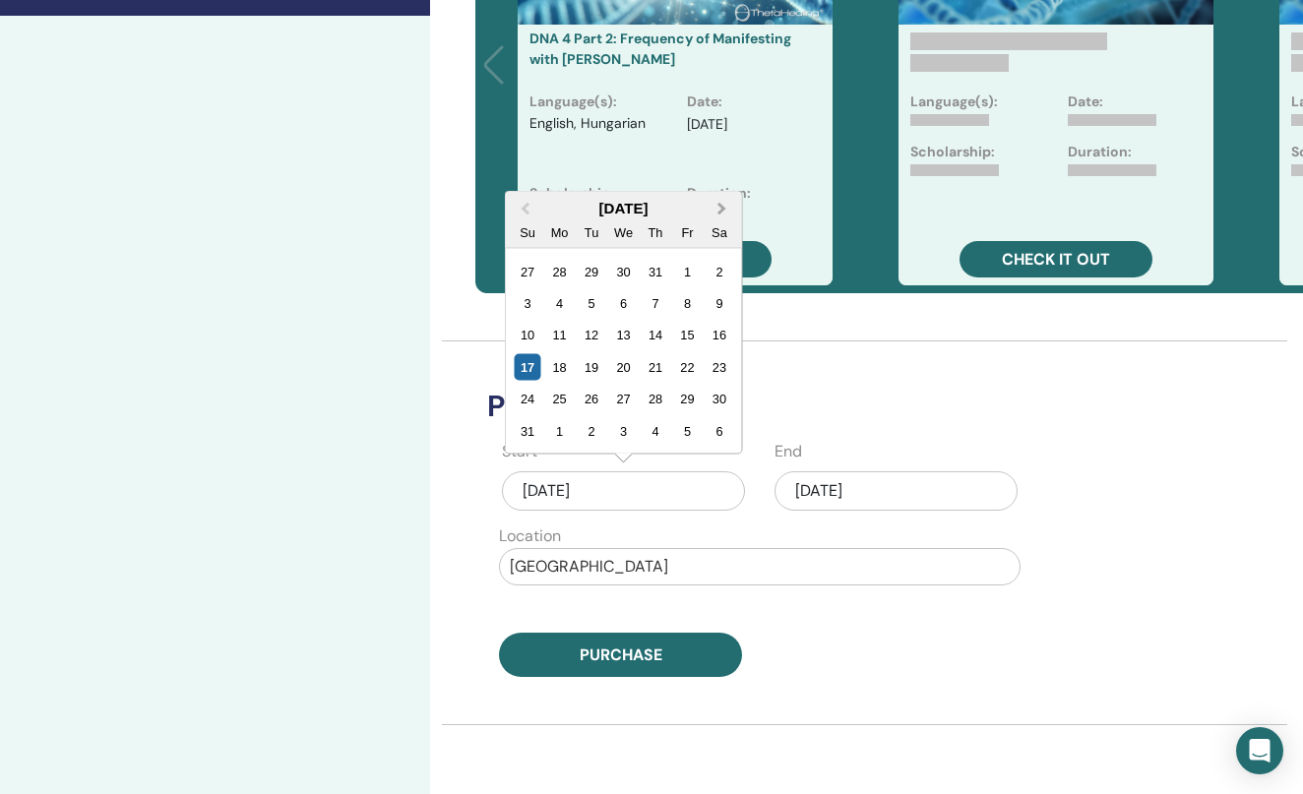
click at [723, 212] on span "Next Month" at bounding box center [723, 208] width 0 height 21
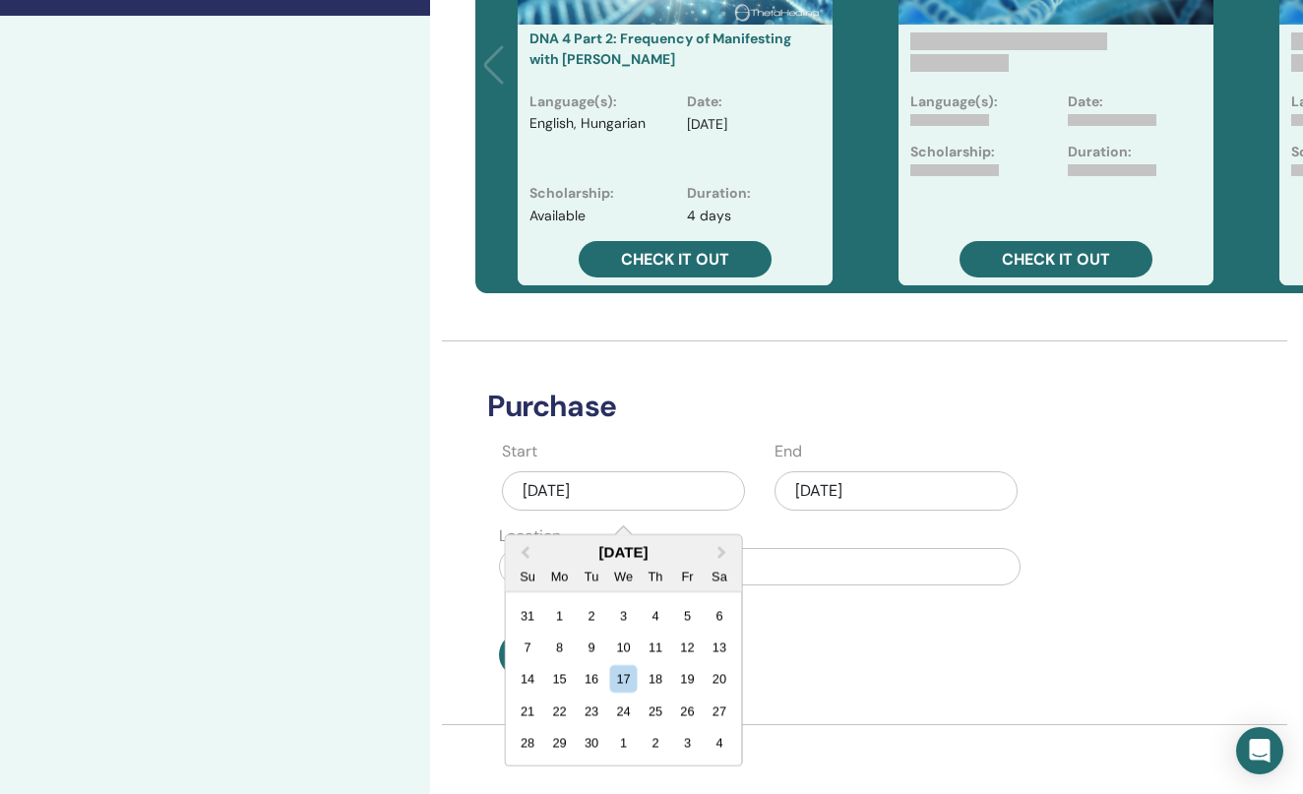
click at [717, 491] on div "[DATE]" at bounding box center [623, 491] width 243 height 39
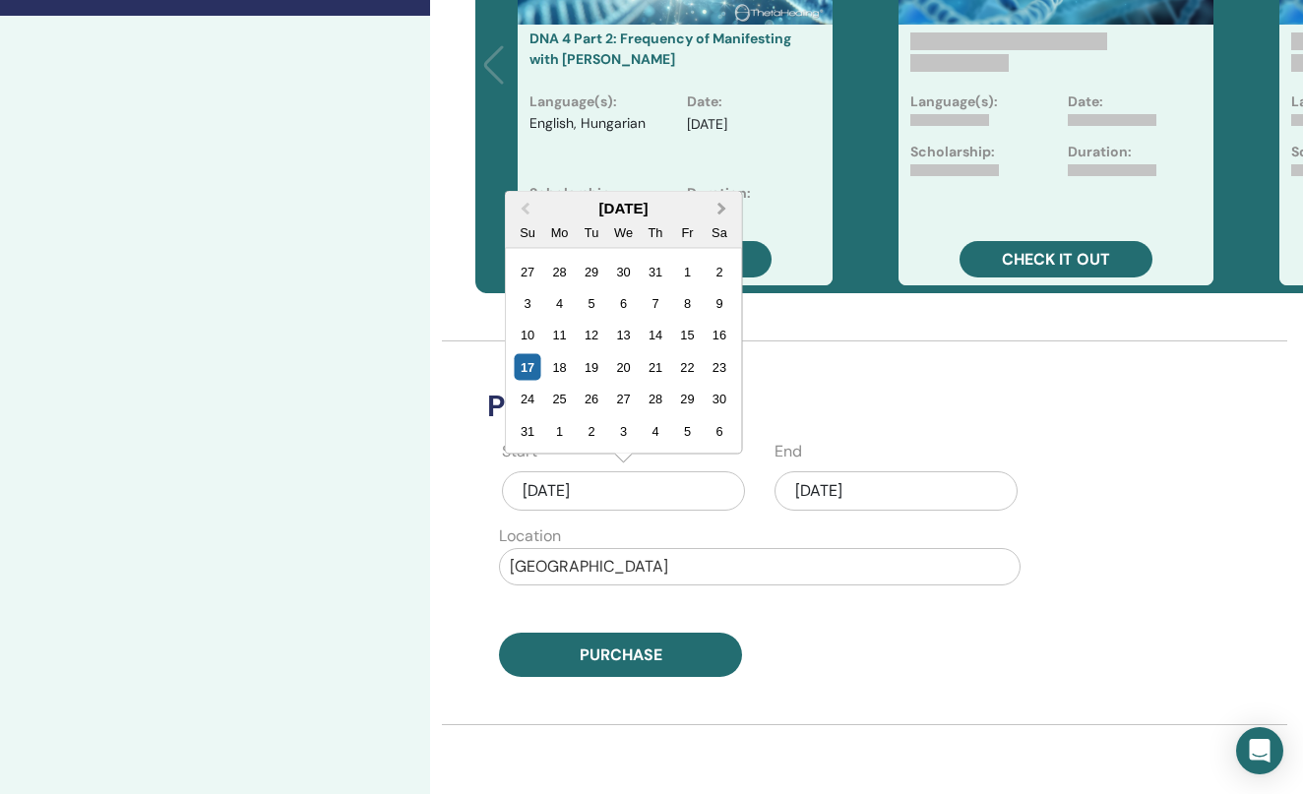
click at [723, 209] on span "Next Month" at bounding box center [723, 208] width 0 height 21
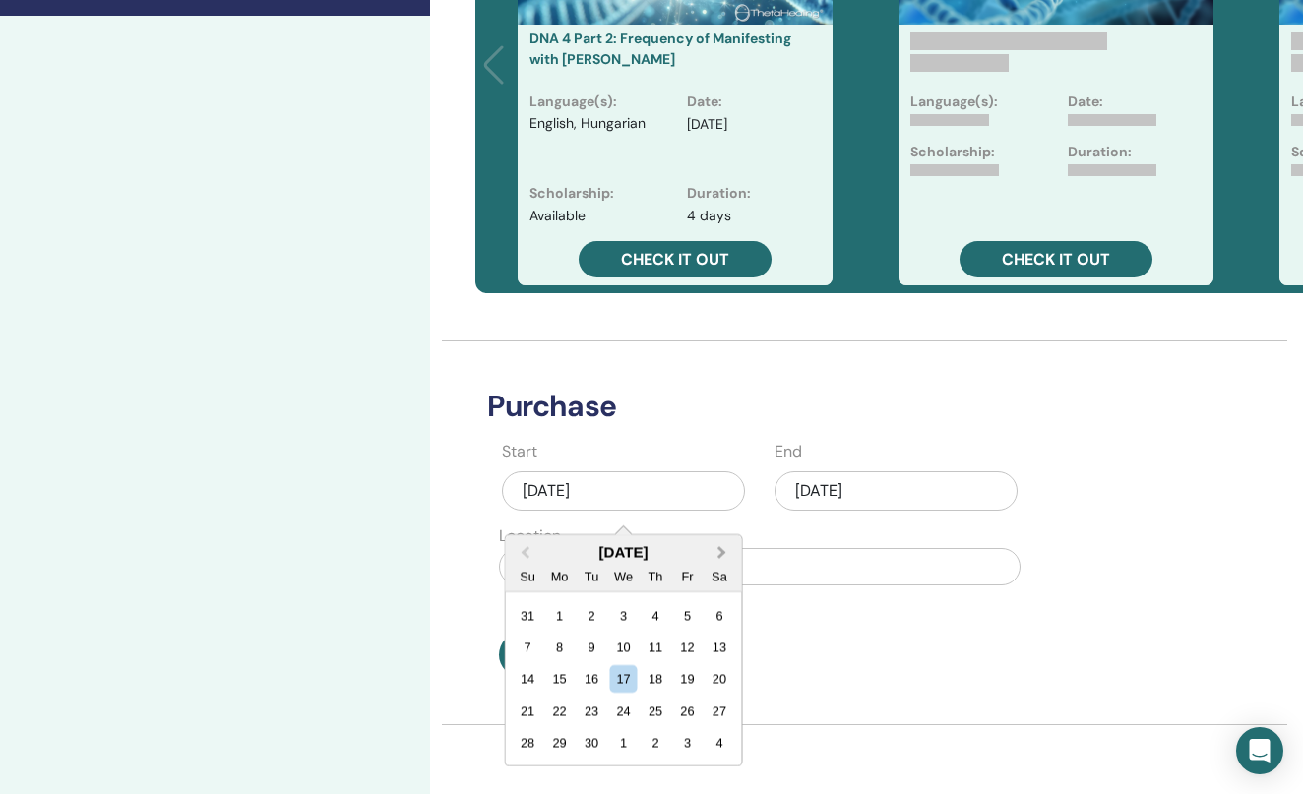
click at [723, 549] on span "Next Month" at bounding box center [723, 552] width 0 height 21
click at [660, 739] on div "30" at bounding box center [656, 742] width 27 height 27
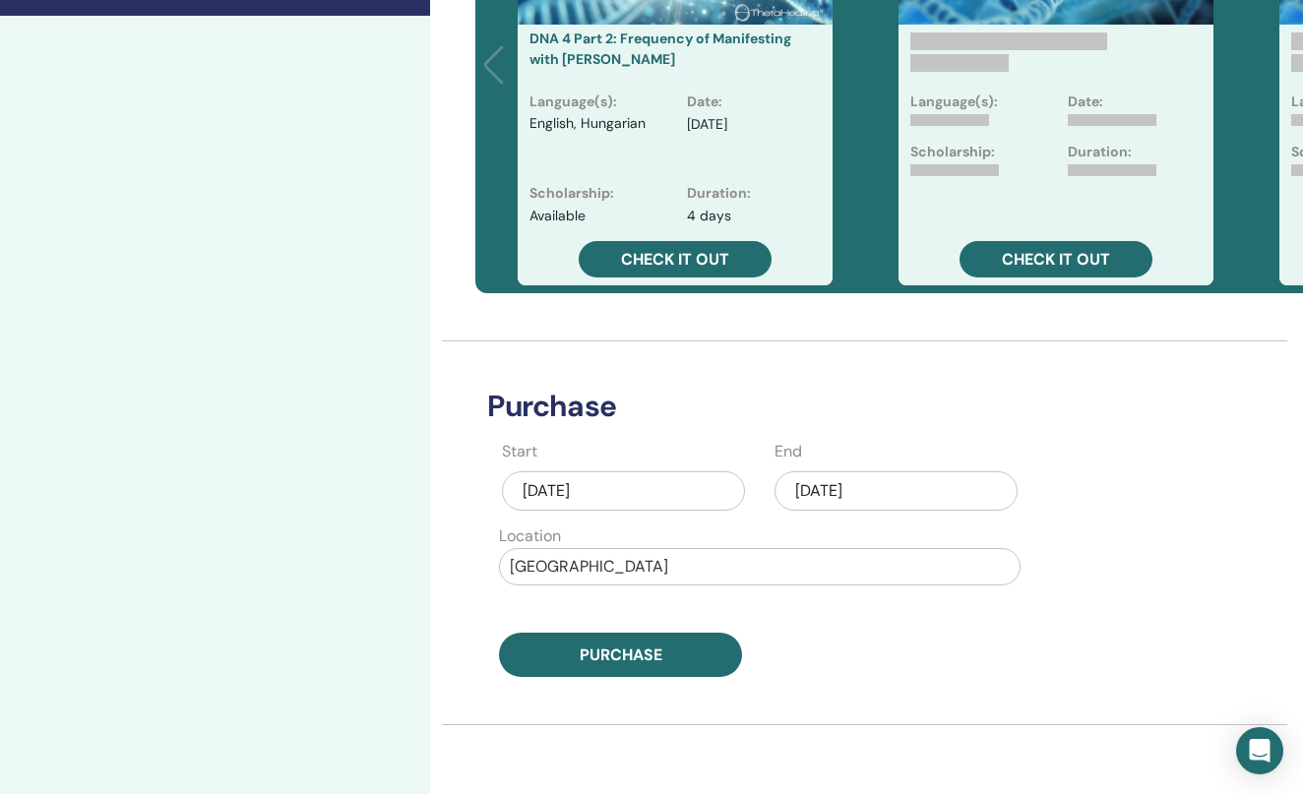
click at [854, 495] on div "[DATE]" at bounding box center [896, 491] width 243 height 39
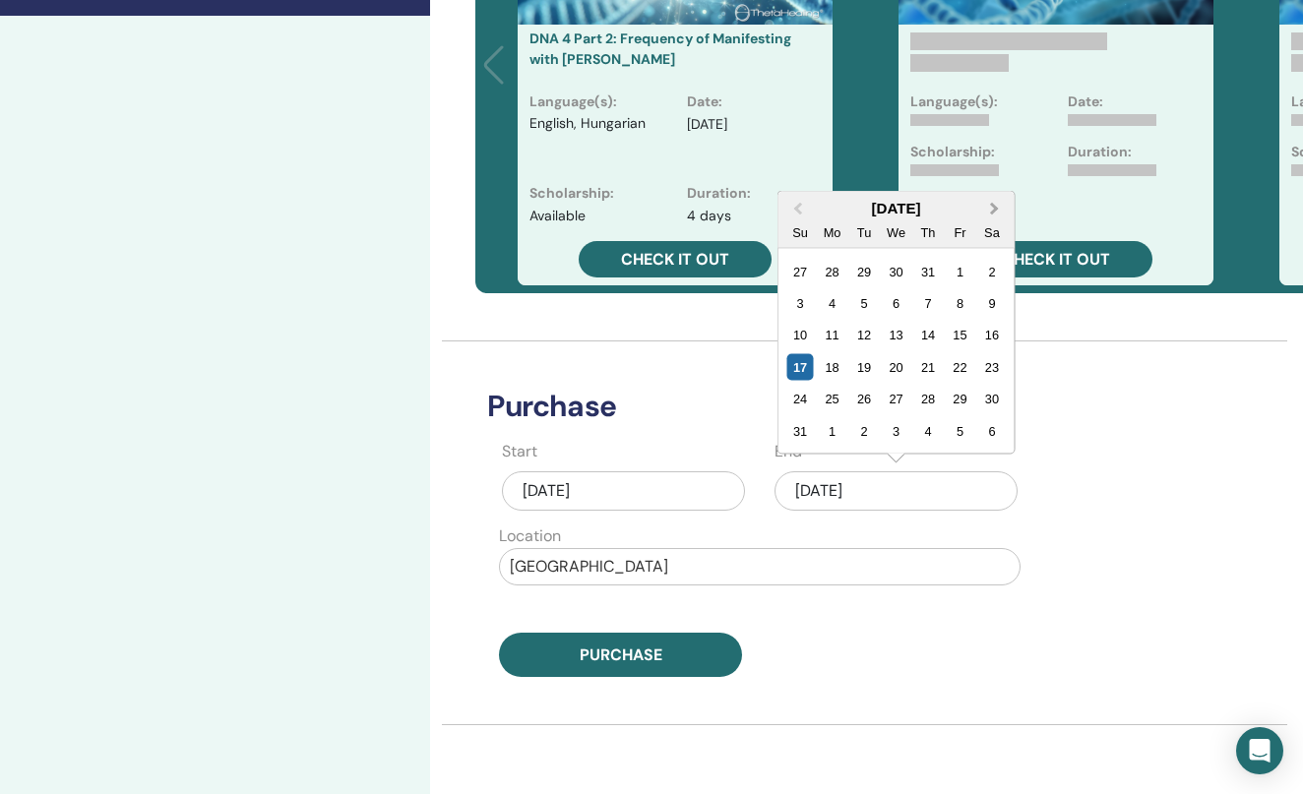
click at [995, 208] on span "Next Month" at bounding box center [995, 208] width 0 height 21
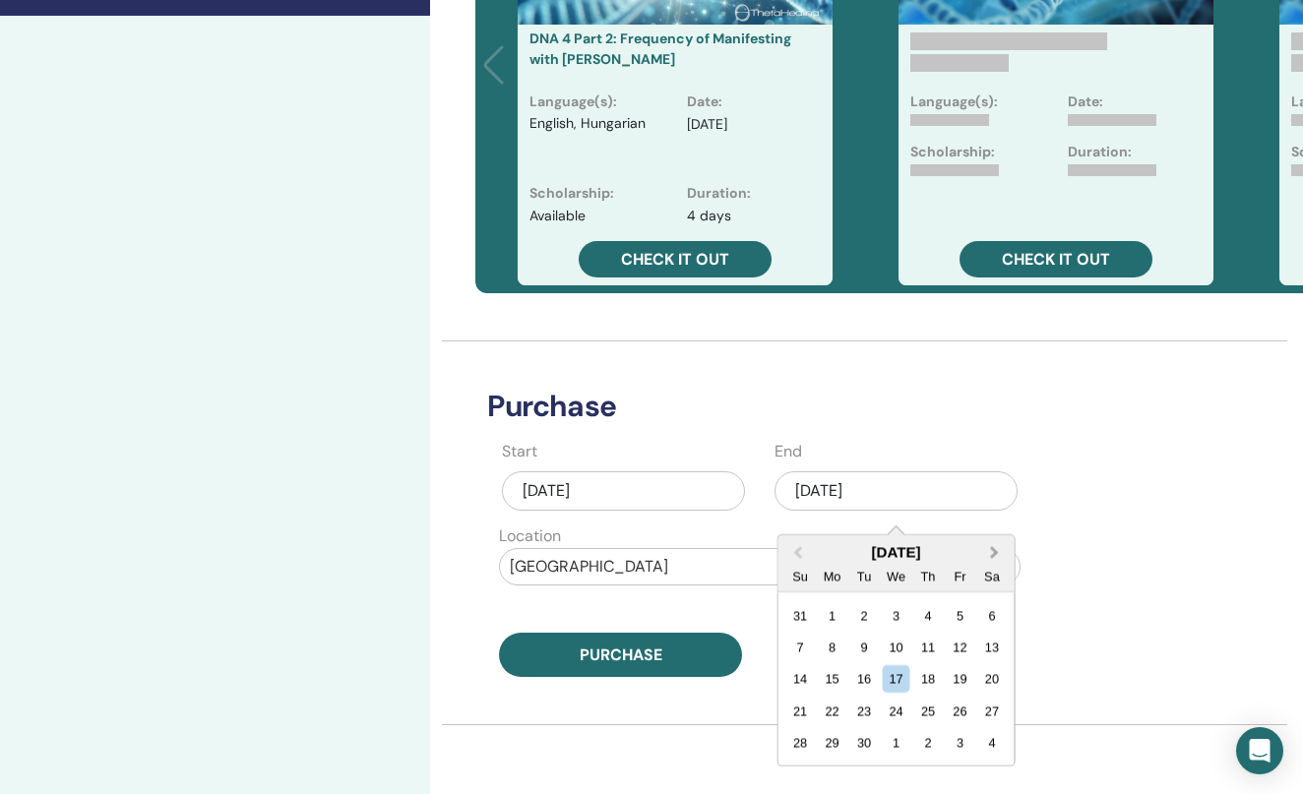
click at [995, 545] on button "Next Month" at bounding box center [997, 553] width 32 height 32
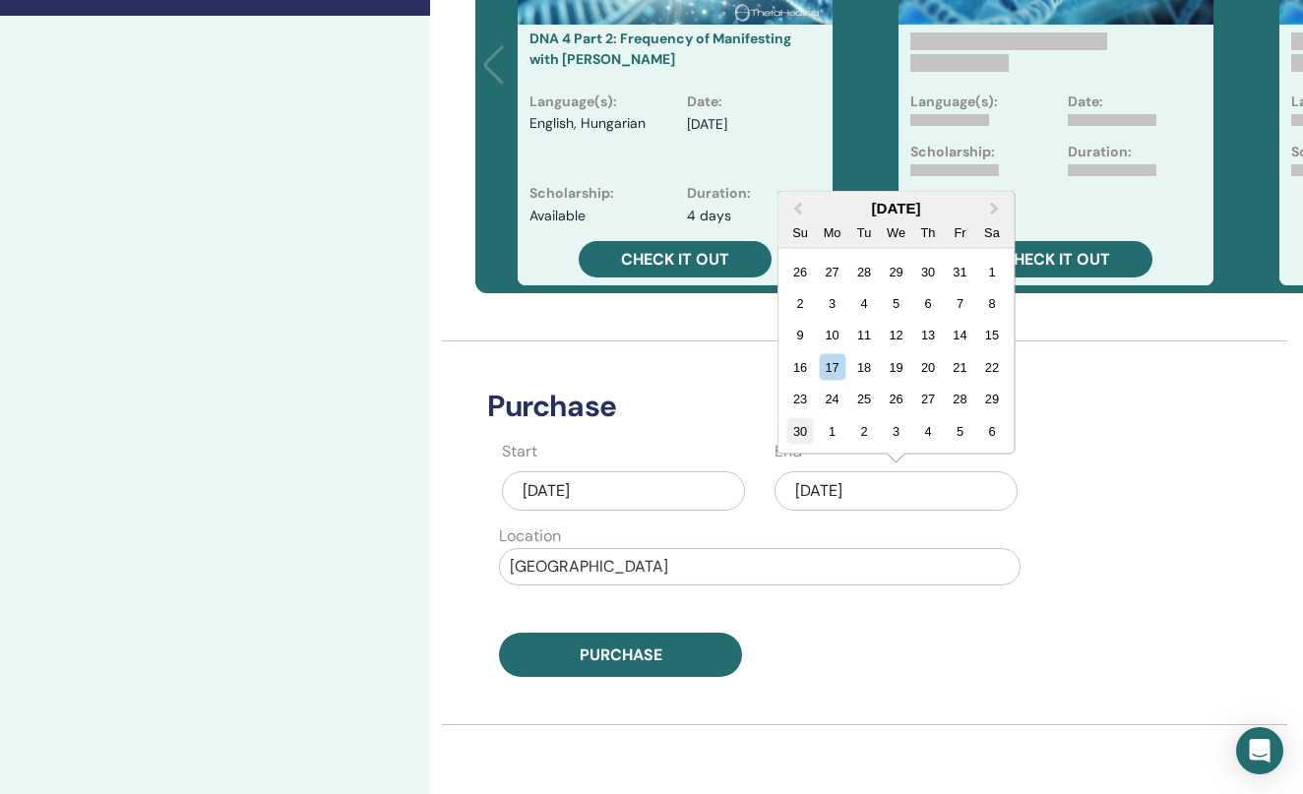
click at [804, 429] on div "30" at bounding box center [801, 430] width 27 height 27
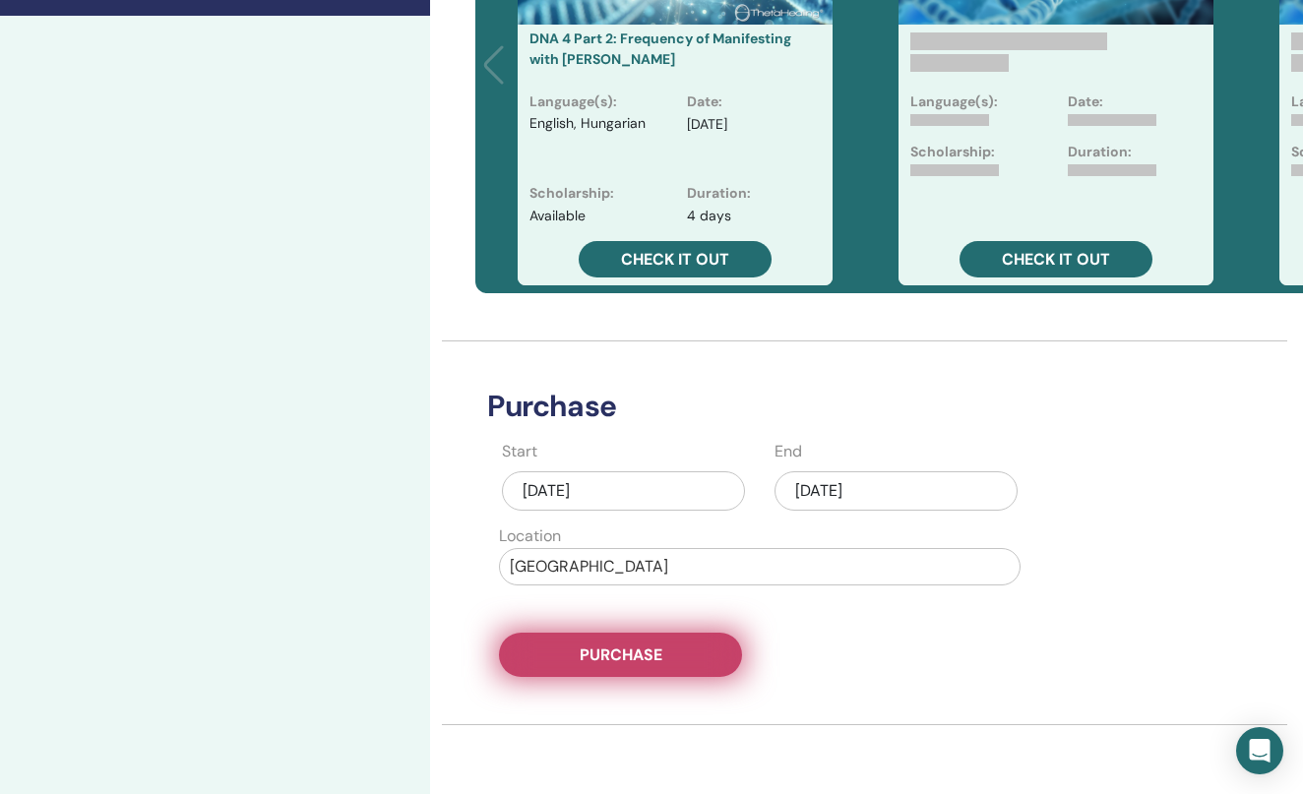
click at [632, 666] on button "Purchase" at bounding box center [620, 655] width 243 height 44
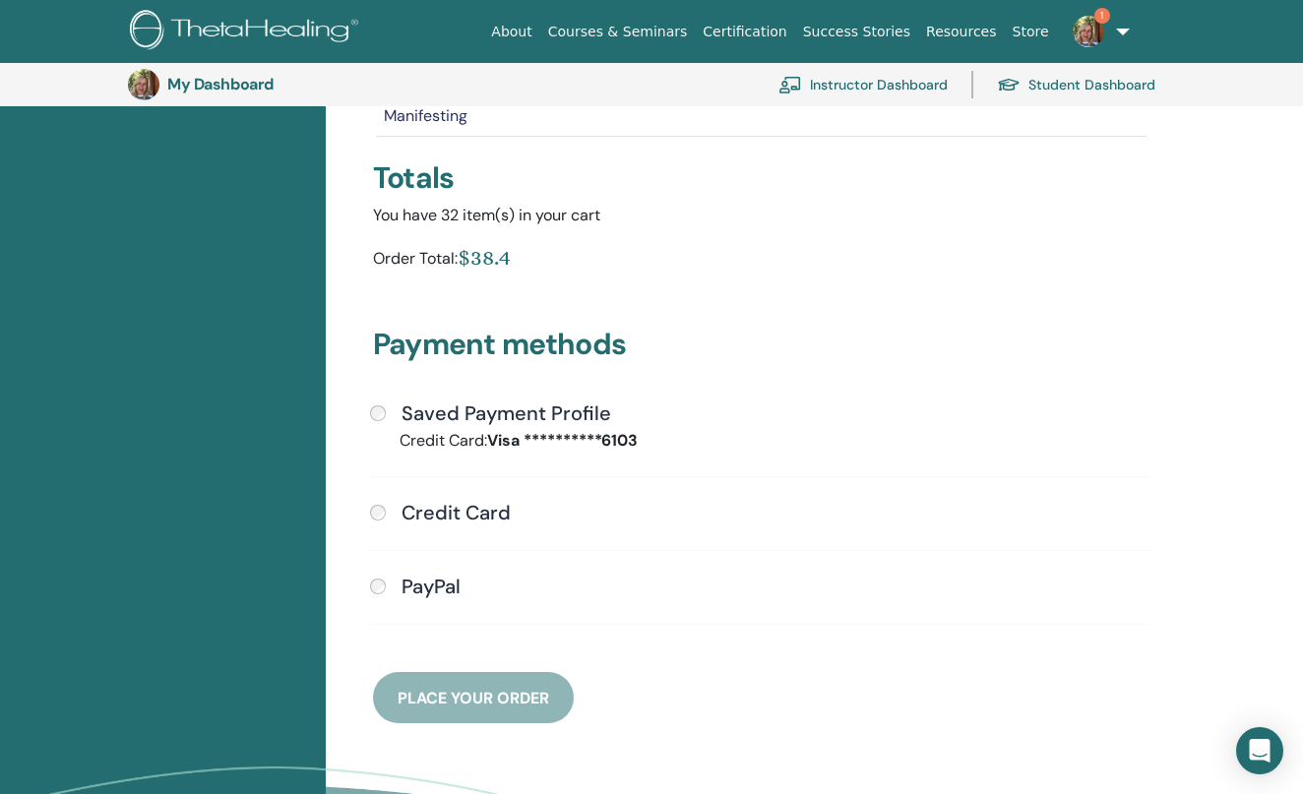
scroll to position [311, 0]
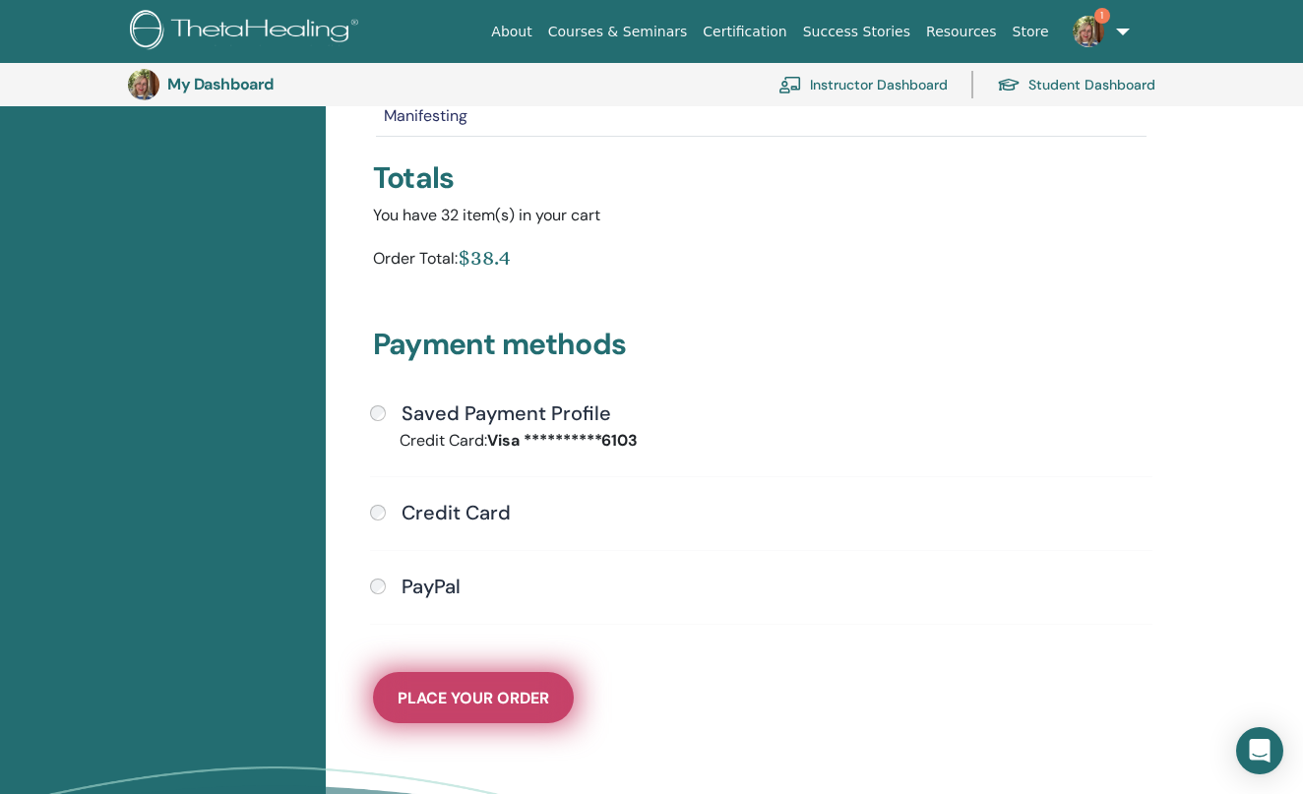
click at [499, 688] on span "Place Your Order" at bounding box center [474, 698] width 152 height 21
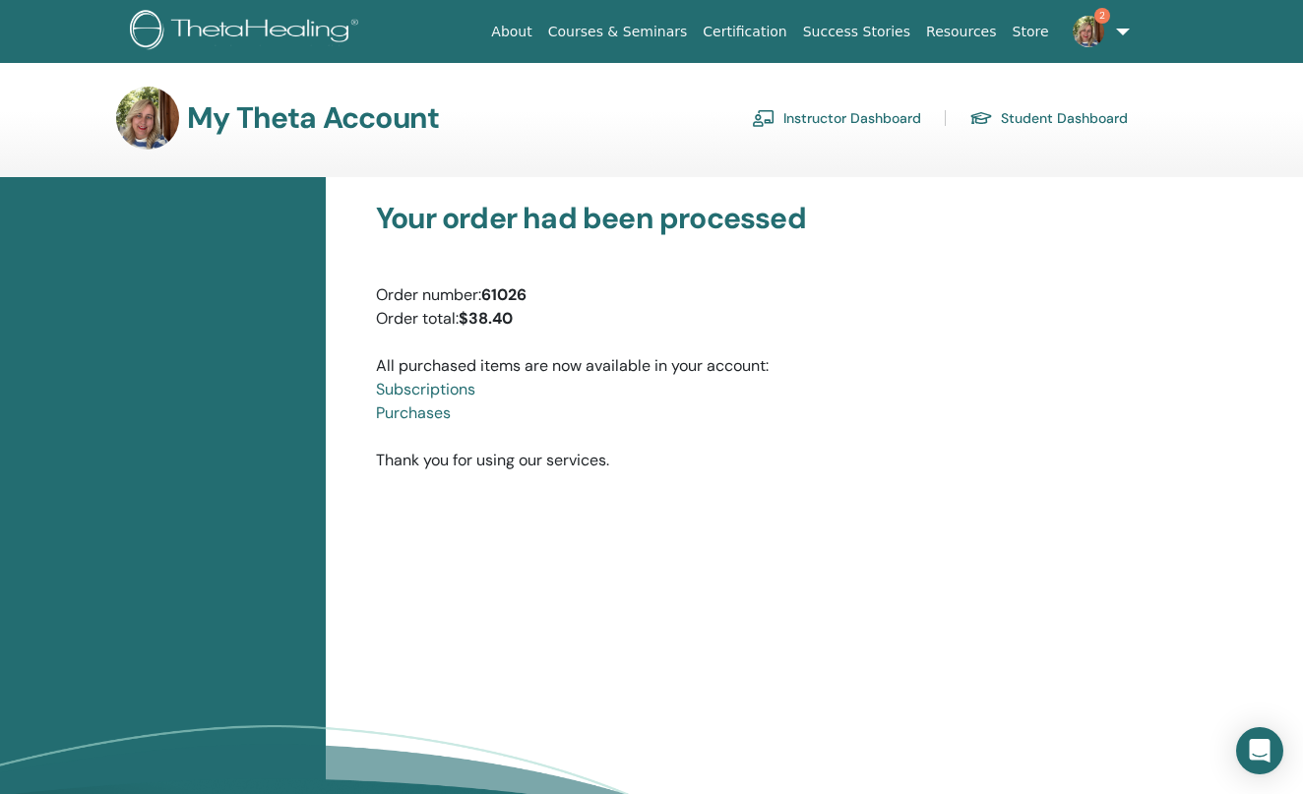
click at [1113, 34] on link "2" at bounding box center [1097, 31] width 81 height 63
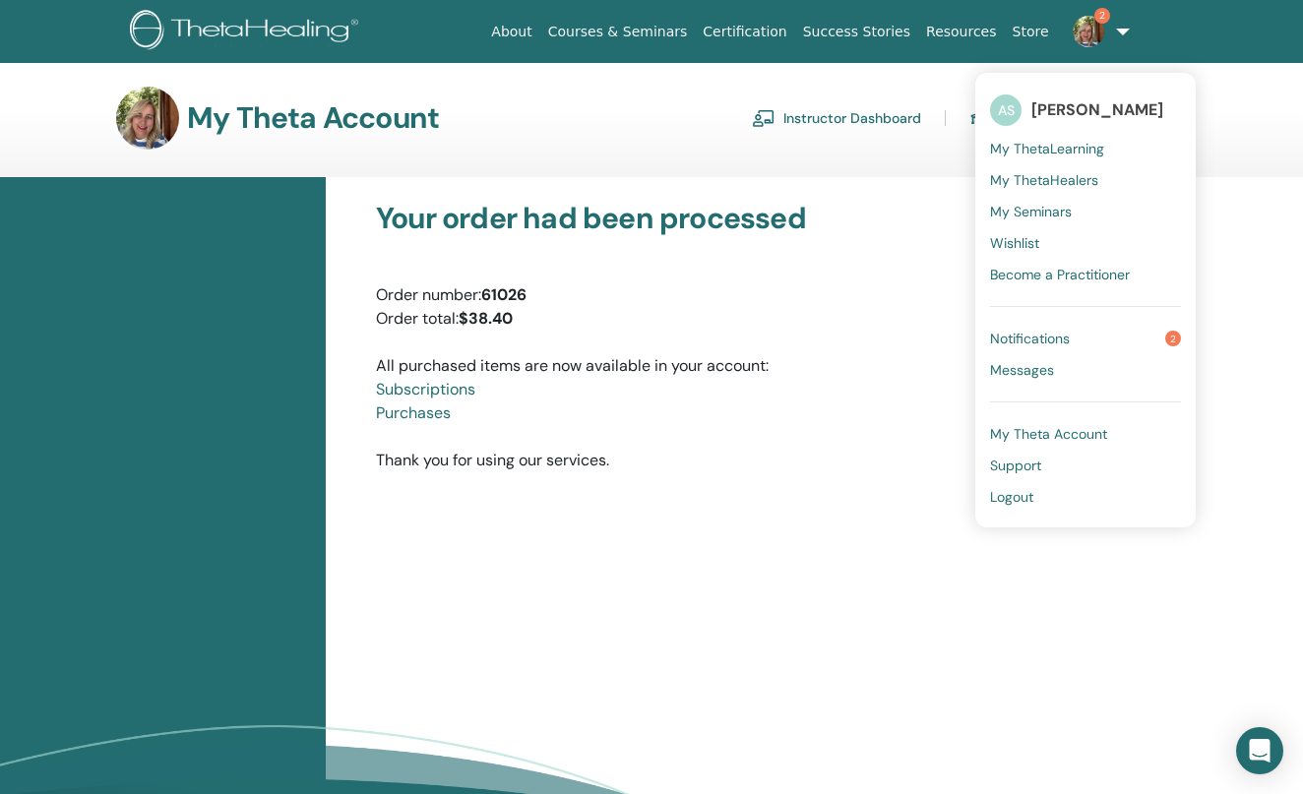
click at [1047, 318] on ul "AS [PERSON_NAME] My ThetaLearning My ThetaHealers My Seminars Wishlist Become a…" at bounding box center [1086, 300] width 221 height 455
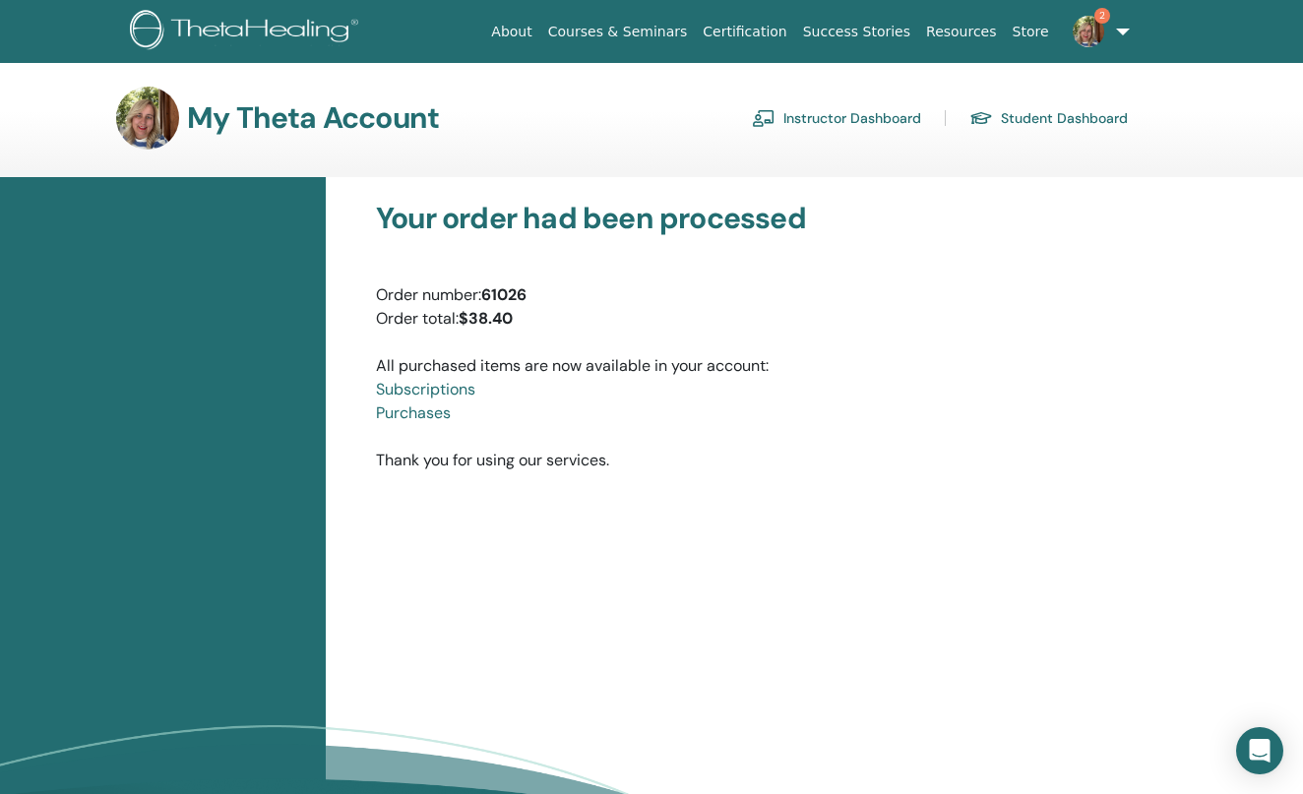
click at [1098, 24] on img at bounding box center [1089, 32] width 32 height 32
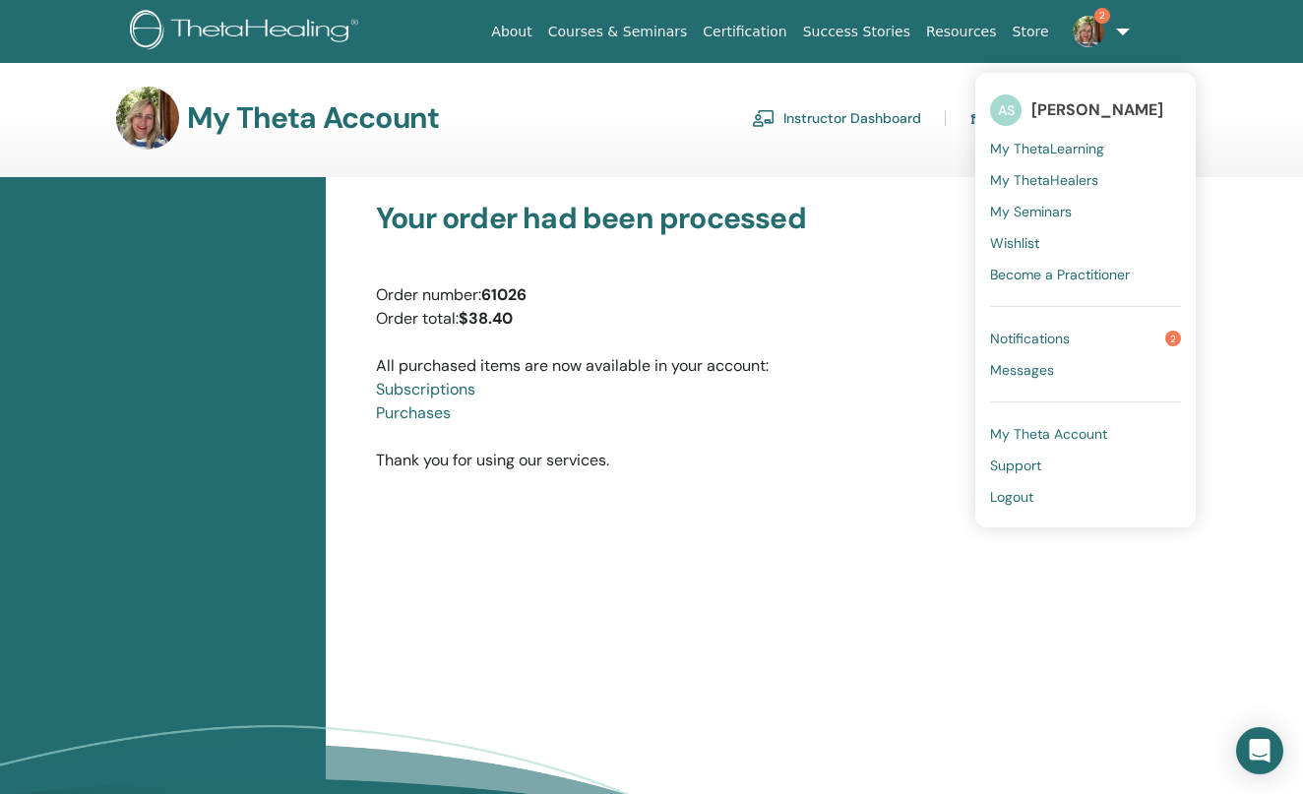
click at [1032, 343] on span "Notifications" at bounding box center [1030, 339] width 80 height 18
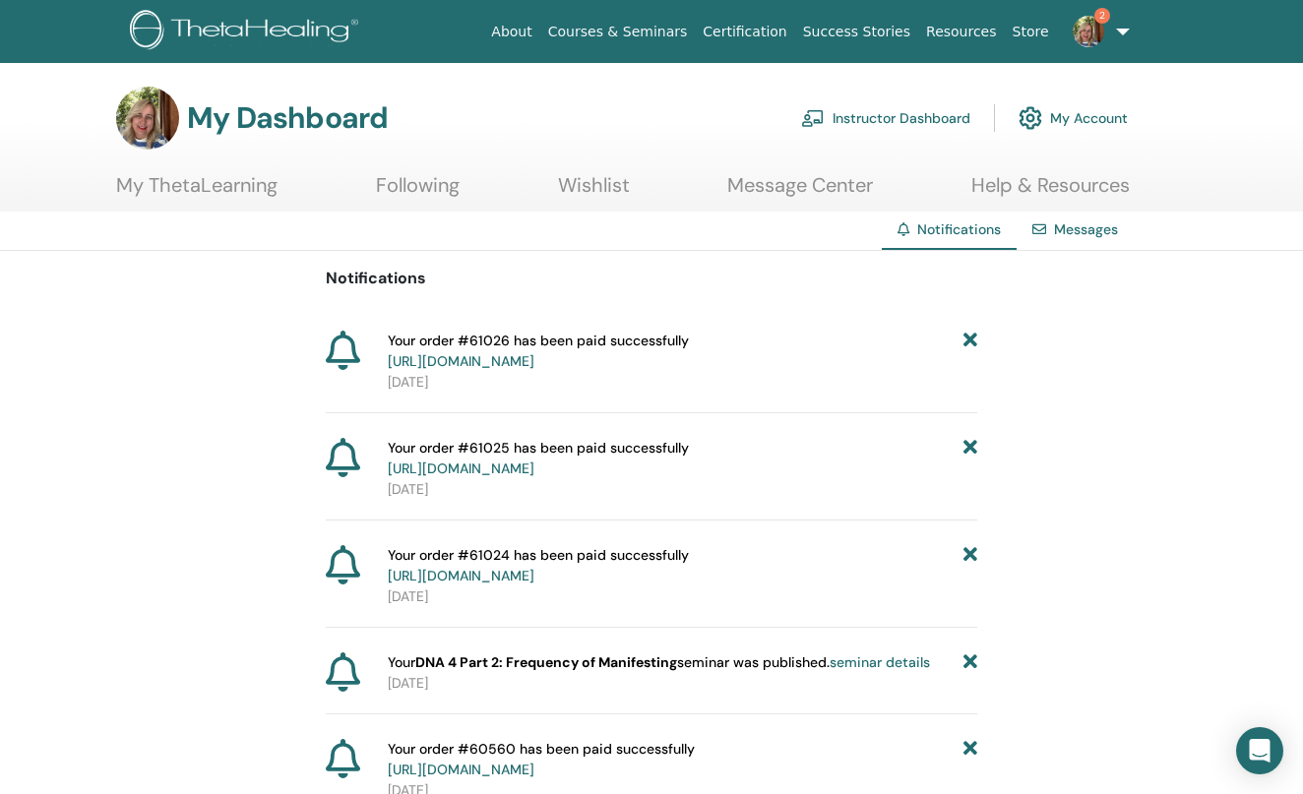
click at [890, 115] on link "Instructor Dashboard" at bounding box center [885, 117] width 169 height 43
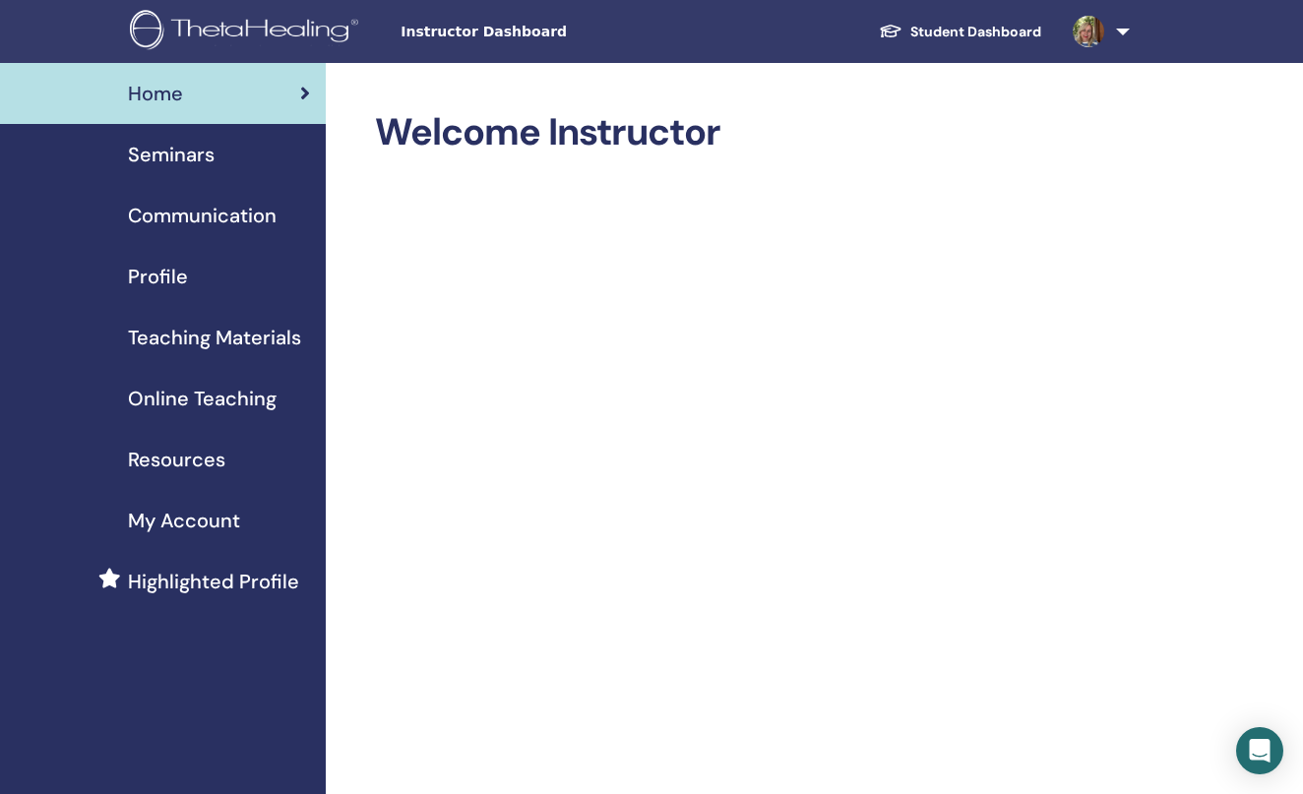
click at [171, 158] on span "Seminars" at bounding box center [171, 155] width 87 height 30
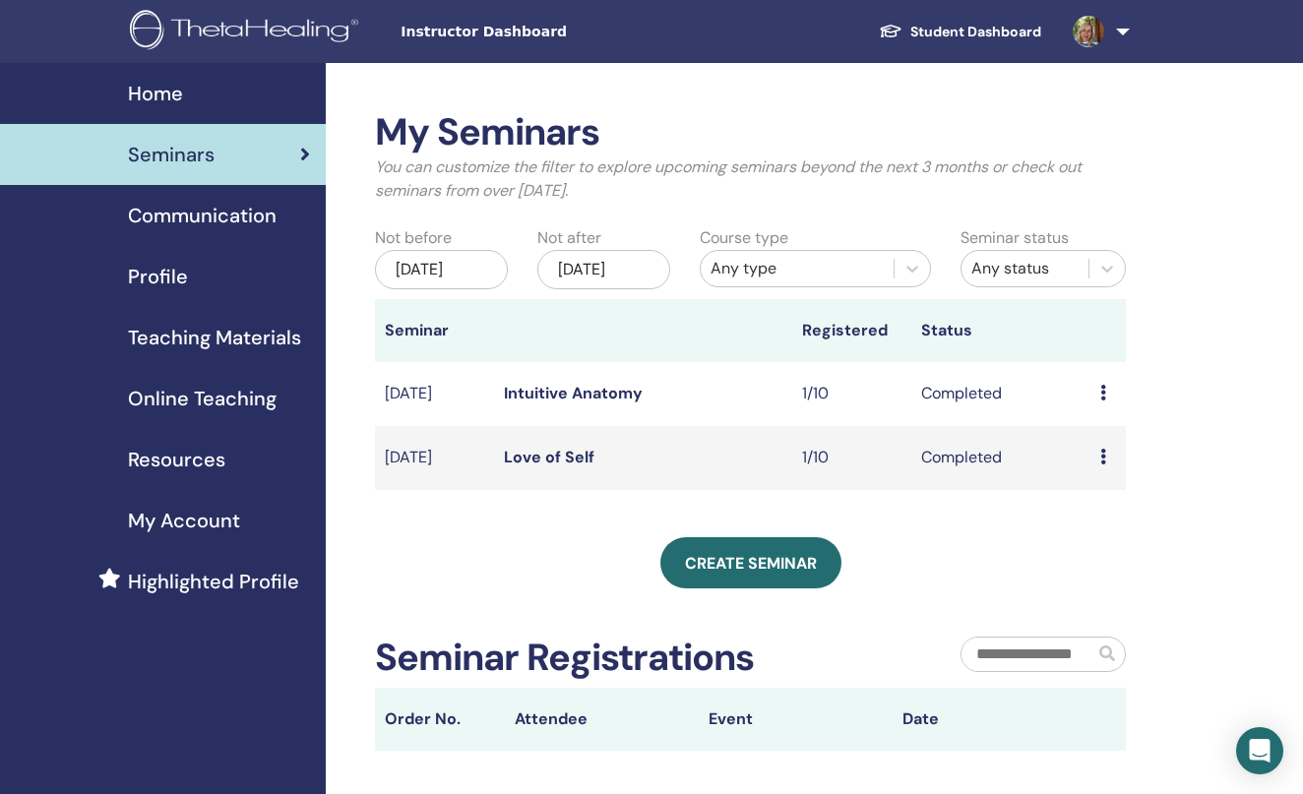
click at [630, 289] on div "Nov/17, 2025" at bounding box center [603, 269] width 133 height 39
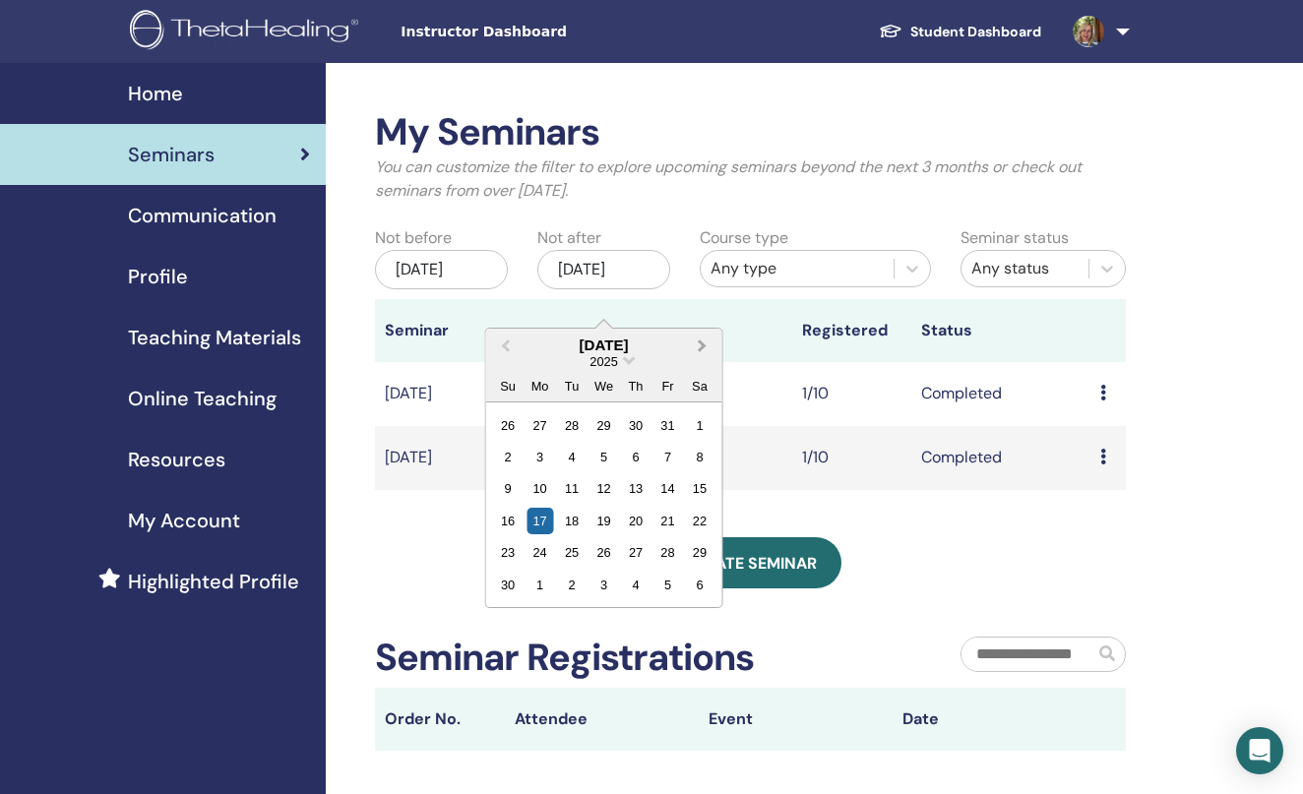
click at [708, 346] on button "Next Month" at bounding box center [705, 347] width 32 height 32
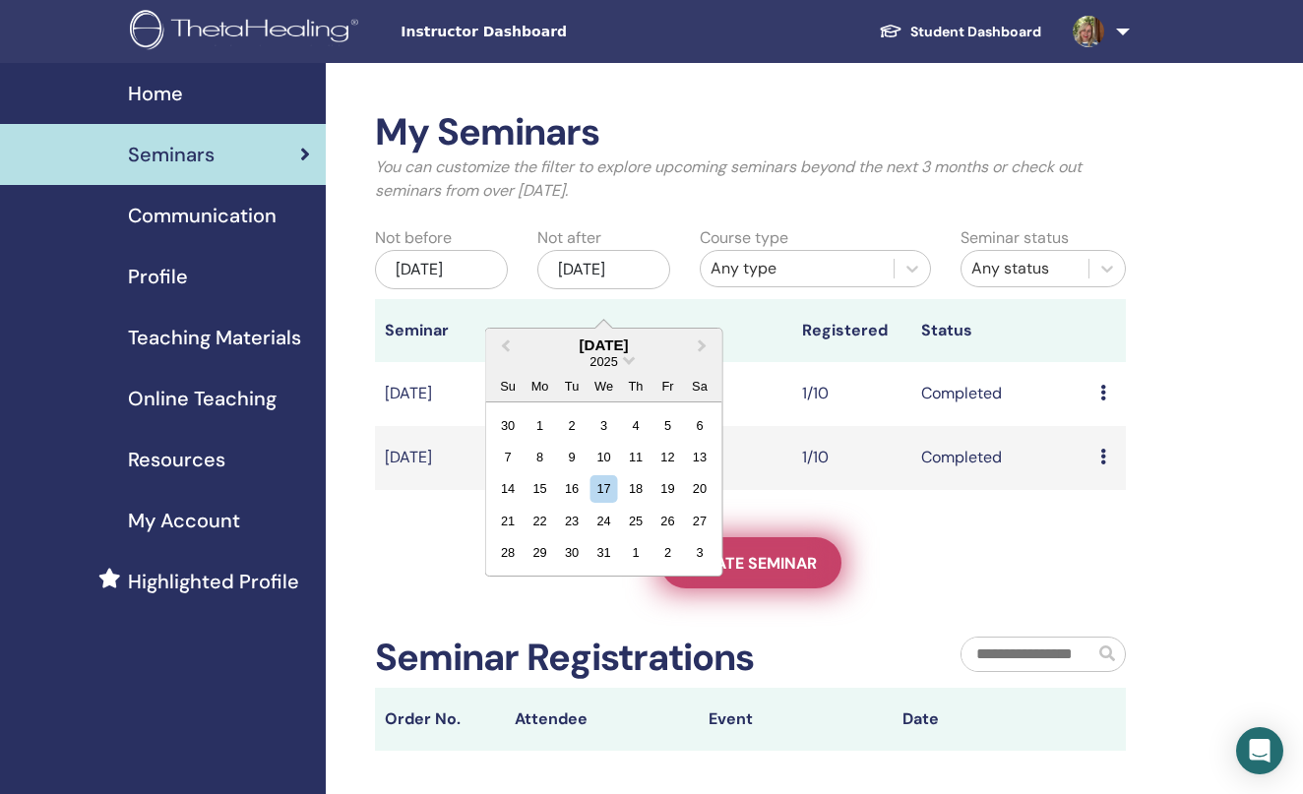
click at [777, 589] on link "Create seminar" at bounding box center [751, 562] width 181 height 51
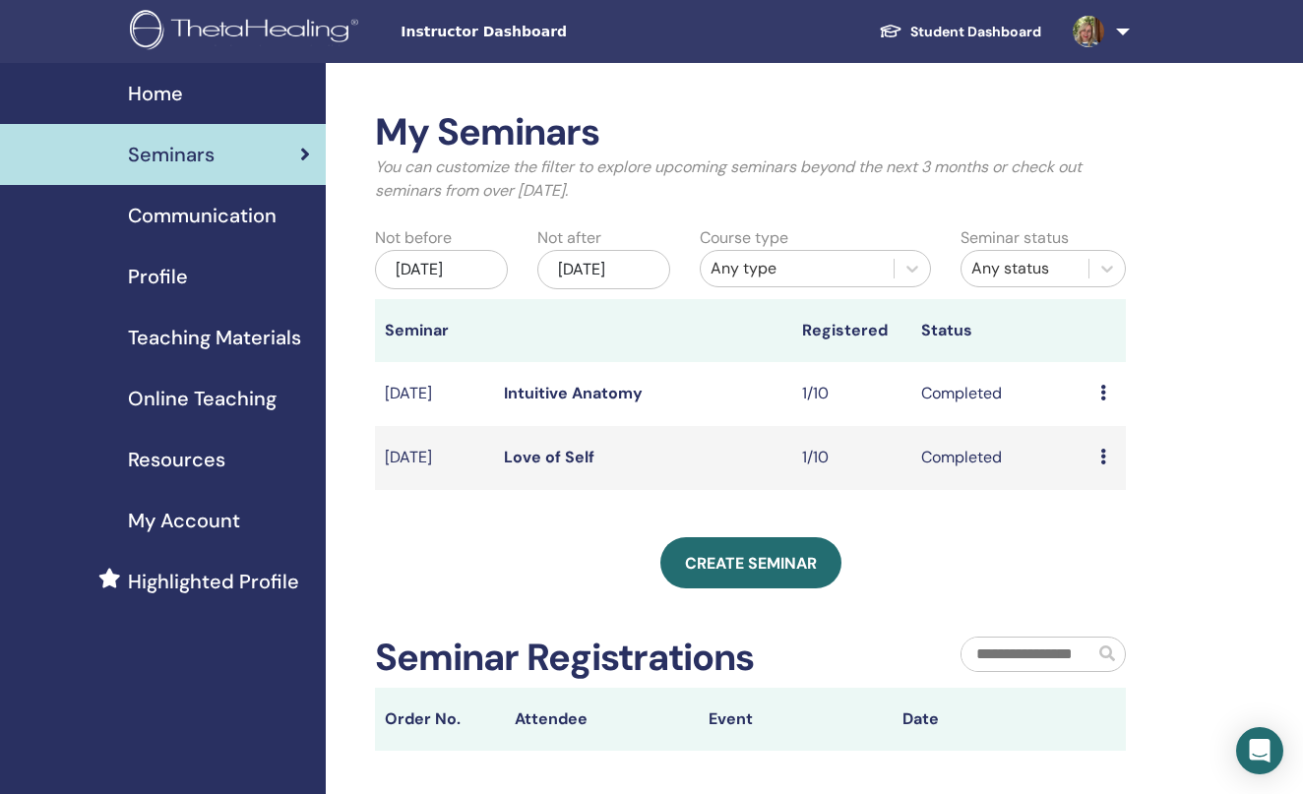
click at [609, 277] on div "Nov/17, 2025" at bounding box center [603, 269] width 133 height 39
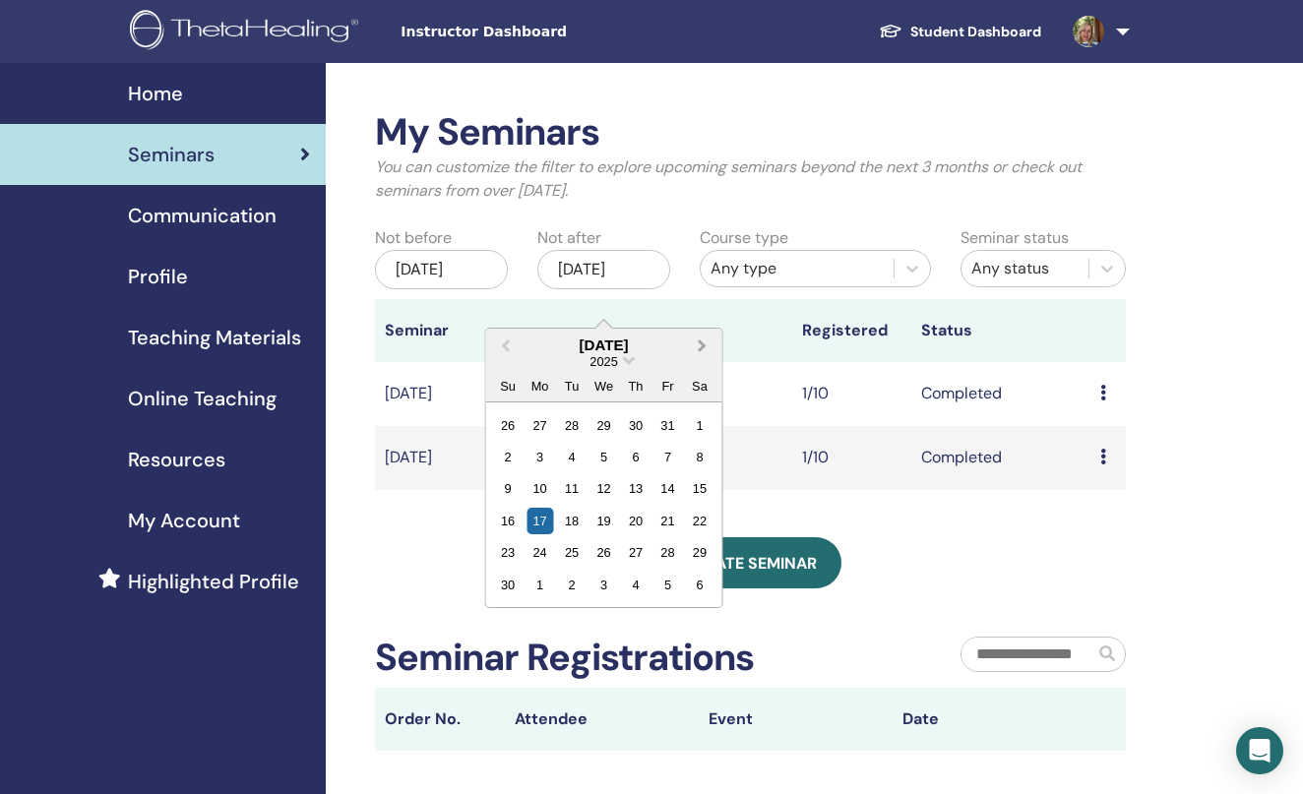
click at [703, 345] on span "Next Month" at bounding box center [703, 345] width 0 height 21
click at [611, 483] on div "17" at bounding box center [604, 488] width 27 height 27
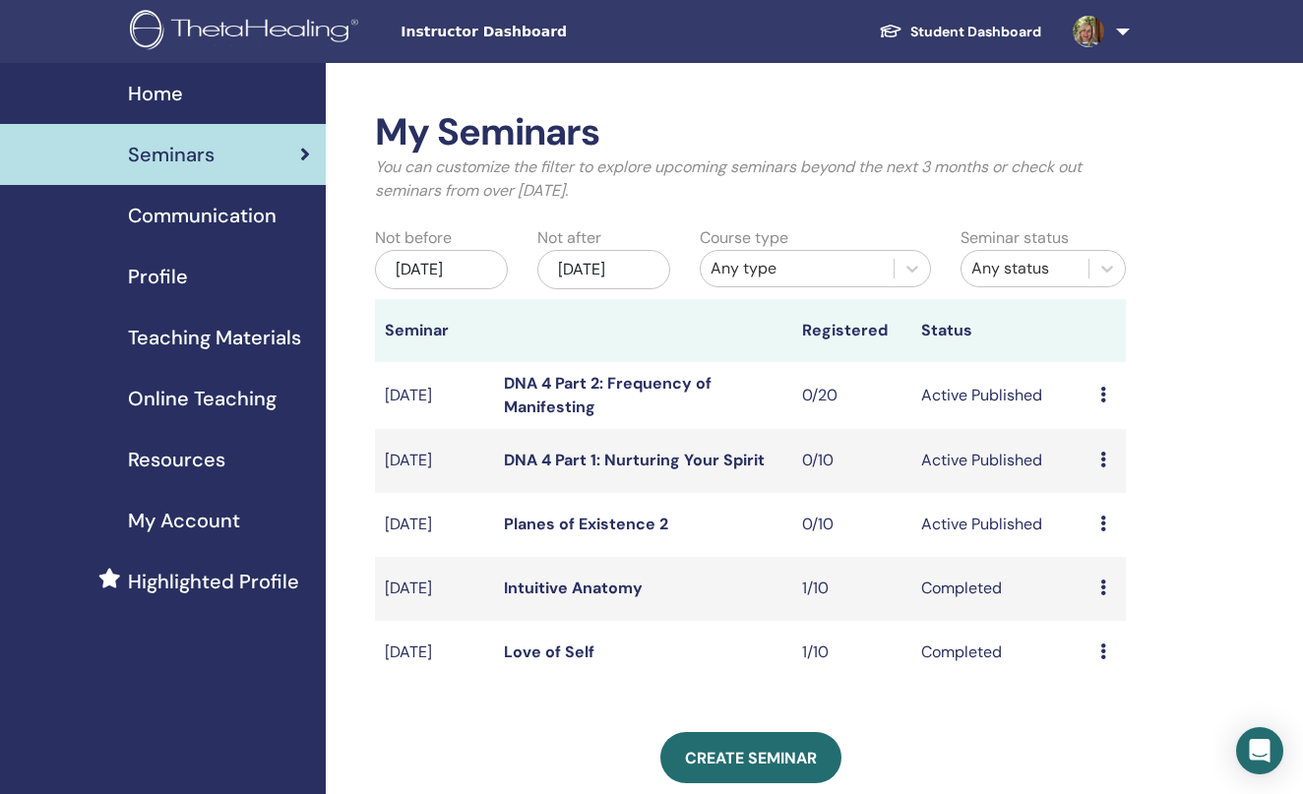
click at [623, 535] on link "Planes of Existence 2" at bounding box center [586, 524] width 164 height 21
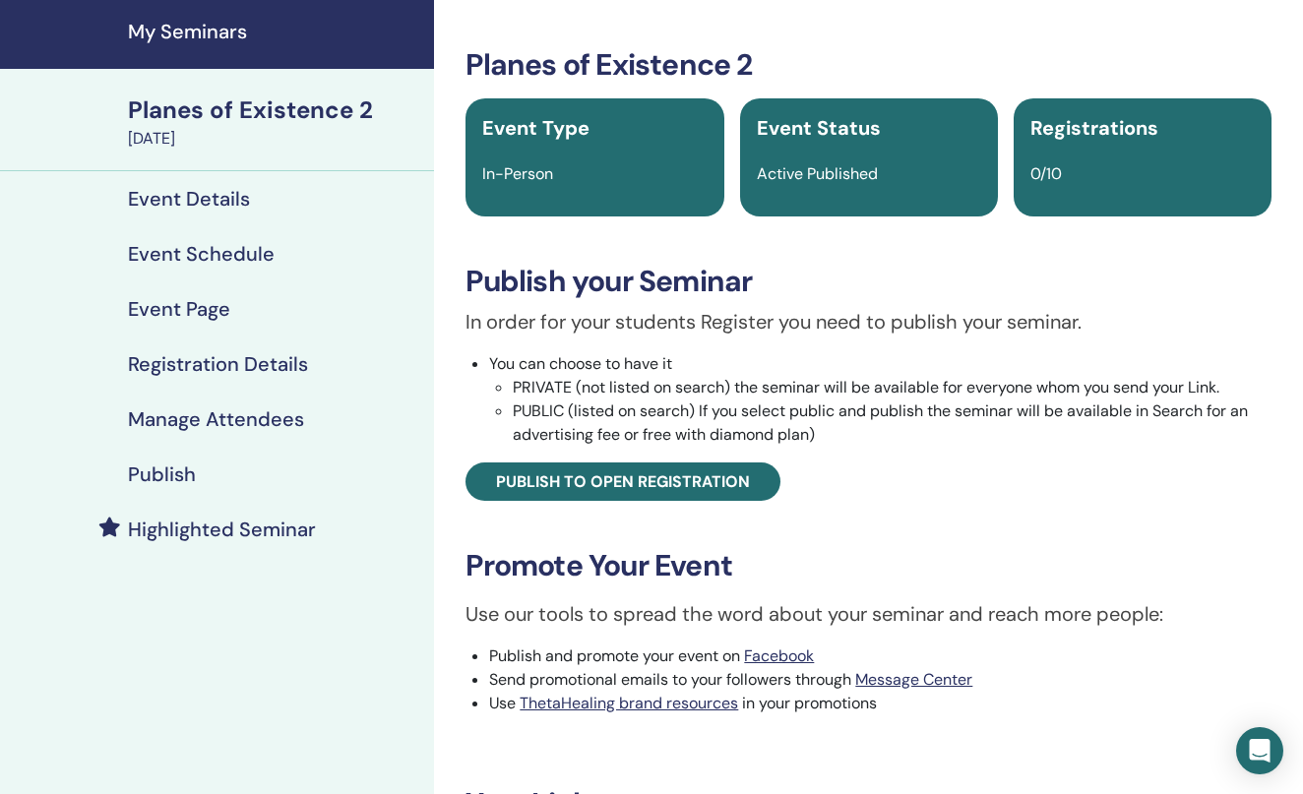
scroll to position [57, 0]
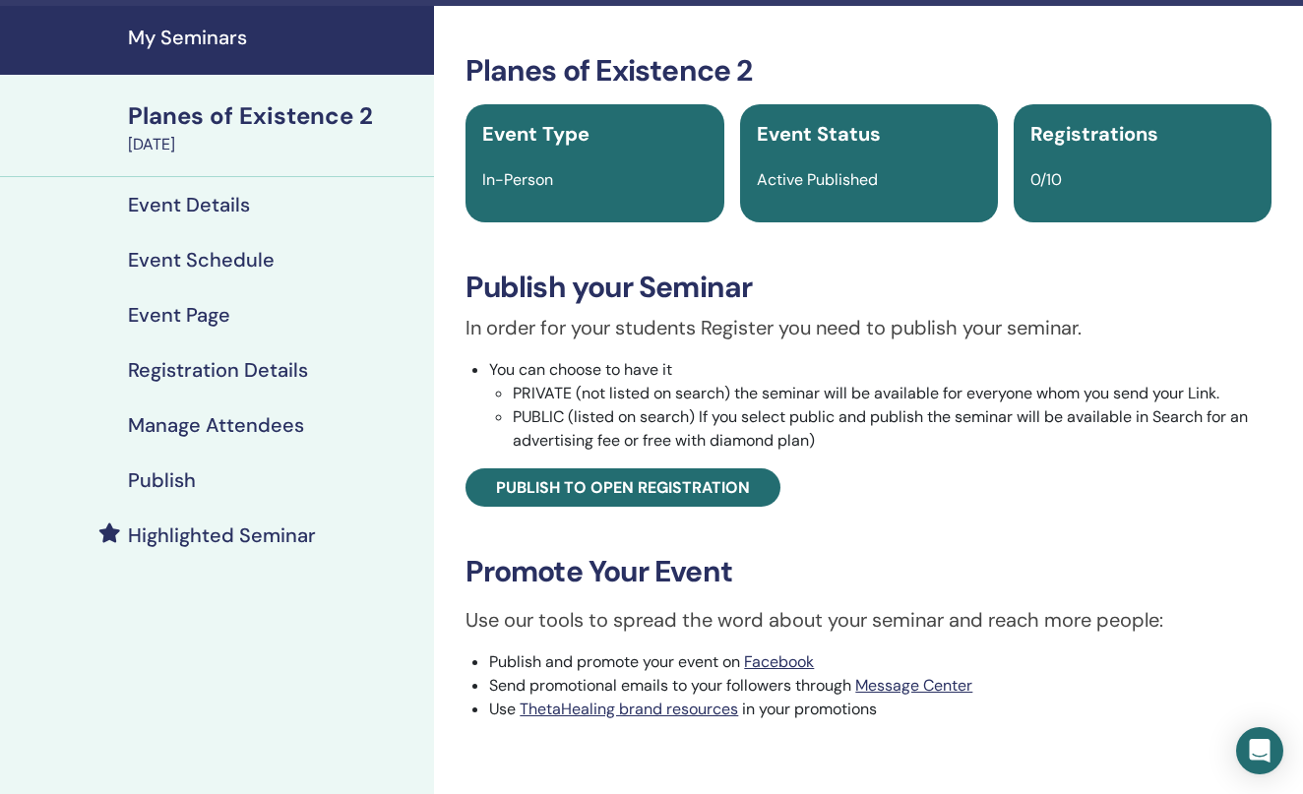
click at [239, 531] on h4 "Highlighted Seminar" at bounding box center [222, 536] width 188 height 24
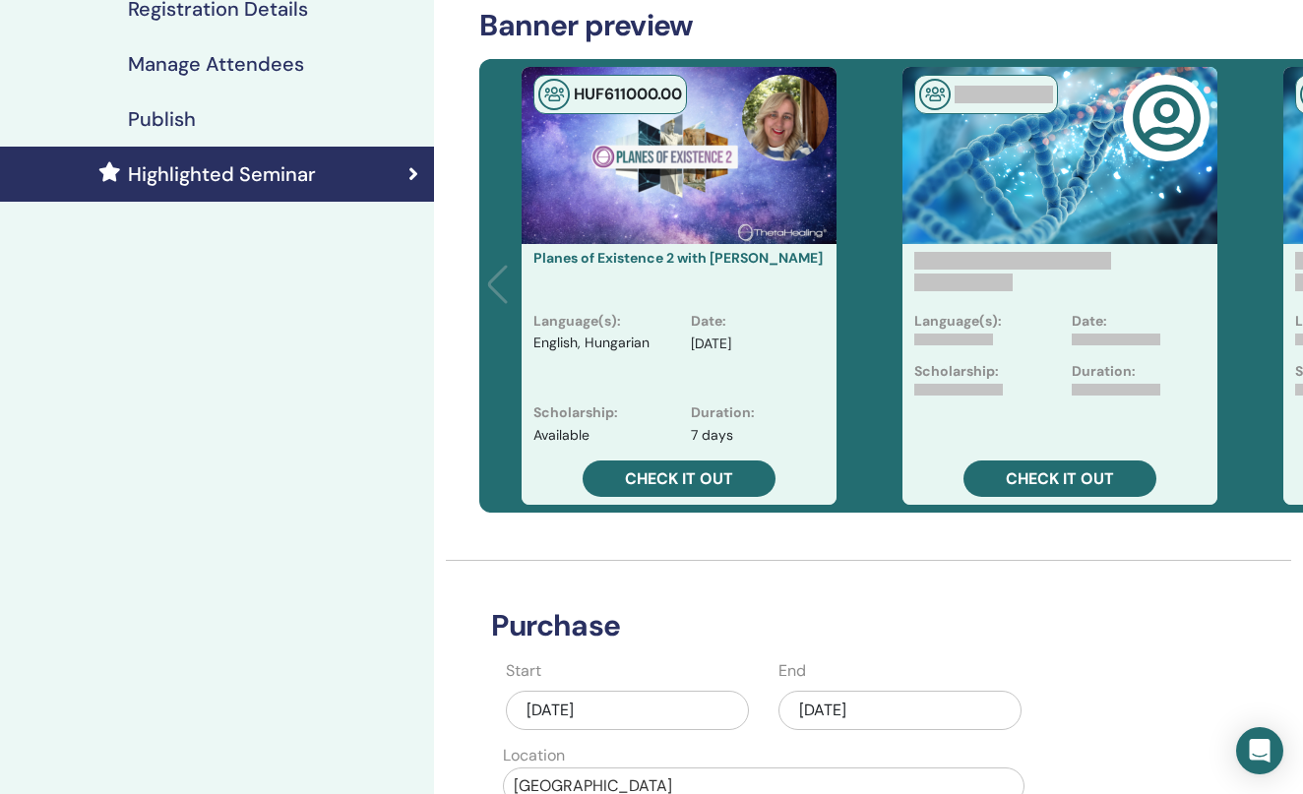
scroll to position [431, 3]
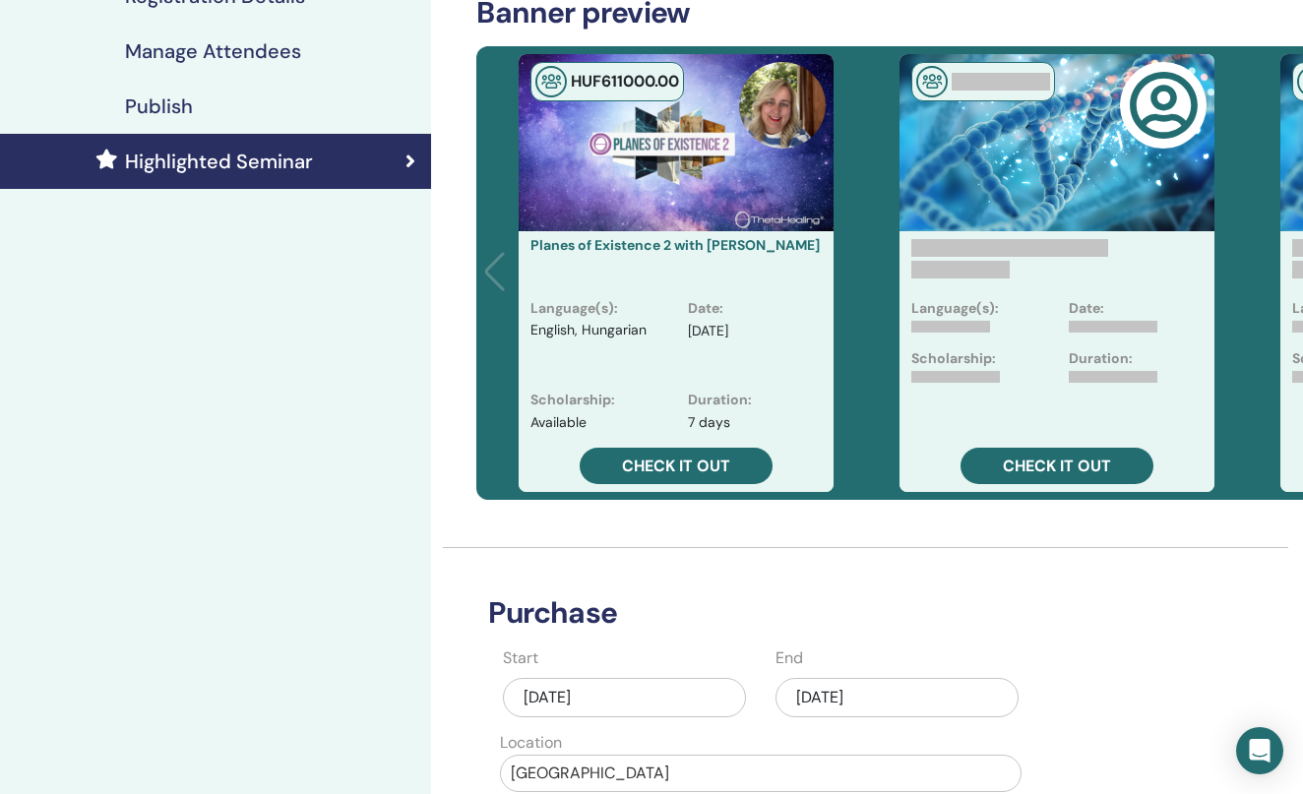
click at [628, 706] on div "[DATE]" at bounding box center [624, 697] width 243 height 39
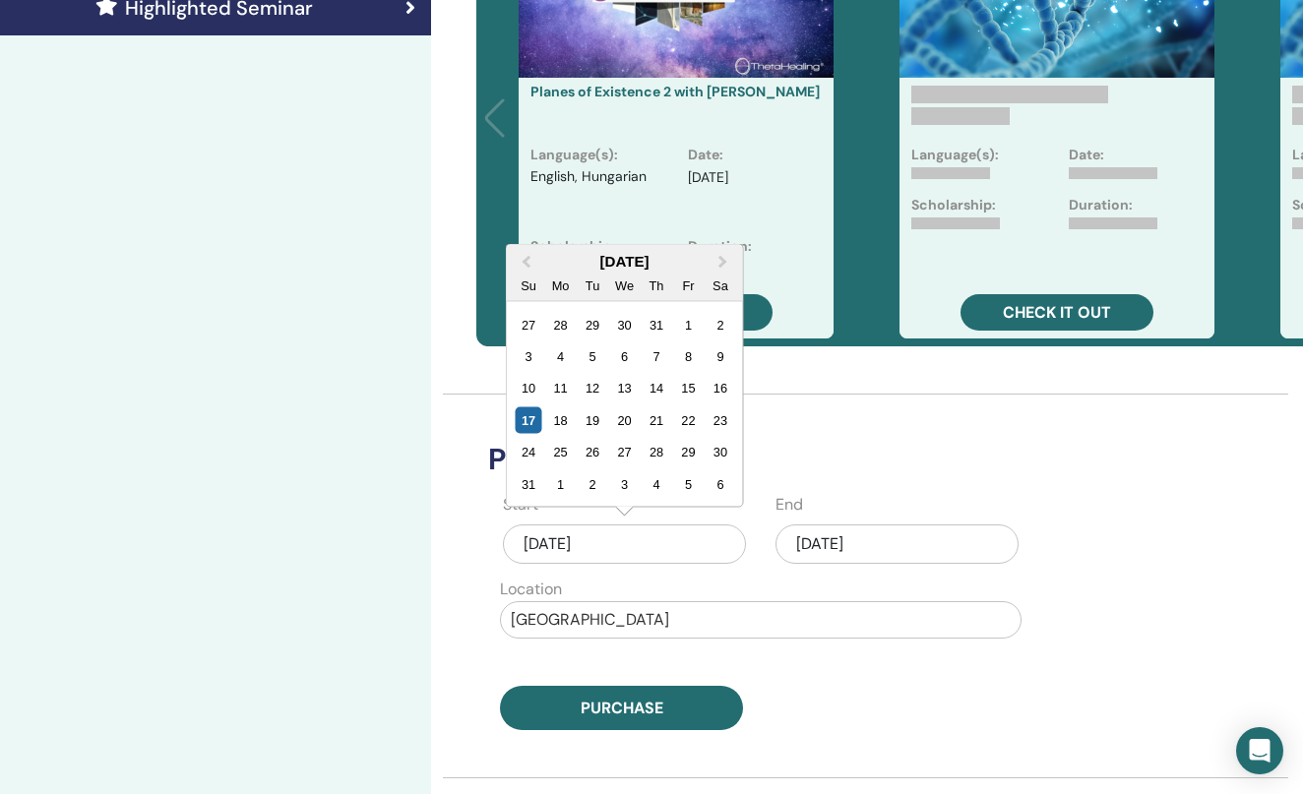
scroll to position [611, 3]
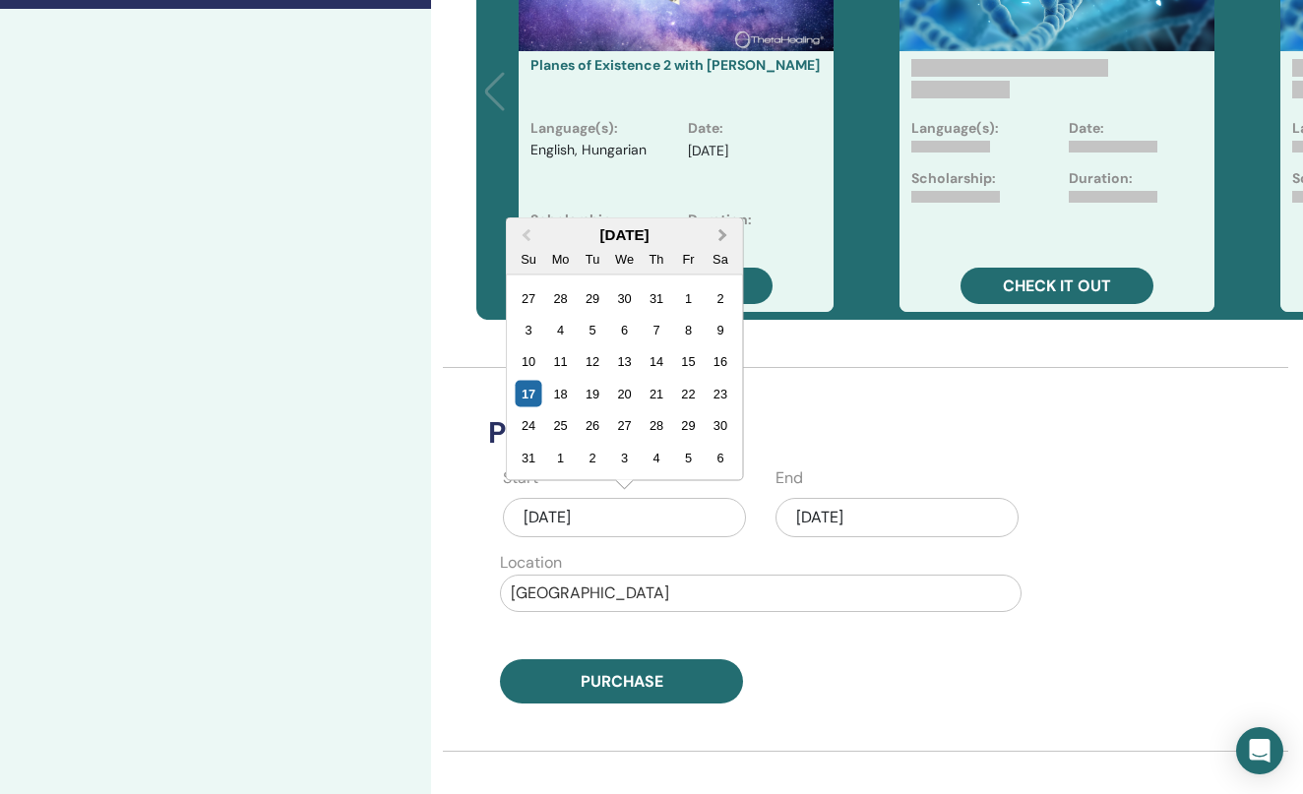
click at [724, 233] on span "Next Month" at bounding box center [724, 234] width 0 height 21
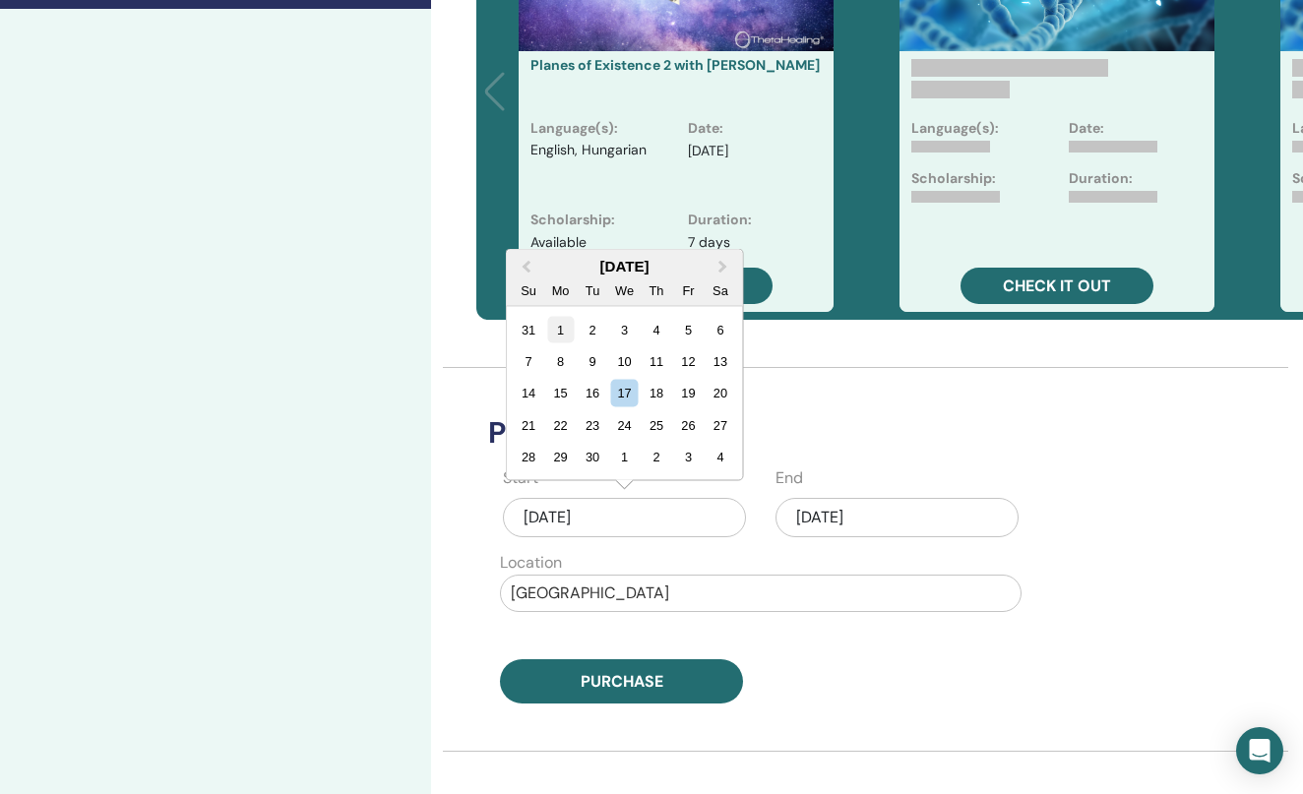
click at [551, 332] on div "1" at bounding box center [560, 329] width 27 height 27
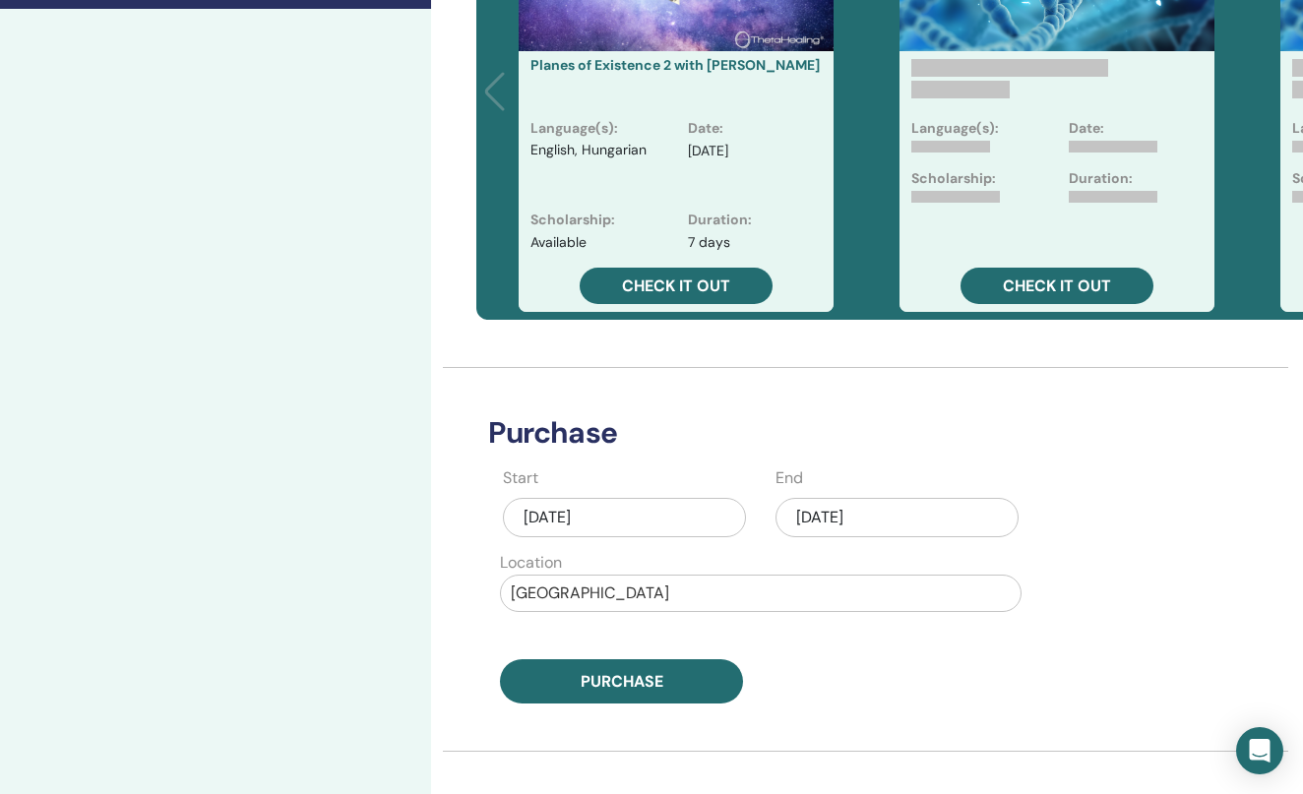
click at [804, 516] on div "Aug/17, 2025" at bounding box center [897, 517] width 243 height 39
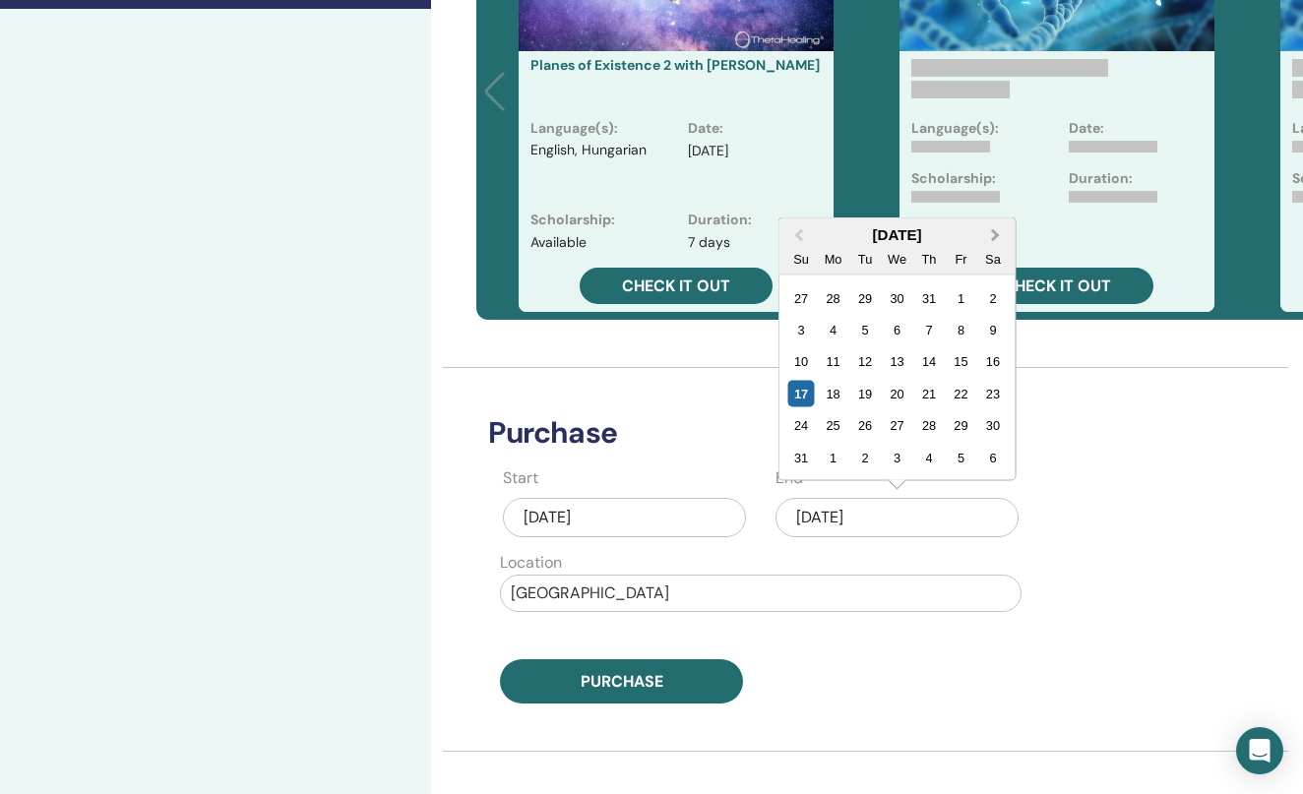
click at [996, 235] on span "Next Month" at bounding box center [996, 234] width 0 height 21
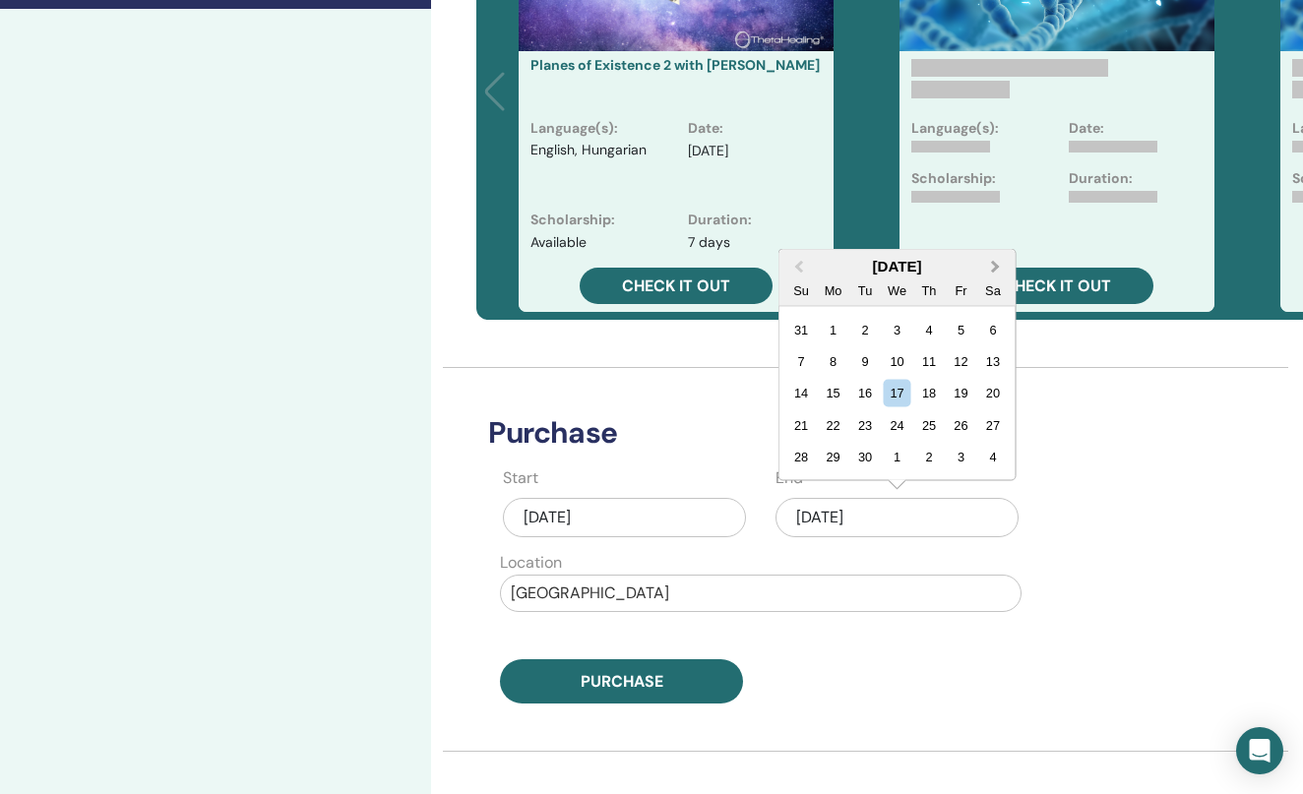
click at [995, 256] on button "Next Month" at bounding box center [998, 268] width 32 height 32
click at [806, 452] on div "26" at bounding box center [802, 457] width 27 height 27
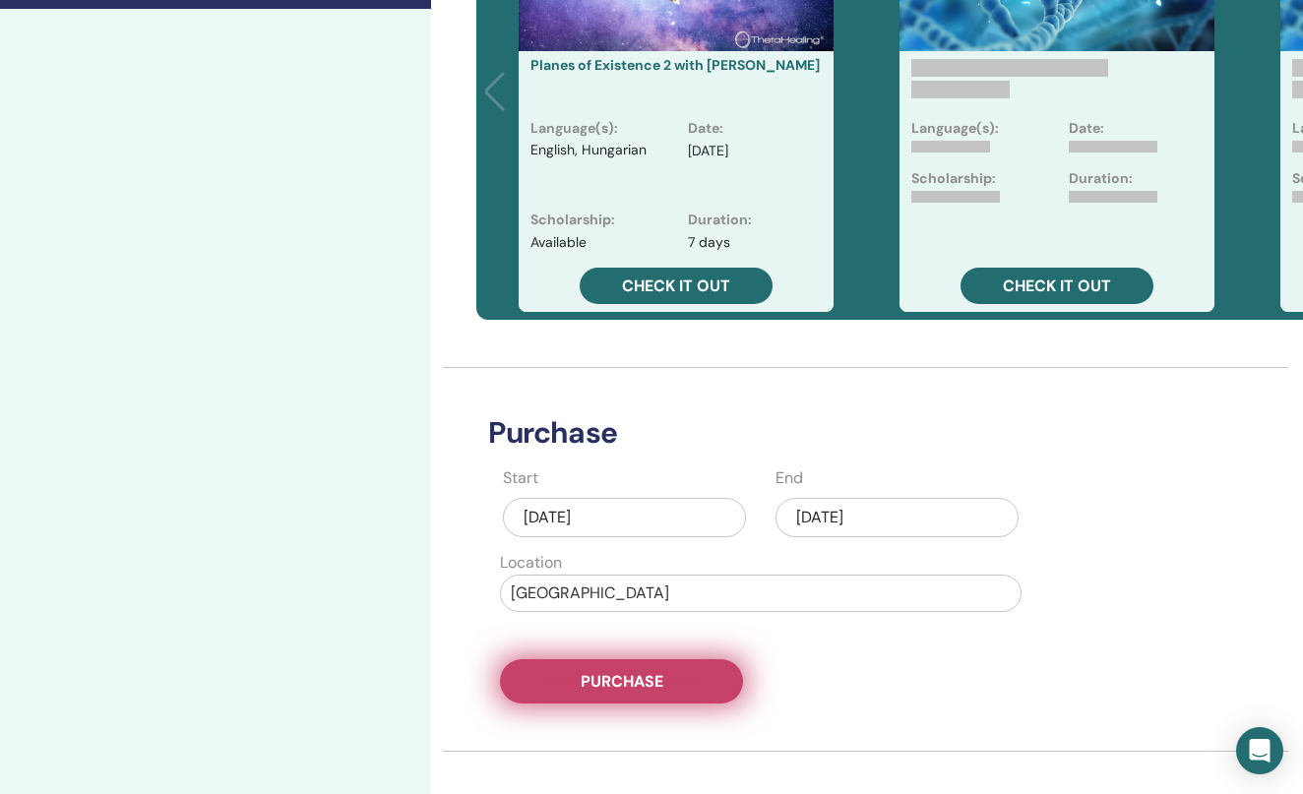
click at [662, 673] on span "Purchase" at bounding box center [622, 681] width 83 height 21
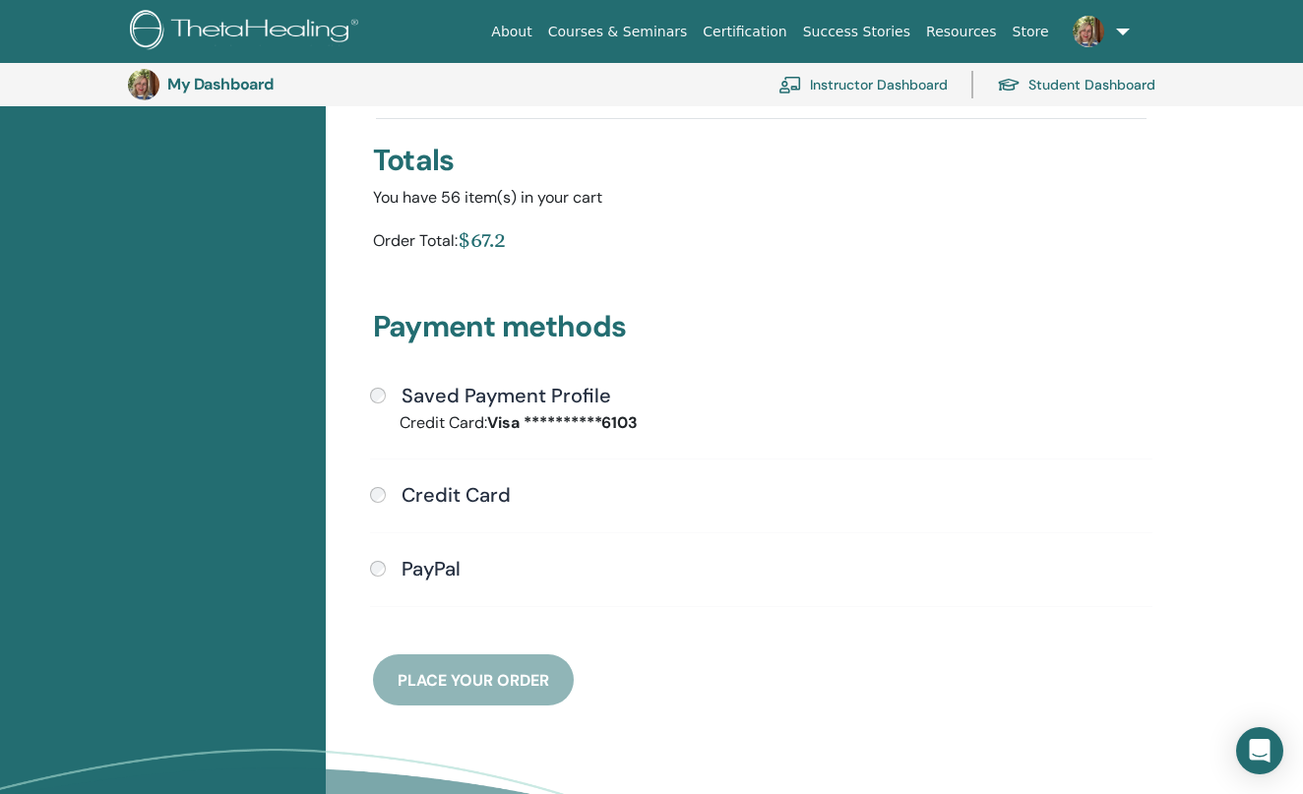
scroll to position [332, 0]
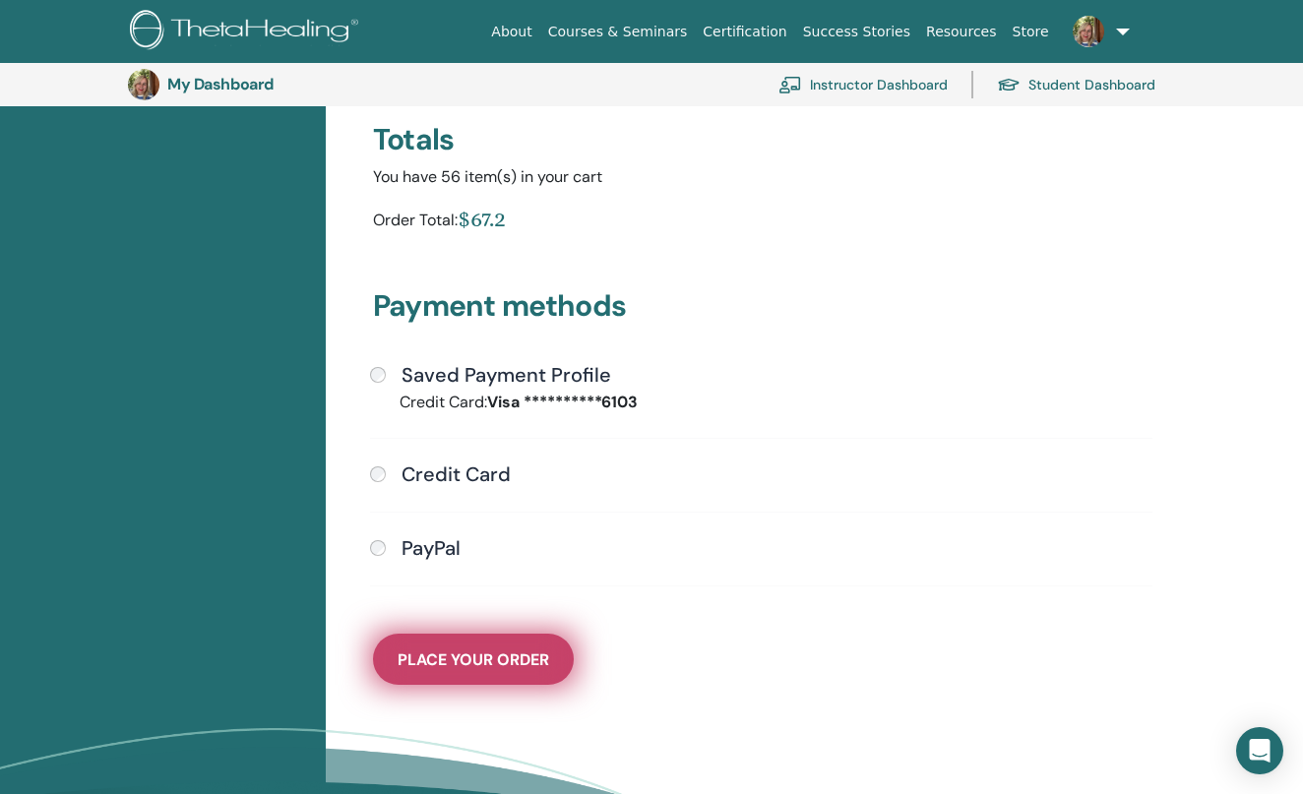
click at [465, 657] on span "Place Your Order" at bounding box center [474, 660] width 152 height 21
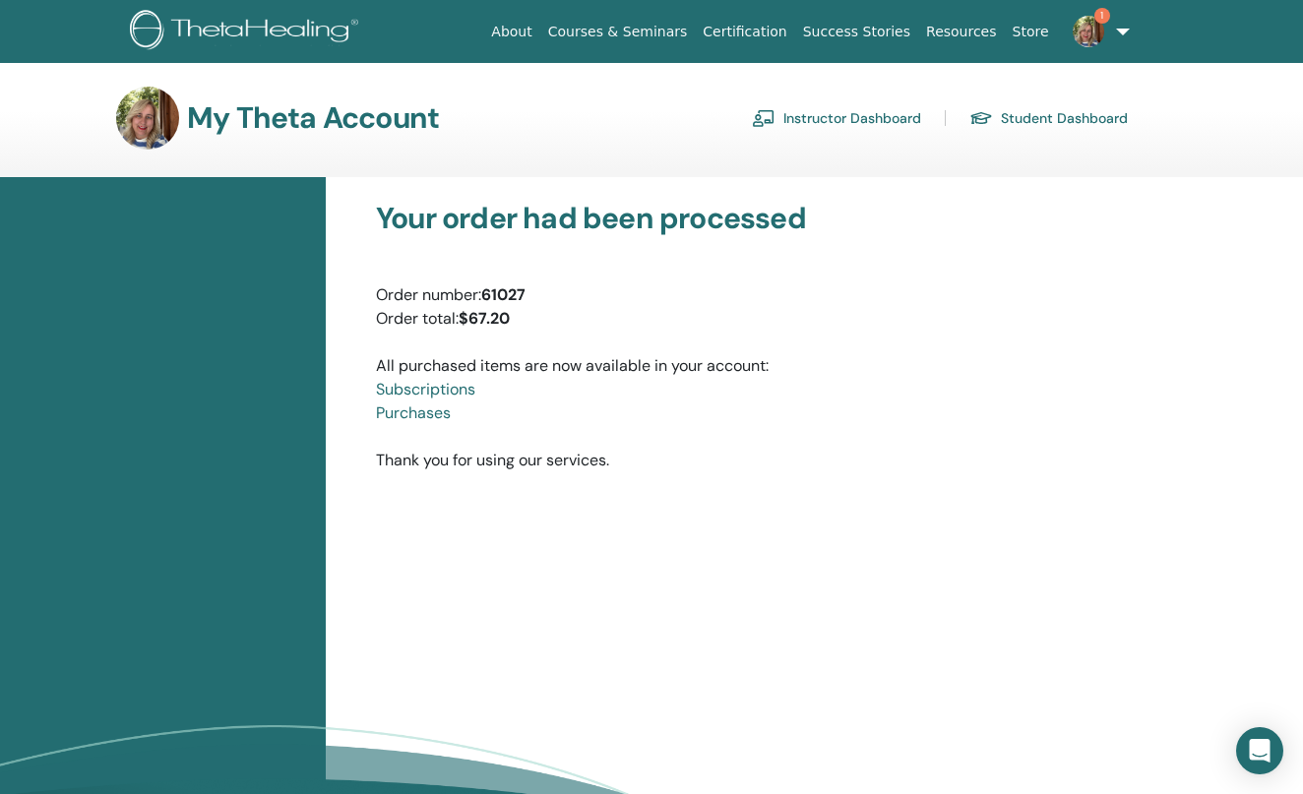
click at [1129, 35] on link "1" at bounding box center [1097, 31] width 81 height 63
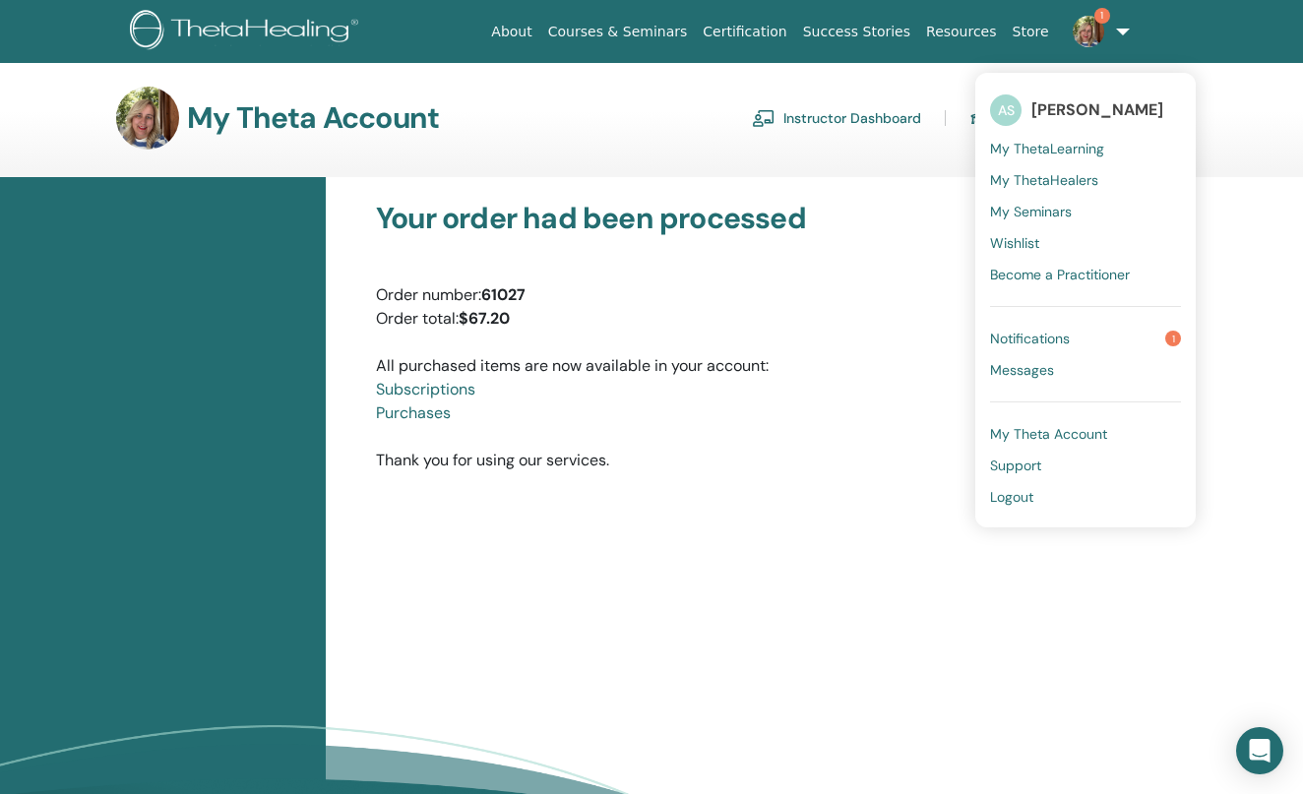
click at [1030, 330] on span "Notifications" at bounding box center [1030, 339] width 80 height 18
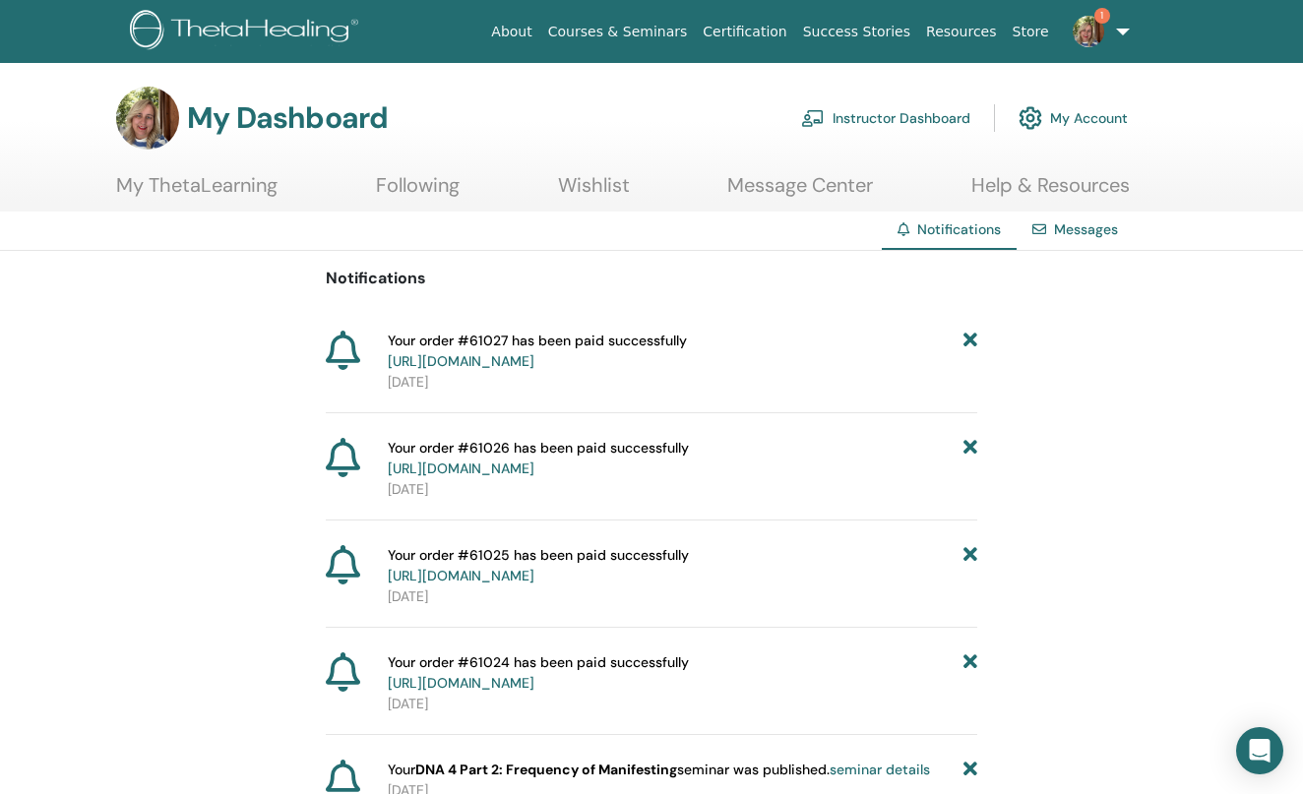
click at [884, 116] on link "Instructor Dashboard" at bounding box center [885, 117] width 169 height 43
